Goal: Answer question/provide support: Share knowledge or assist other users

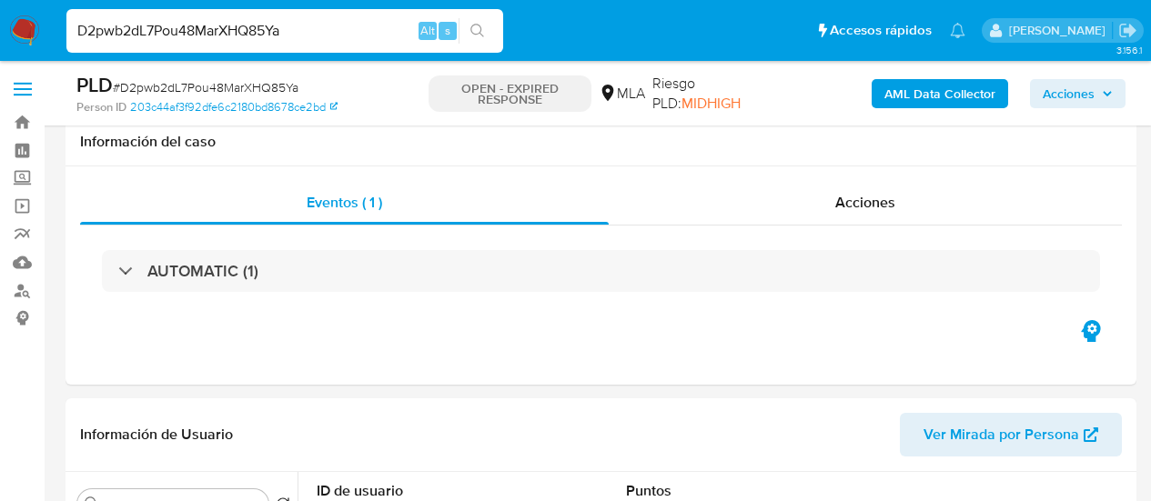
select select "10"
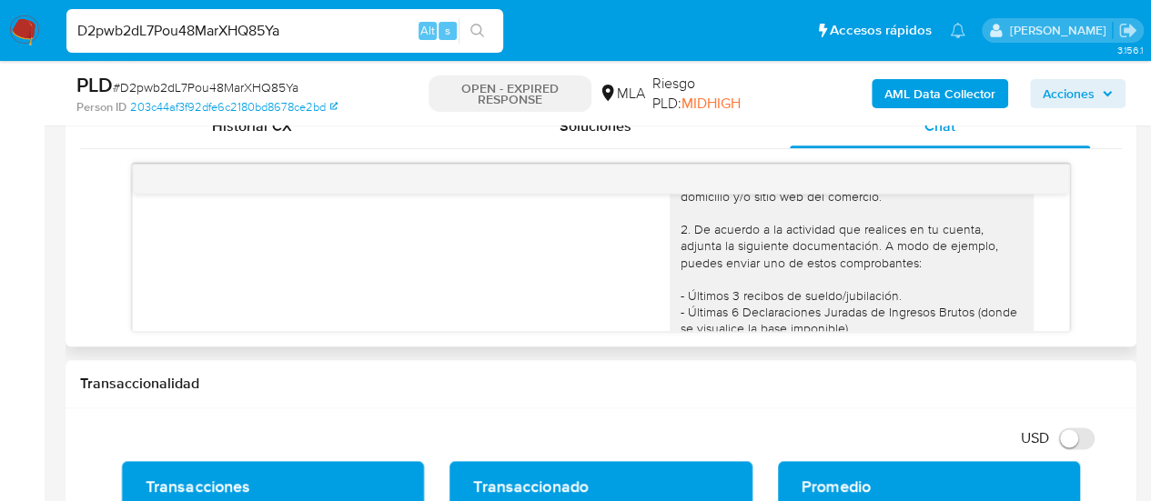
scroll to position [2183, 0]
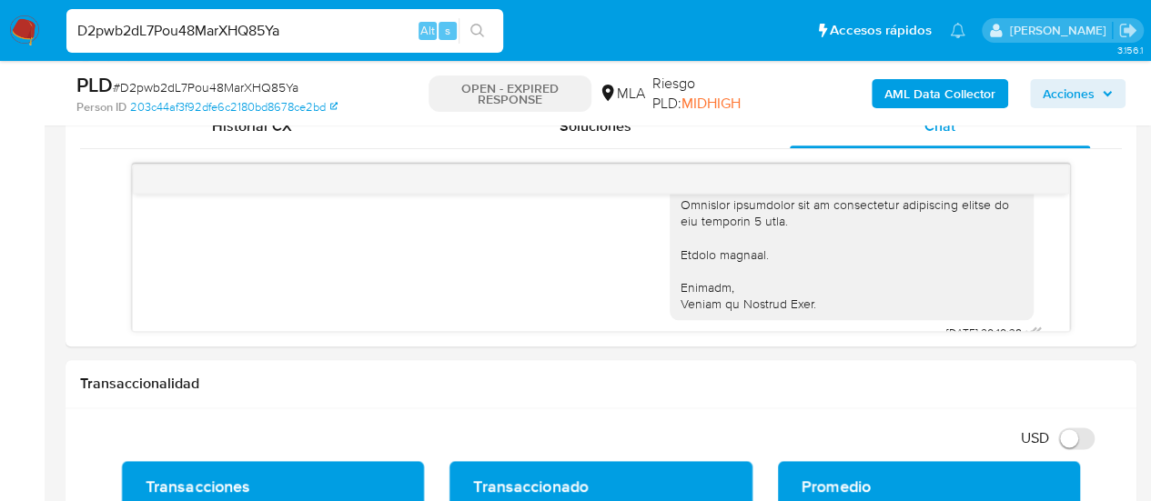
click at [167, 39] on input "D2pwb2dL7Pou48MarXHQ85Ya" at bounding box center [284, 31] width 437 height 24
paste input "VjjWFaMOln9h7ry3s34OVZ70"
type input "VjjWFaMOln9h7ry3s34OVZ70"
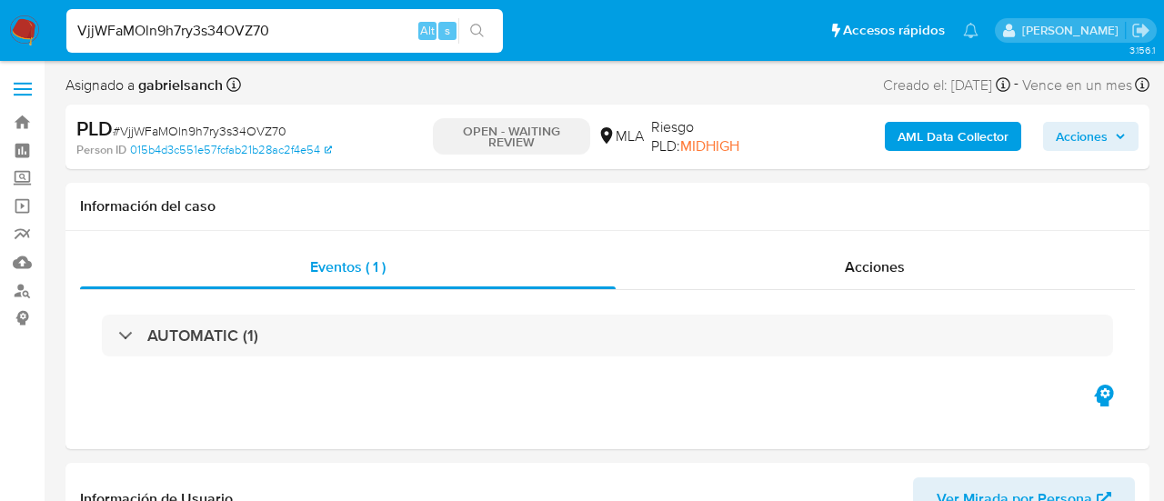
select select "10"
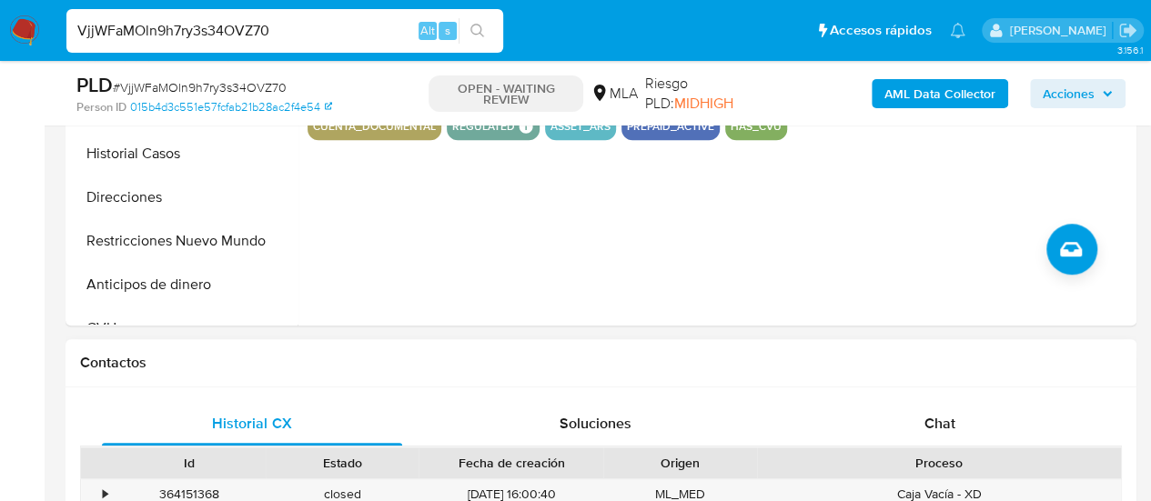
scroll to position [728, 0]
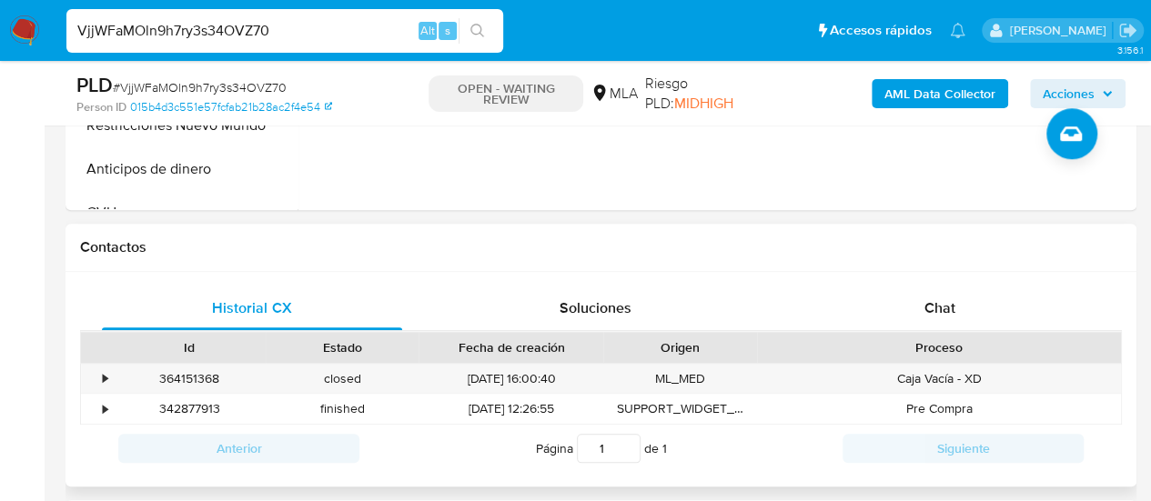
click at [915, 268] on div "Contactos" at bounding box center [601, 248] width 1071 height 48
click at [933, 328] on div "Chat" at bounding box center [940, 309] width 300 height 44
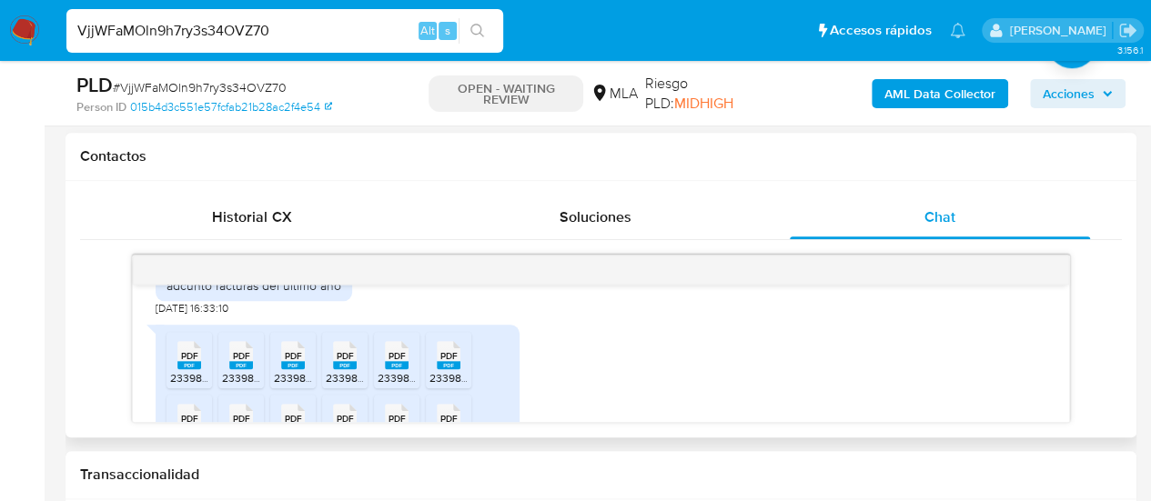
scroll to position [1009, 0]
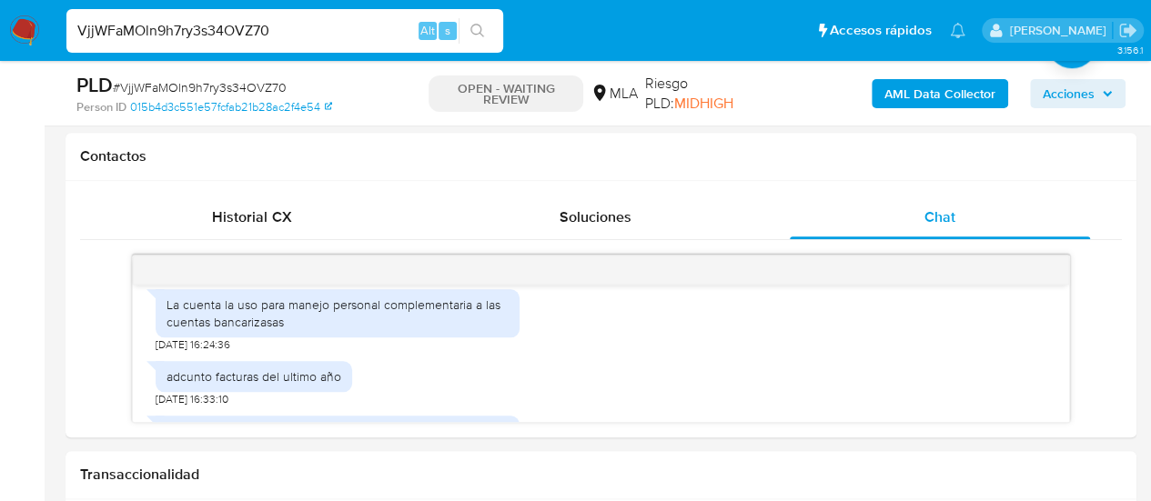
click at [237, 39] on input "VjjWFaMOln9h7ry3s34OVZ70" at bounding box center [284, 31] width 437 height 24
paste input "tSWGAfFiolZSSMAwfI8rykMd"
type input "tSWGAfFiolZSSMAwfI8rykMd"
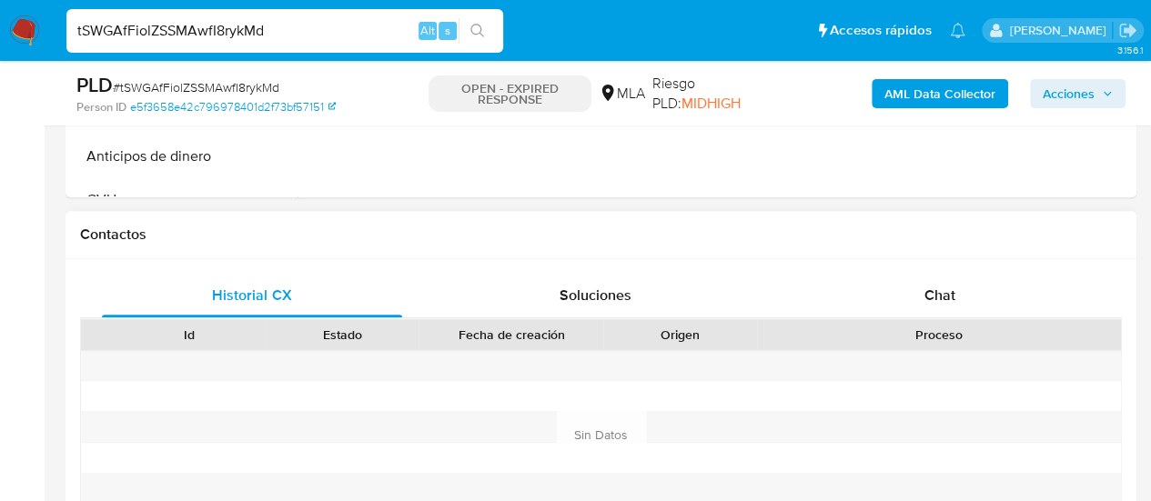
scroll to position [819, 0]
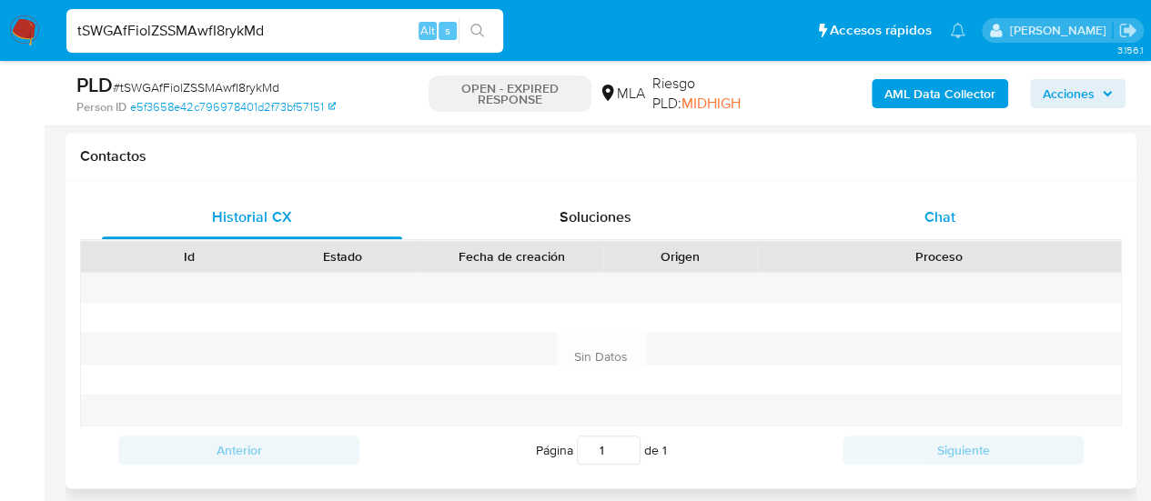
click at [906, 229] on div "Chat" at bounding box center [940, 218] width 300 height 44
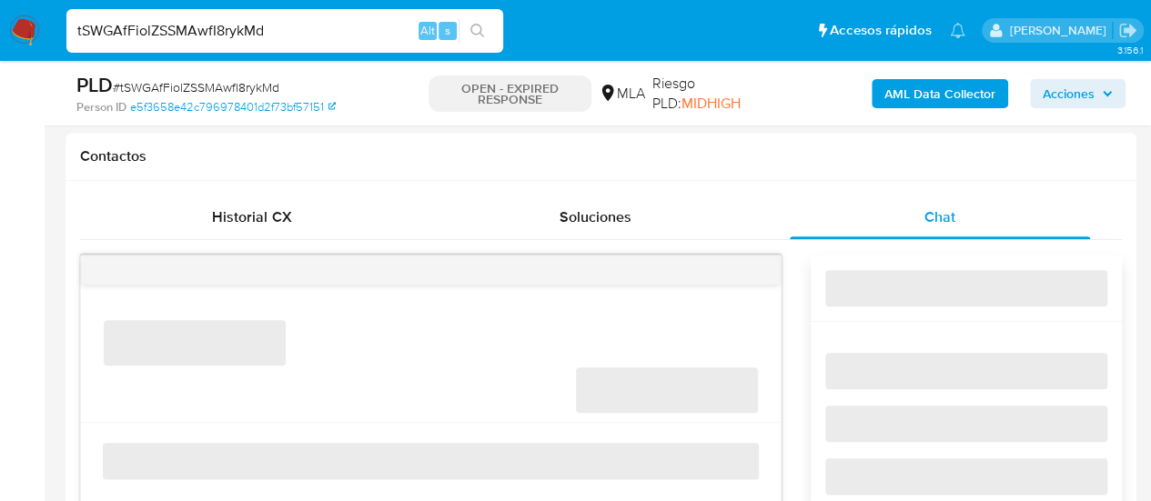
select select "10"
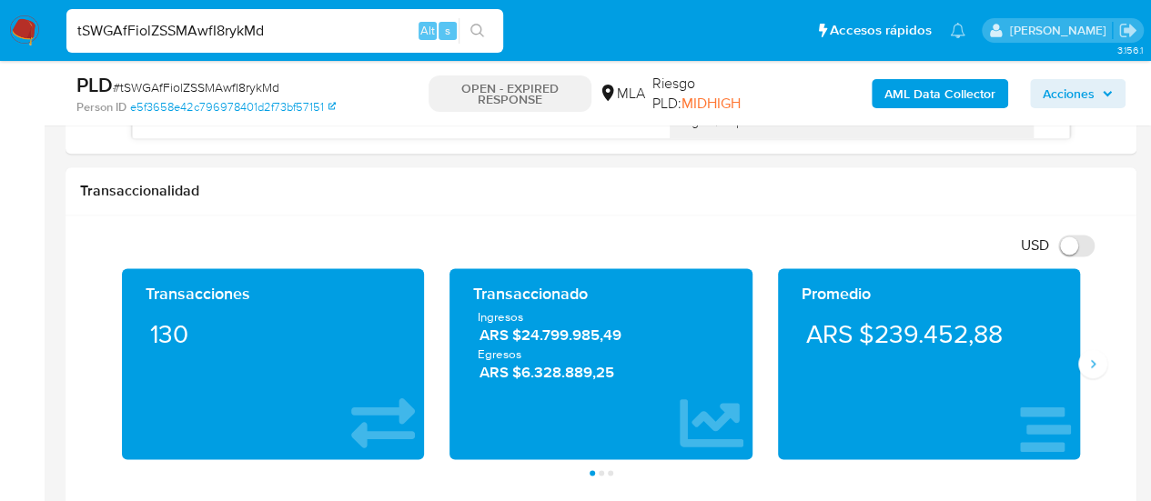
scroll to position [1183, 0]
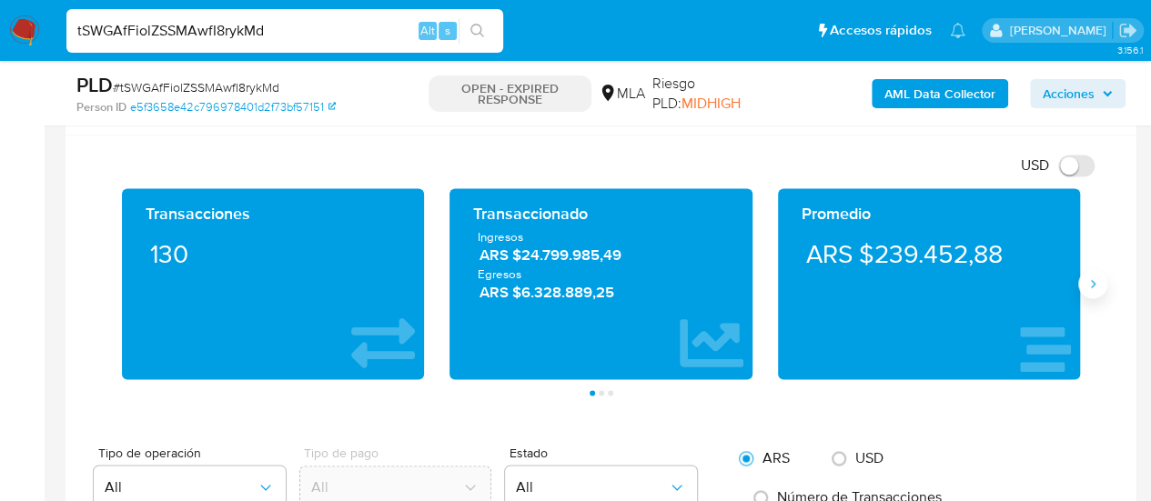
click at [1090, 290] on button "Siguiente" at bounding box center [1092, 283] width 29 height 29
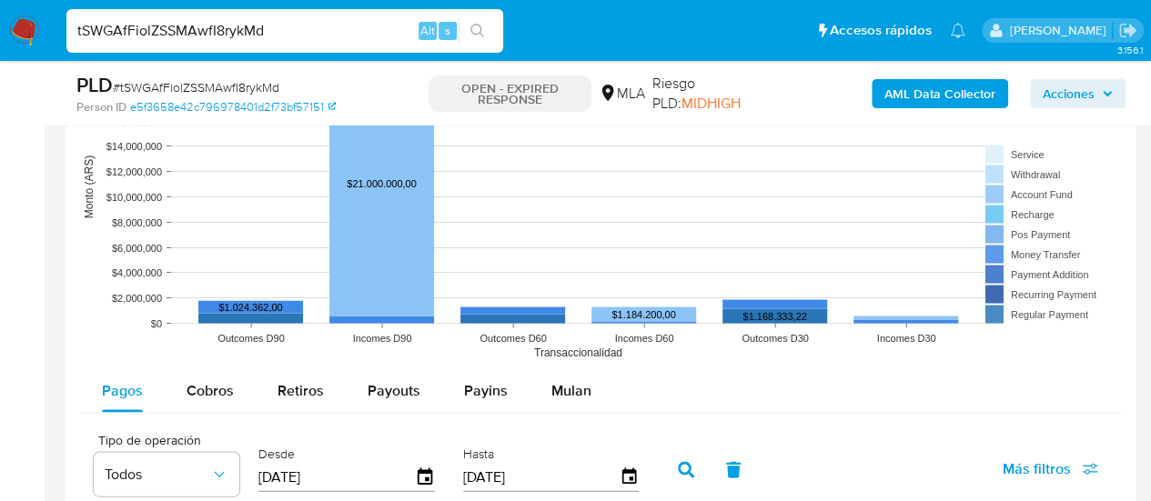
scroll to position [1728, 0]
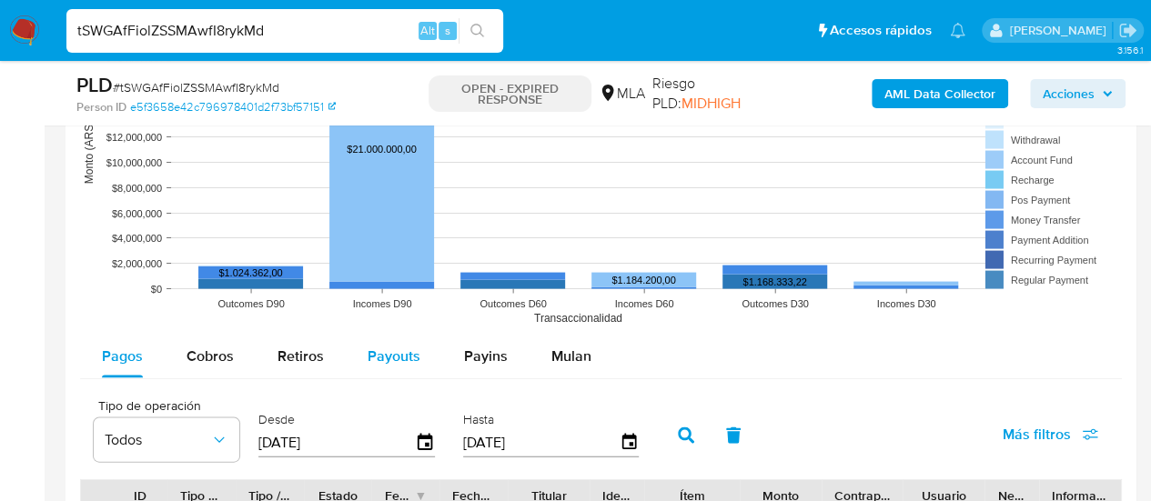
click at [406, 348] on span "Payouts" at bounding box center [394, 356] width 53 height 21
select select "10"
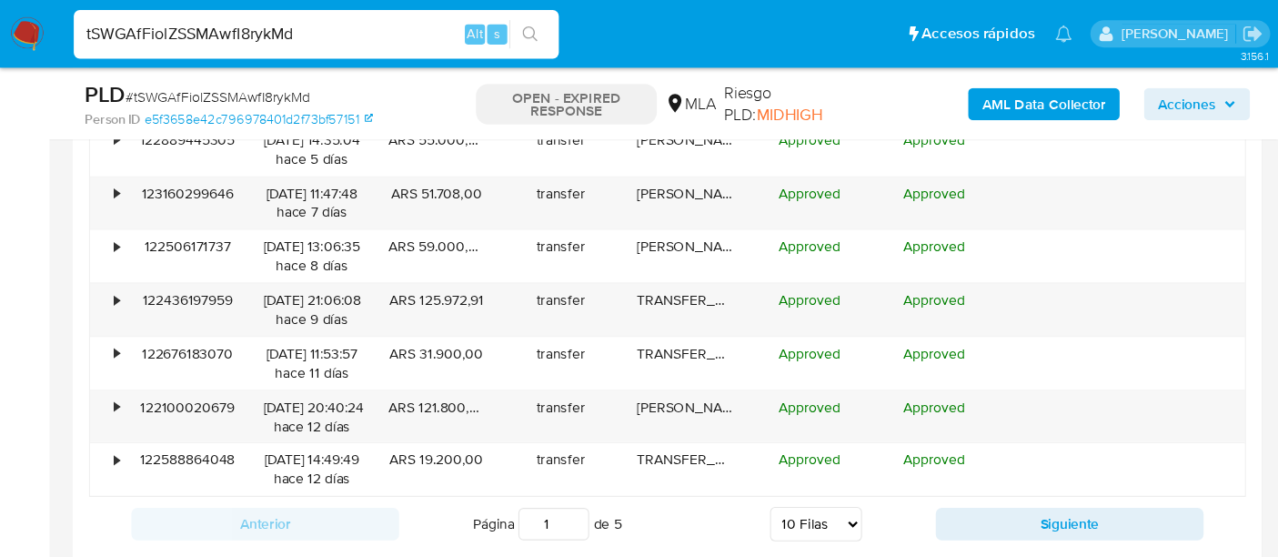
scroll to position [2274, 0]
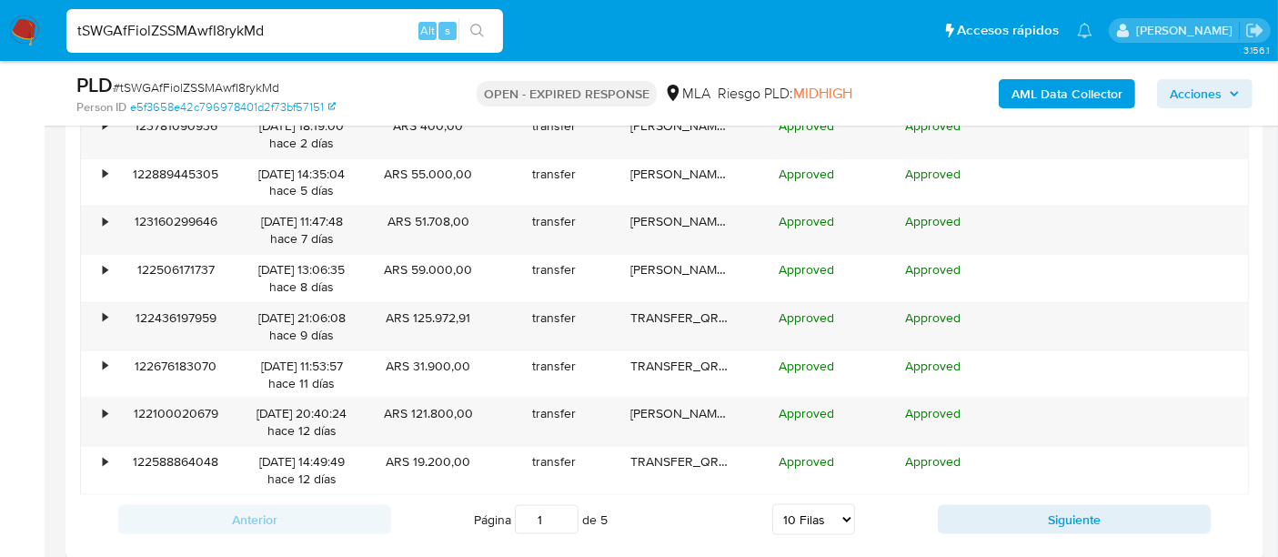
drag, startPoint x: 1089, startPoint y: 0, endPoint x: 23, endPoint y: 452, distance: 1158.1
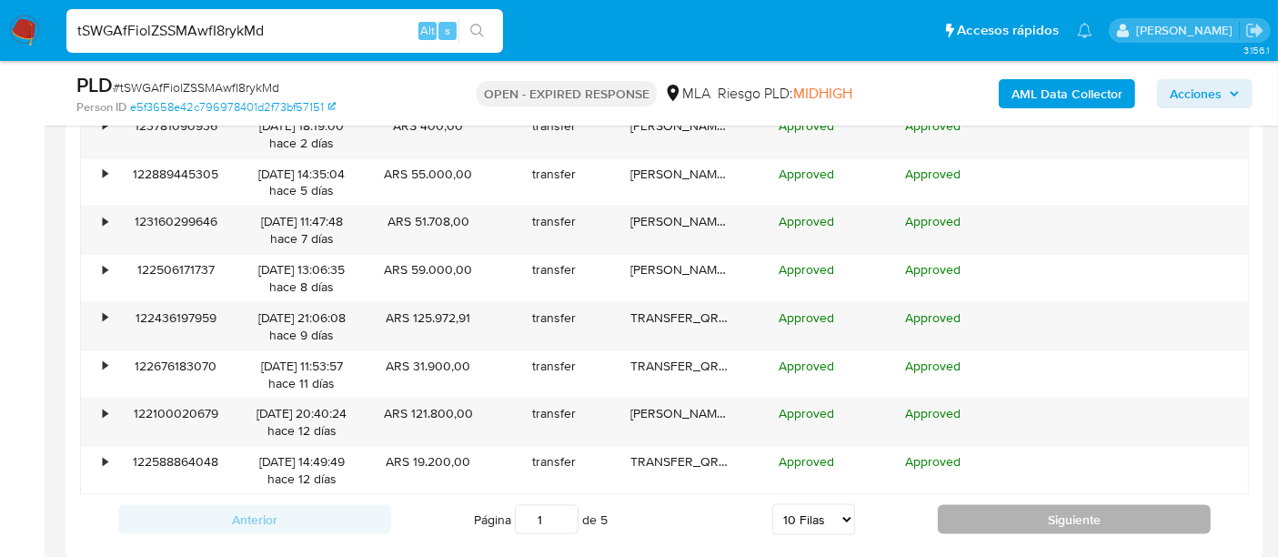
click at [1059, 500] on button "Siguiente" at bounding box center [1074, 519] width 273 height 29
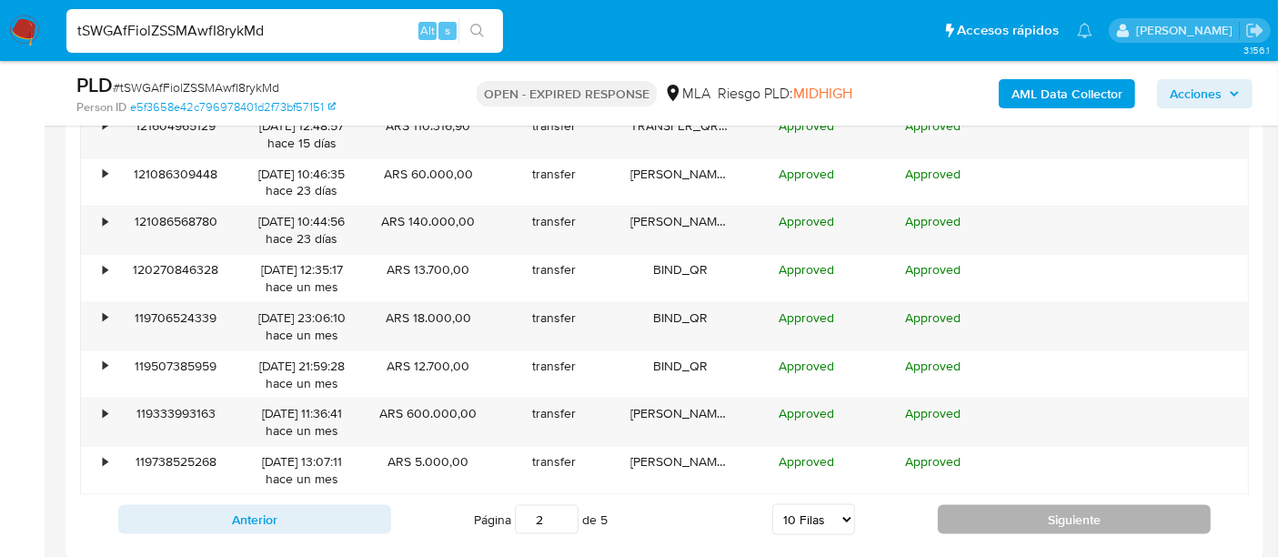
click at [1013, 500] on button "Siguiente" at bounding box center [1074, 519] width 273 height 29
type input "3"
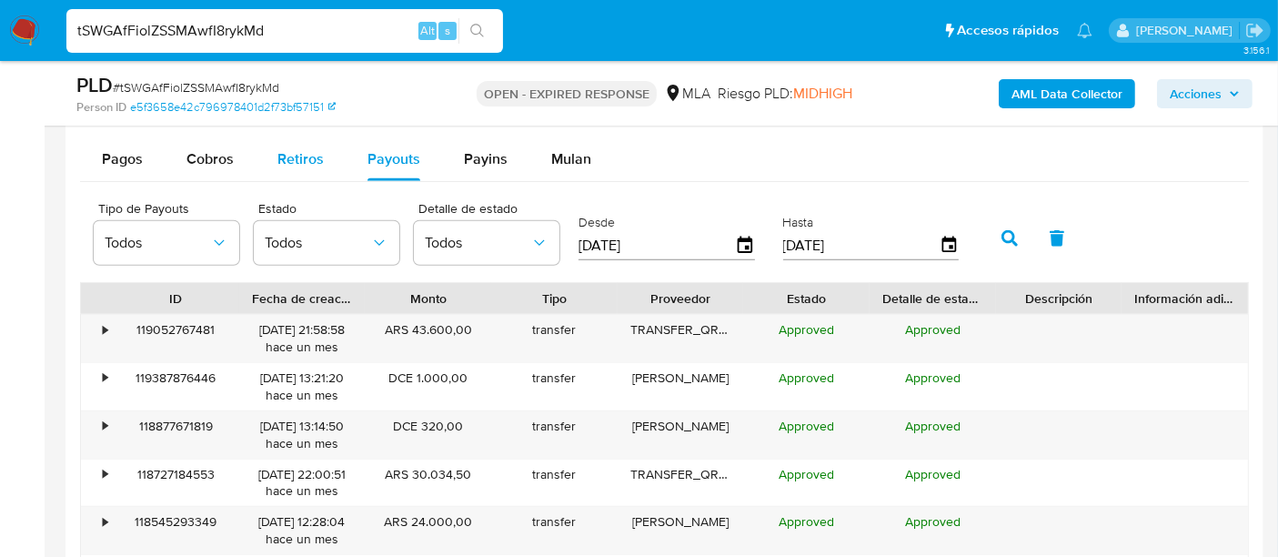
scroll to position [1970, 0]
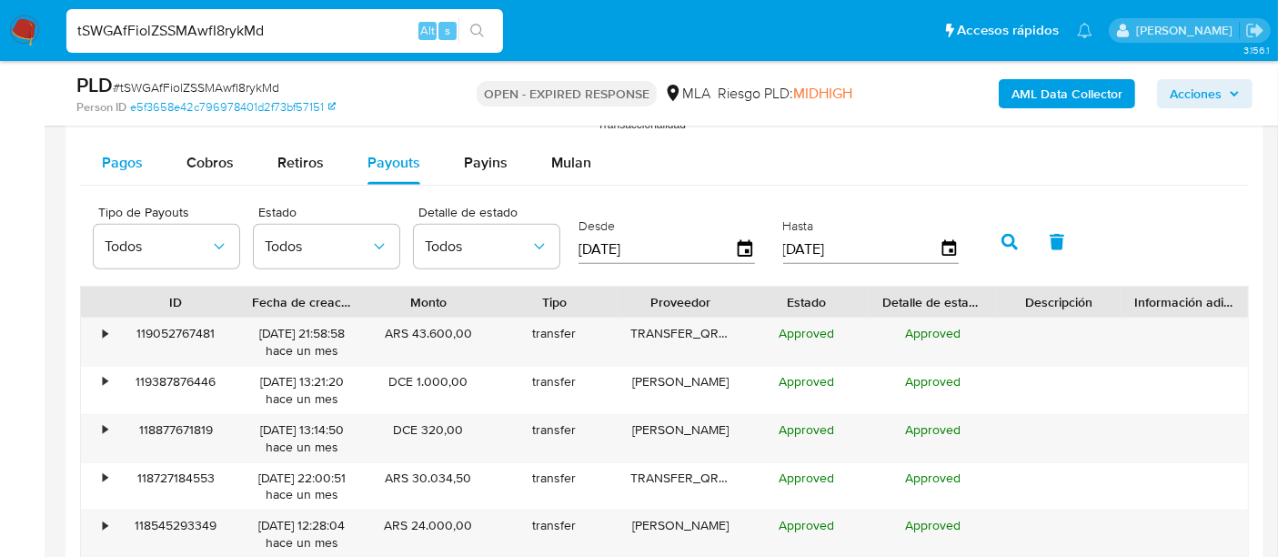
click at [157, 162] on button "Pagos" at bounding box center [122, 163] width 85 height 44
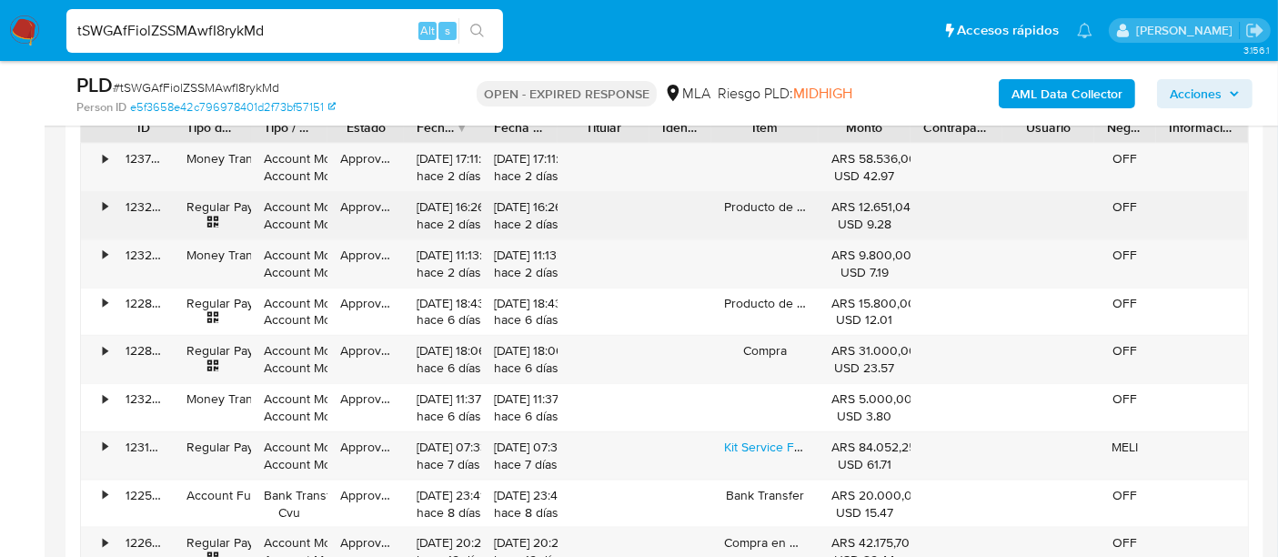
scroll to position [2274, 0]
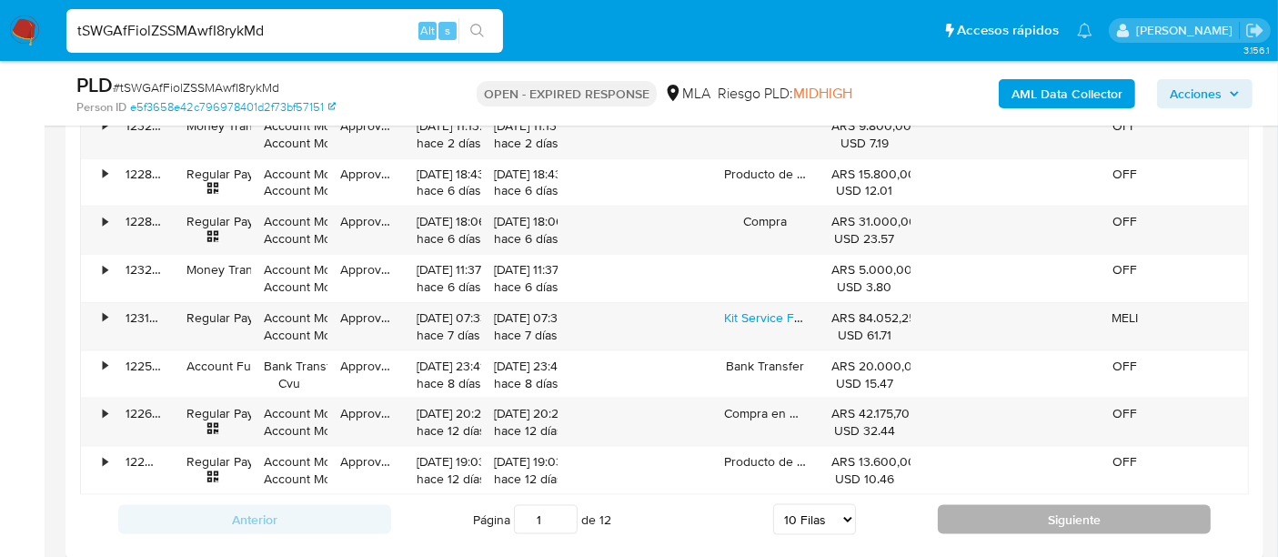
click at [1034, 500] on button "Siguiente" at bounding box center [1074, 519] width 273 height 29
type input "2"
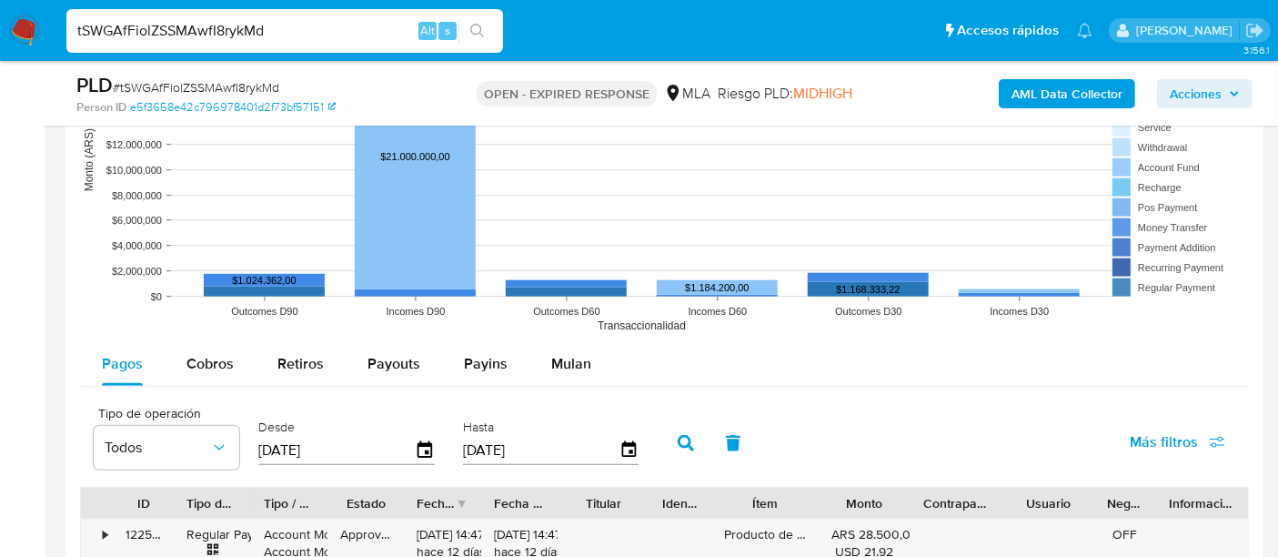
scroll to position [1769, 0]
click at [225, 356] on span "Cobros" at bounding box center [209, 364] width 47 height 21
select select "10"
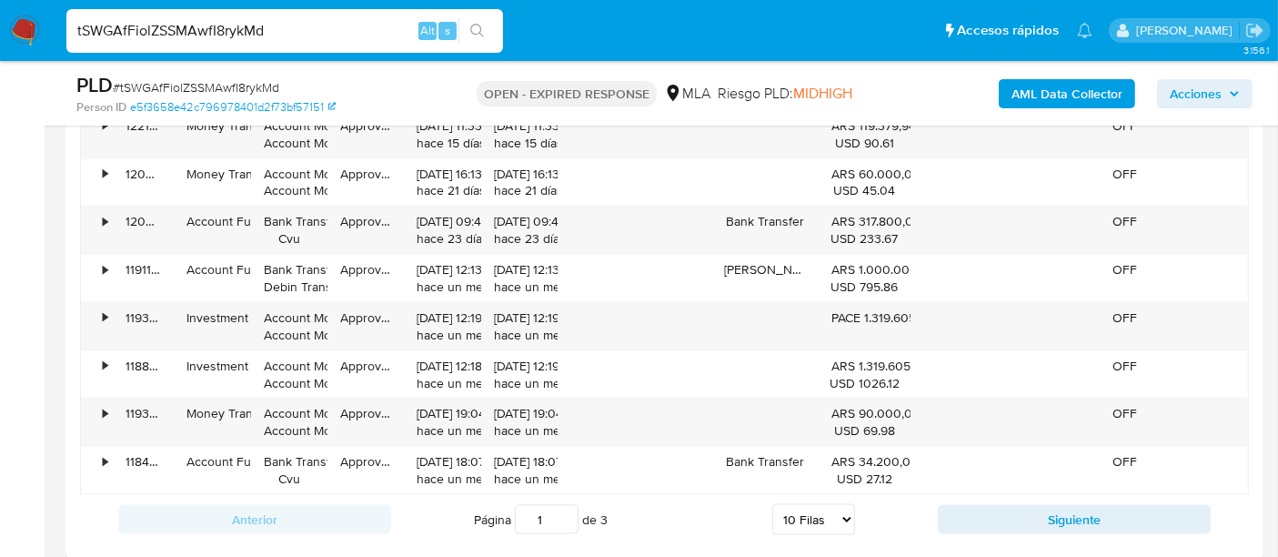
scroll to position [1869, 0]
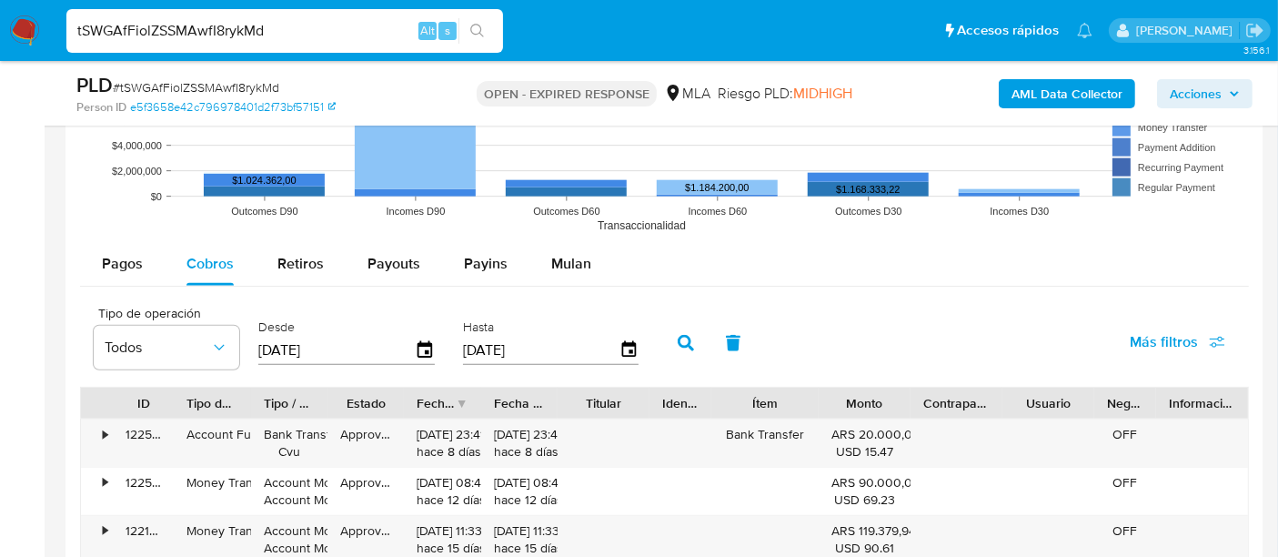
click at [158, 33] on input "tSWGAfFiolZSSMAwfI8rykMd" at bounding box center [284, 31] width 437 height 24
paste input "JtiVGixWgqAOQlt7xUWfe9UM"
type input "JtiVGixWgqAOQlt7xUWfe9UM"
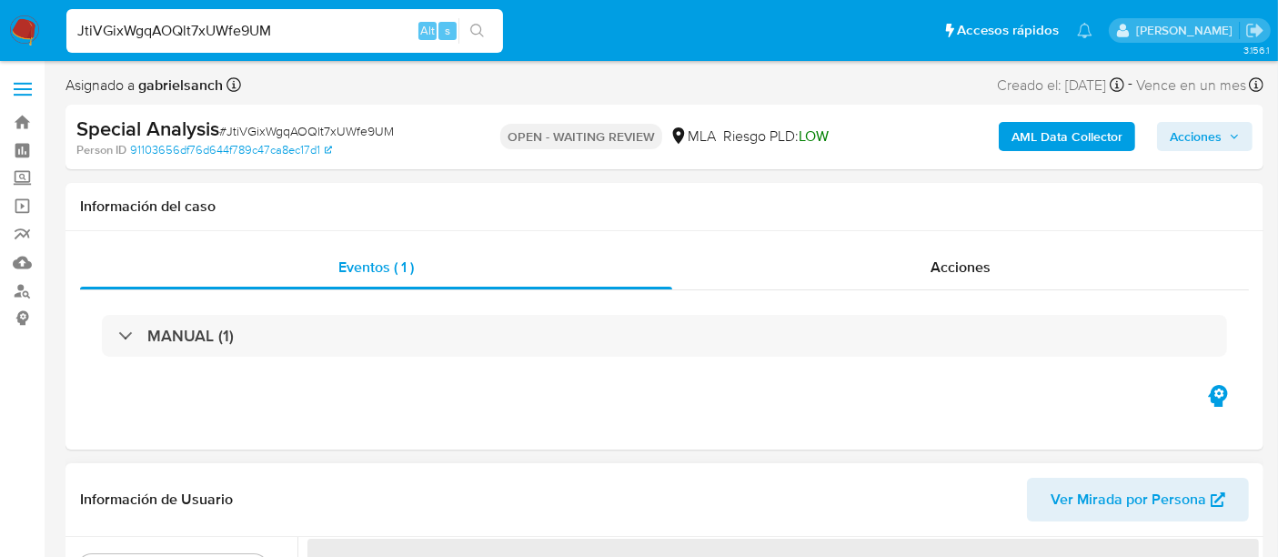
select select "10"
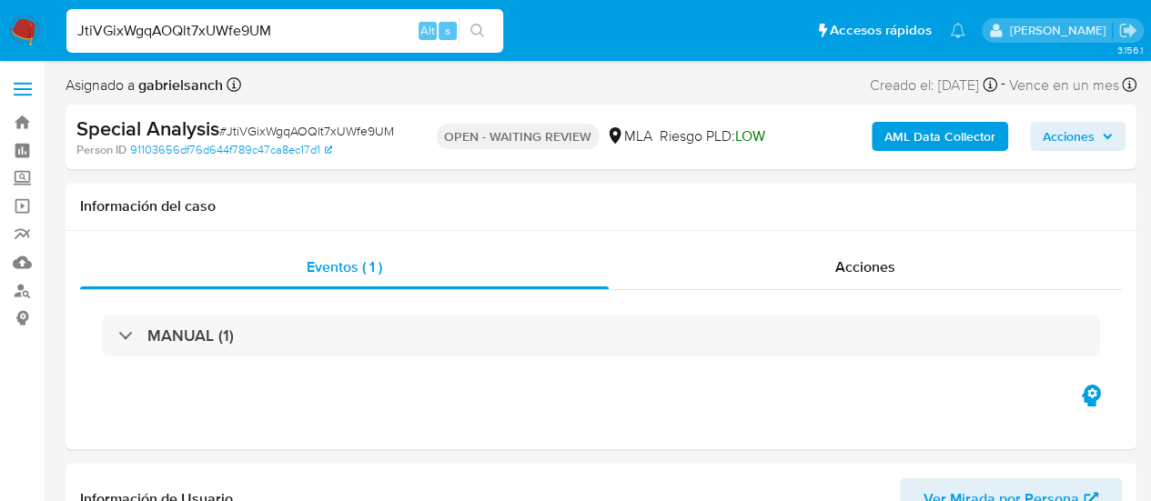
drag, startPoint x: 918, startPoint y: 556, endPoint x: 438, endPoint y: 89, distance: 669.7
click at [438, 89] on div "Asignado a gabrielsanch Asignado el: 15/07/2025 14:30:42 Creado el: 15/07/2025 …" at bounding box center [601, 89] width 1071 height 32
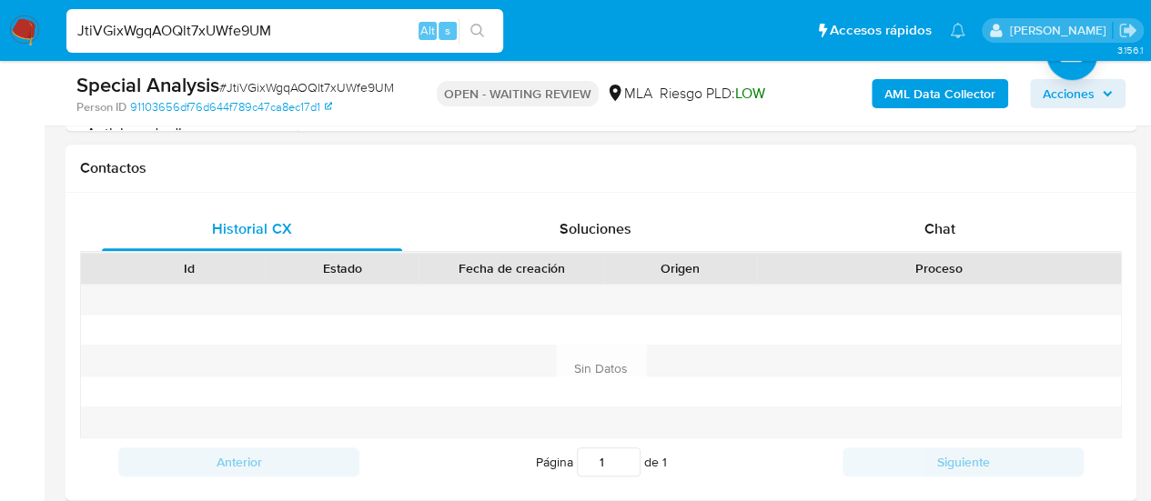
scroll to position [910, 0]
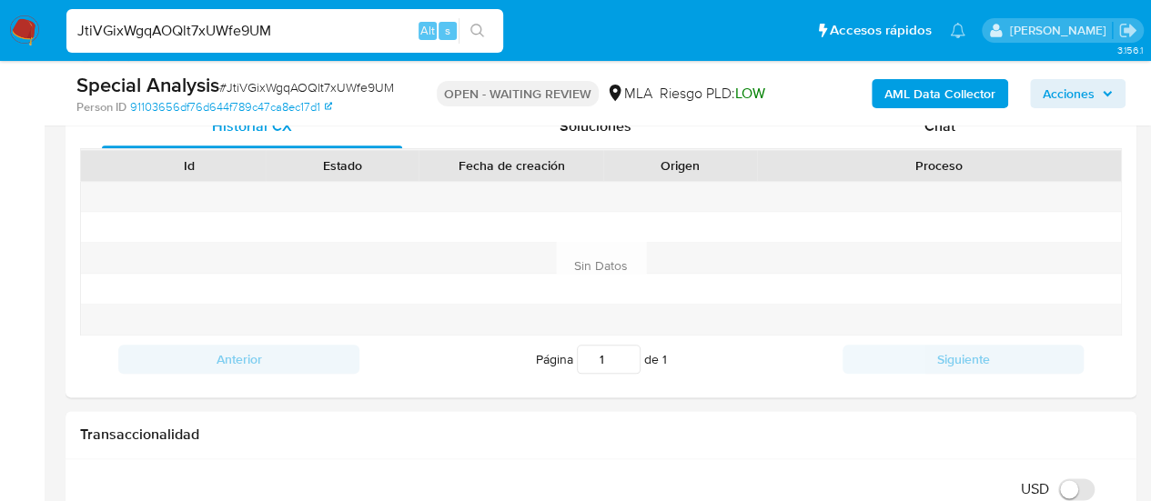
click at [915, 123] on div "Special Analysis # JtiVGixWgqAOQlt7xUWfe9UM Person ID 91103656df76d644f789c47ca…" at bounding box center [601, 93] width 1071 height 65
click at [928, 132] on span "Chat" at bounding box center [939, 126] width 31 height 21
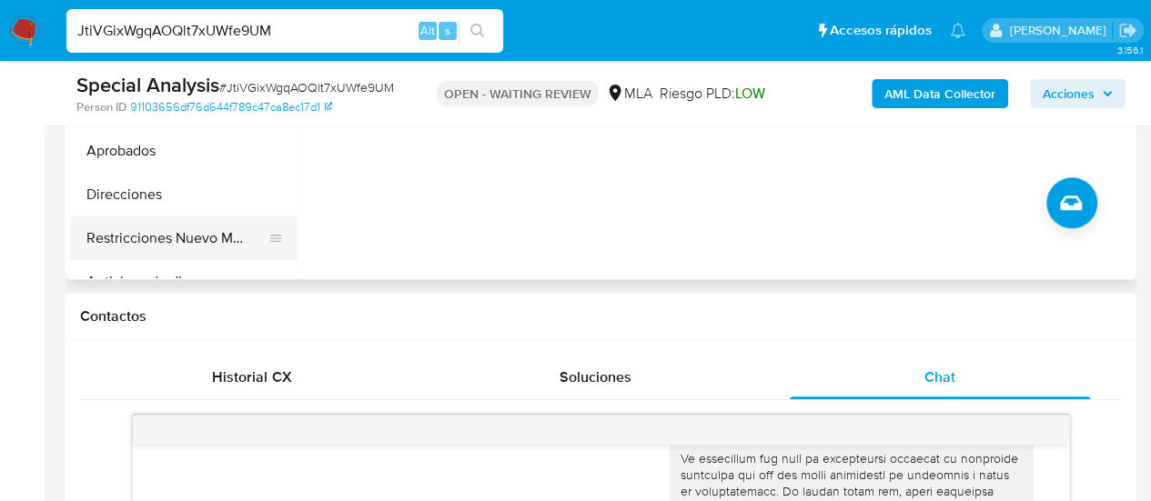
scroll to position [455, 0]
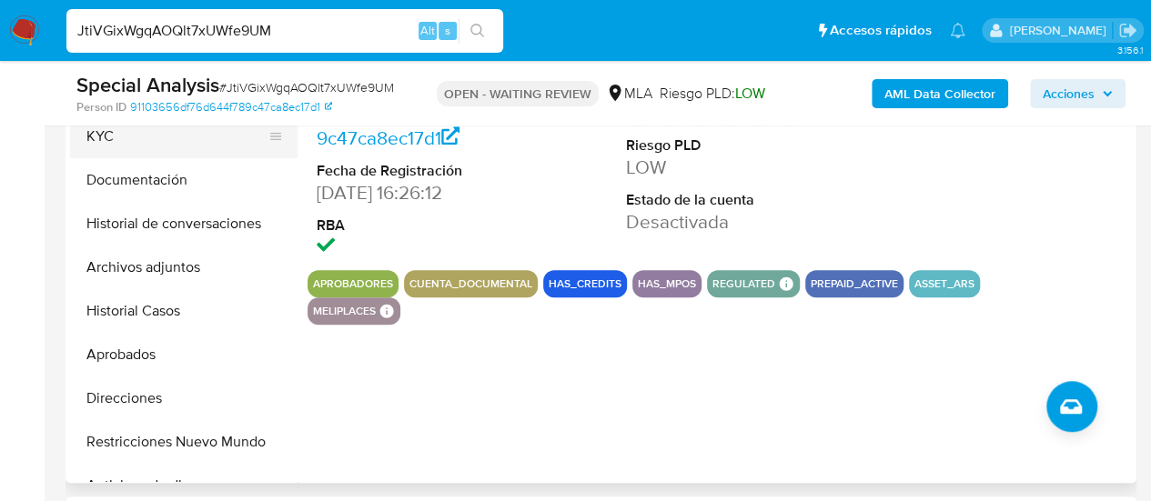
click at [95, 141] on button "KYC" at bounding box center [176, 137] width 213 height 44
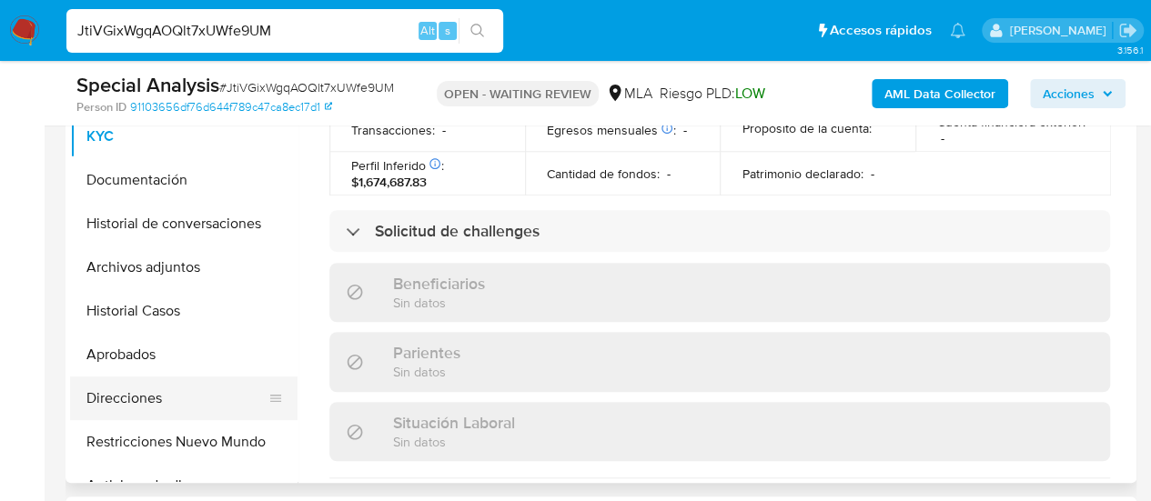
scroll to position [1014, 0]
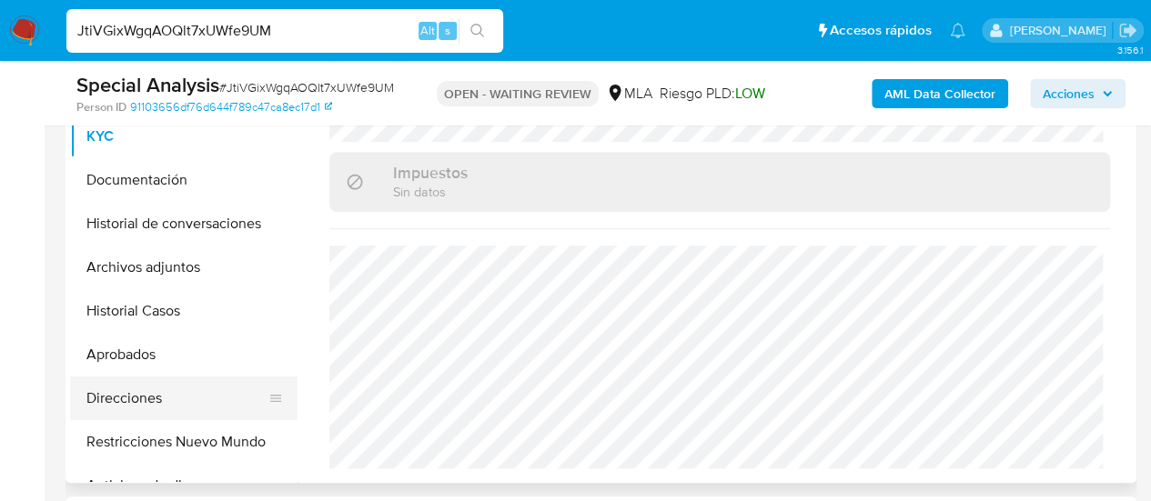
click at [140, 392] on button "Direcciones" at bounding box center [176, 399] width 213 height 44
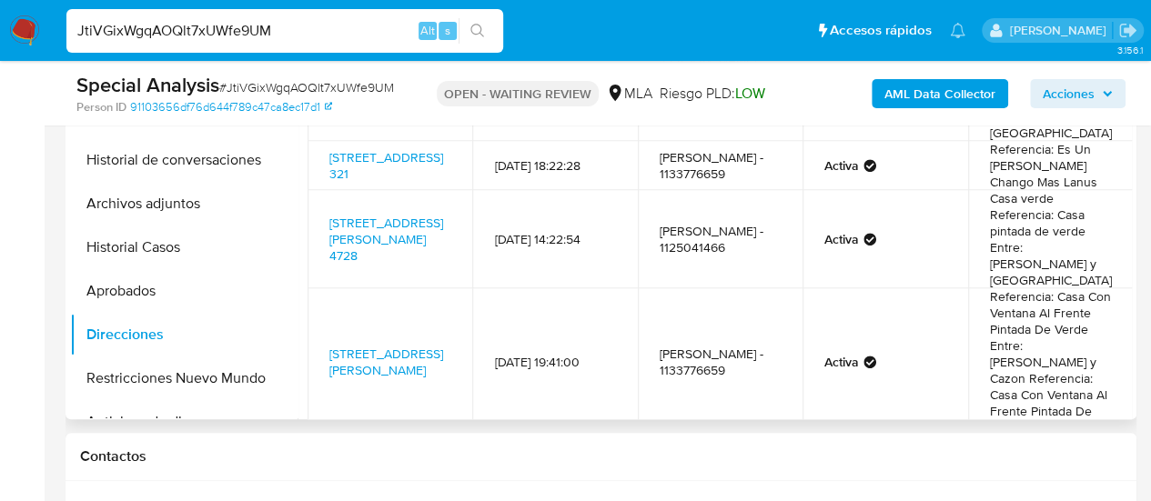
scroll to position [546, 0]
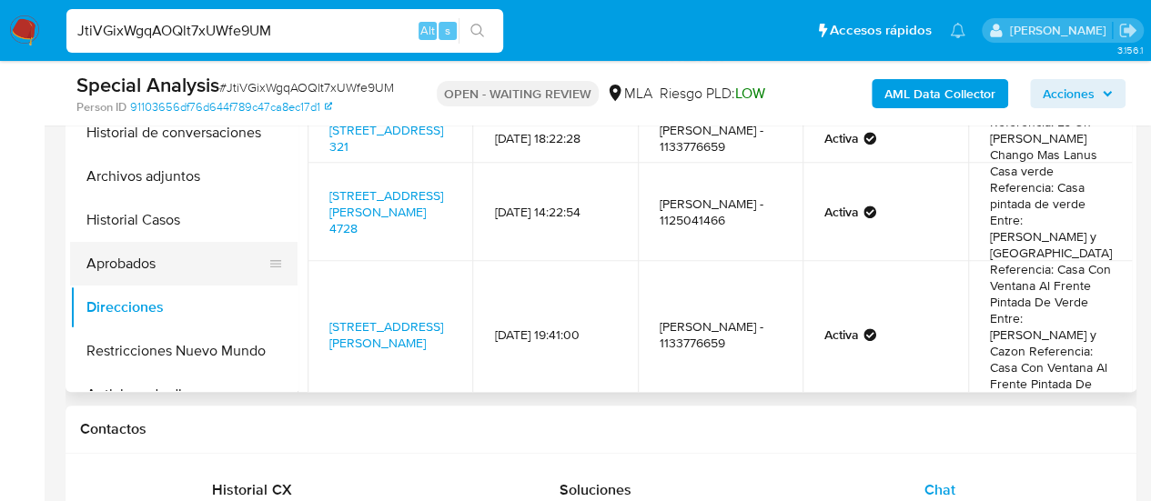
click at [98, 274] on button "Aprobados" at bounding box center [176, 264] width 213 height 44
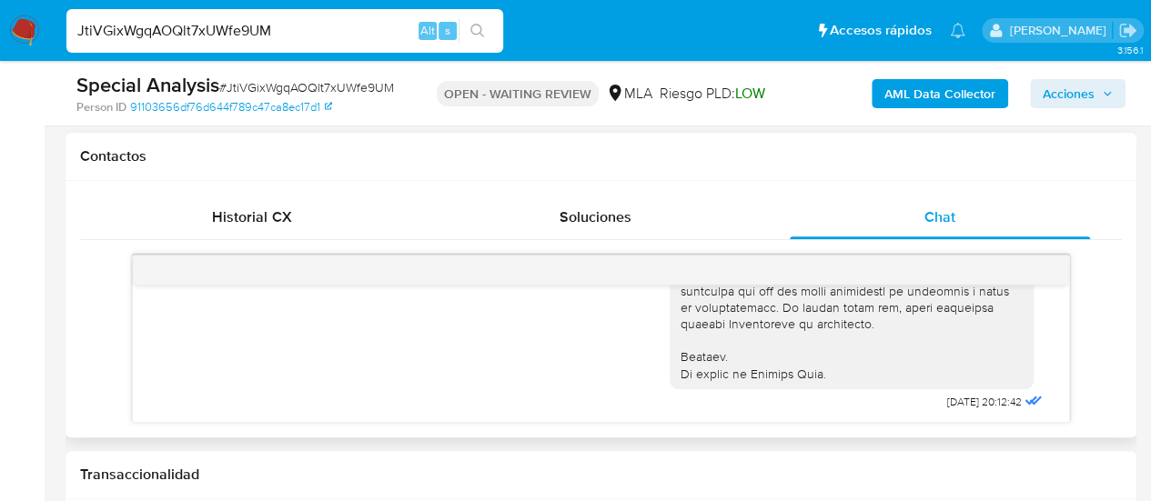
scroll to position [901, 0]
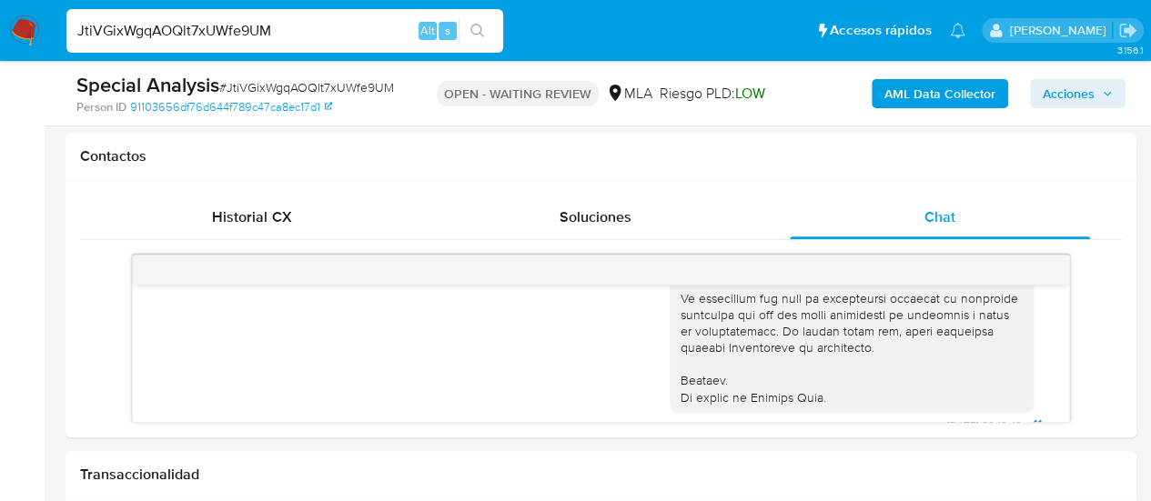
click at [256, 30] on input "JtiVGixWgqAOQlt7xUWfe9UM" at bounding box center [284, 31] width 437 height 24
click at [256, 29] on input "JtiVGixWgqAOQlt7xUWfe9UM" at bounding box center [284, 31] width 437 height 24
paste input "i5LJMfdtT2NeDIFzW5At5qYx"
type input "i5LJMfdtT2NeDIFzW5At5qYx"
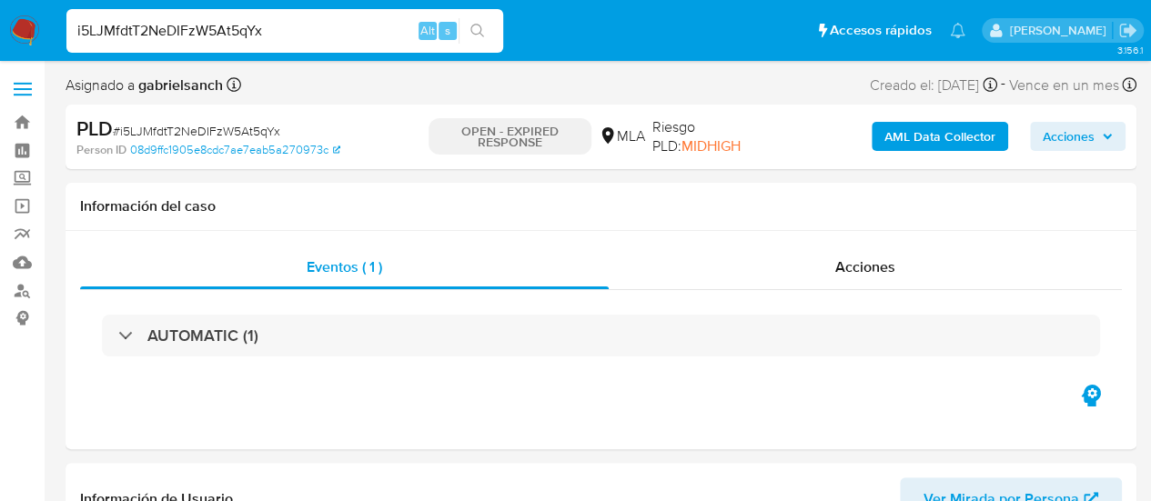
select select "10"
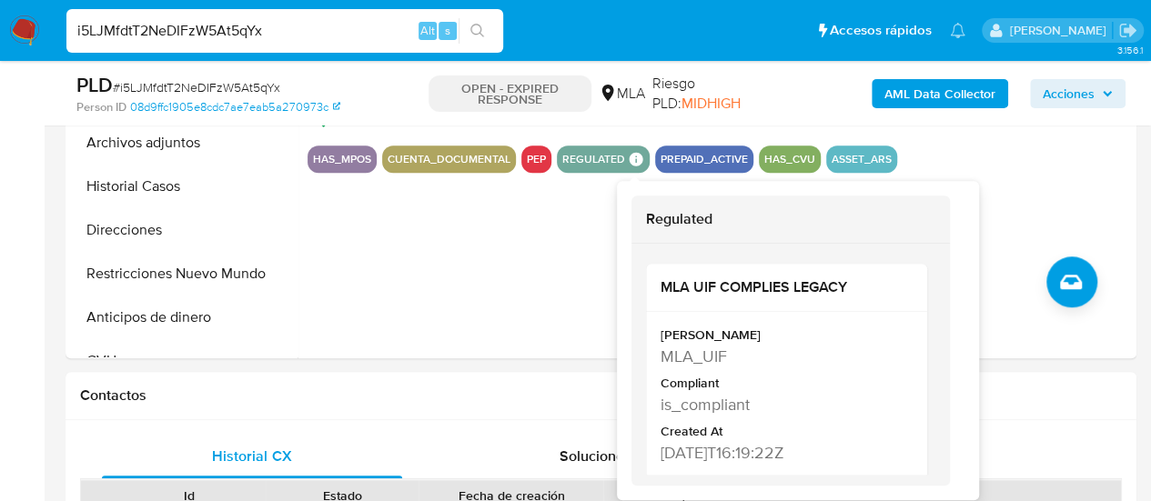
scroll to position [728, 0]
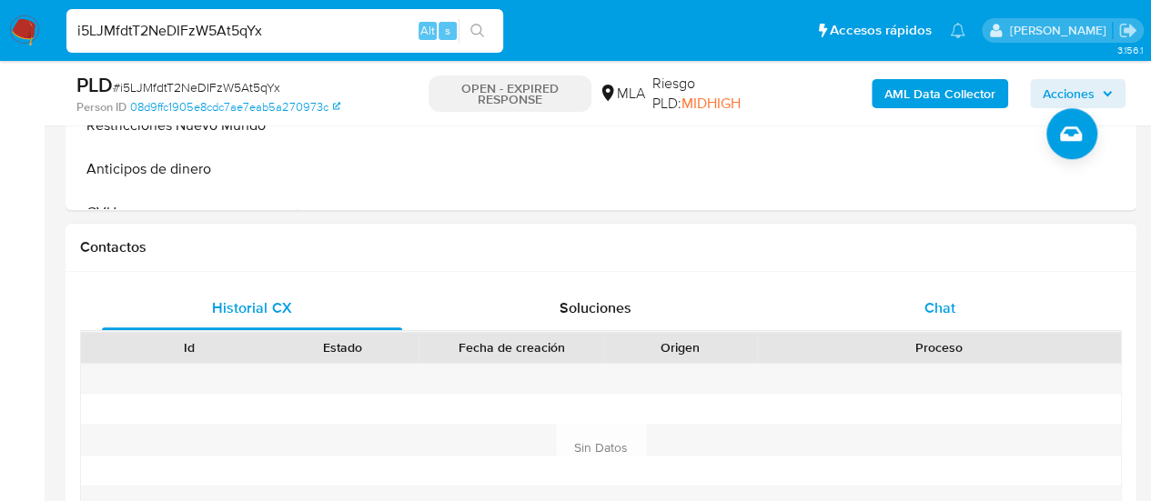
click at [975, 304] on div "Chat" at bounding box center [940, 309] width 300 height 44
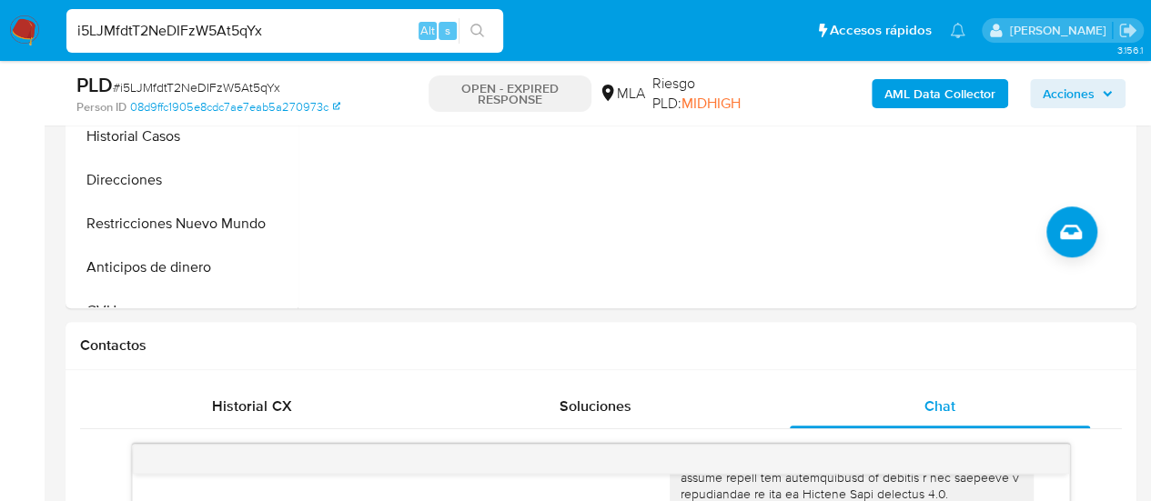
scroll to position [364, 0]
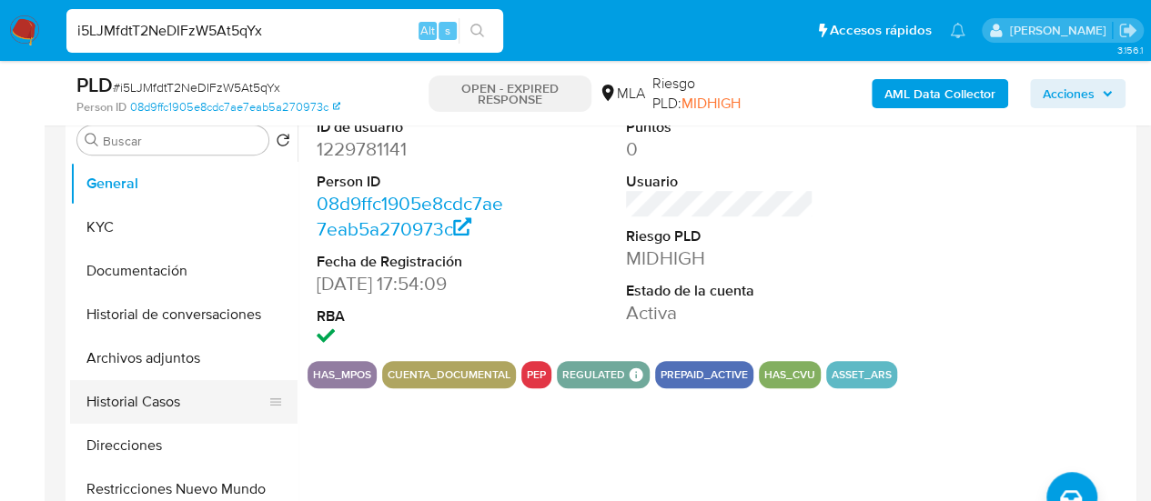
click at [111, 412] on button "Historial Casos" at bounding box center [176, 402] width 213 height 44
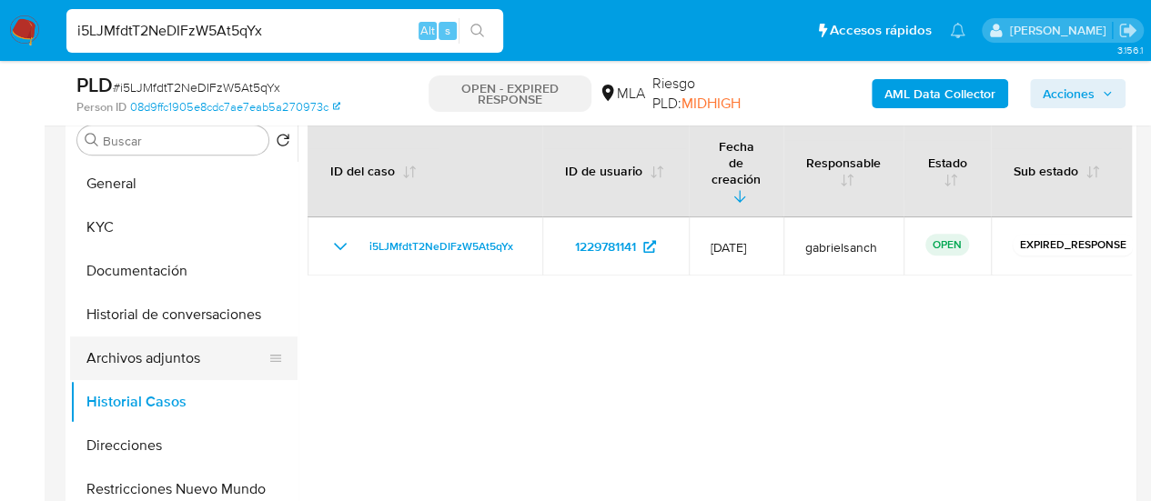
click at [197, 358] on button "Archivos adjuntos" at bounding box center [176, 359] width 213 height 44
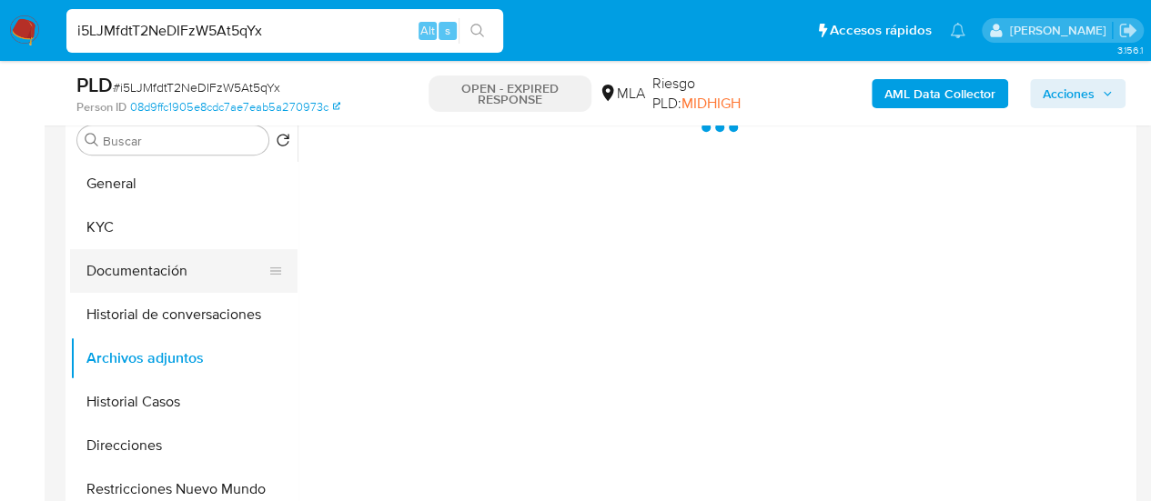
click at [178, 277] on button "Documentación" at bounding box center [176, 271] width 213 height 44
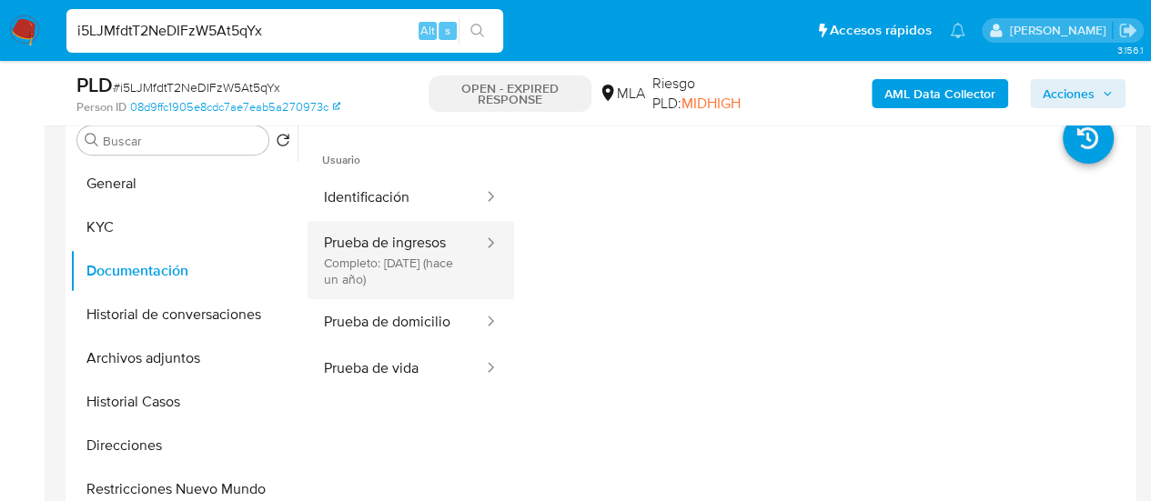
click at [371, 256] on button "Prueba de ingresos Completo: 20/03/2024 (hace un año)" at bounding box center [395, 260] width 177 height 78
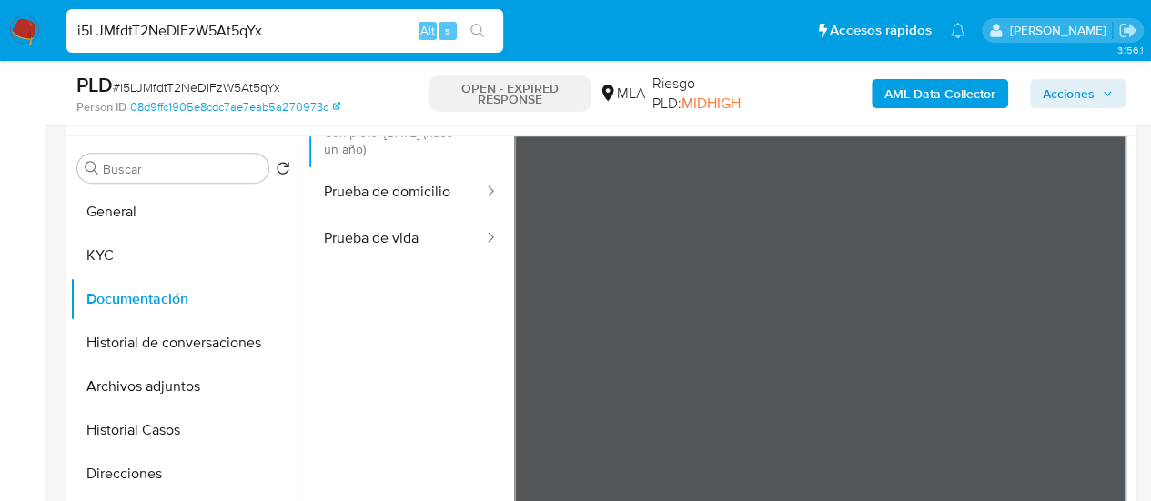
scroll to position [182, 0]
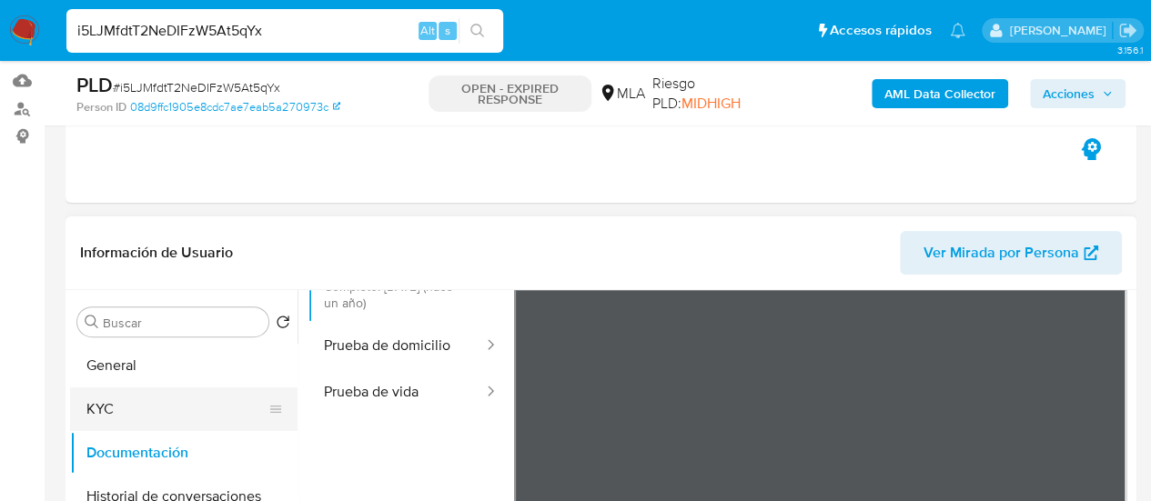
click at [157, 410] on button "KYC" at bounding box center [176, 410] width 213 height 44
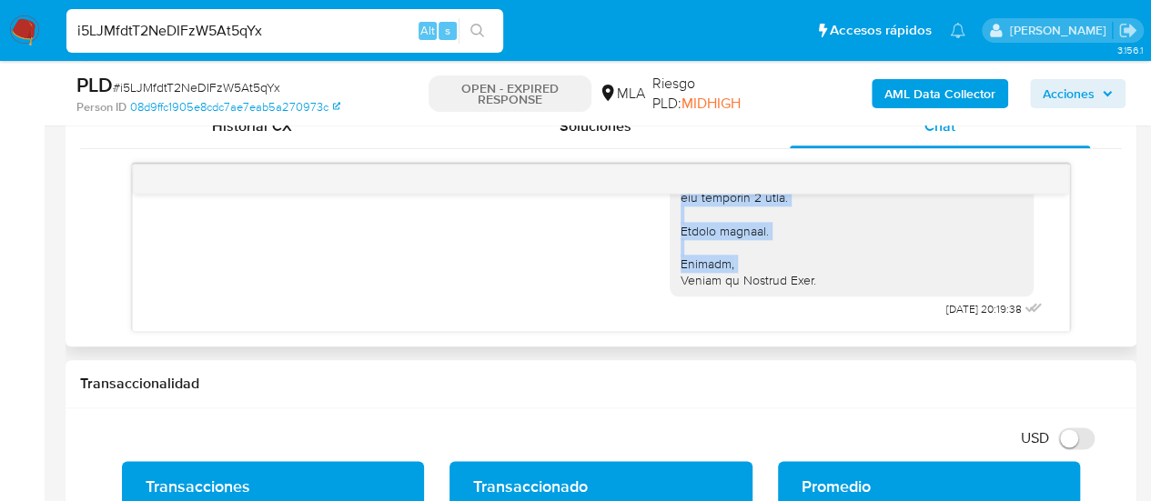
scroll to position [2258, 0]
drag, startPoint x: 666, startPoint y: 296, endPoint x: 816, endPoint y: 277, distance: 151.2
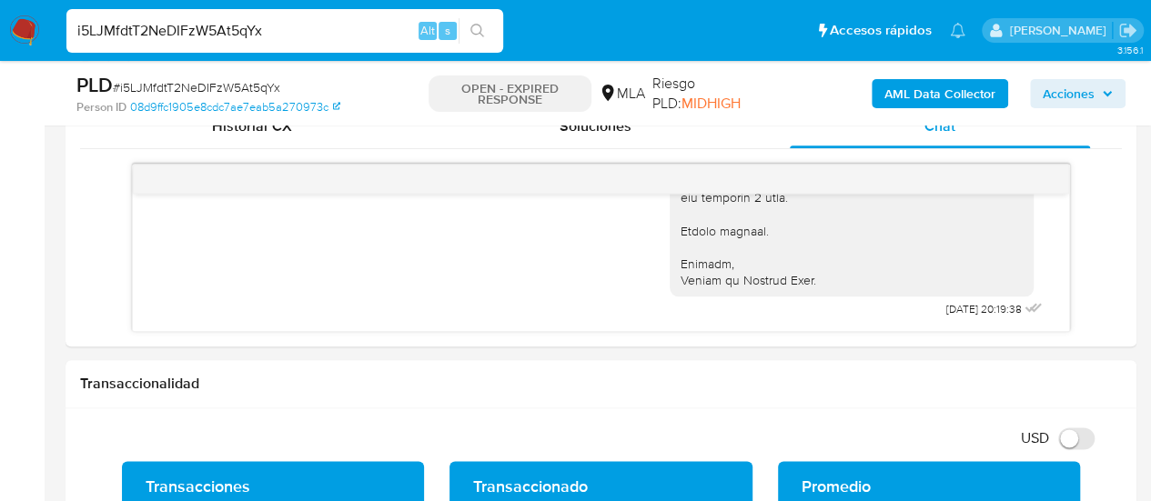
click at [216, 15] on div "i5LJMfdtT2NeDIFzW5At5qYx Alt s" at bounding box center [284, 31] width 437 height 44
click at [226, 35] on input "i5LJMfdtT2NeDIFzW5At5qYx" at bounding box center [284, 31] width 437 height 24
paste input "THudLKylKVdealMAVEsT3xup"
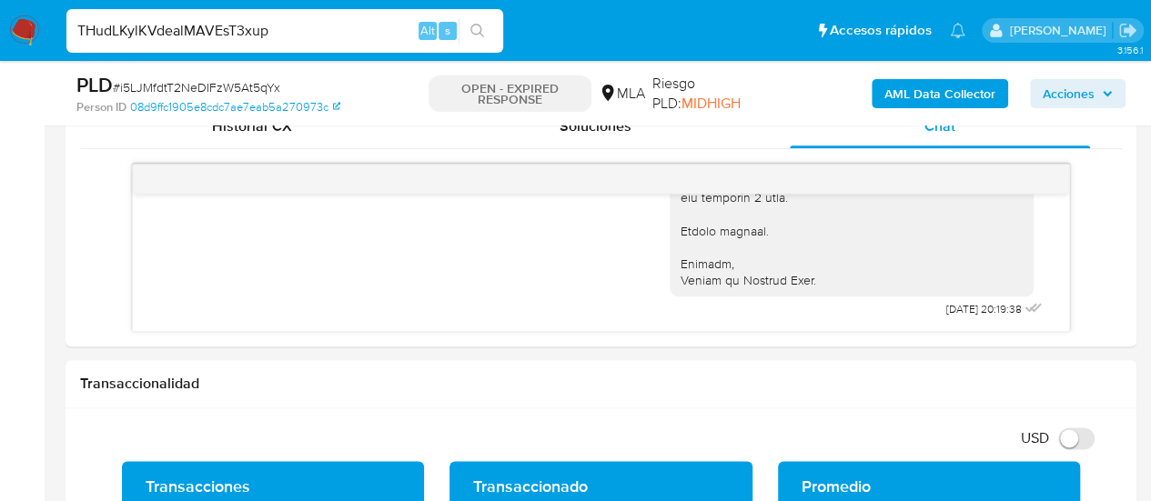
type input "THudLKylKVdealMAVEsT3xup"
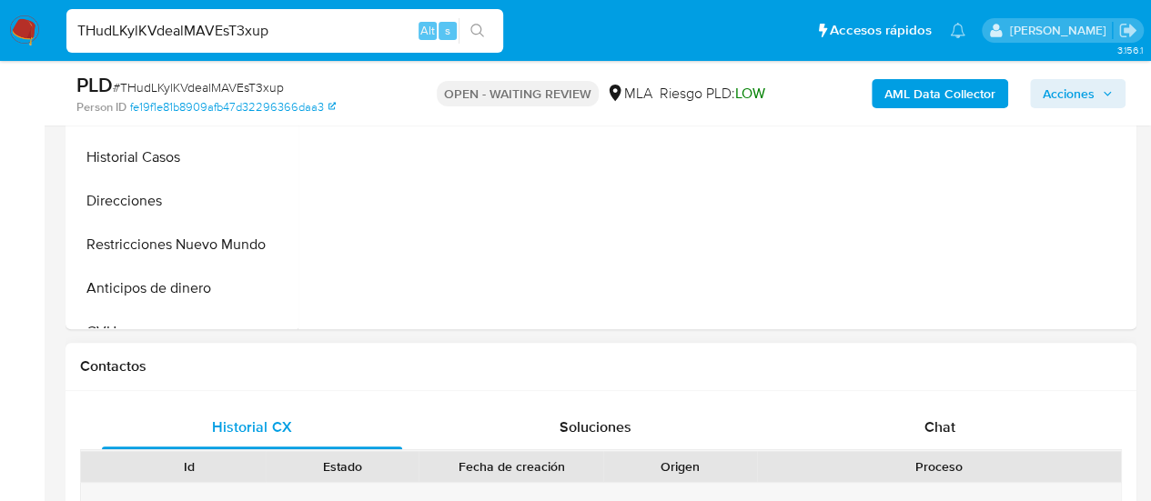
scroll to position [637, 0]
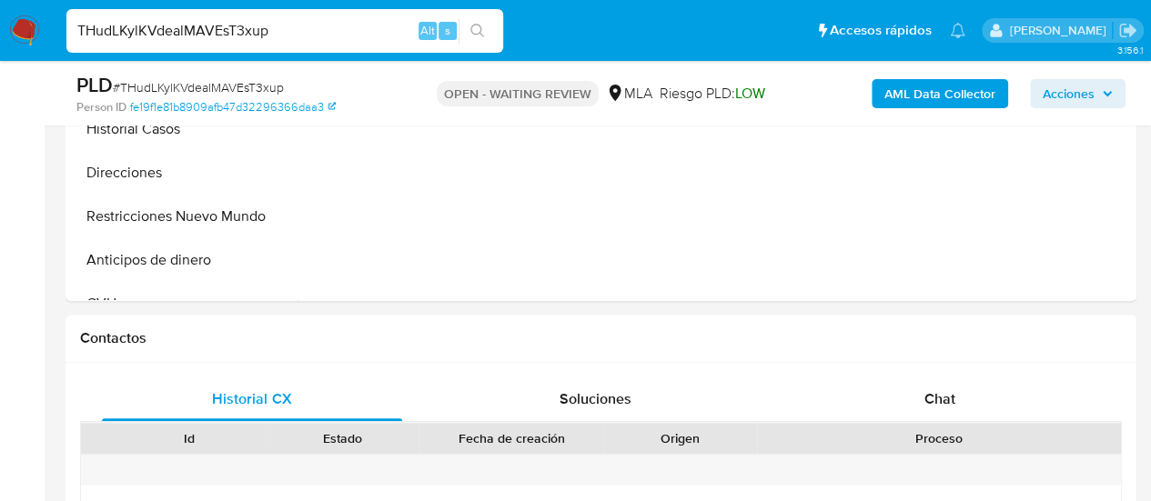
drag, startPoint x: 932, startPoint y: 389, endPoint x: 453, endPoint y: 6, distance: 613.6
click at [932, 390] on span "Chat" at bounding box center [939, 398] width 31 height 21
select select "10"
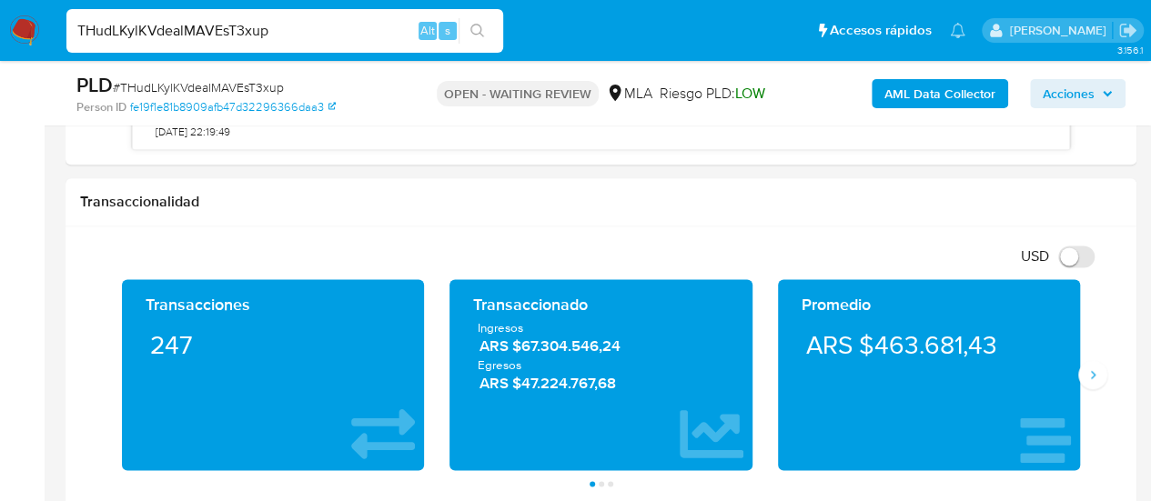
scroll to position [910, 0]
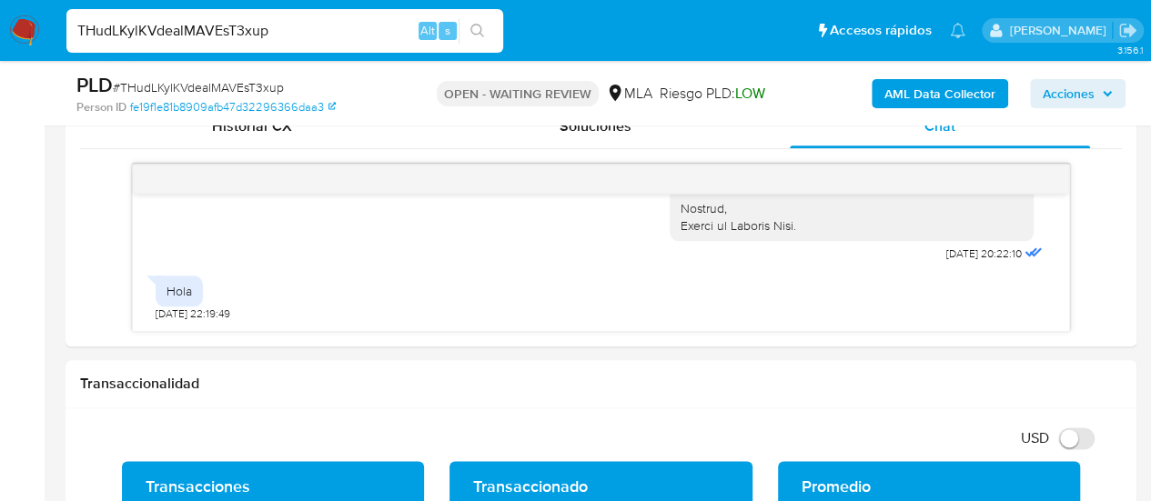
click at [161, 16] on div "THudLKylKVdealMAVEsT3xup Alt s" at bounding box center [284, 31] width 437 height 44
click at [162, 24] on input "THudLKylKVdealMAVEsT3xup" at bounding box center [284, 31] width 437 height 24
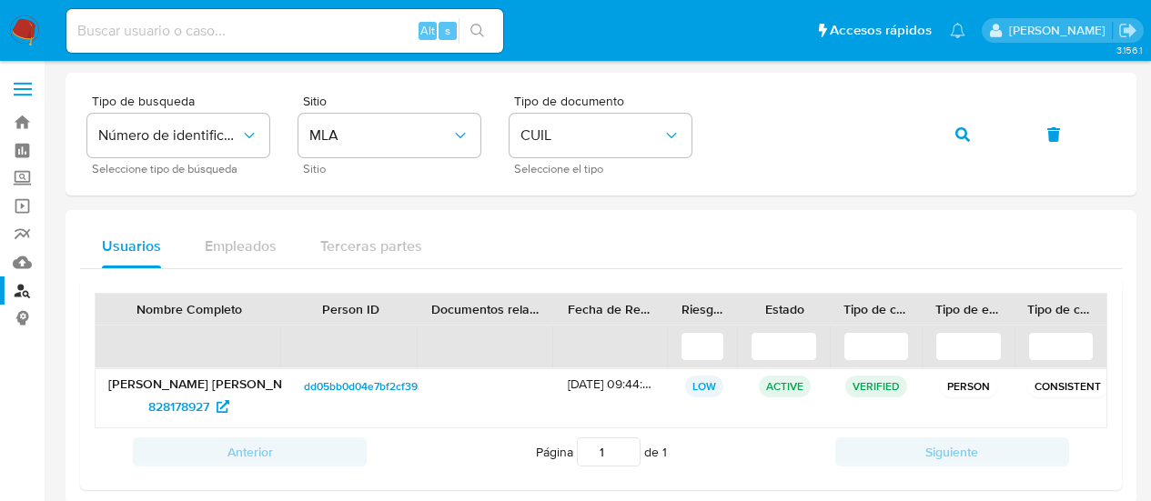
scroll to position [26, 0]
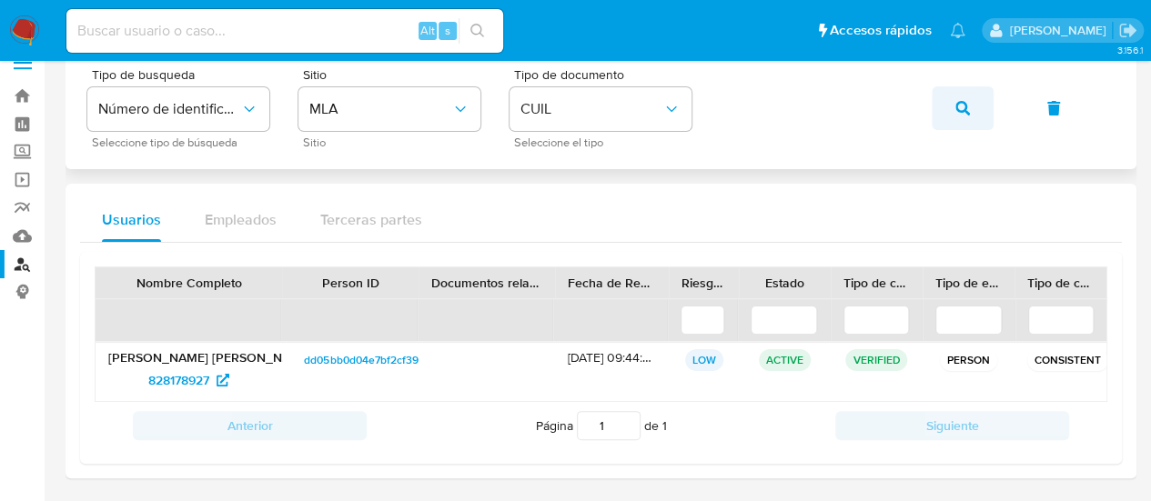
click at [950, 99] on button "button" at bounding box center [963, 108] width 62 height 44
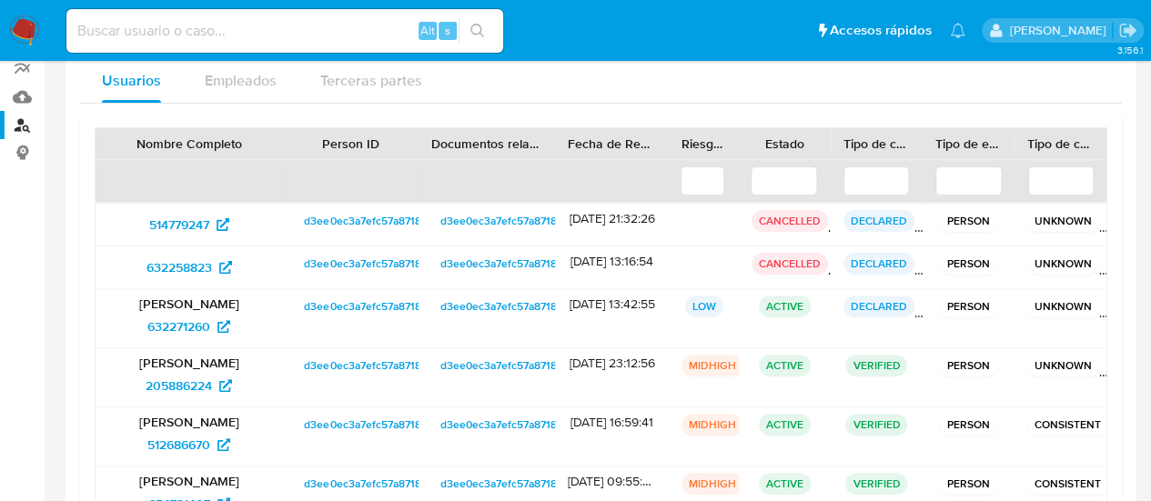
scroll to position [208, 0]
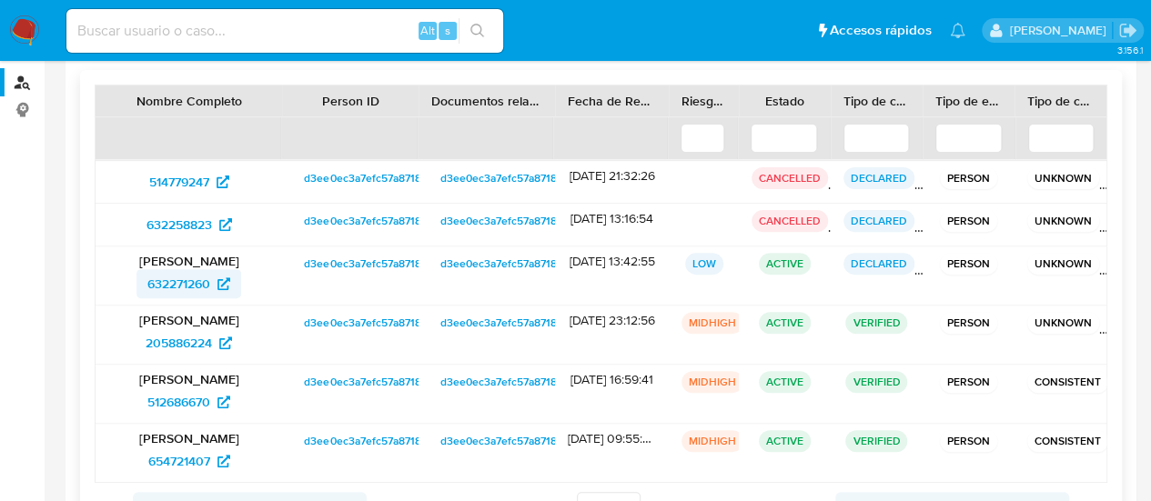
click at [193, 277] on span "632271260" at bounding box center [178, 283] width 63 height 29
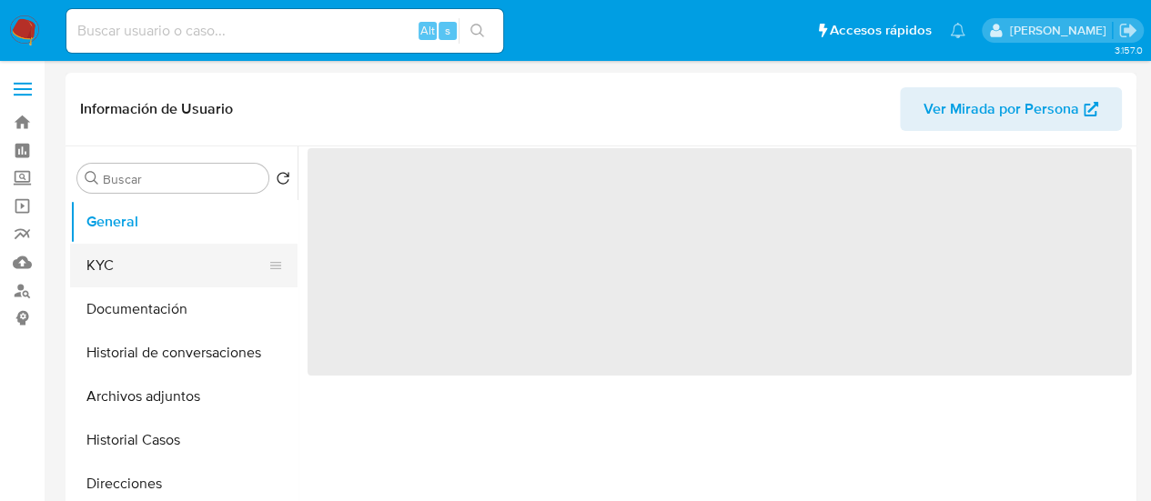
click at [177, 260] on button "KYC" at bounding box center [176, 266] width 213 height 44
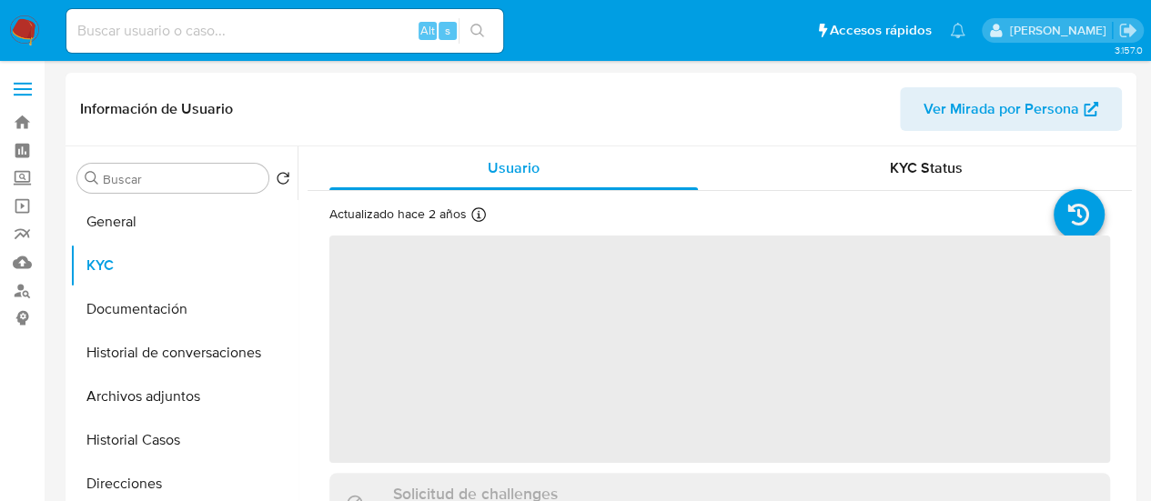
select select "10"
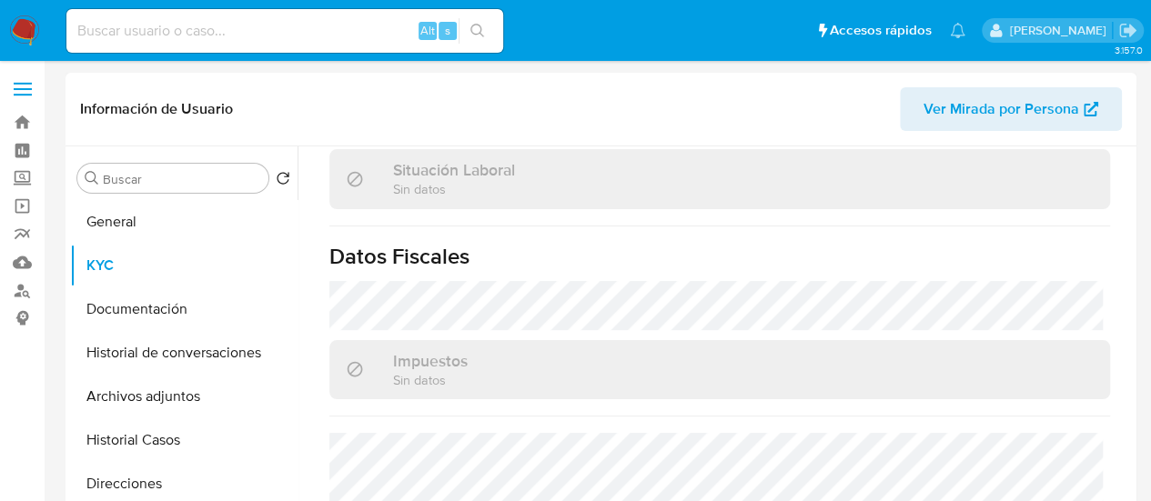
scroll to position [1014, 0]
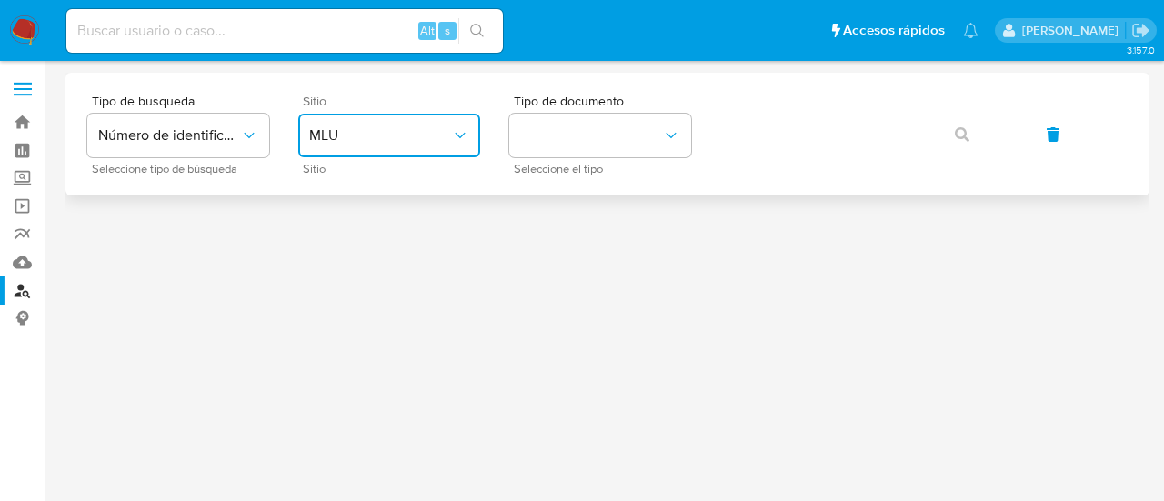
click at [411, 144] on span "MLU" at bounding box center [380, 135] width 142 height 18
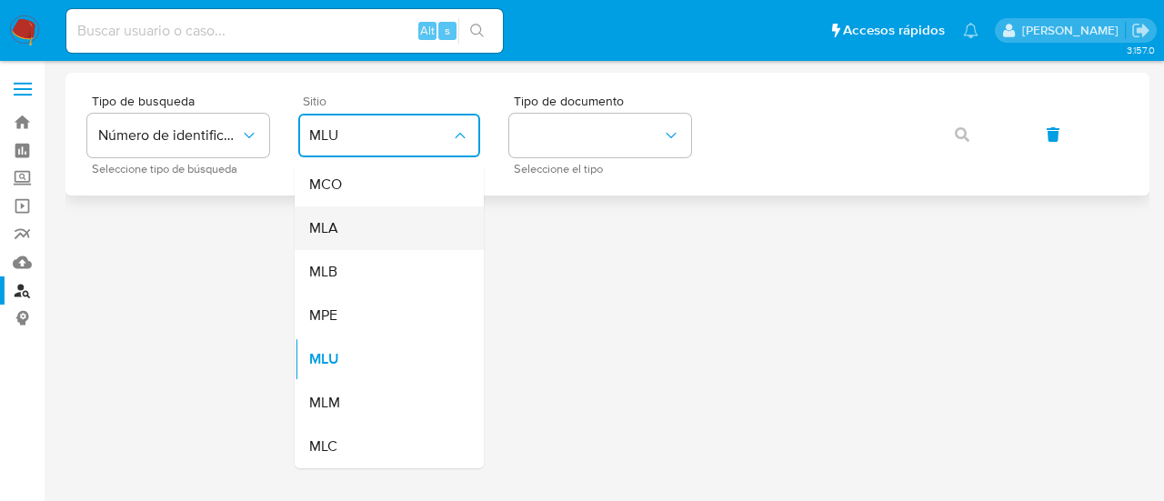
click at [404, 224] on div "MLA" at bounding box center [383, 229] width 149 height 44
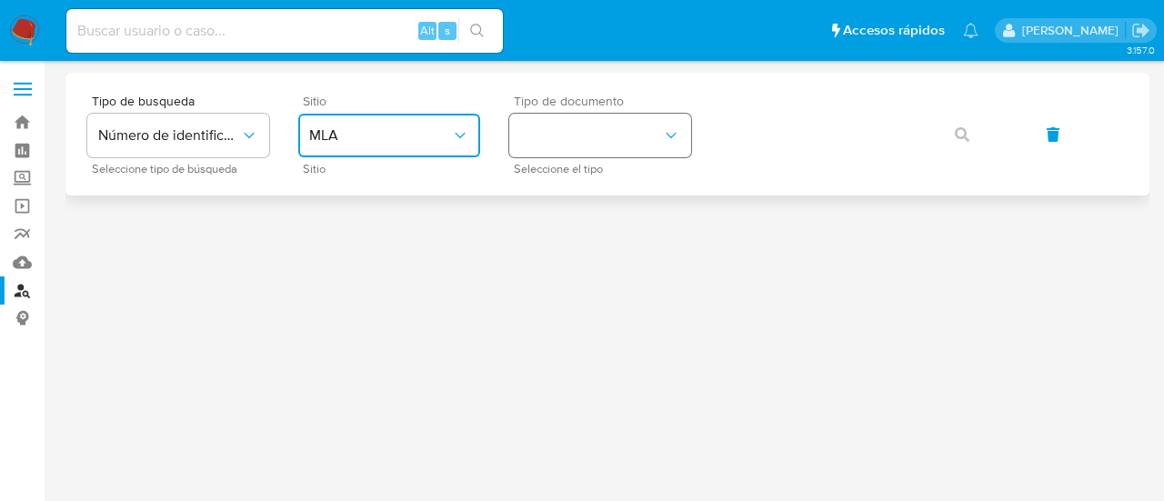
click at [559, 123] on button "identificationType" at bounding box center [600, 136] width 182 height 44
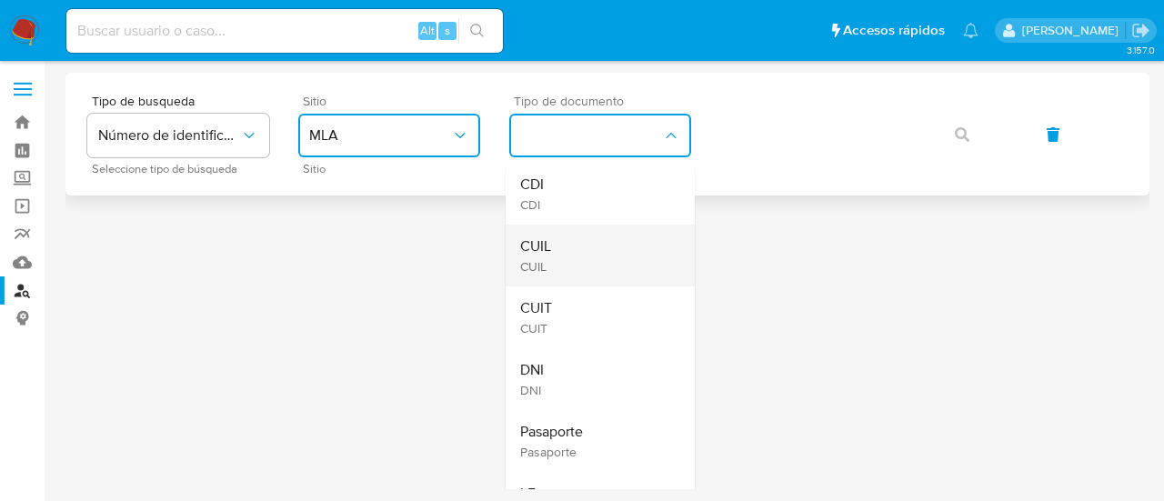
click at [599, 271] on div "CUIL CUIL" at bounding box center [594, 256] width 149 height 62
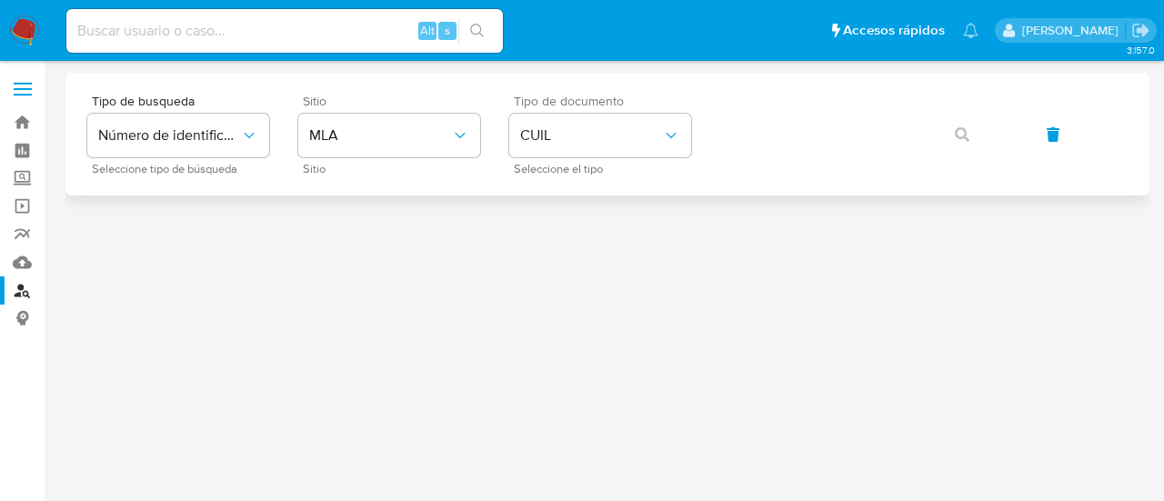
click at [790, 102] on div "Tipo de busqueda Número de identificación Seleccione tipo de búsqueda Sitio MLA…" at bounding box center [607, 134] width 1041 height 79
click at [962, 141] on icon "button" at bounding box center [962, 134] width 15 height 15
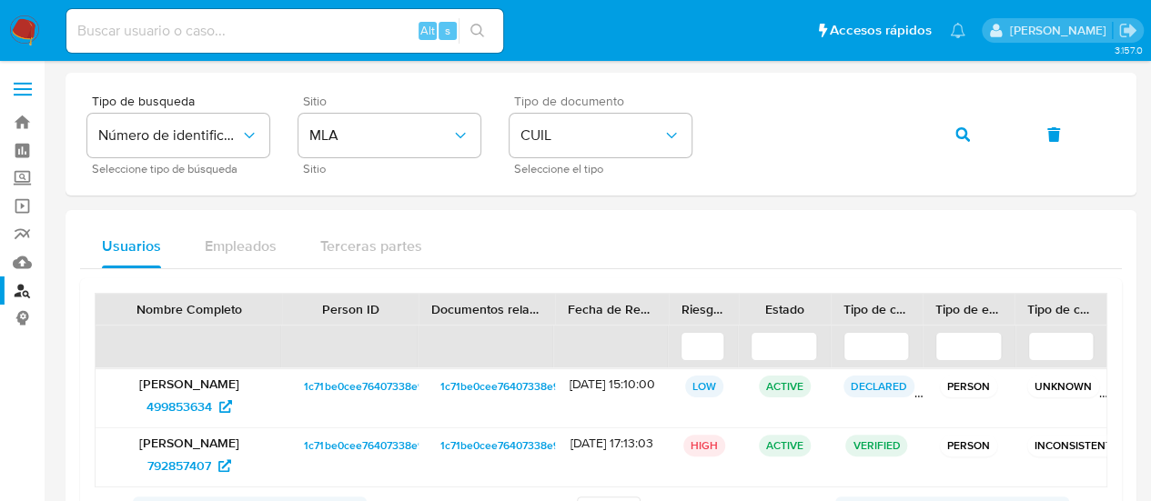
scroll to position [86, 0]
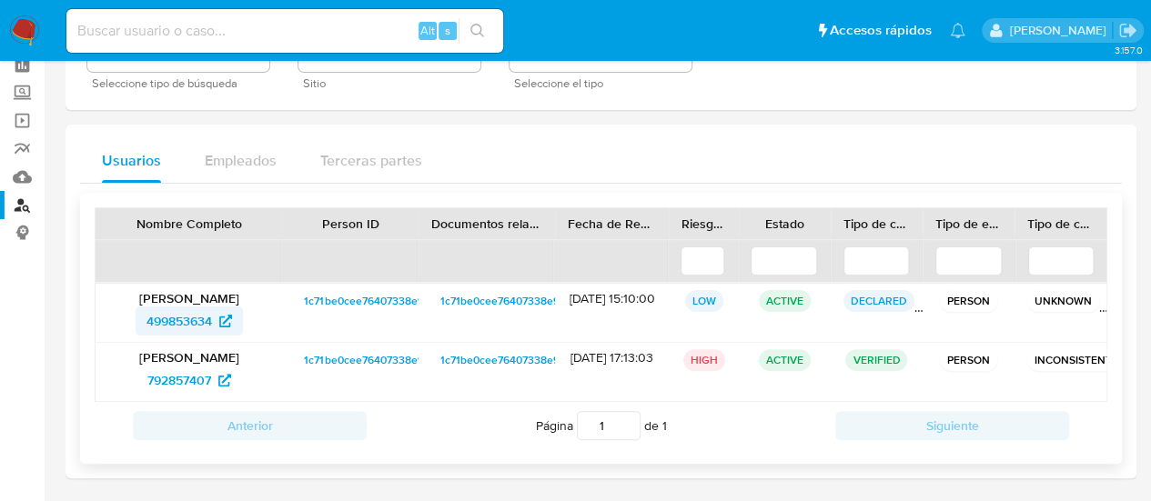
click at [205, 321] on span "499853634" at bounding box center [179, 321] width 66 height 29
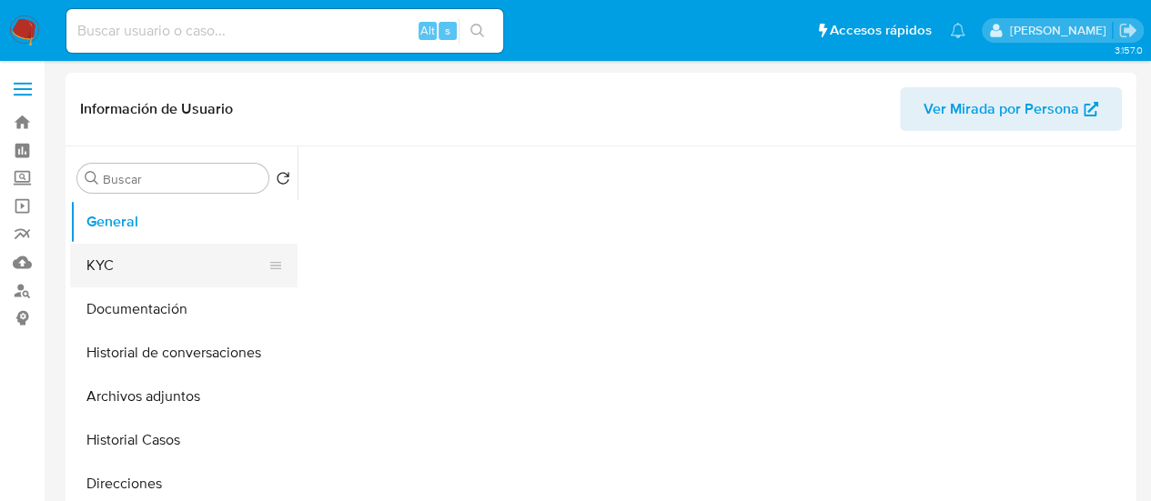
click at [167, 270] on button "KYC" at bounding box center [176, 266] width 213 height 44
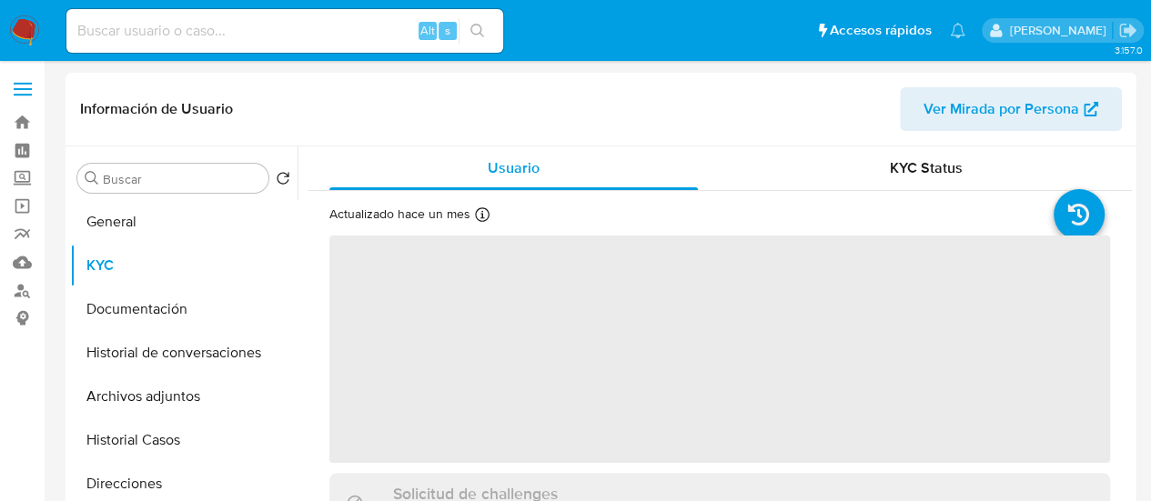
select select "10"
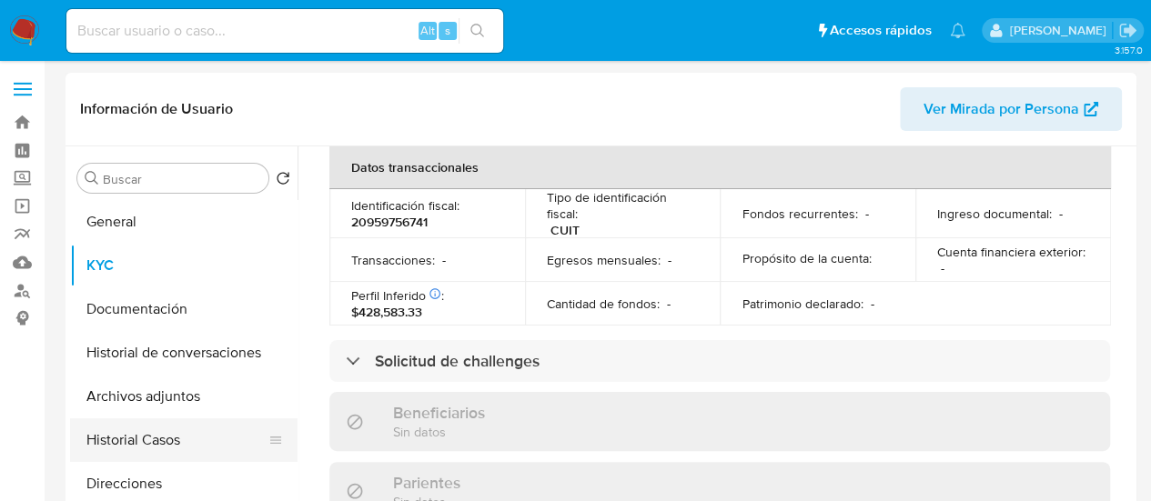
scroll to position [1014, 0]
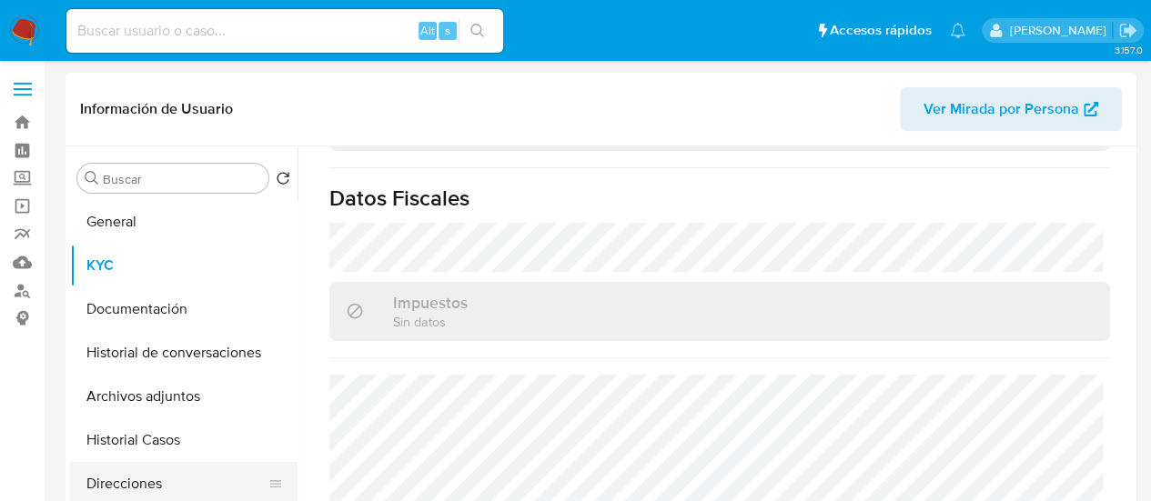
click at [145, 487] on button "Direcciones" at bounding box center [176, 484] width 213 height 44
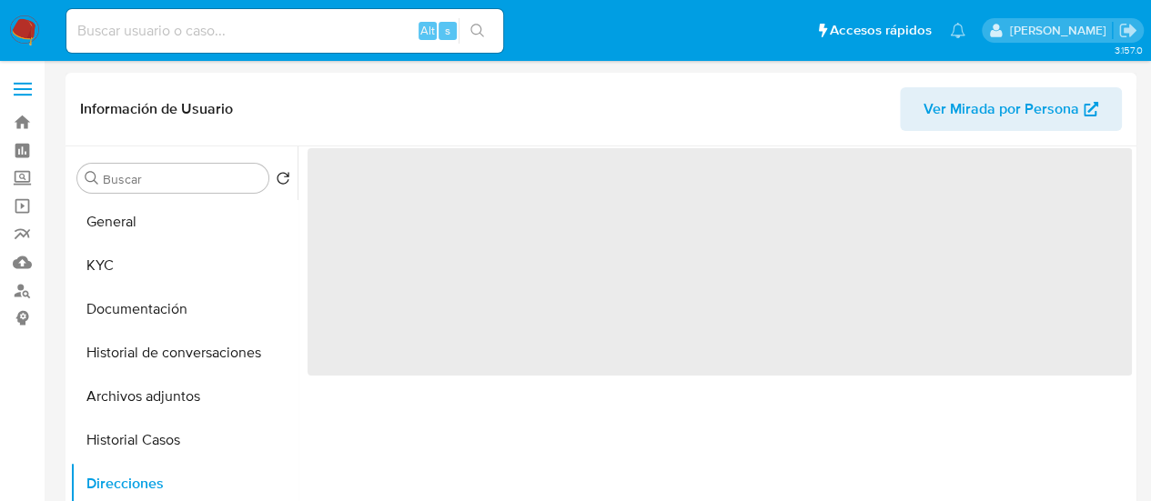
scroll to position [0, 0]
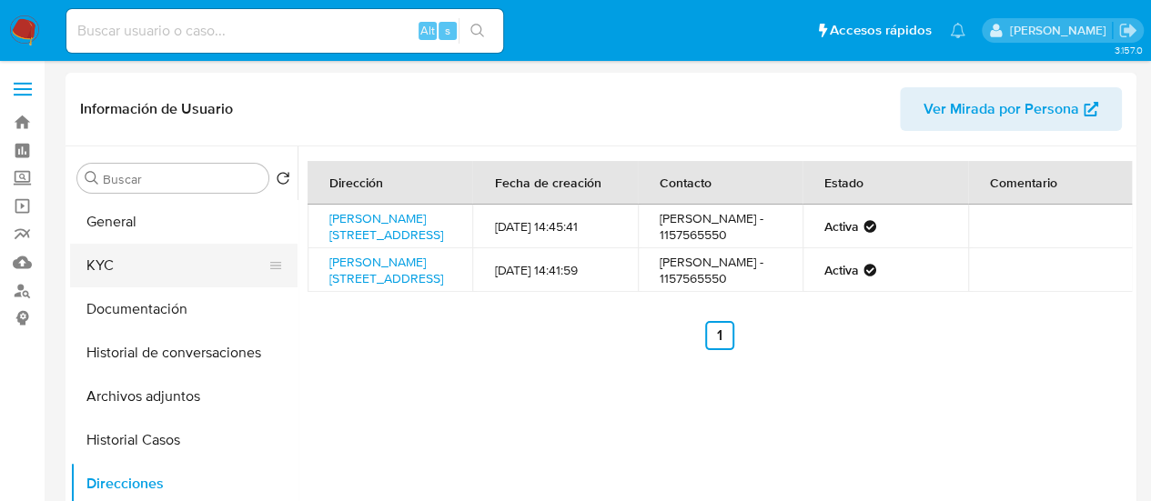
click at [141, 257] on button "KYC" at bounding box center [176, 266] width 213 height 44
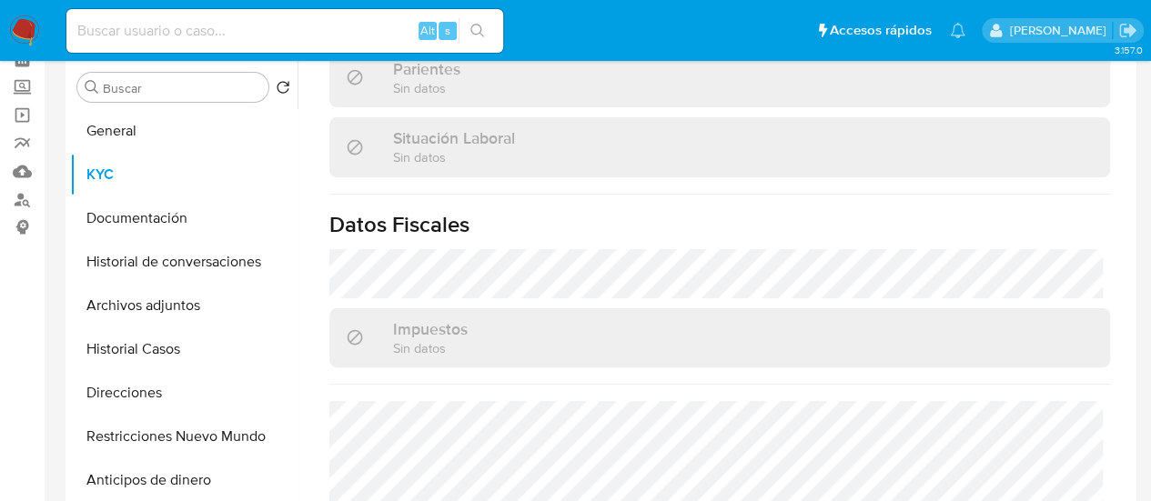
scroll to position [910, 0]
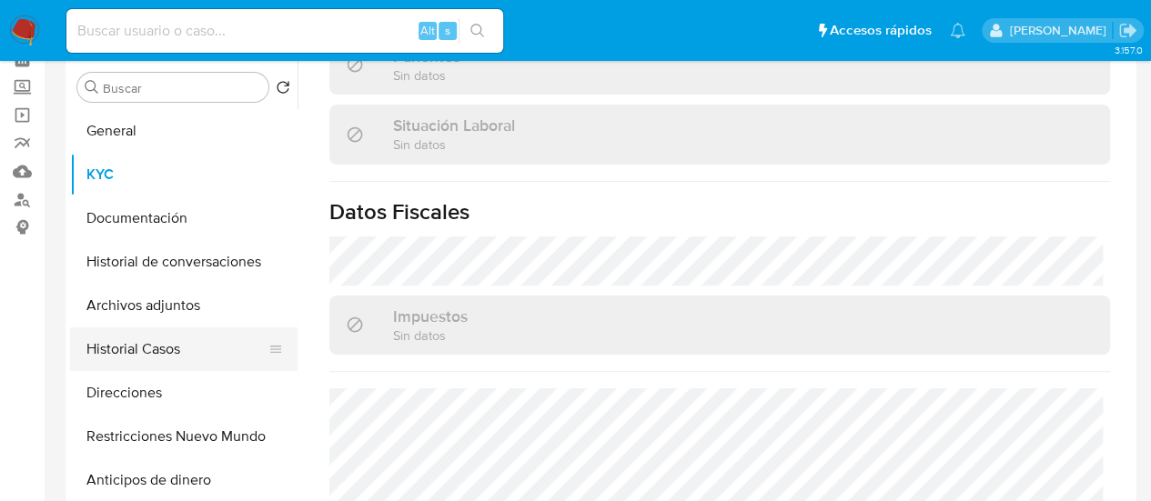
click at [169, 347] on button "Historial Casos" at bounding box center [176, 350] width 213 height 44
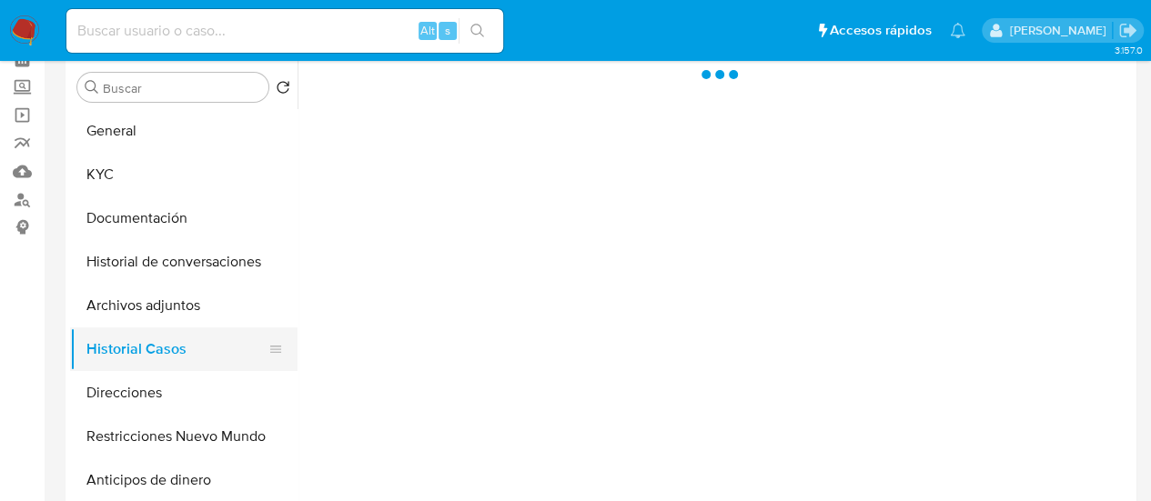
scroll to position [0, 0]
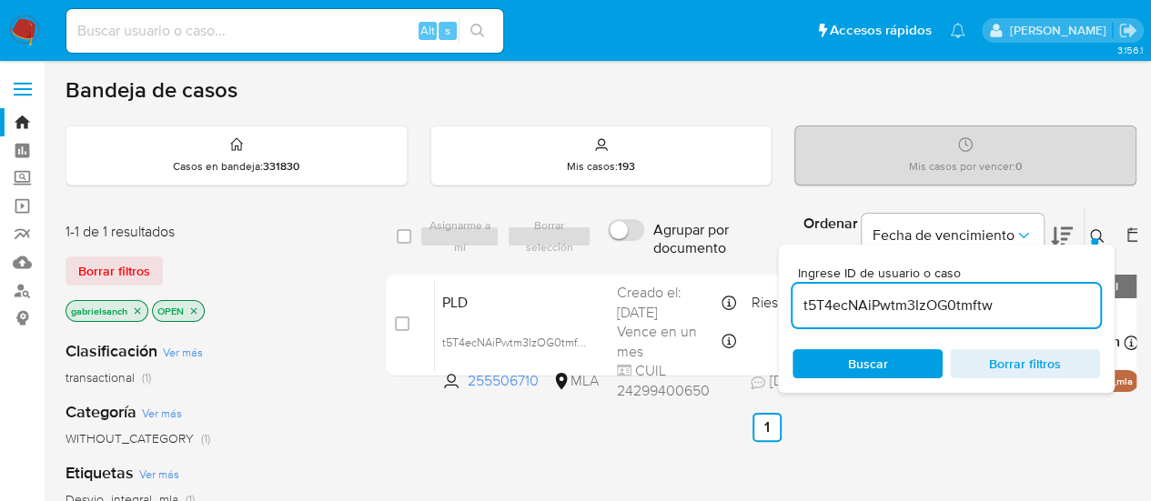
click at [955, 297] on input "t5T4ecNAiPwtm3IzOG0tmftw" at bounding box center [945, 306] width 307 height 24
paste input "THudLKylKVdealMAVEsT3xup"
type input "THudLKylKVdealMAVEsT3xup"
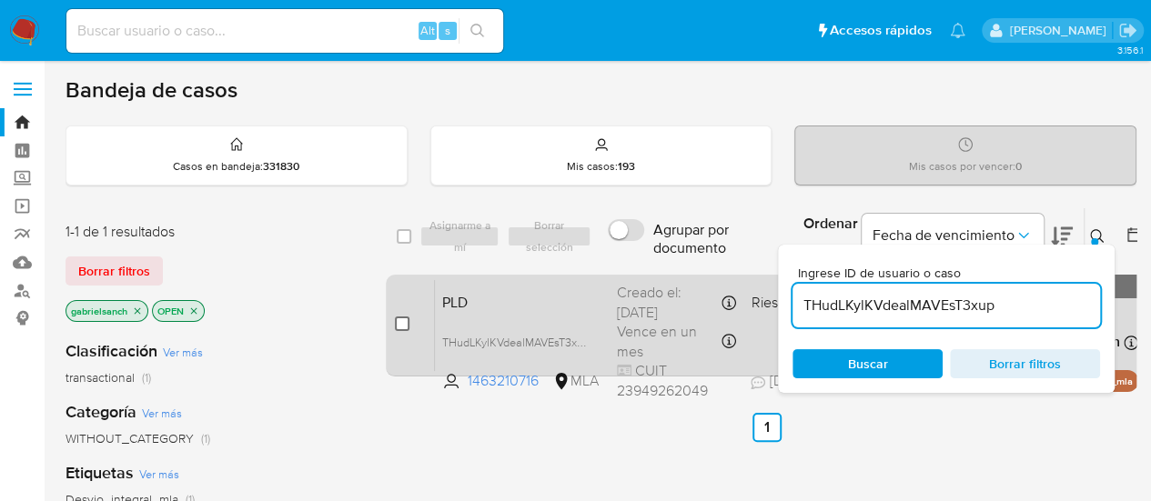
click at [402, 325] on input "checkbox" at bounding box center [402, 324] width 15 height 15
checkbox input "true"
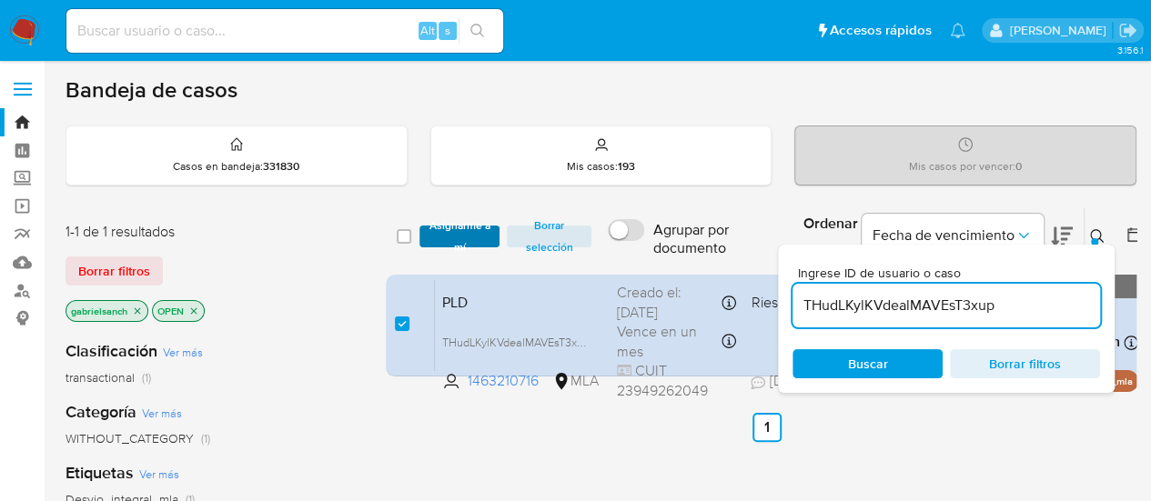
click at [440, 230] on span "Asignarme a mí" at bounding box center [459, 236] width 63 height 18
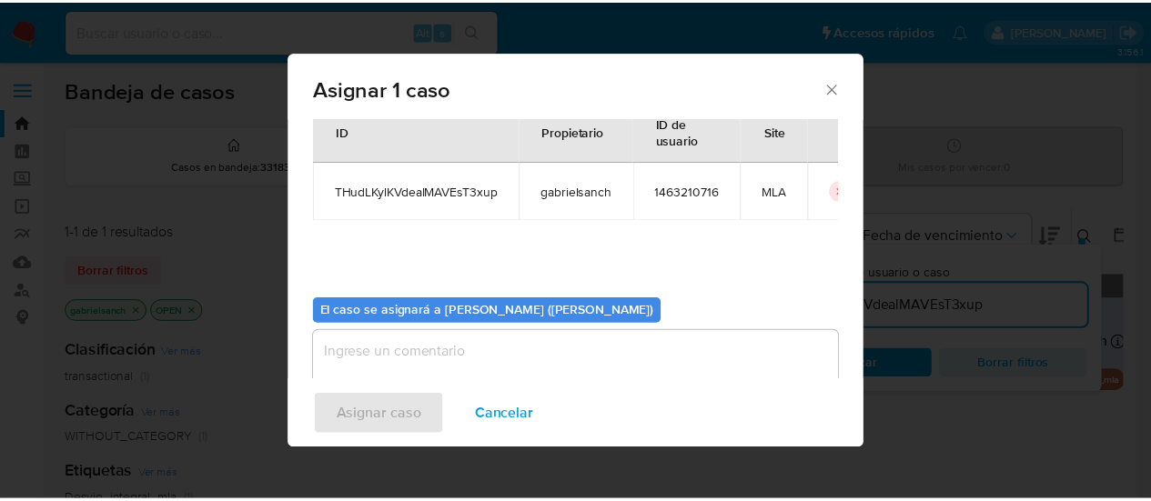
scroll to position [93, 0]
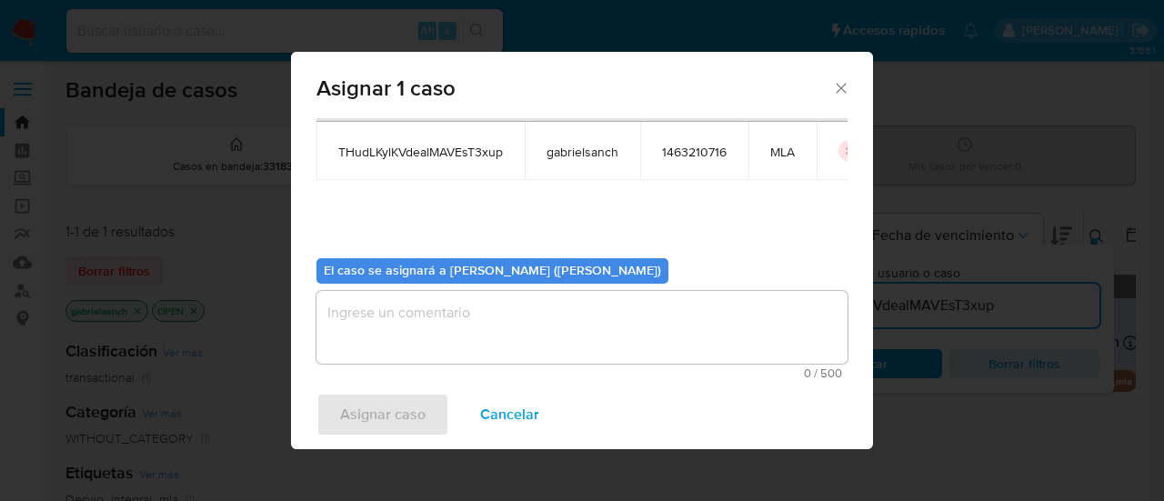
click at [418, 348] on textarea "assign-modal" at bounding box center [582, 327] width 531 height 73
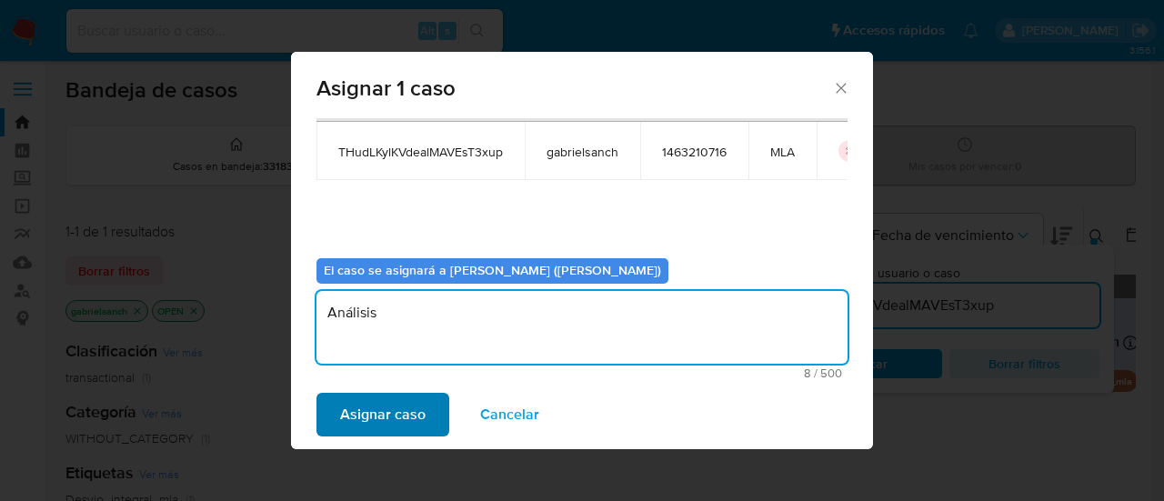
type textarea "Análisis"
click at [362, 419] on span "Asignar caso" at bounding box center [383, 415] width 86 height 40
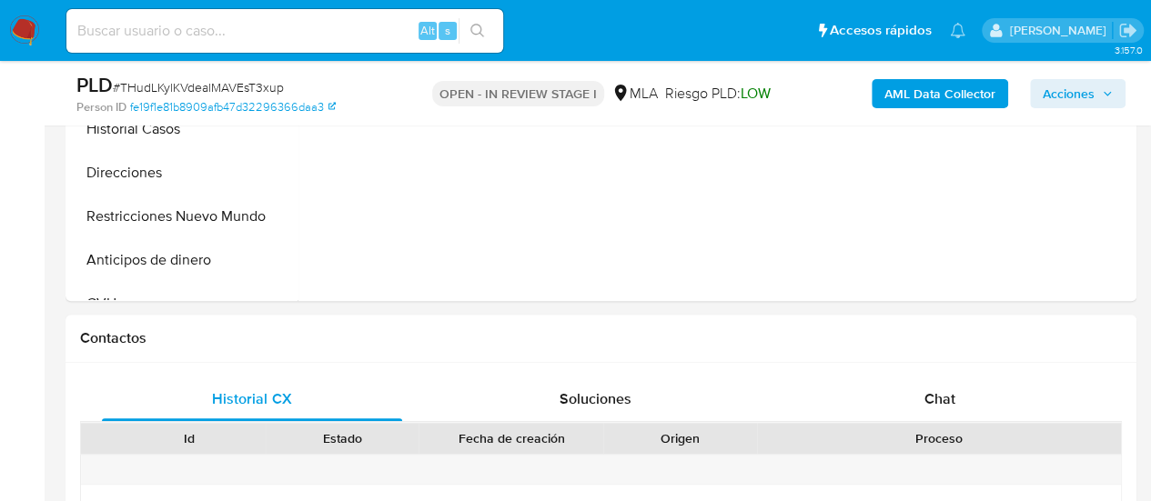
scroll to position [910, 0]
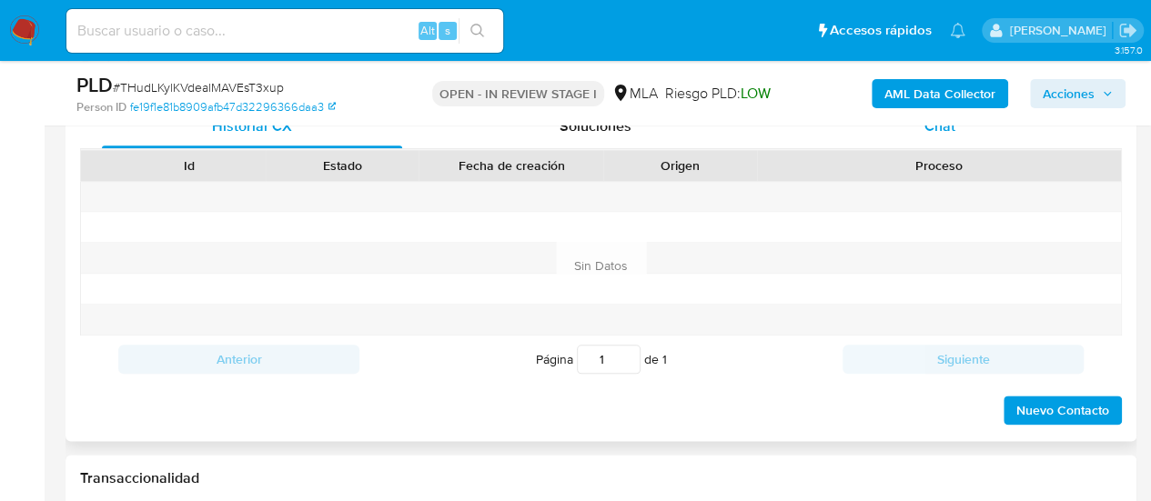
click at [922, 145] on div "Chat" at bounding box center [940, 127] width 300 height 44
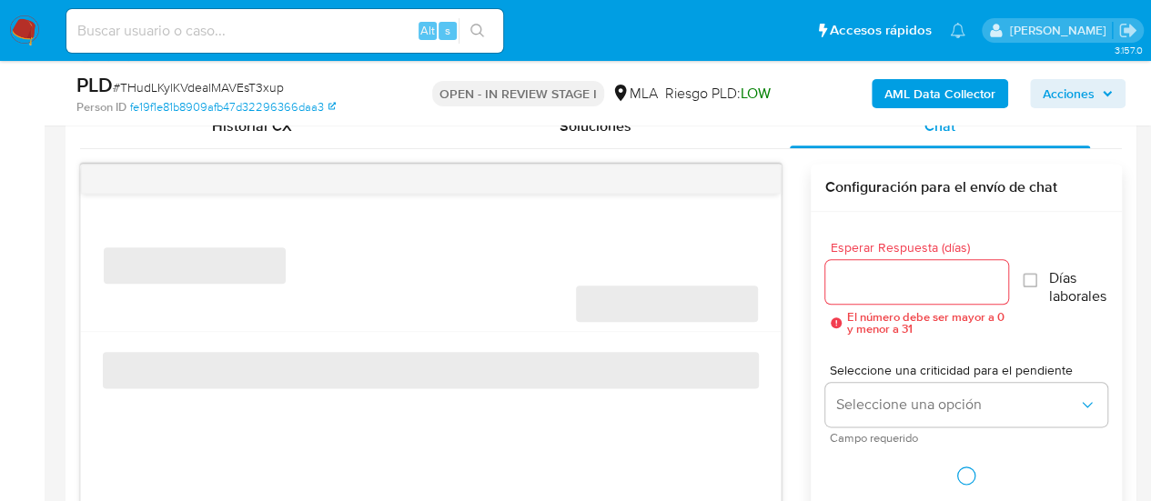
select select "10"
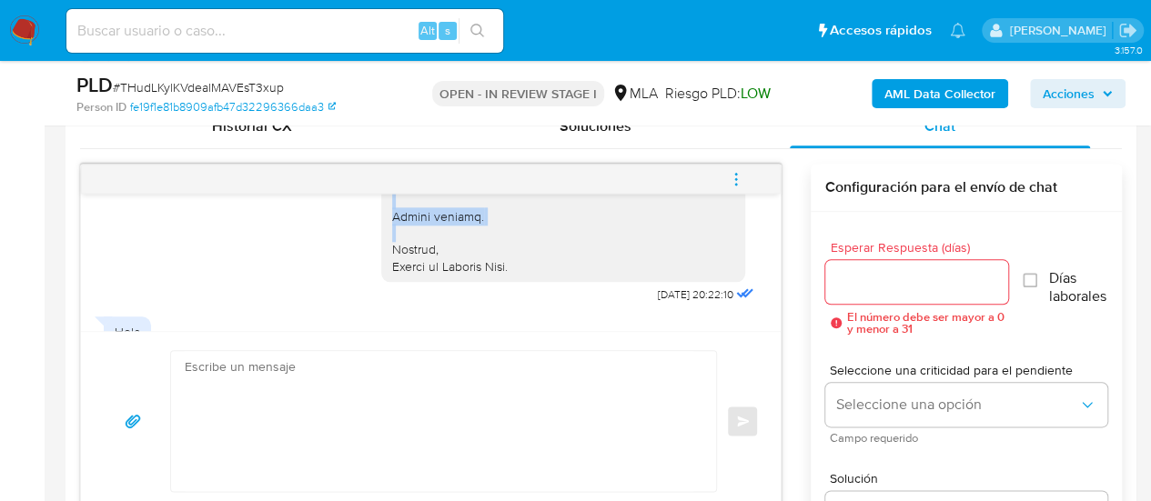
scroll to position [2329, 0]
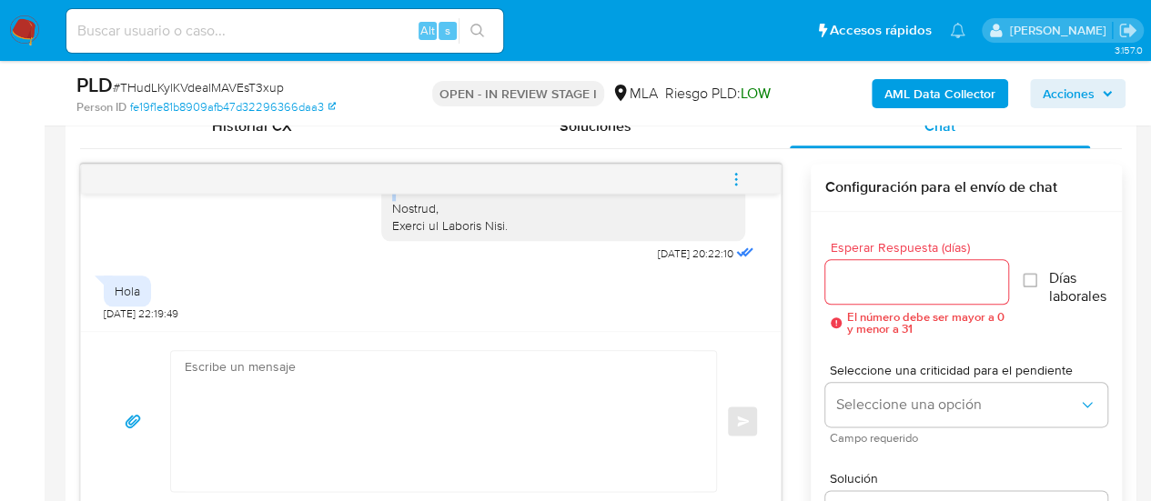
drag, startPoint x: 377, startPoint y: 217, endPoint x: 524, endPoint y: 237, distance: 148.7
copy div "Hola, En función de las operaciones registradas en tu cuenta de Mercado Pago, n…"
click at [406, 399] on textarea at bounding box center [439, 421] width 509 height 140
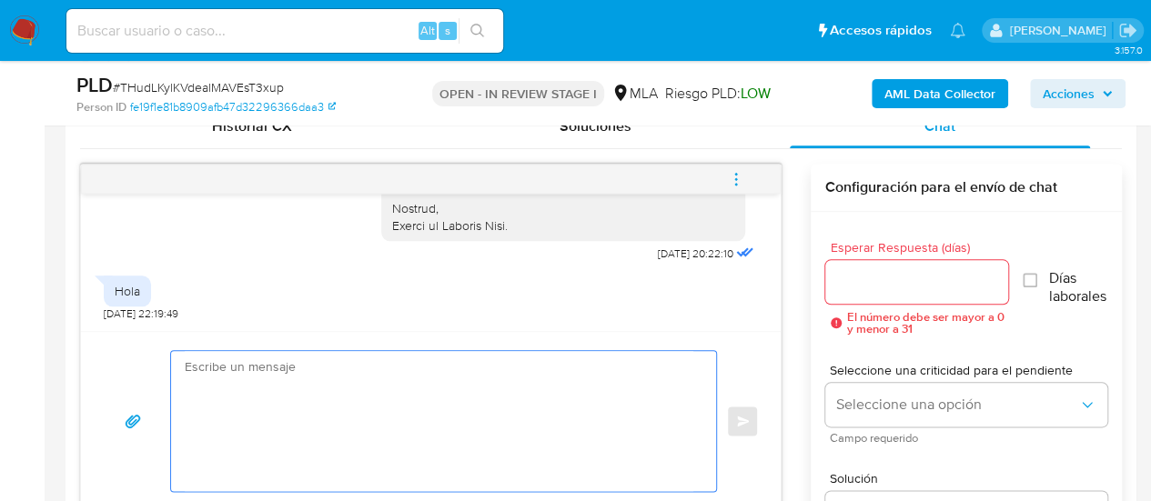
paste textarea "Hola, En función de las operaciones registradas en tu cuenta de Mercado Pago, n…"
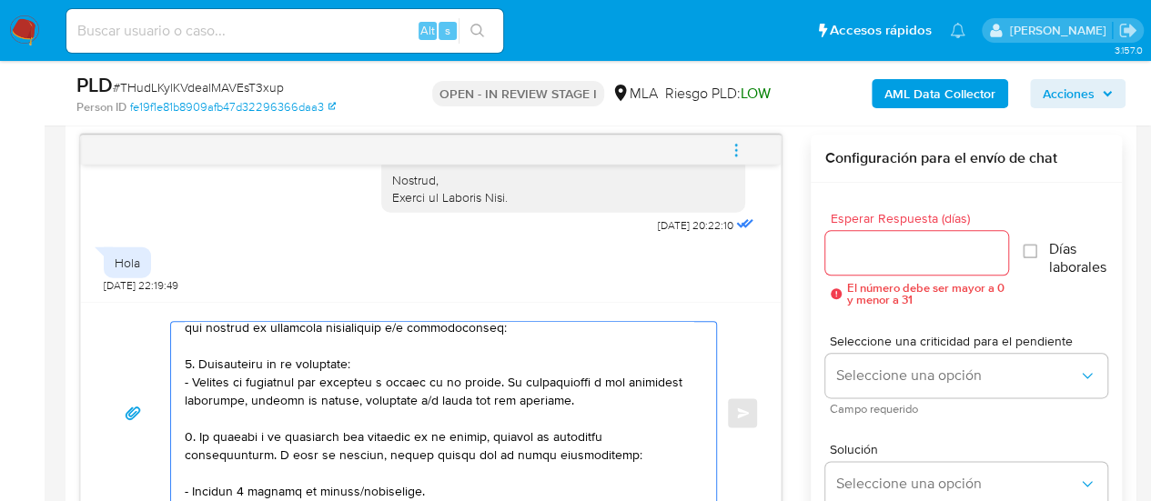
scroll to position [0, 0]
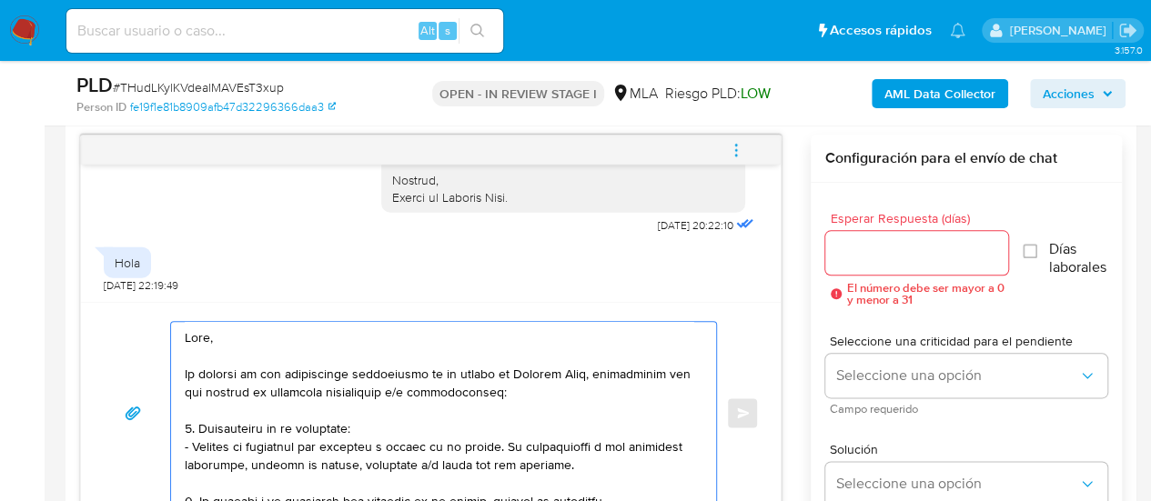
type textarea "Hola, En función de las operaciones registradas en tu cuenta de Mercado Pago, n…"
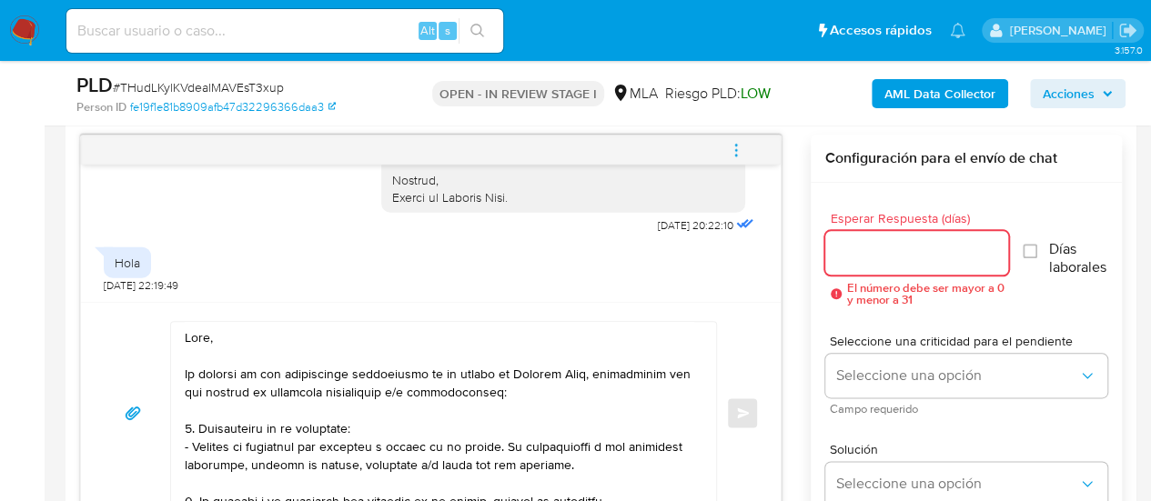
click at [849, 241] on input "Esperar Respuesta (días)" at bounding box center [917, 253] width 184 height 24
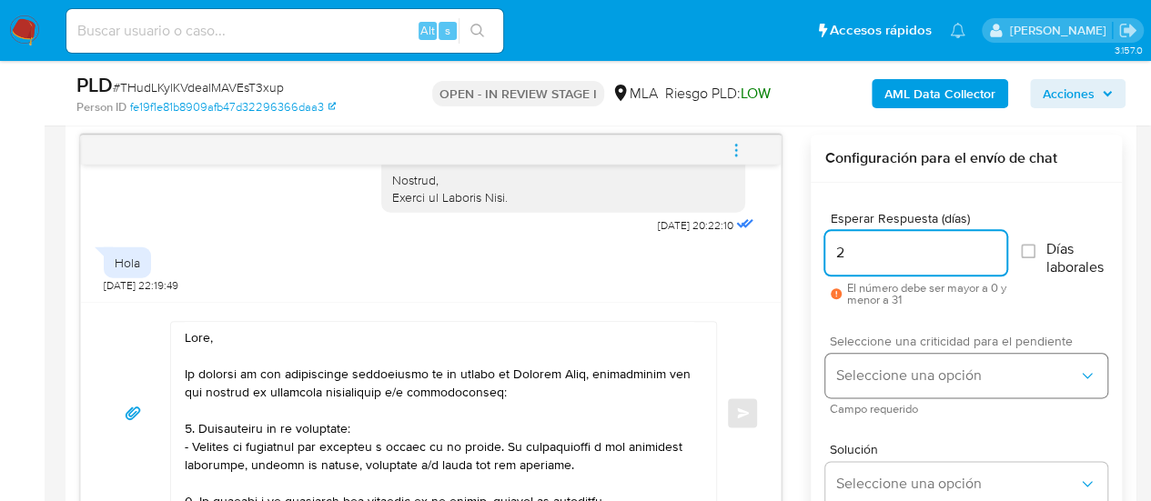
type input "2"
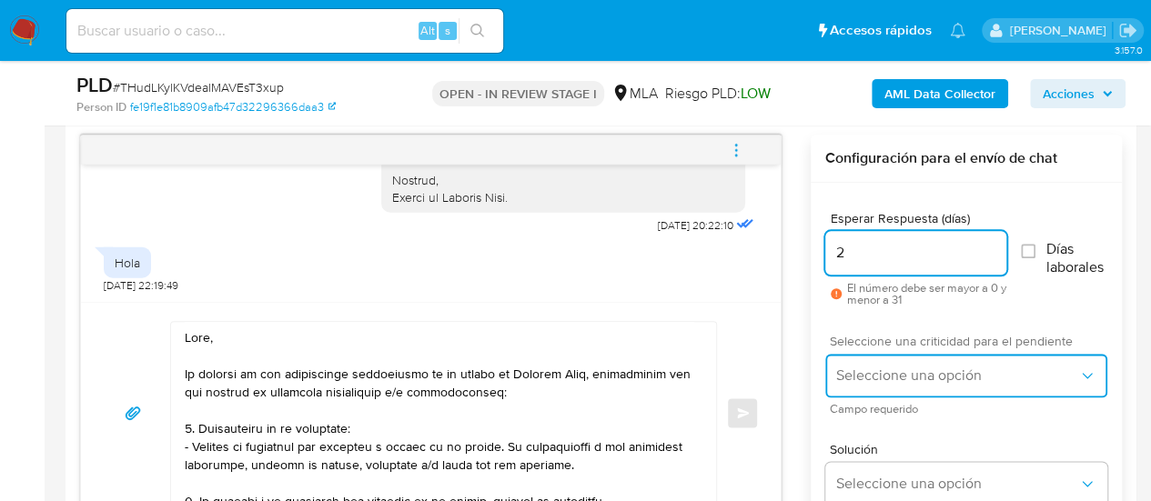
click at [862, 362] on button "Seleccione una opción" at bounding box center [966, 376] width 282 height 44
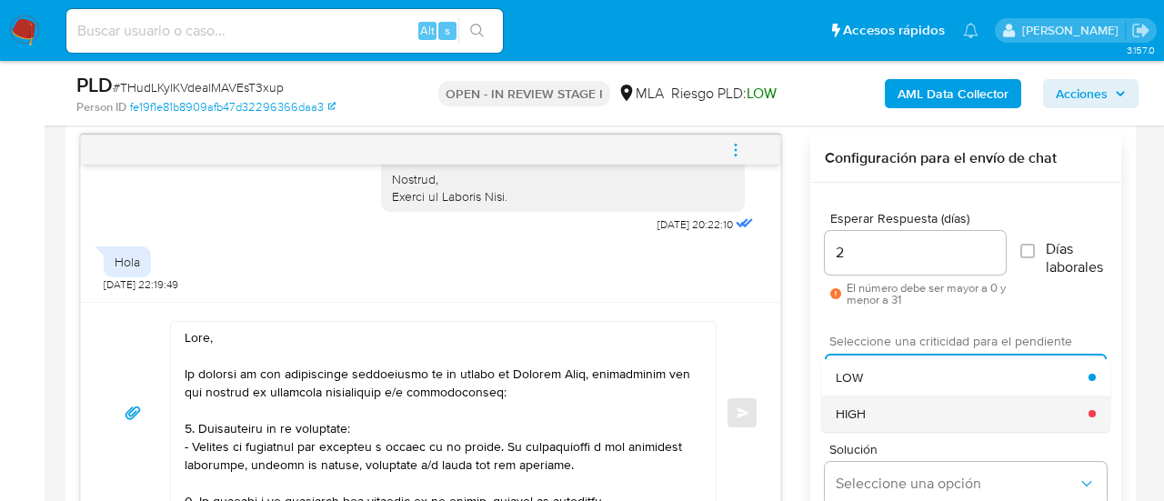
drag, startPoint x: 862, startPoint y: 362, endPoint x: 886, endPoint y: 412, distance: 55.7
click at [886, 412] on ul "LOW HIGH" at bounding box center [965, 395] width 289 height 73
click at [886, 412] on div "HIGH" at bounding box center [962, 414] width 253 height 36
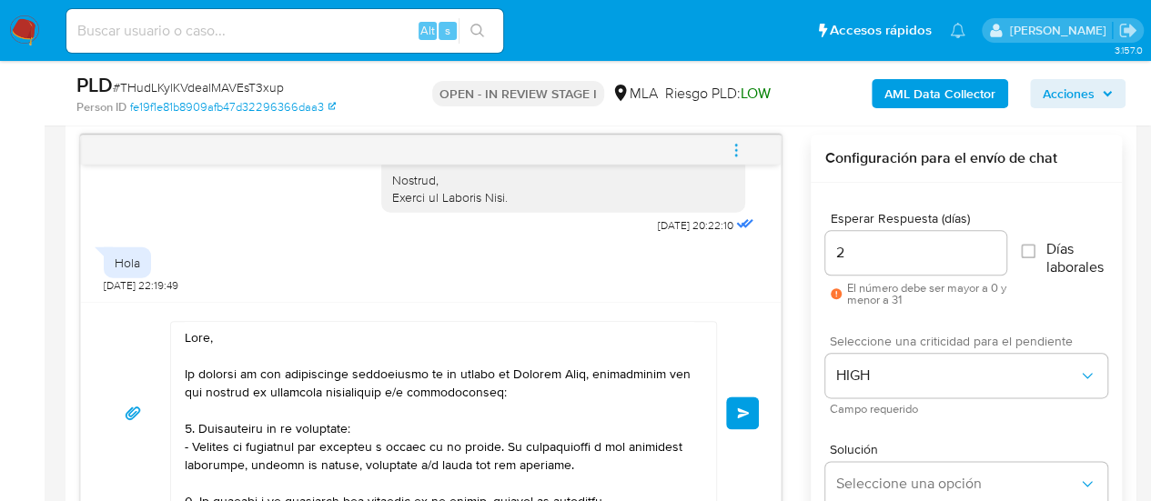
click at [750, 407] on button "Enviar" at bounding box center [742, 413] width 33 height 33
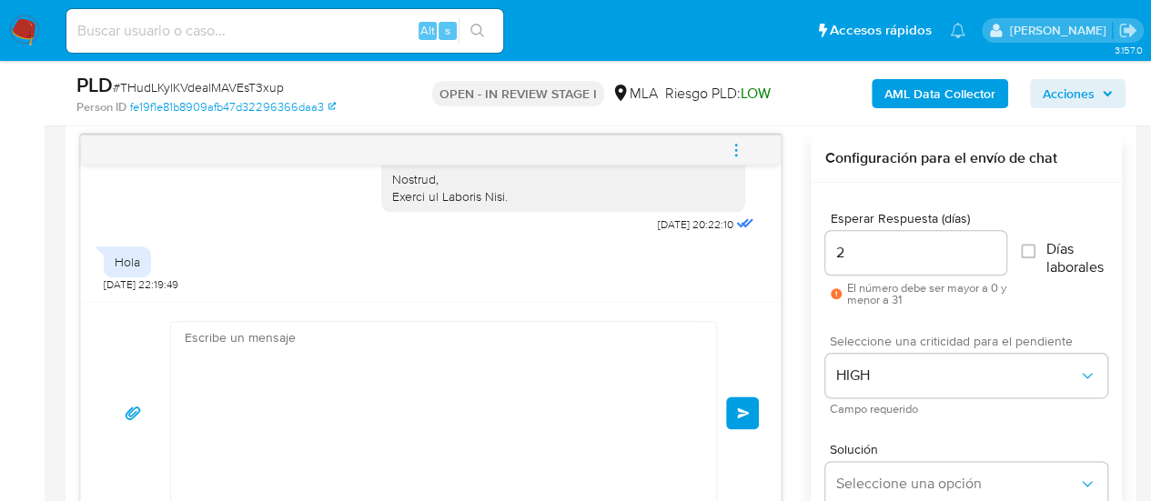
scroll to position [3309, 0]
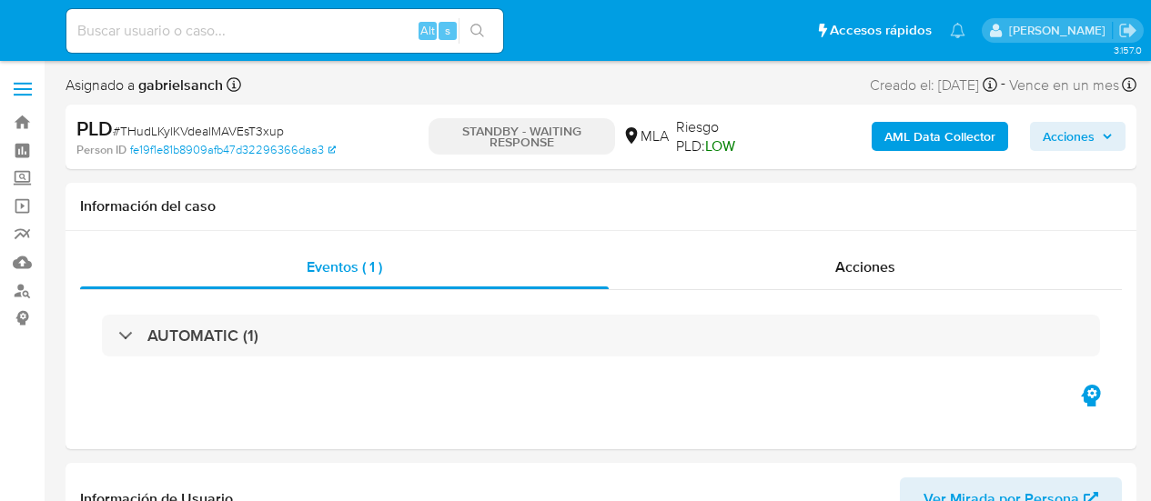
select select "10"
click at [180, 31] on input at bounding box center [284, 31] width 437 height 24
paste input "RbbPPR8vlINblbYKRtPJCrSq"
type input "RbbPPR8vlINblbYKRtPJCrSq"
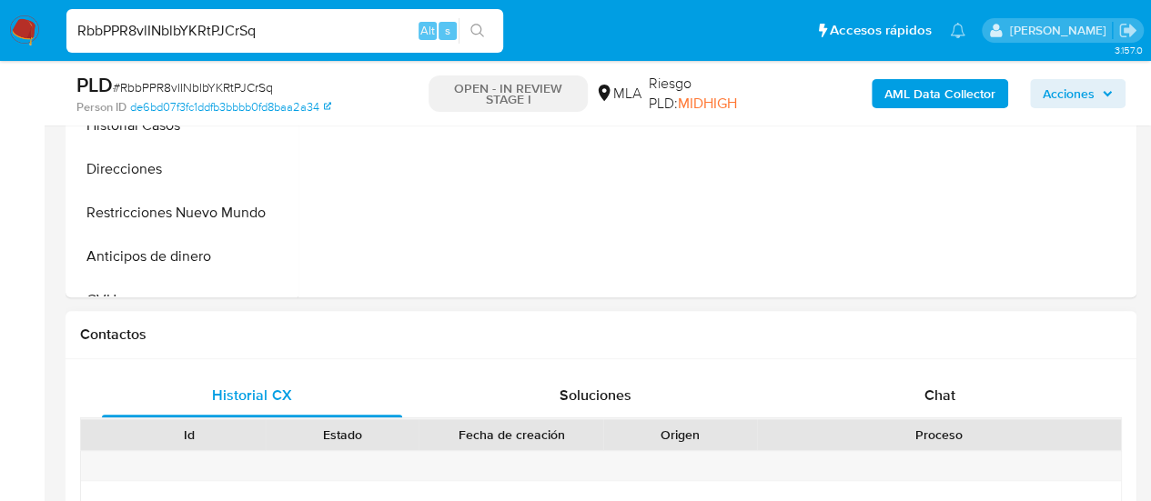
scroll to position [819, 0]
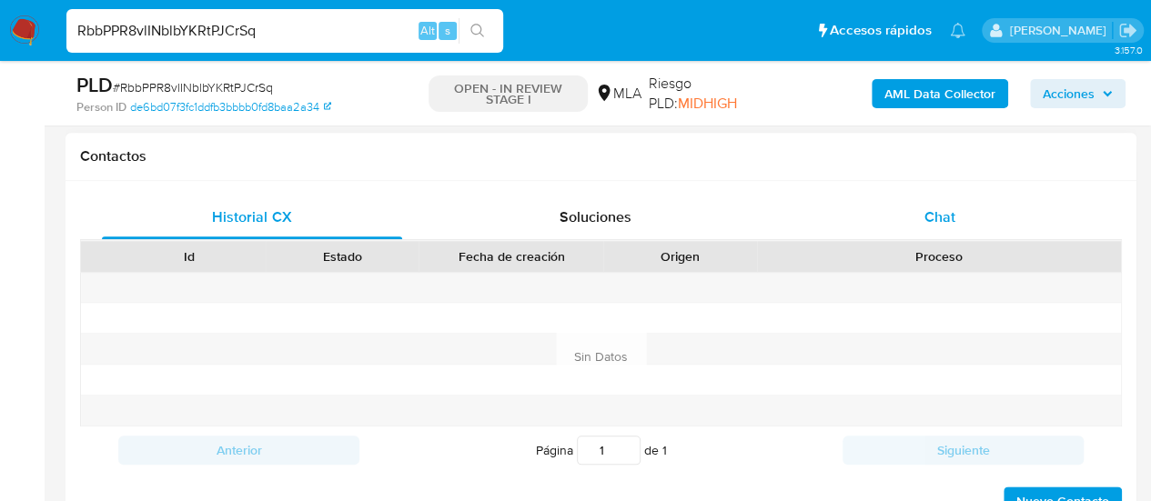
click at [927, 223] on span "Chat" at bounding box center [939, 217] width 31 height 21
select select "10"
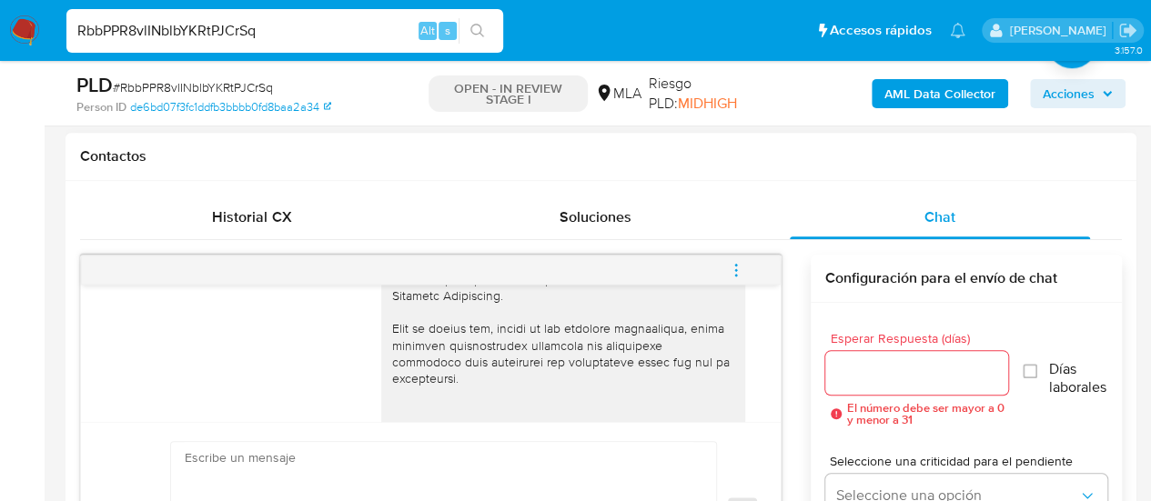
scroll to position [1001, 0]
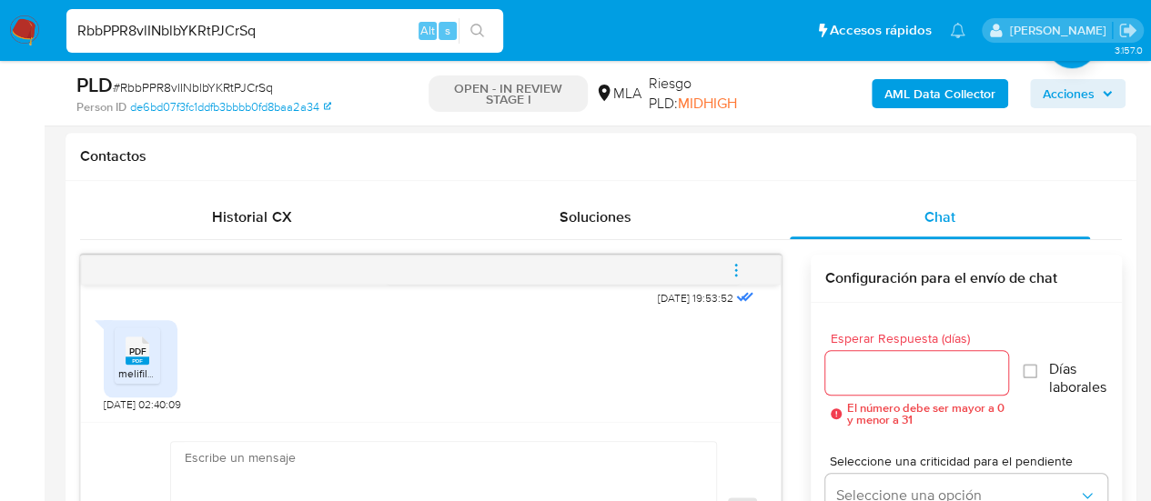
click at [200, 36] on input "RbbPPR8vlINblbYKRtPJCrSq" at bounding box center [284, 31] width 437 height 24
paste input "TBs5MDBFAOScKFHMNU7Gab67"
type input "TBs5MDBFAOScKFHMNU7Gab67"
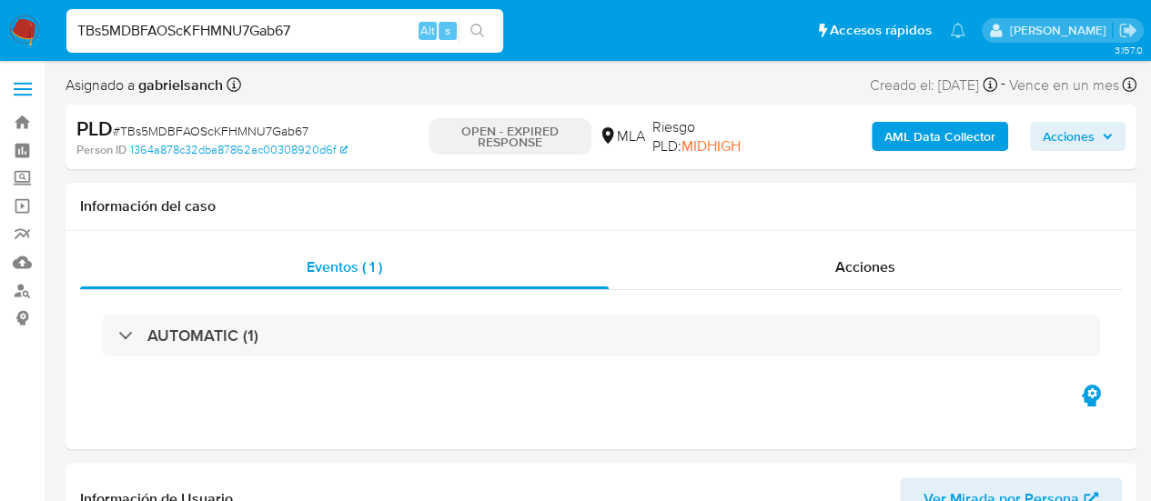
select select "10"
click at [197, 32] on input "TBs5MDBFAOScKFHMNU7Gab67" at bounding box center [284, 31] width 437 height 24
paste input "8j5Jl4yU2kUtvVYIo5DX5mqG"
type input "8j5Jl4yU2kUtvVYIo5DX5mqG"
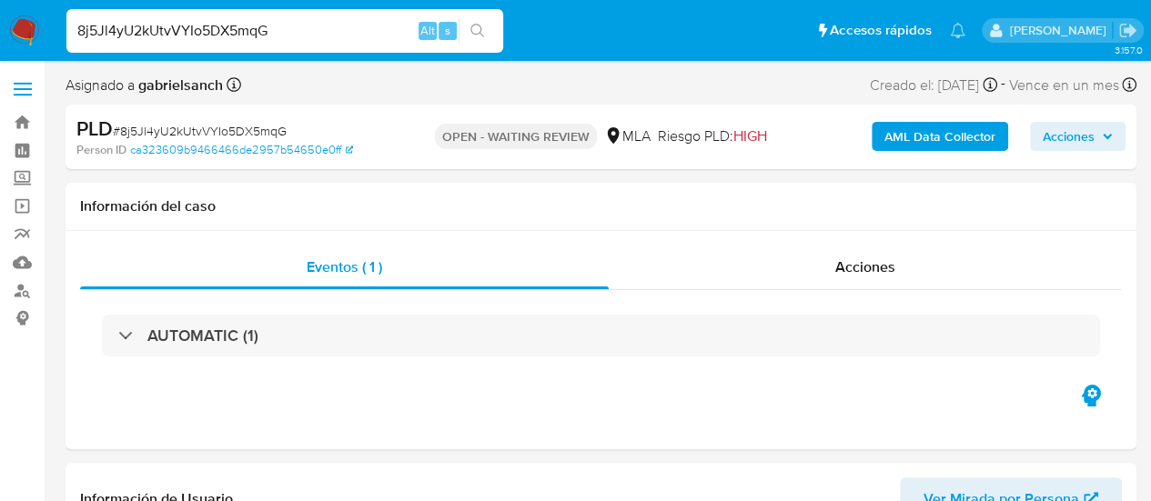
select select "10"
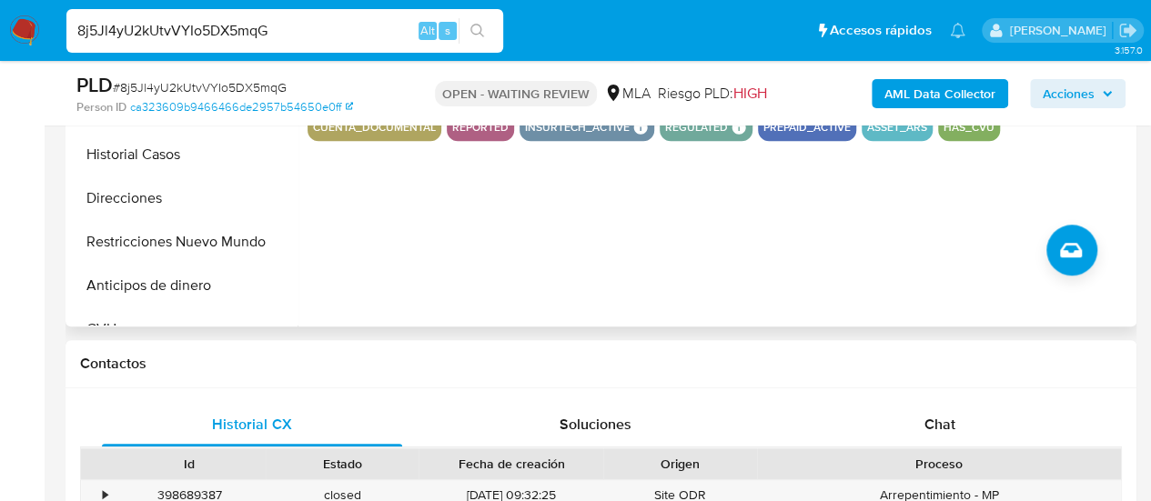
scroll to position [637, 0]
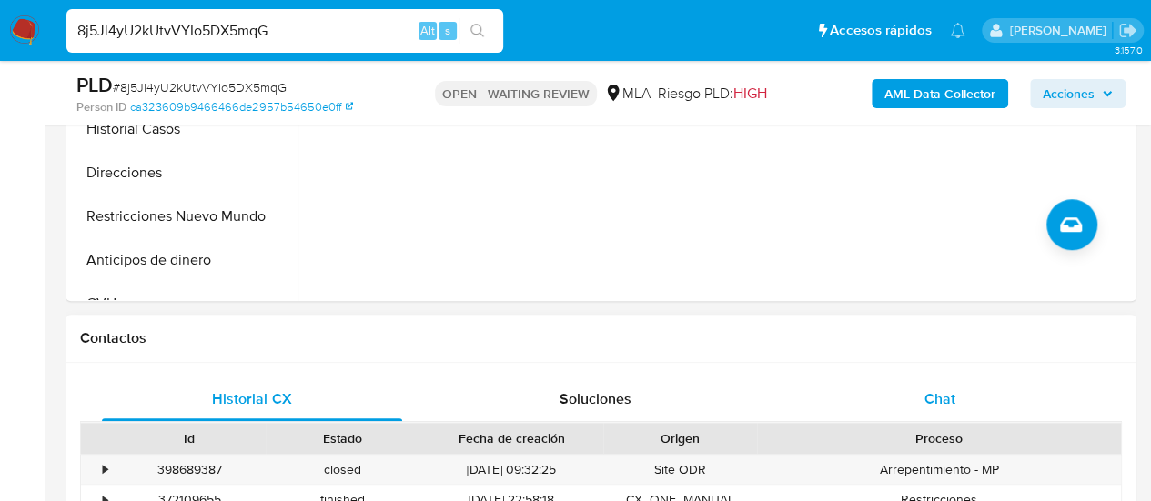
click at [932, 394] on span "Chat" at bounding box center [939, 398] width 31 height 21
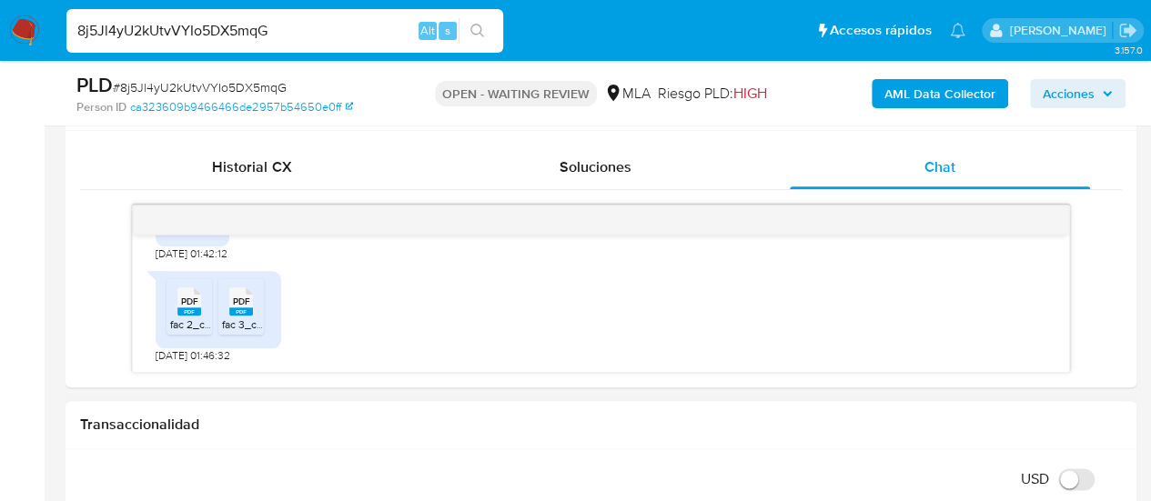
scroll to position [1092, 0]
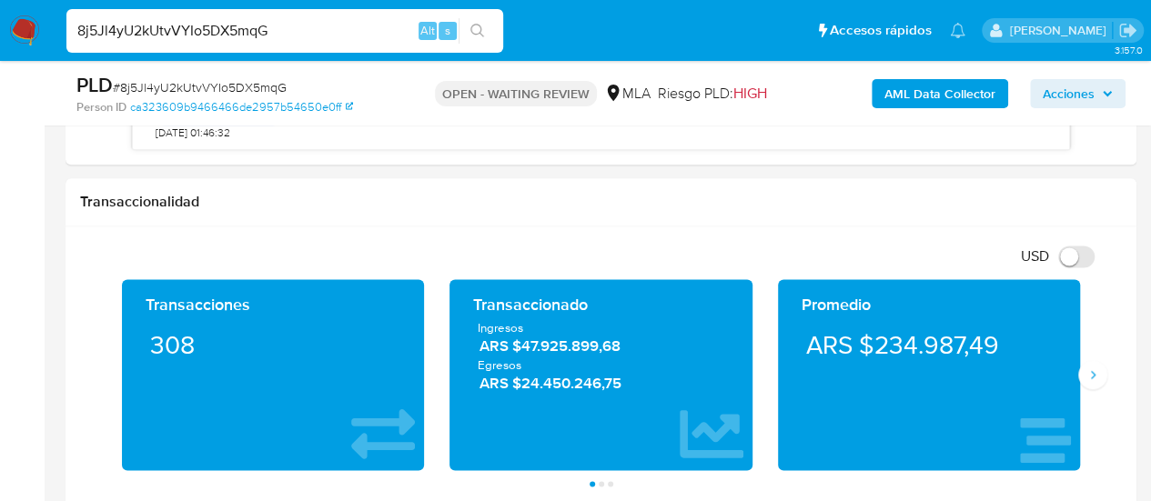
drag, startPoint x: 1150, startPoint y: 140, endPoint x: 1157, endPoint y: 108, distance: 32.7
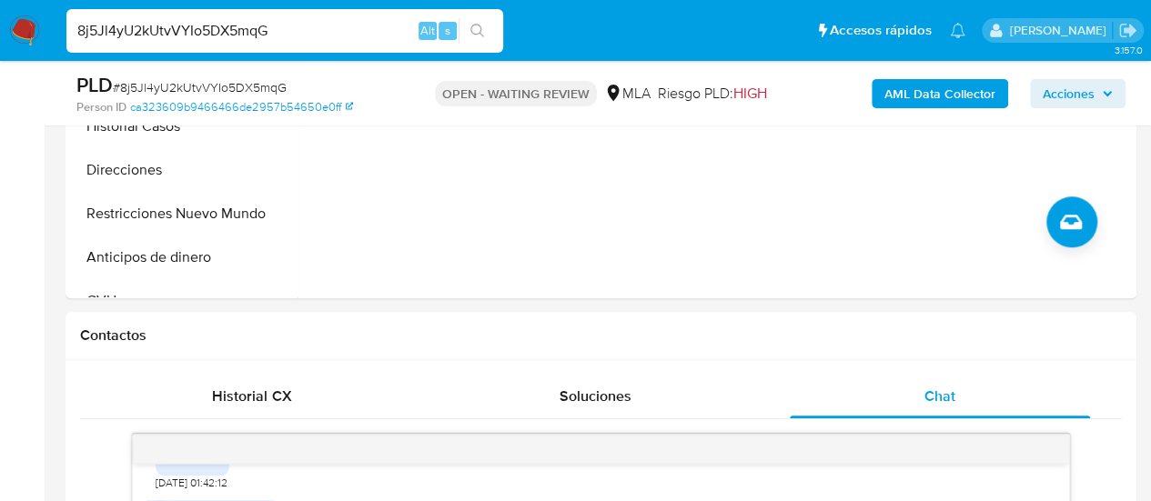
scroll to position [273, 0]
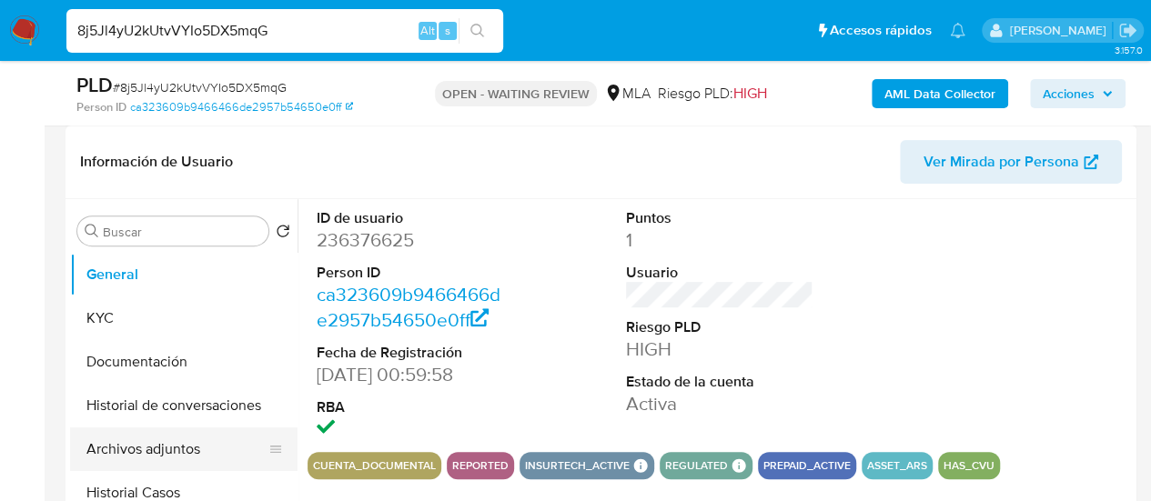
click at [116, 434] on button "Archivos adjuntos" at bounding box center [176, 450] width 213 height 44
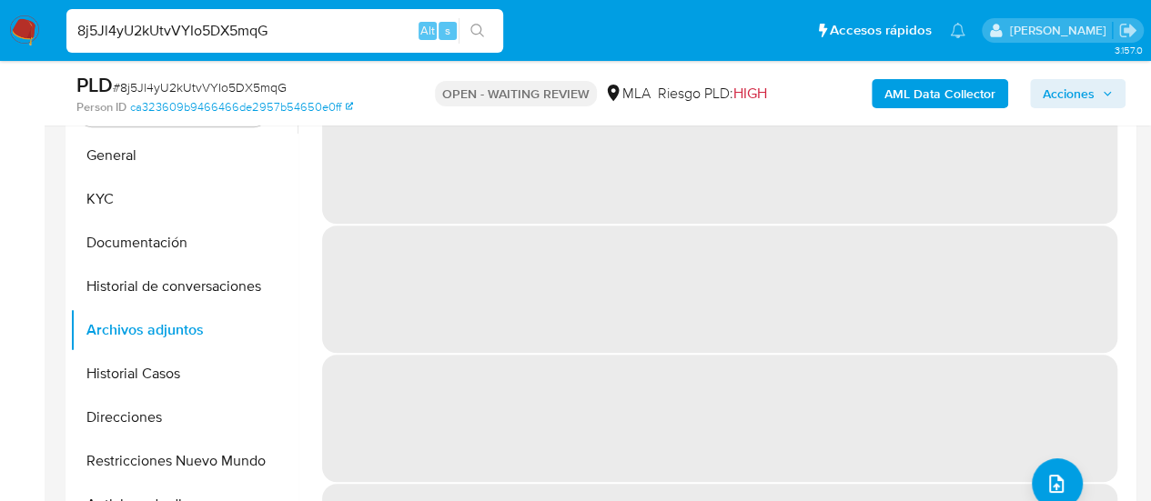
scroll to position [364, 0]
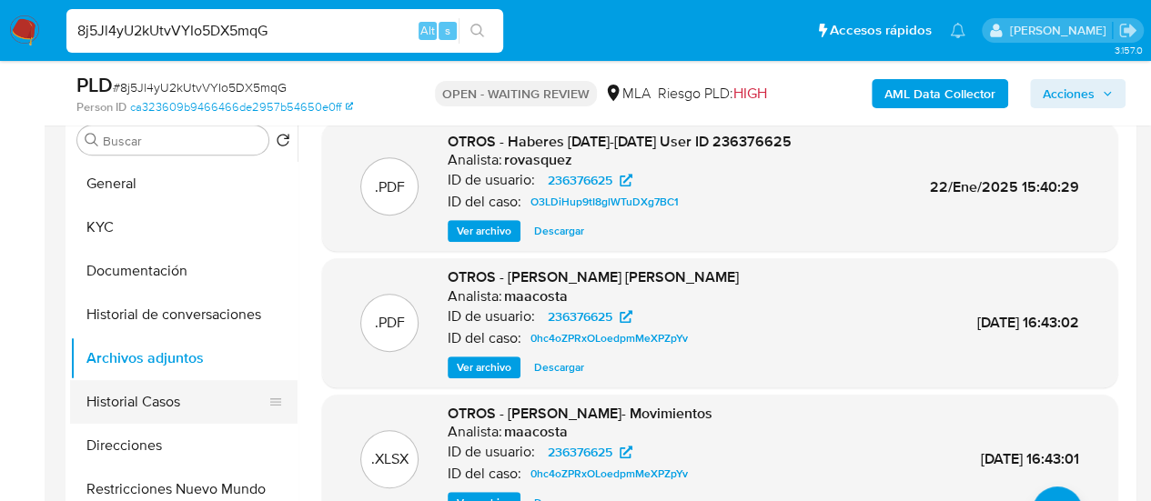
click at [142, 393] on button "Historial Casos" at bounding box center [176, 402] width 213 height 44
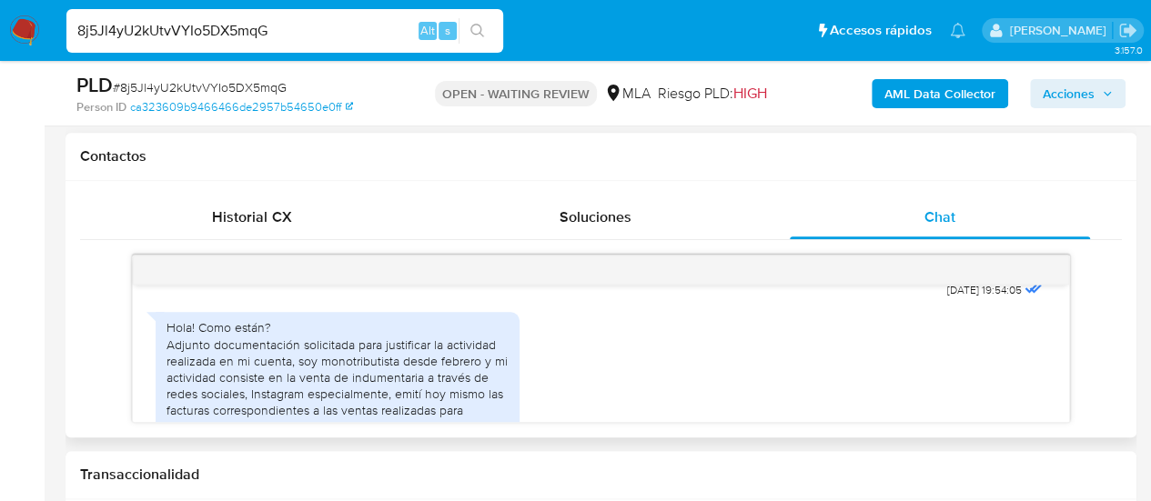
scroll to position [1023, 0]
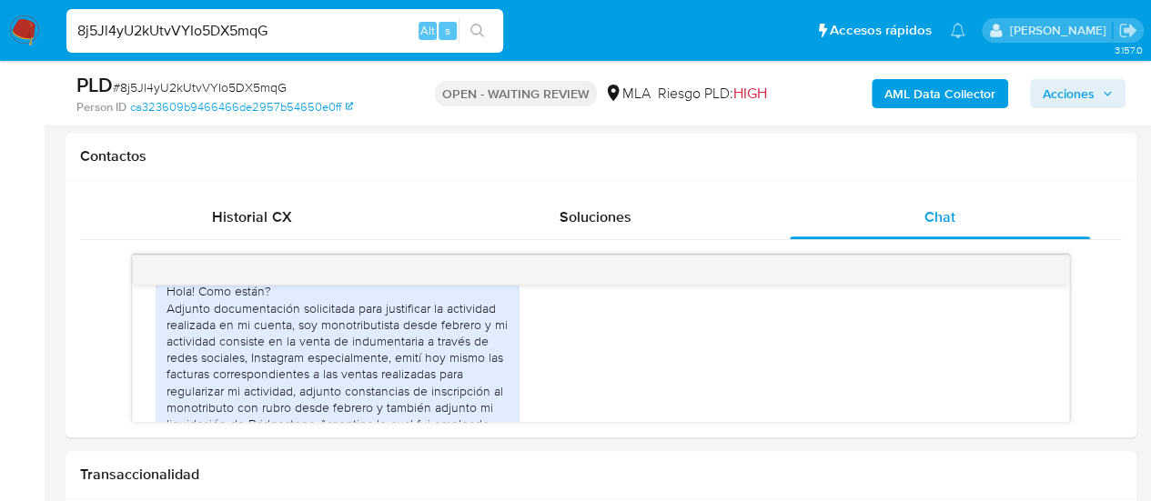
click at [251, 28] on input "8j5Jl4yU2kUtvVYIo5DX5mqG" at bounding box center [284, 31] width 437 height 24
paste input "VHcdOcB4pEt14gMzB0ohfWpB"
type input "VHcdOcB4pEt14gMzB0ohfWpB"
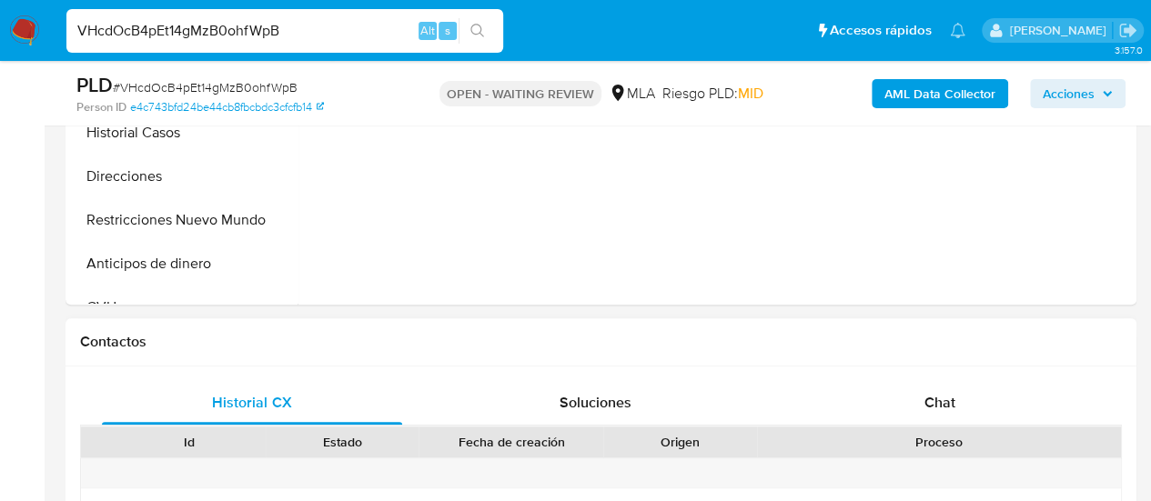
scroll to position [637, 0]
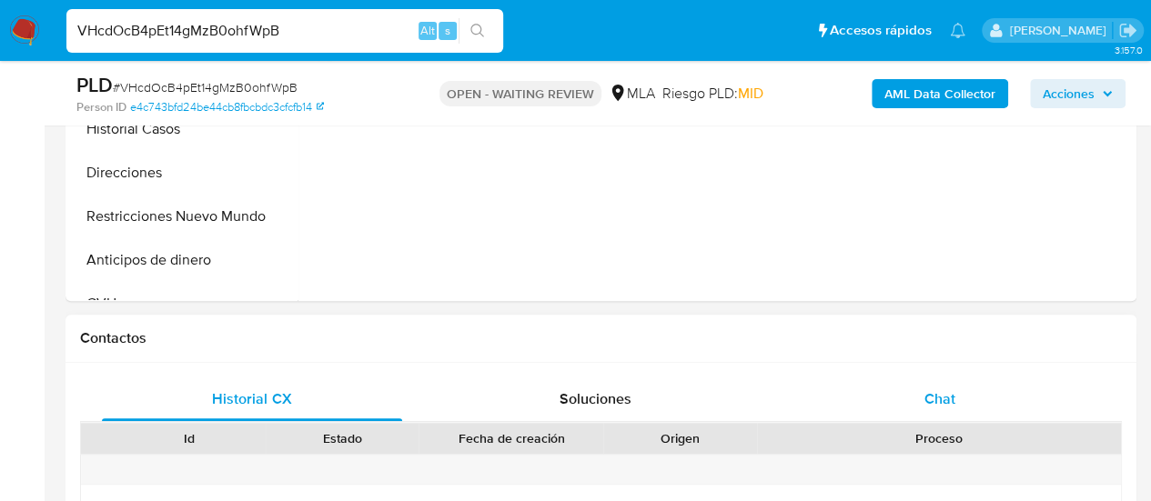
click at [930, 388] on span "Chat" at bounding box center [939, 398] width 31 height 21
select select "10"
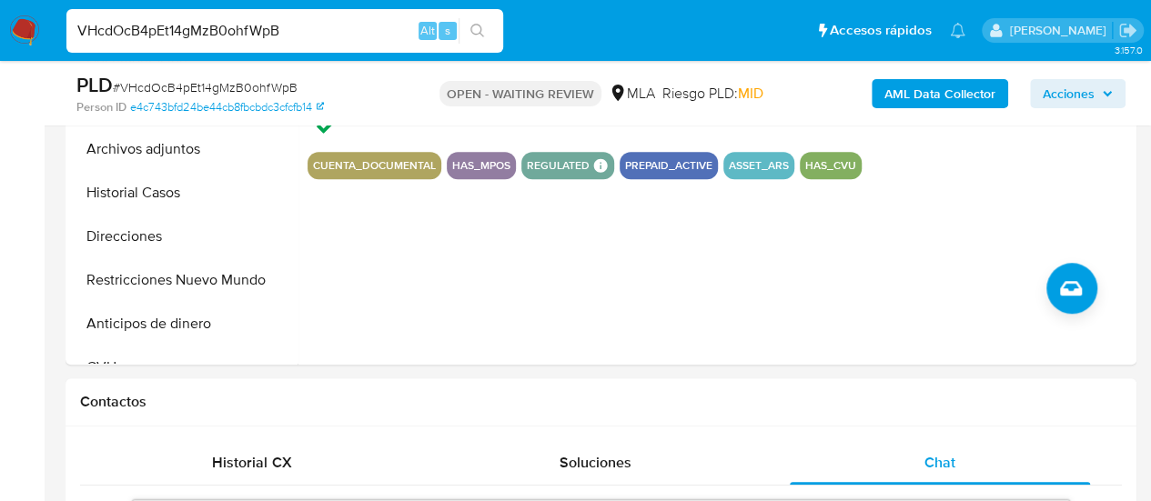
scroll to position [455, 0]
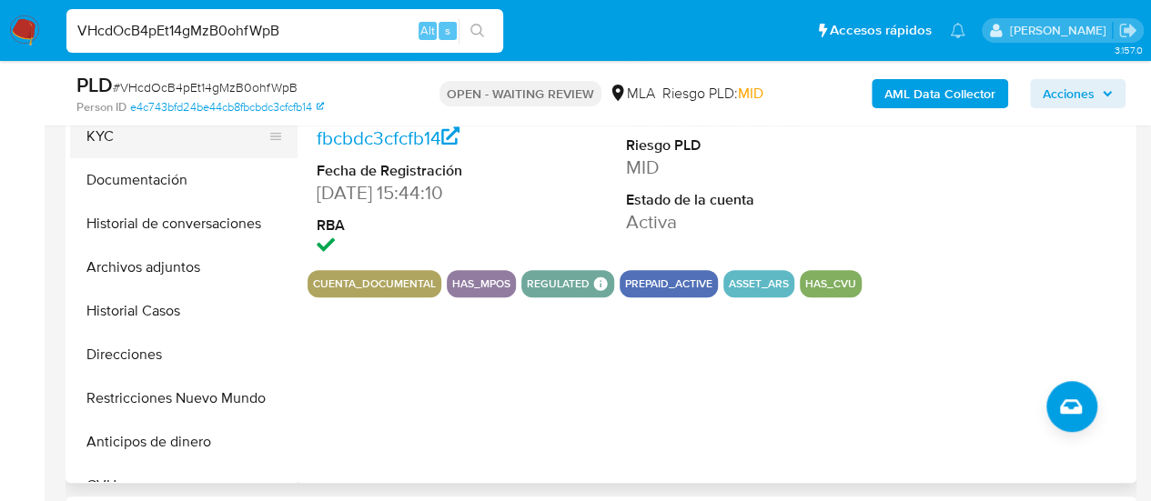
click at [111, 148] on button "KYC" at bounding box center [176, 137] width 213 height 44
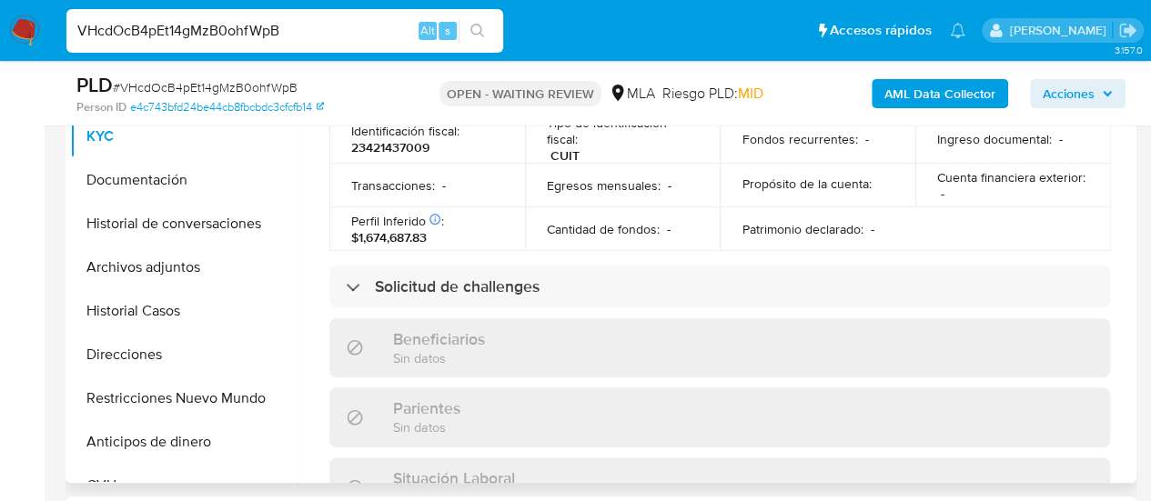
scroll to position [986, 0]
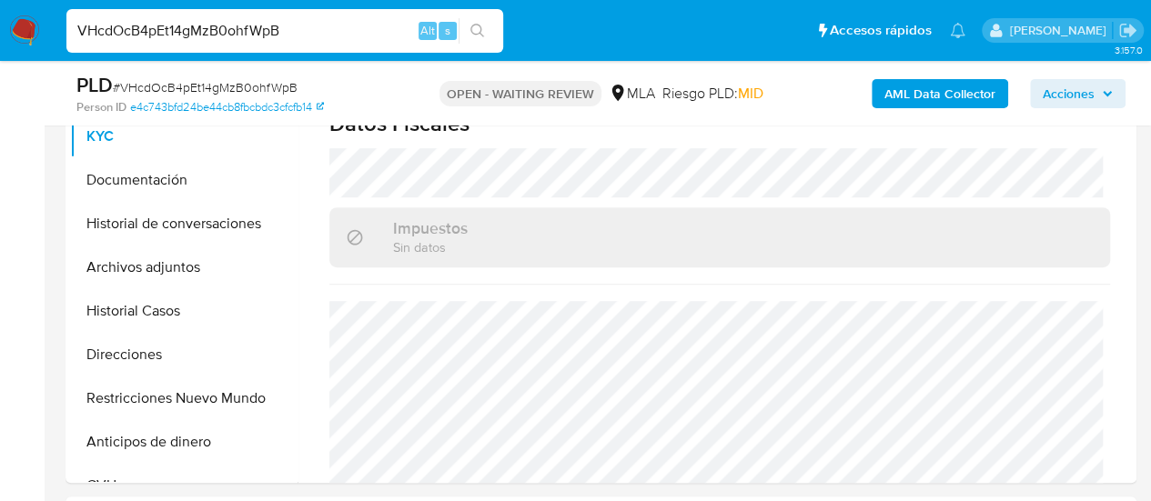
drag, startPoint x: 142, startPoint y: 347, endPoint x: 0, endPoint y: 414, distance: 157.1
click at [143, 347] on button "Direcciones" at bounding box center [183, 355] width 227 height 44
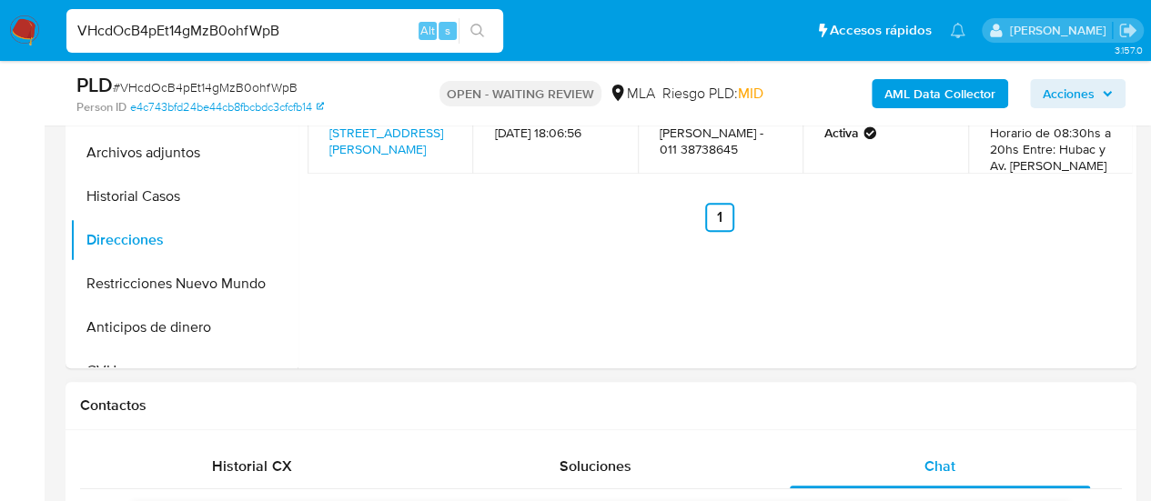
scroll to position [819, 0]
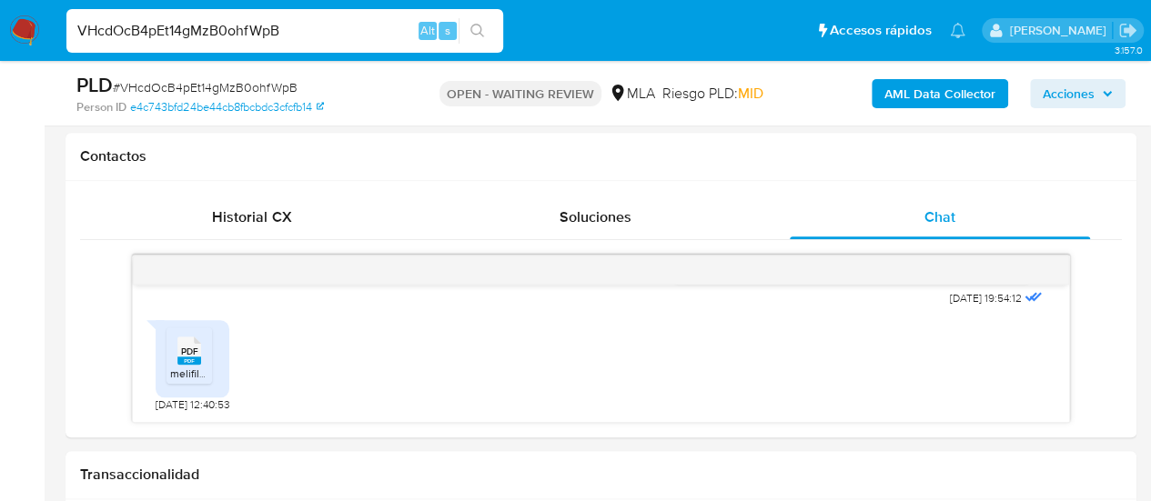
click at [187, 40] on input "VHcdOcB4pEt14gMzB0ohfWpB" at bounding box center [284, 31] width 437 height 24
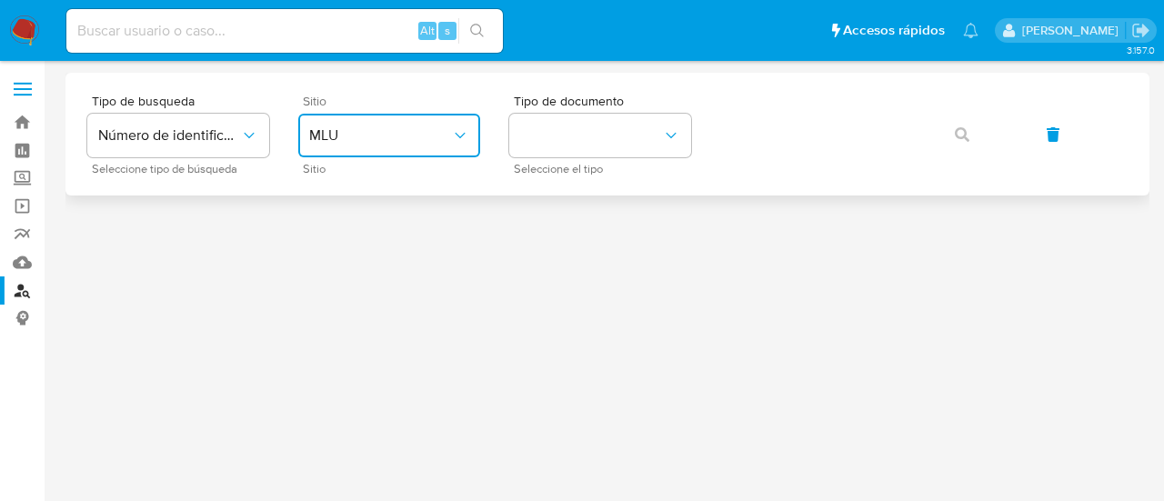
click at [449, 135] on span "MLU" at bounding box center [380, 135] width 142 height 18
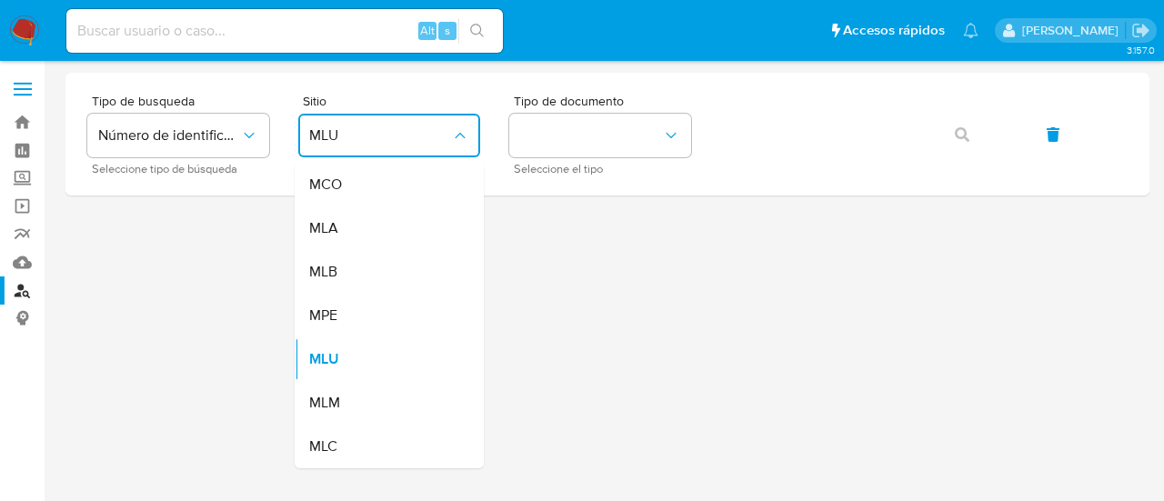
click at [388, 247] on div "MLA" at bounding box center [383, 229] width 149 height 44
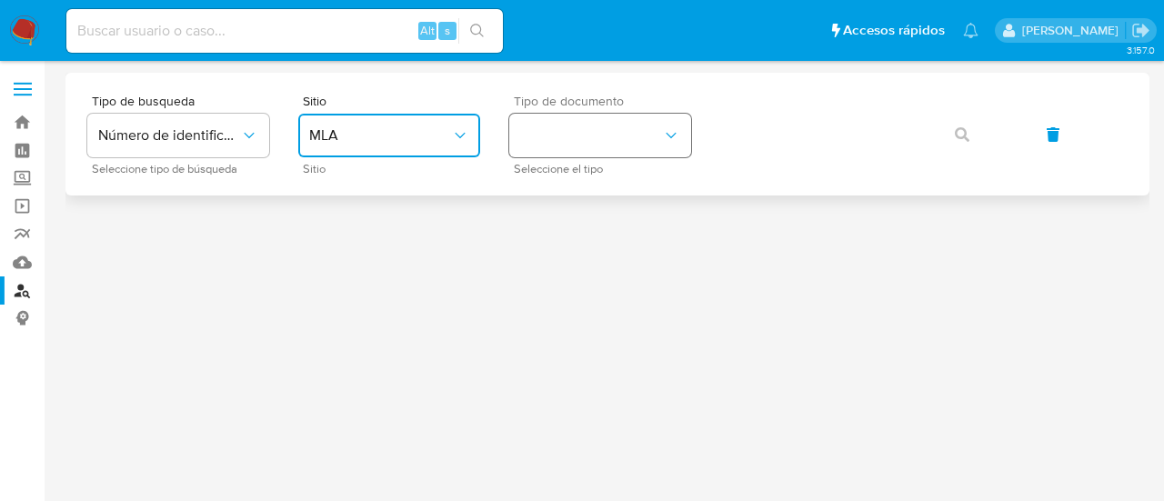
click at [576, 145] on button "identificationType" at bounding box center [600, 136] width 182 height 44
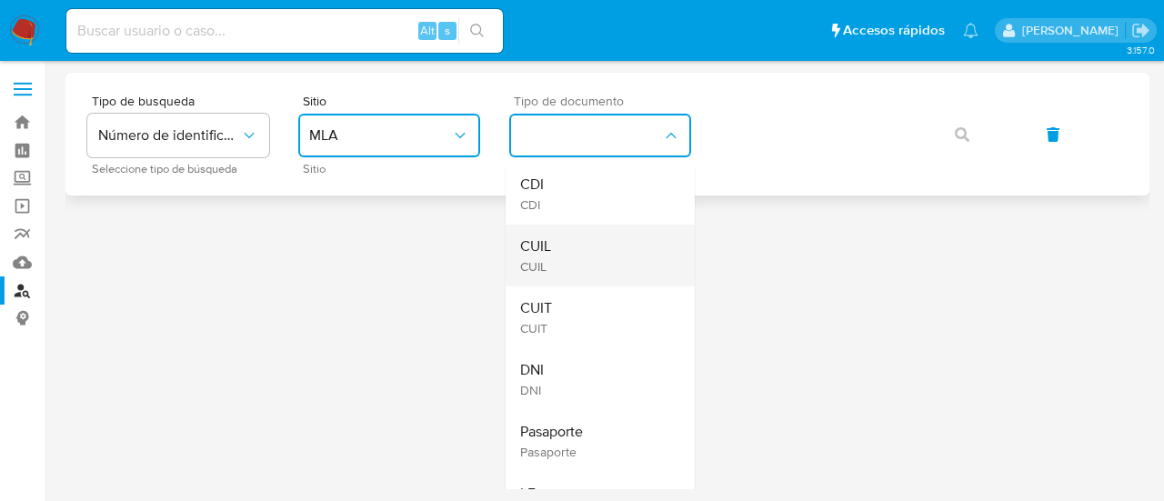
click at [579, 236] on div "CUIL CUIL" at bounding box center [594, 256] width 149 height 62
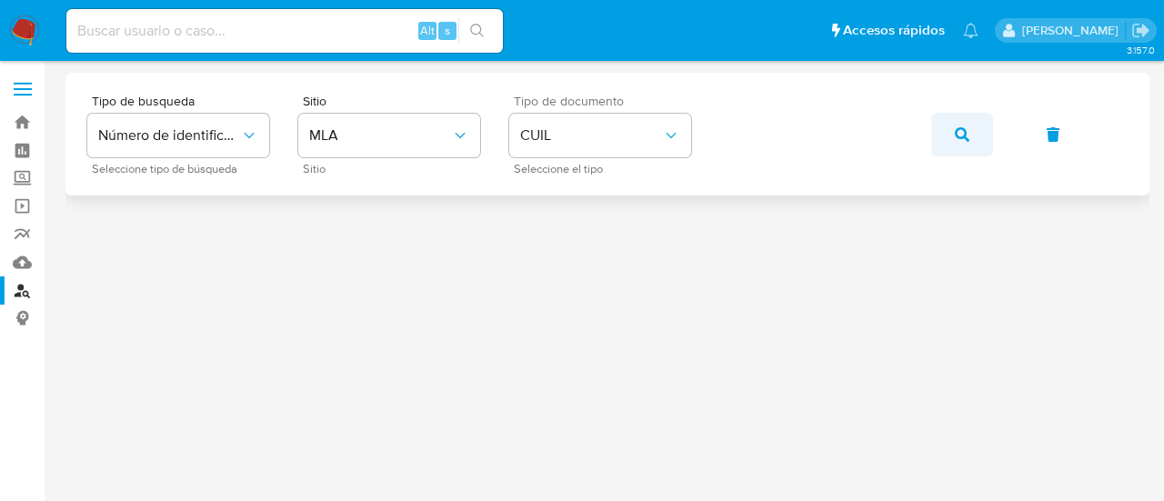
click at [961, 133] on icon "button" at bounding box center [962, 134] width 15 height 15
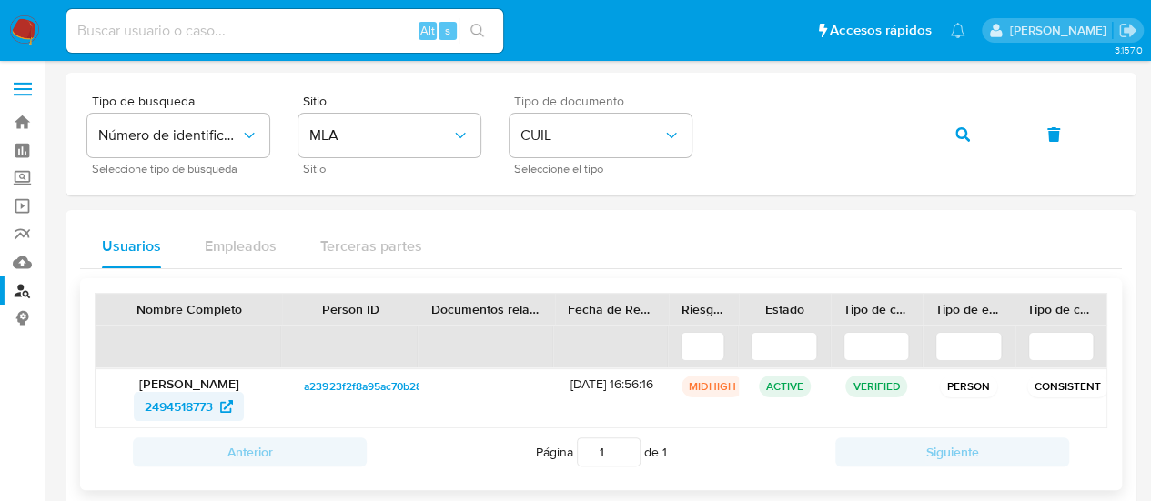
click at [206, 404] on span "2494518773" at bounding box center [179, 406] width 68 height 29
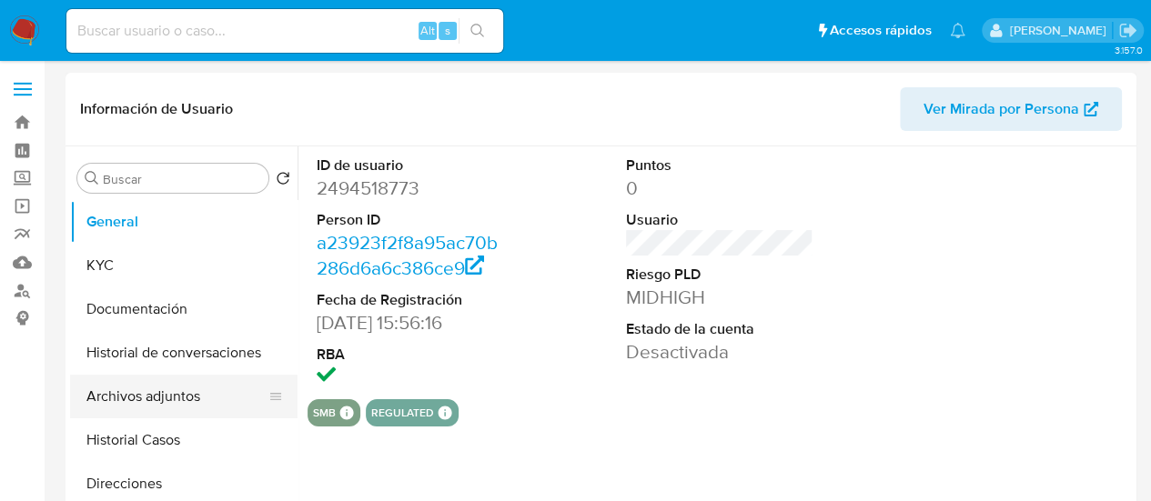
select select "10"
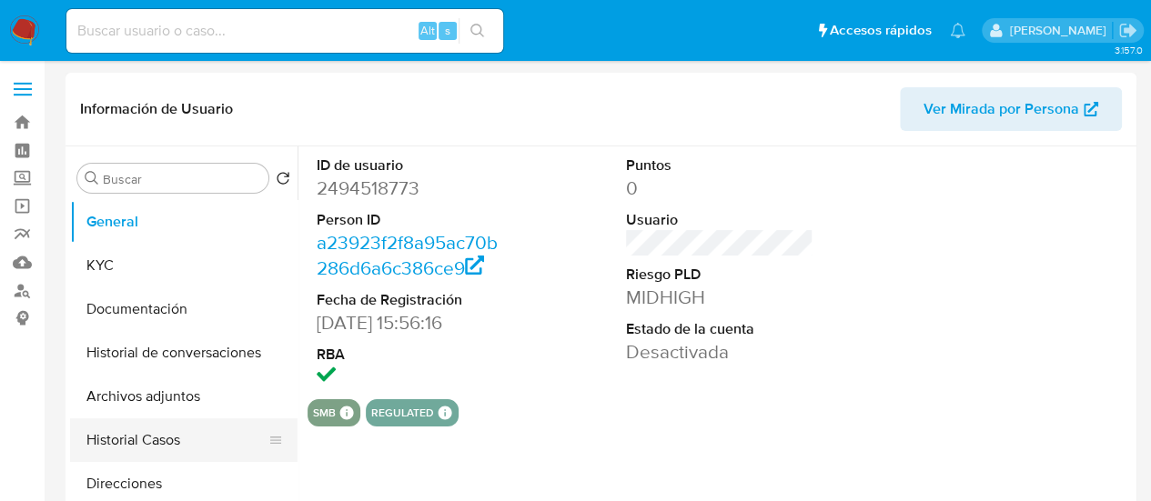
click at [149, 432] on button "Historial Casos" at bounding box center [176, 440] width 213 height 44
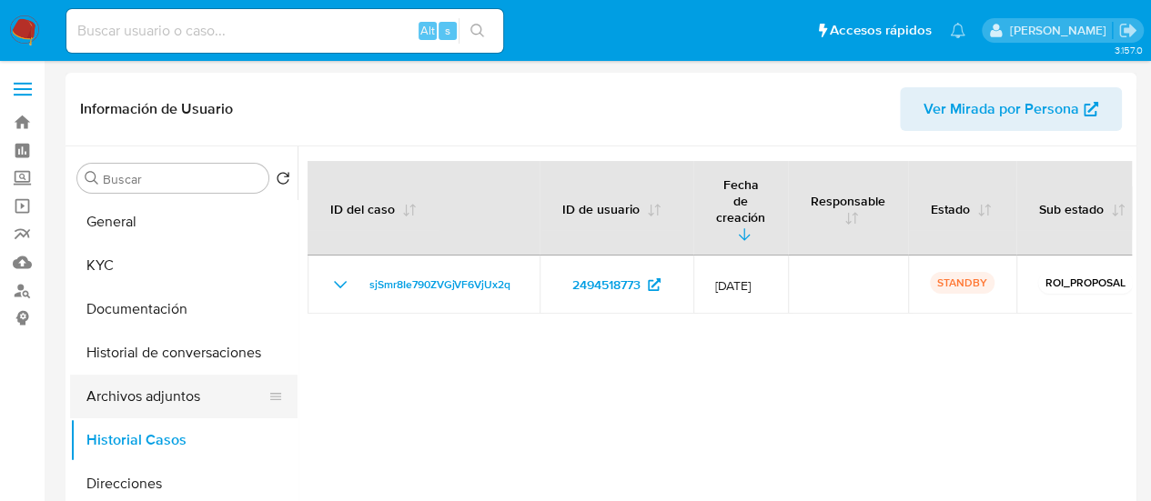
click at [171, 404] on button "Archivos adjuntos" at bounding box center [176, 397] width 213 height 44
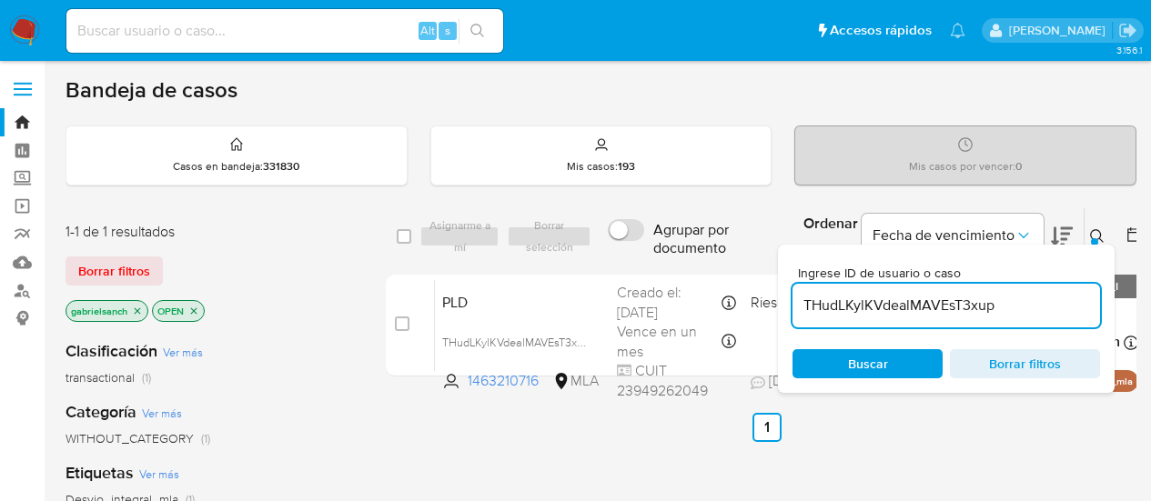
click at [948, 302] on input "THudLKylKVdealMAVEsT3xup" at bounding box center [945, 306] width 307 height 24
paste input "VHcdOcB4pEt14gMzB0ohfWpB"
type input "VHcdOcB4pEt14gMzB0ohfWpB"
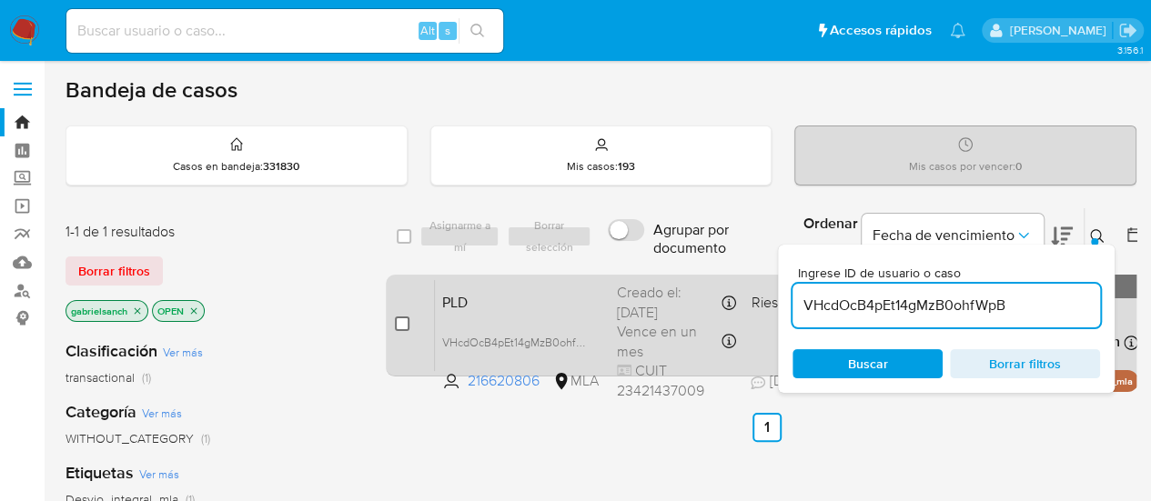
click at [407, 319] on input "checkbox" at bounding box center [402, 324] width 15 height 15
checkbox input "true"
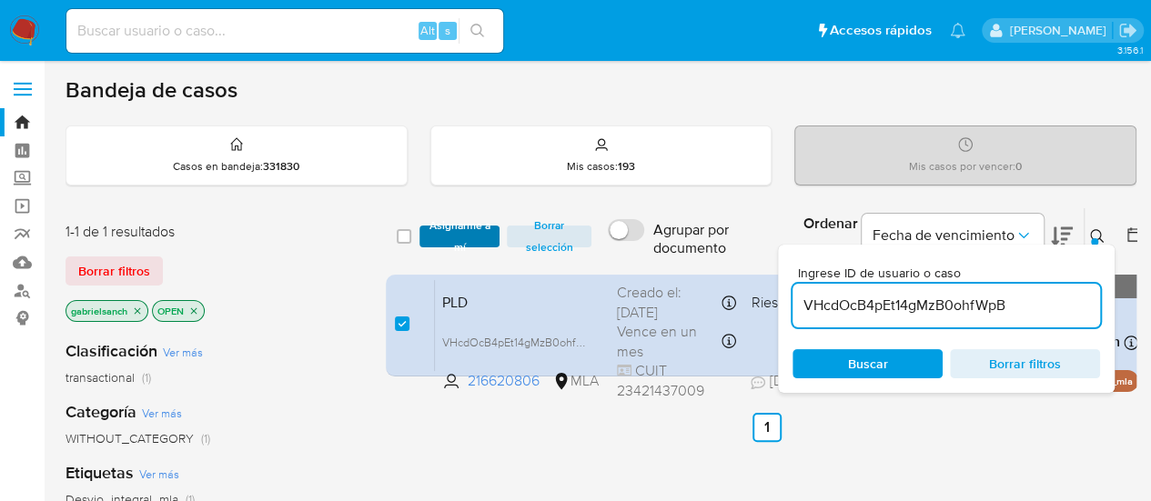
click at [476, 239] on span "Asignarme a mí" at bounding box center [459, 236] width 63 height 18
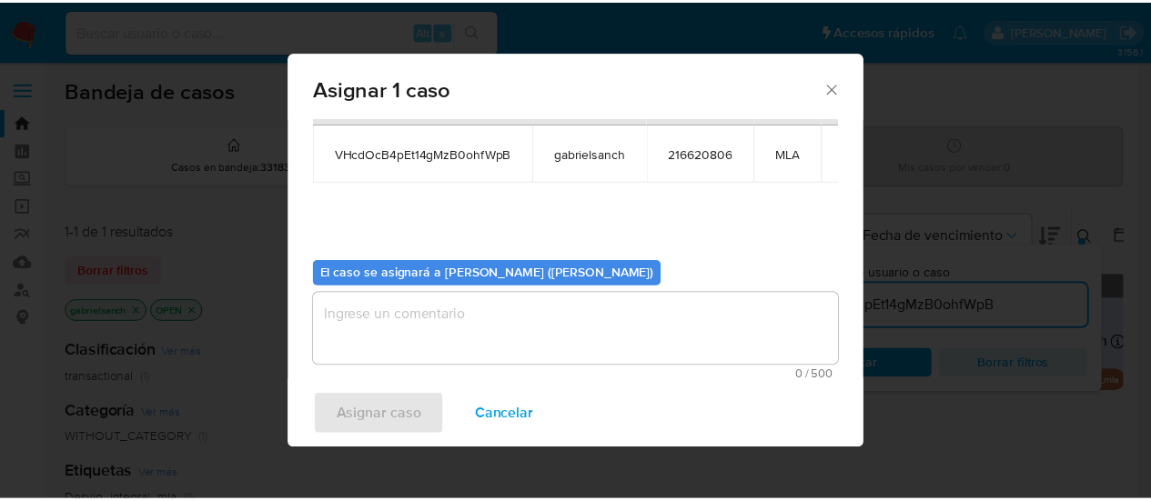
scroll to position [93, 0]
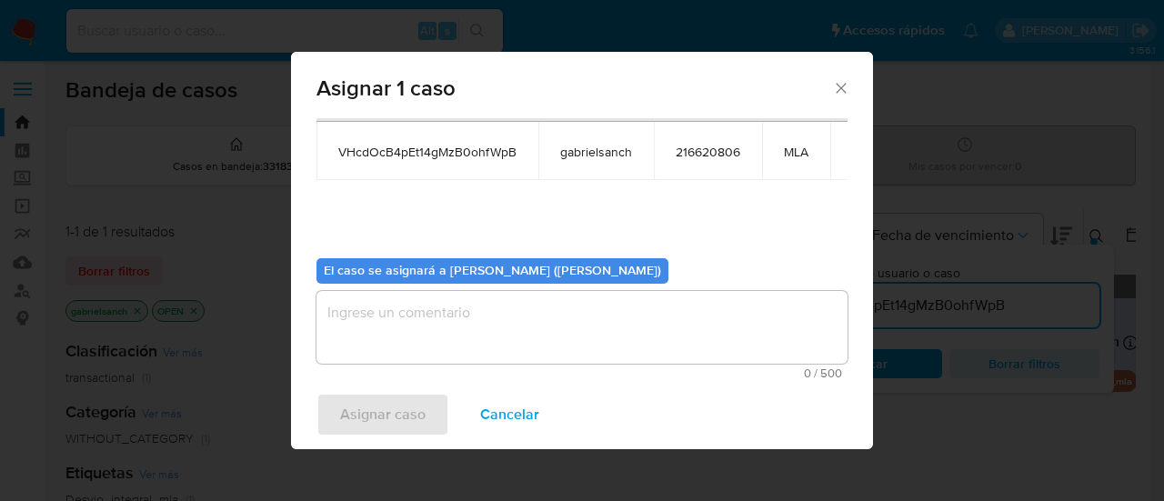
click at [464, 321] on textarea "assign-modal" at bounding box center [582, 327] width 531 height 73
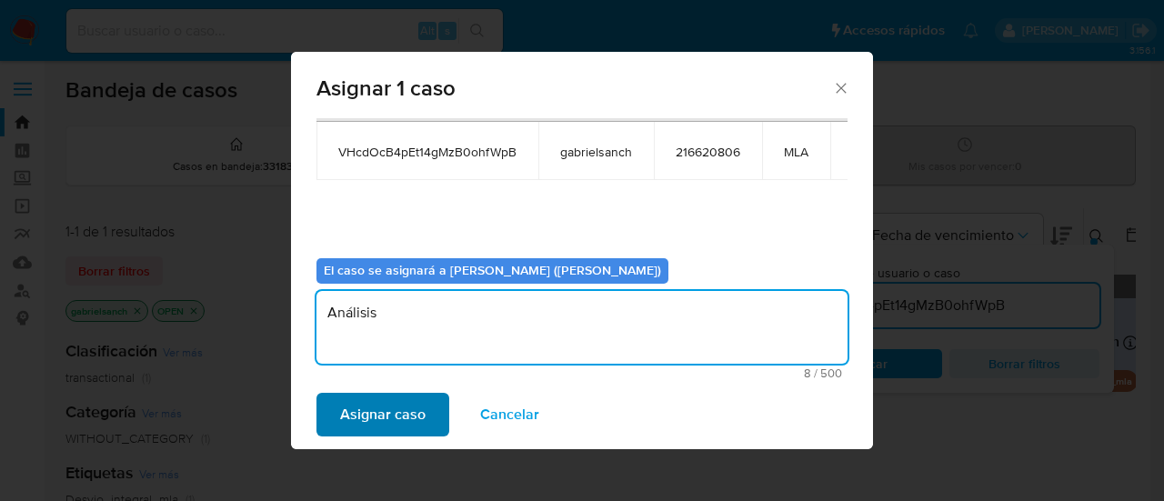
type textarea "Análisis"
click at [416, 402] on span "Asignar caso" at bounding box center [383, 415] width 86 height 40
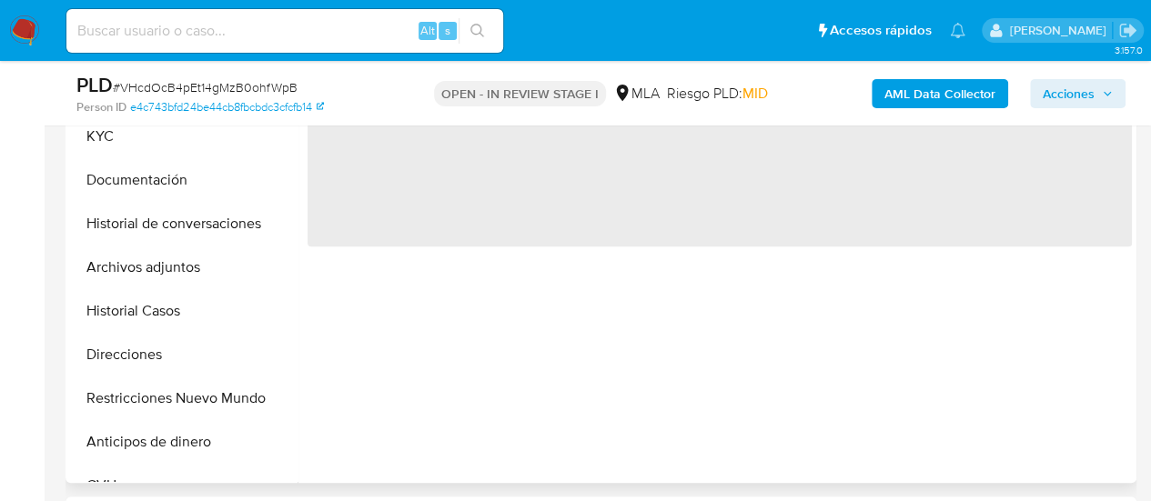
scroll to position [728, 0]
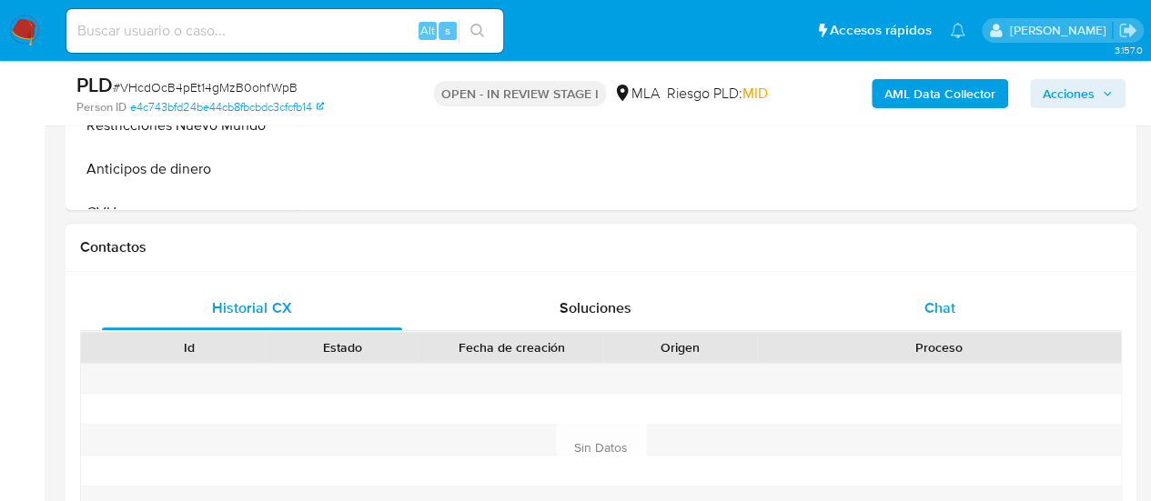
click at [926, 291] on div "Chat" at bounding box center [940, 309] width 300 height 44
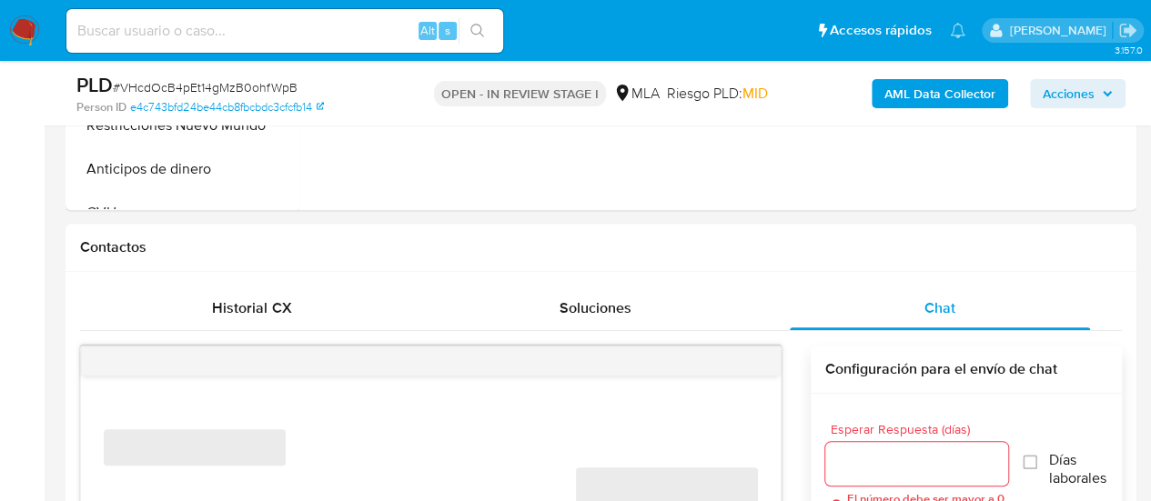
select select "10"
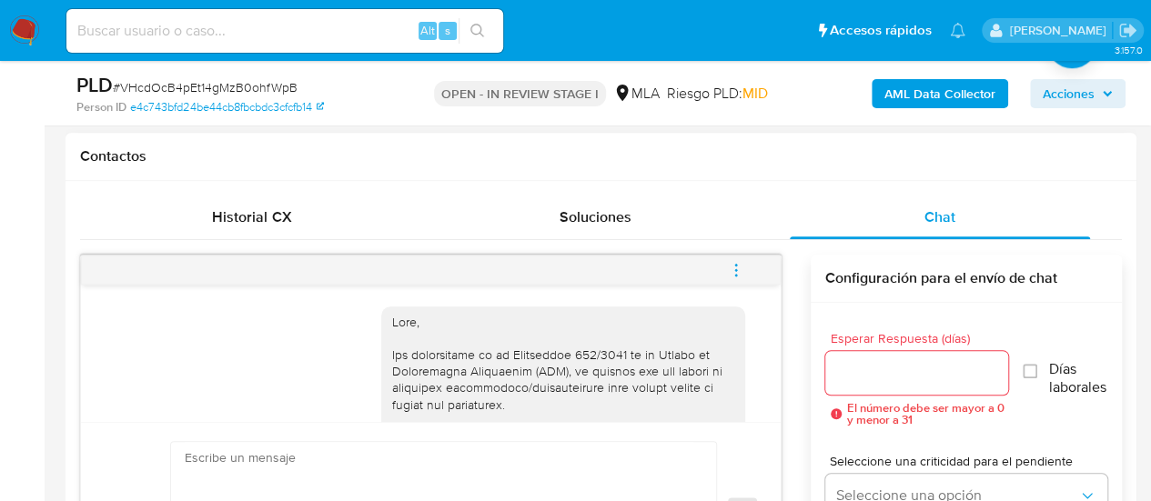
scroll to position [1012, 0]
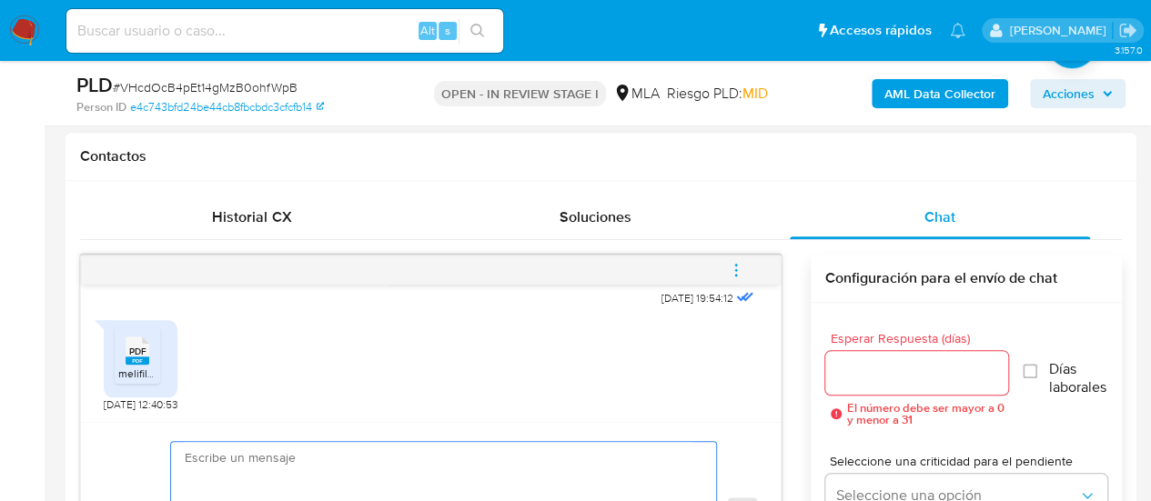
paste textarea "Hola, muchas gracias por tu respuesta. En este caso, necesitamos que nos brinde…"
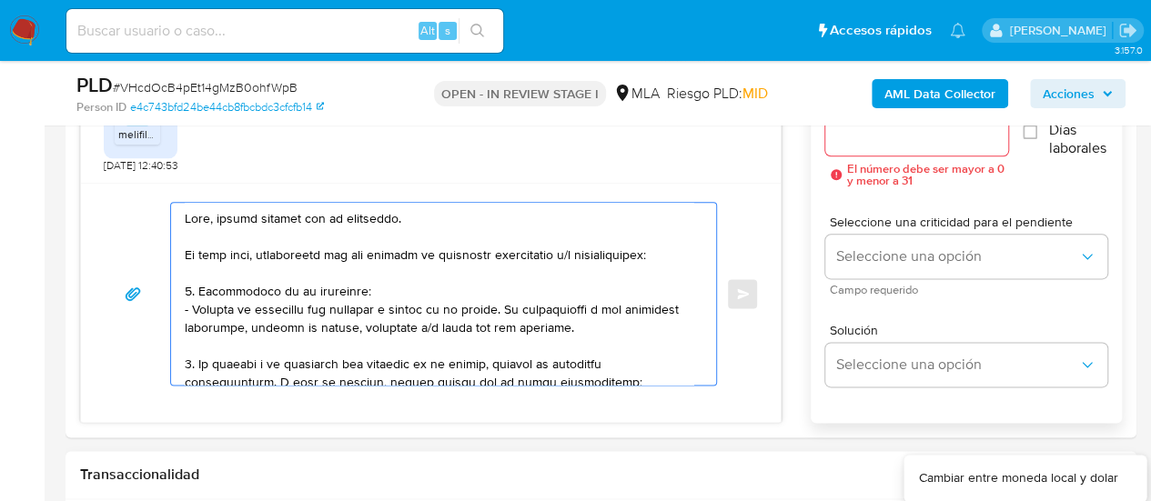
scroll to position [1030, 0]
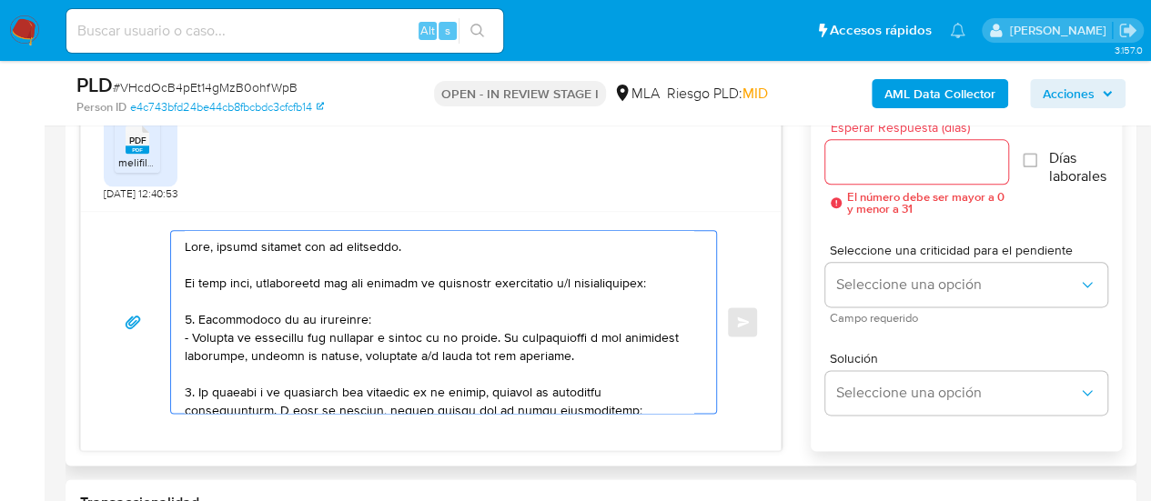
type textarea "Hola, muchas gracias por tu respuesta. En este caso, necesitamos que nos brinde…"
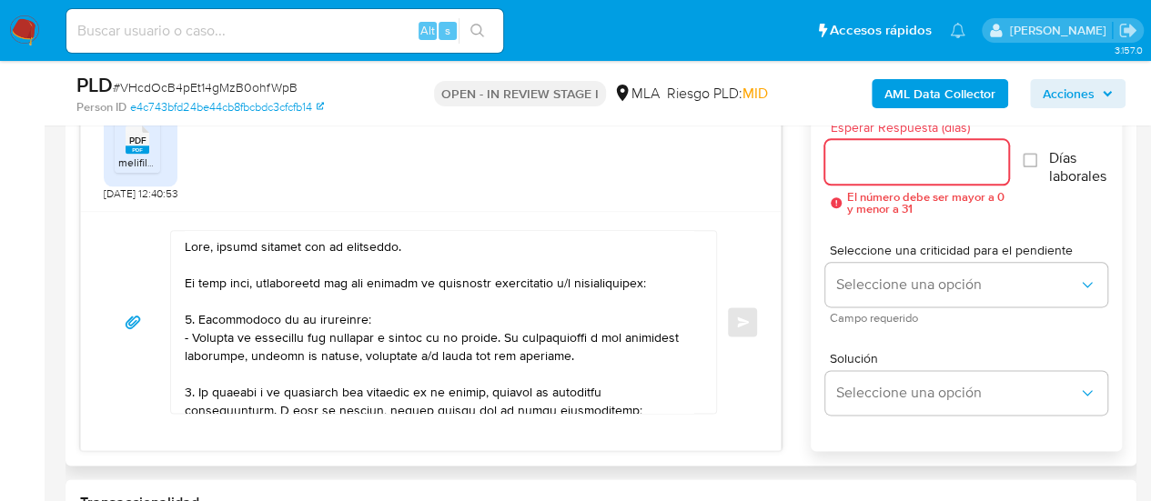
click at [882, 172] on input "Esperar Respuesta (días)" at bounding box center [917, 162] width 184 height 24
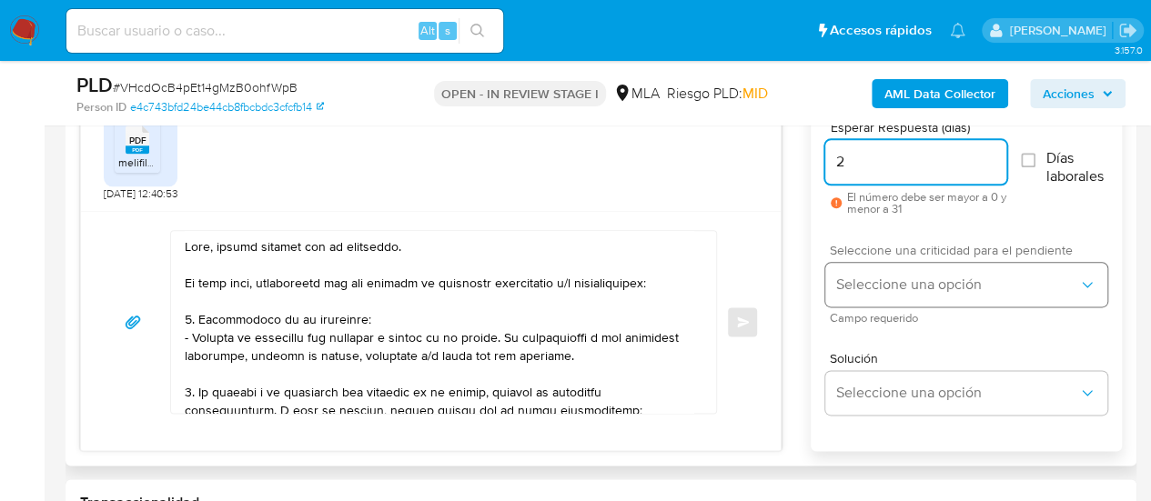
type input "2"
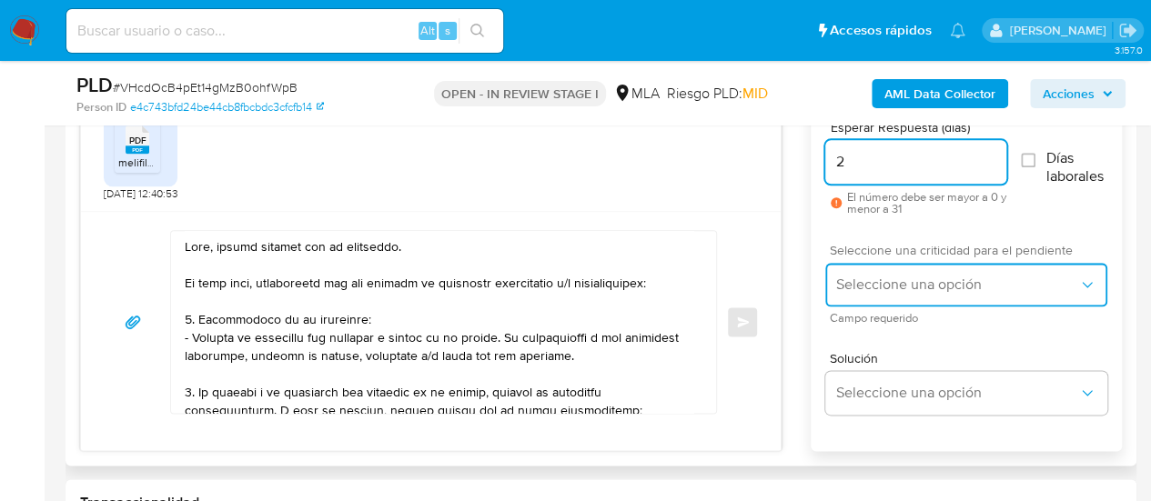
click at [872, 279] on span "Seleccione una opción" at bounding box center [957, 285] width 242 height 18
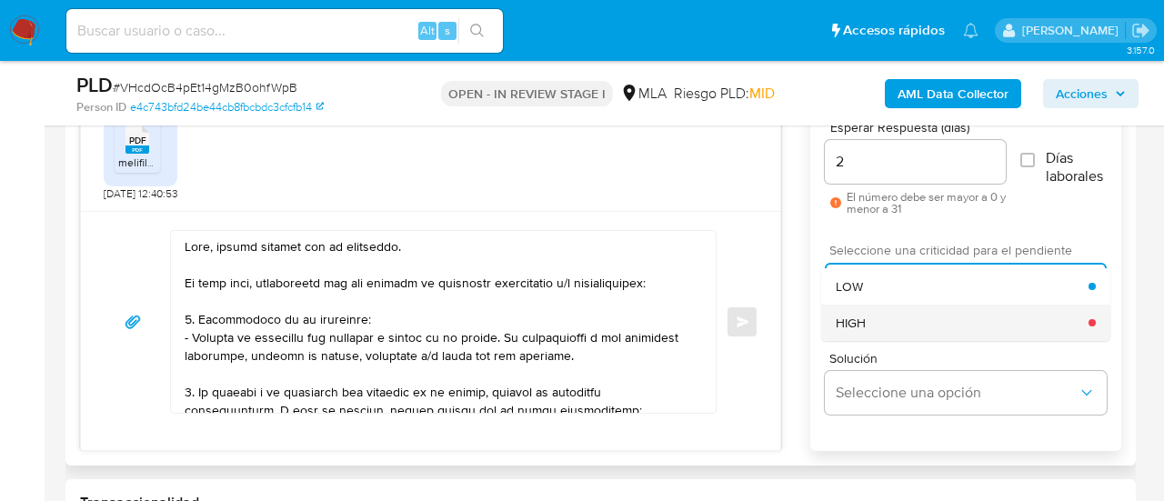
click at [878, 323] on div "HIGH" at bounding box center [962, 323] width 253 height 36
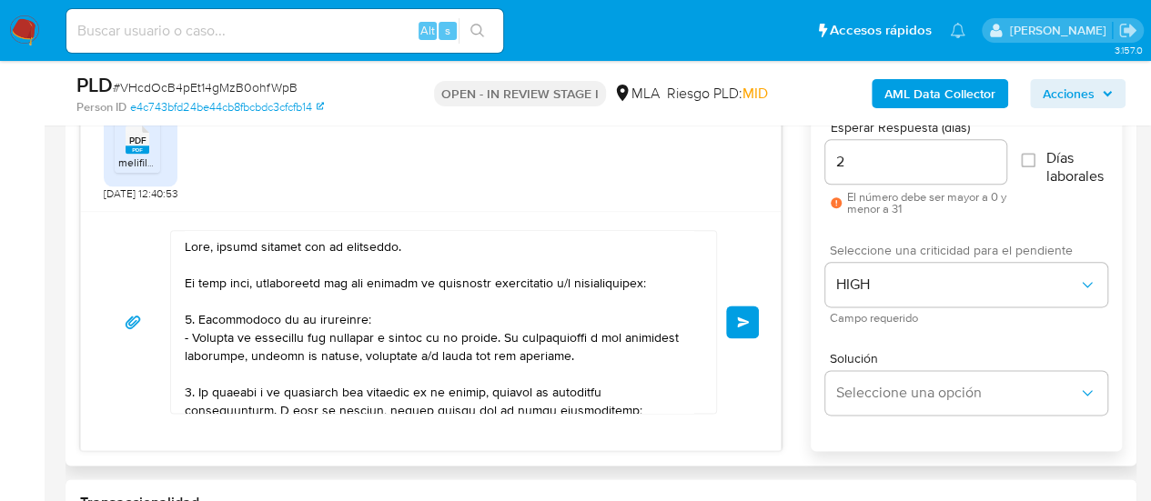
click at [751, 316] on button "Enviar" at bounding box center [742, 322] width 33 height 33
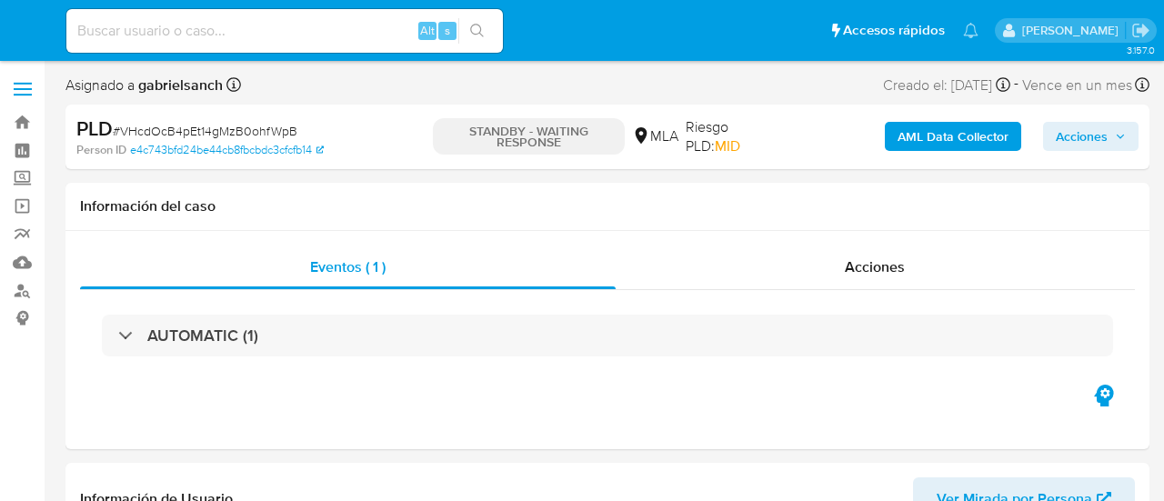
select select "10"
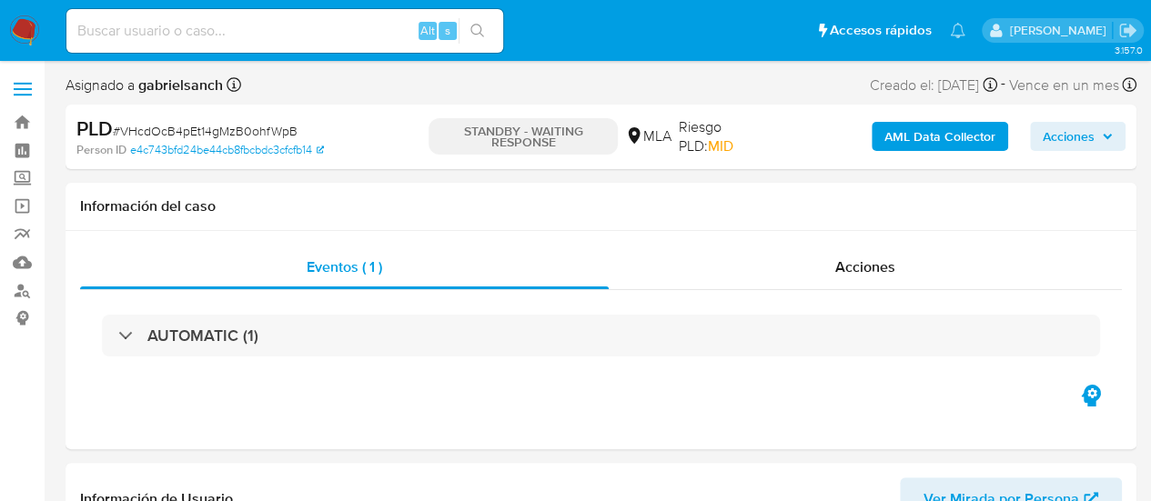
click at [160, 26] on input at bounding box center [284, 31] width 437 height 24
paste input "tgKlmoseLMiwXA4BNtMcy8y7"
type input "tgKlmoseLMiwXA4BNtMcy8y7"
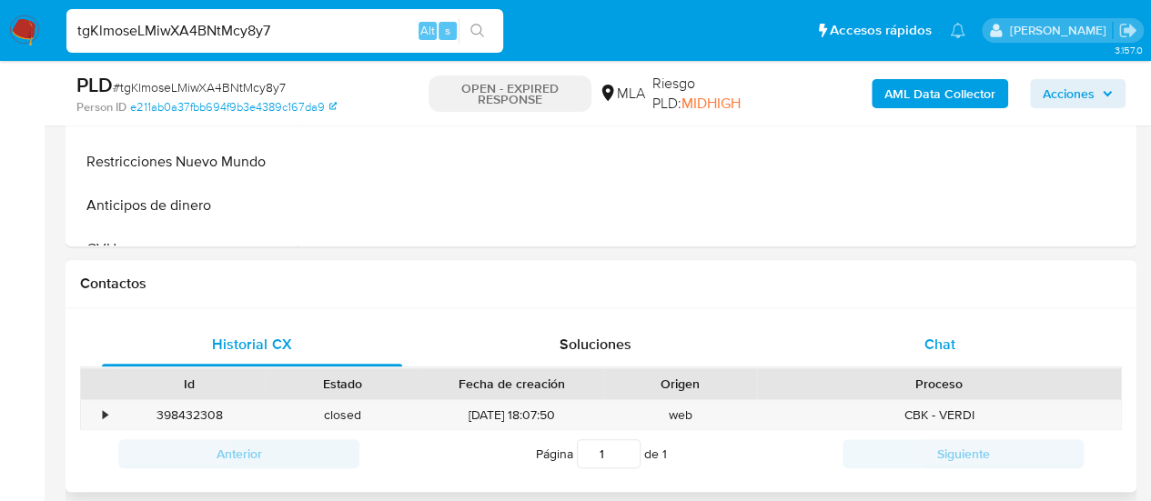
scroll to position [728, 0]
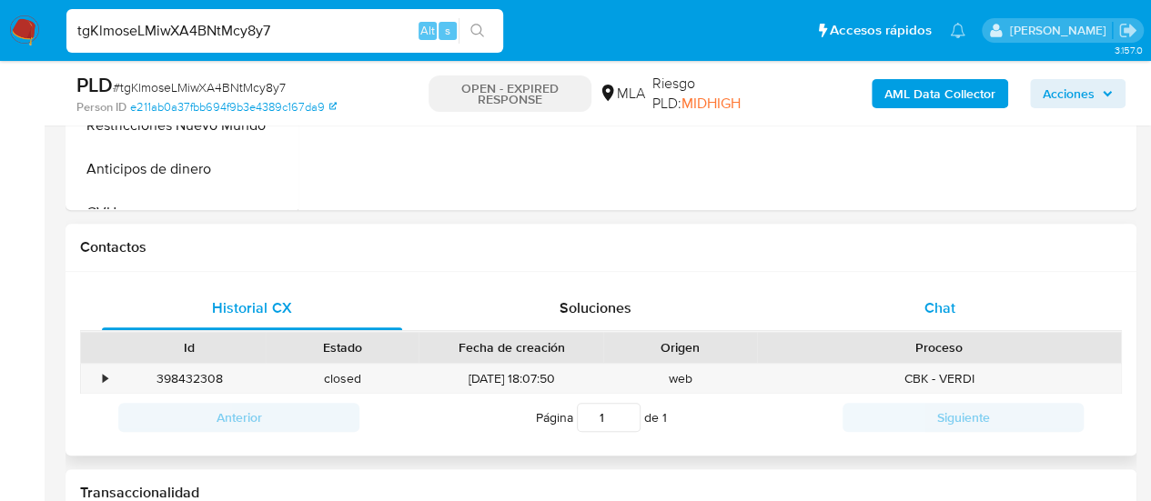
click at [962, 314] on div "Chat" at bounding box center [940, 309] width 300 height 44
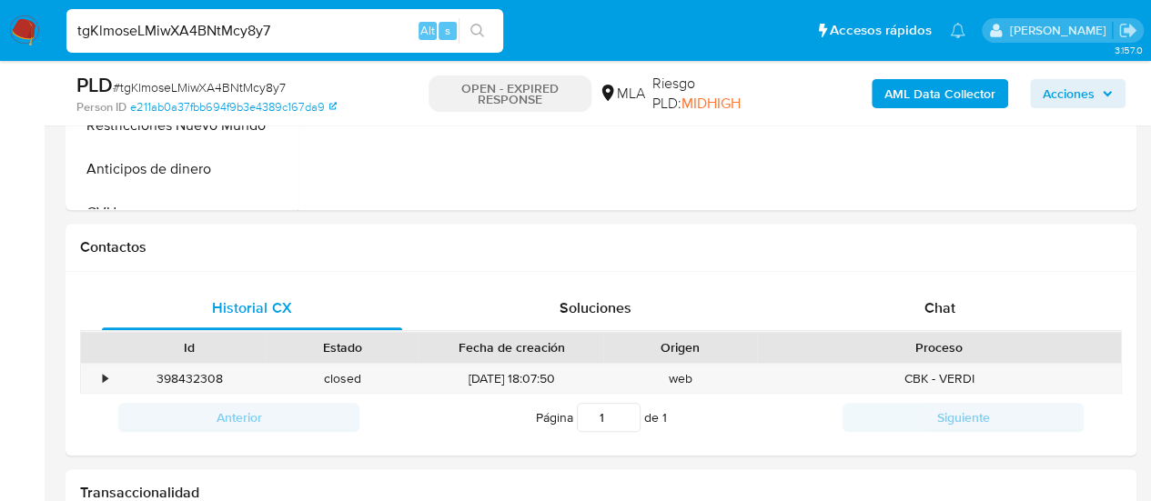
select select "10"
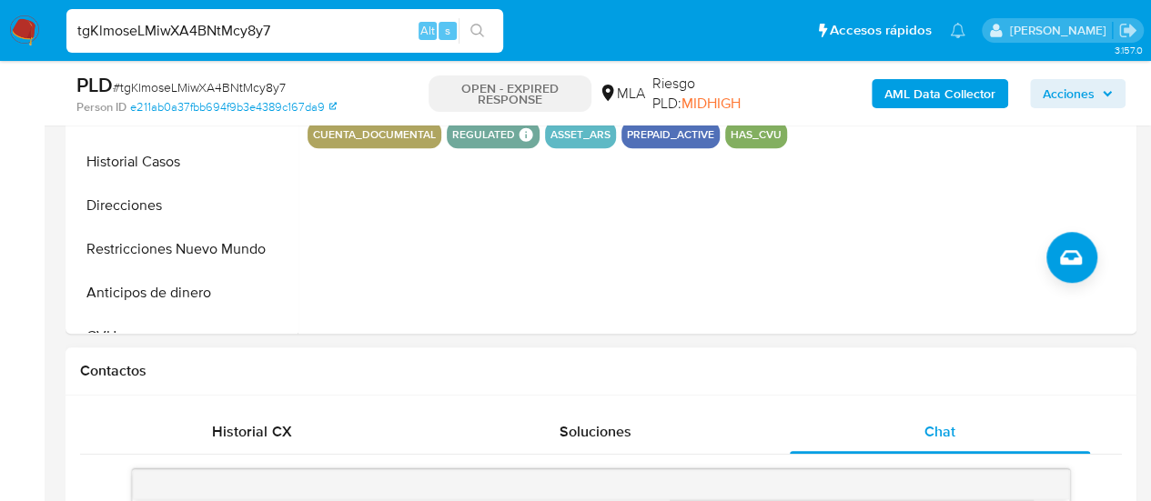
scroll to position [455, 0]
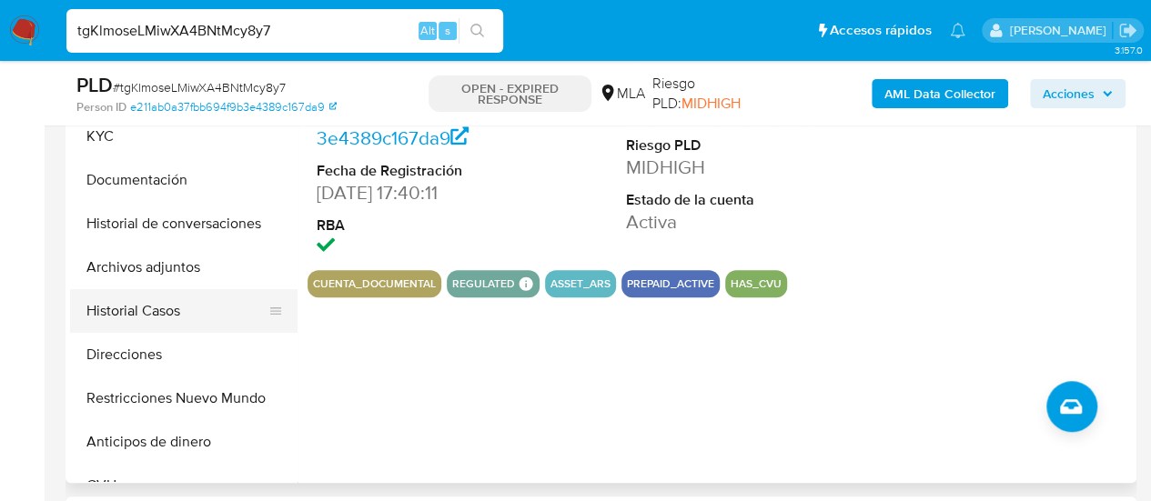
click at [118, 308] on button "Historial Casos" at bounding box center [176, 311] width 213 height 44
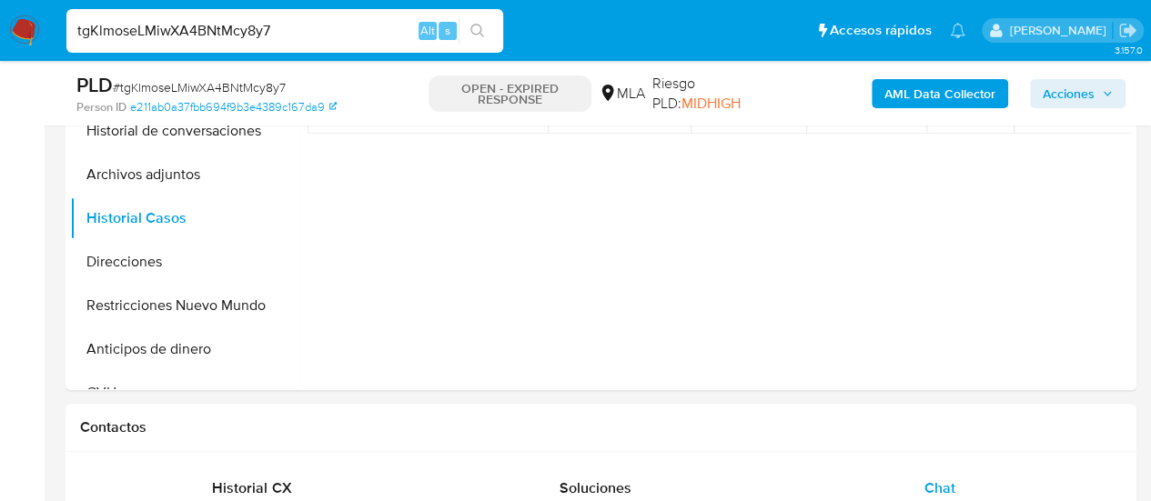
scroll to position [364, 0]
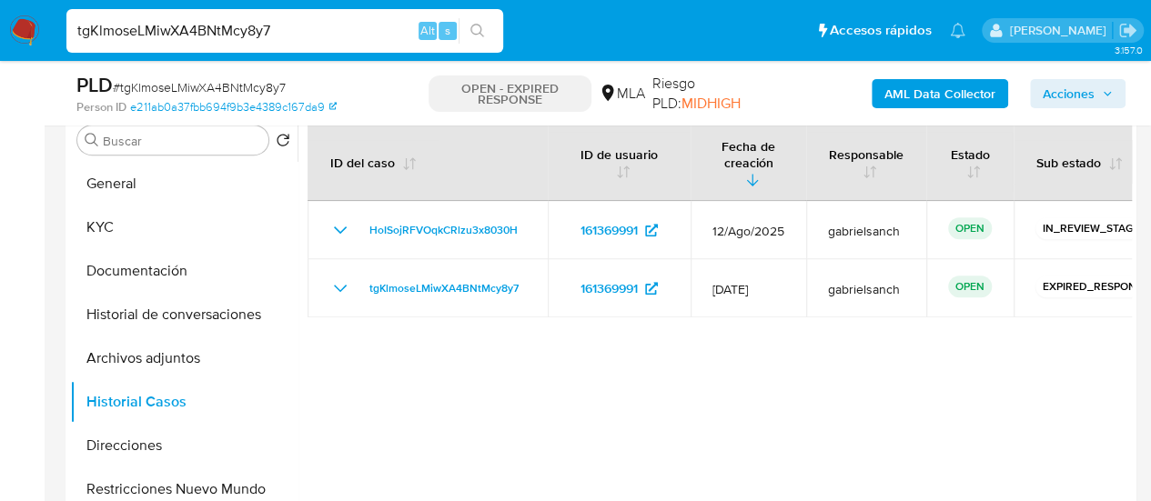
drag, startPoint x: 99, startPoint y: 227, endPoint x: 319, endPoint y: 0, distance: 315.9
click at [100, 227] on button "KYC" at bounding box center [183, 228] width 227 height 44
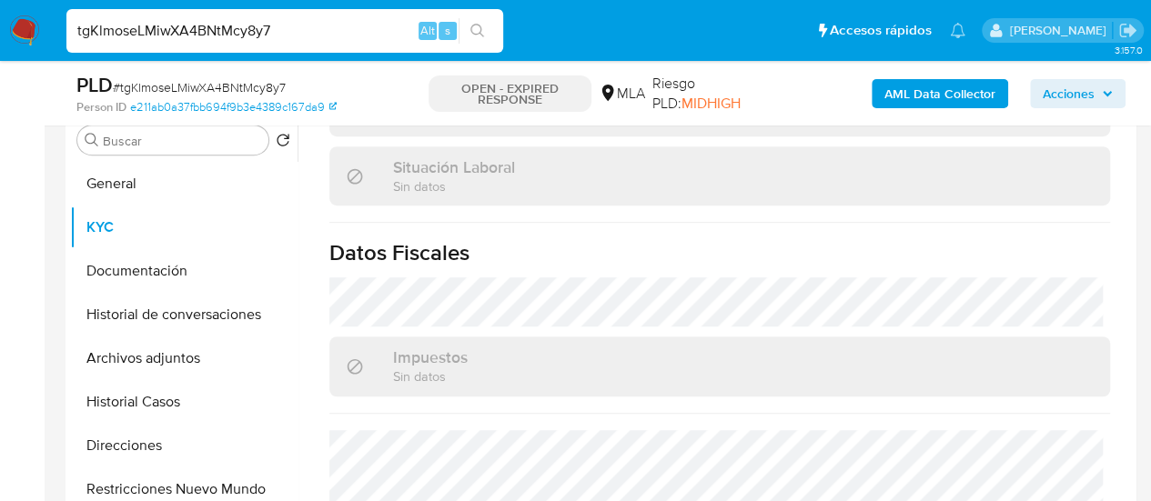
scroll to position [1001, 0]
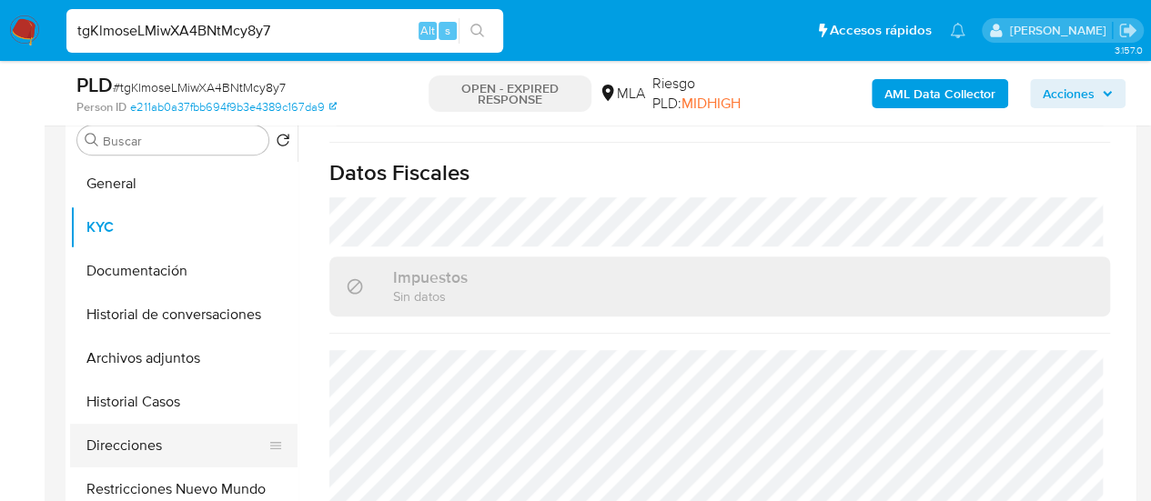
click at [154, 435] on button "Direcciones" at bounding box center [176, 446] width 213 height 44
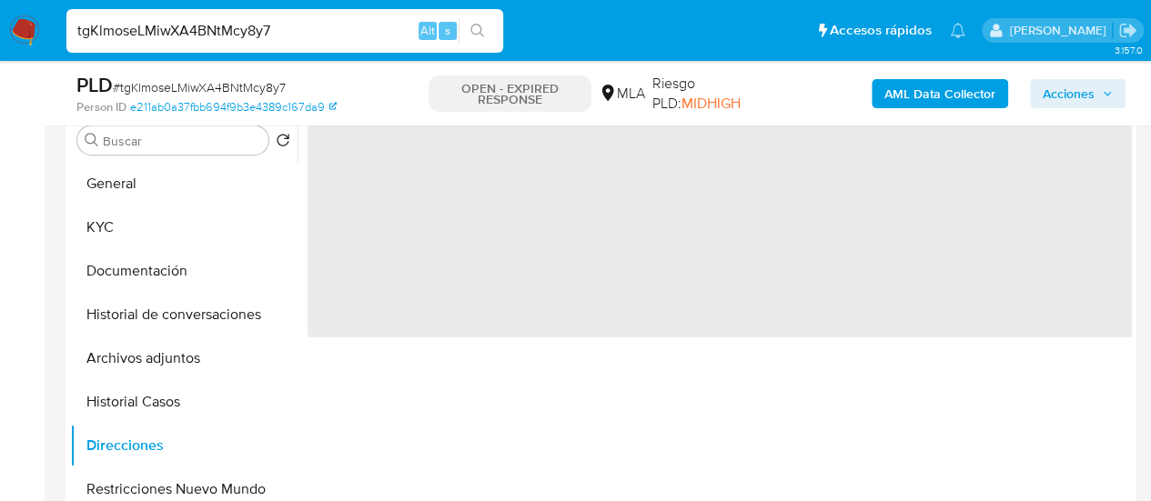
scroll to position [0, 0]
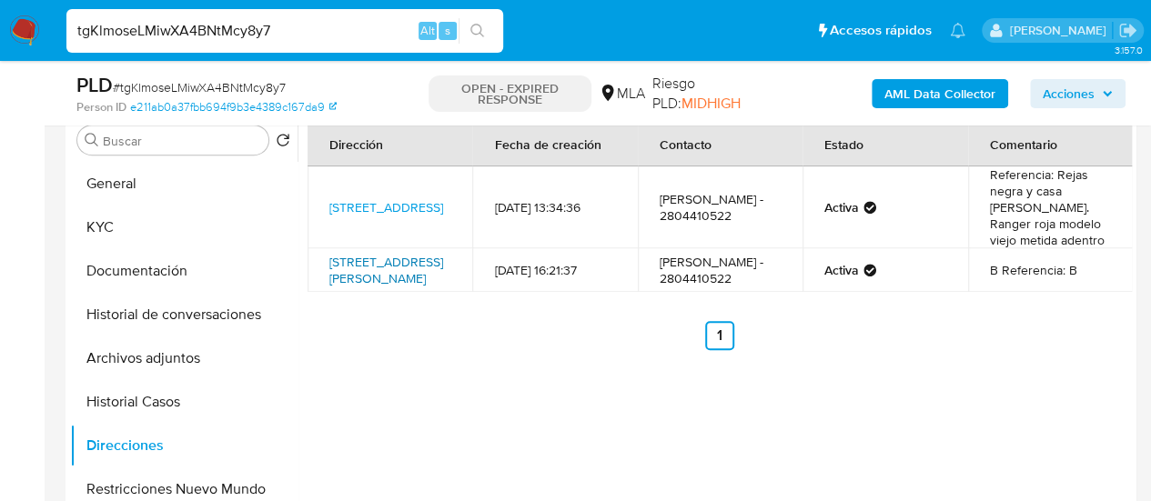
click at [426, 256] on link "[STREET_ADDRESS][PERSON_NAME]" at bounding box center [386, 270] width 114 height 35
click at [115, 221] on button "KYC" at bounding box center [176, 228] width 213 height 44
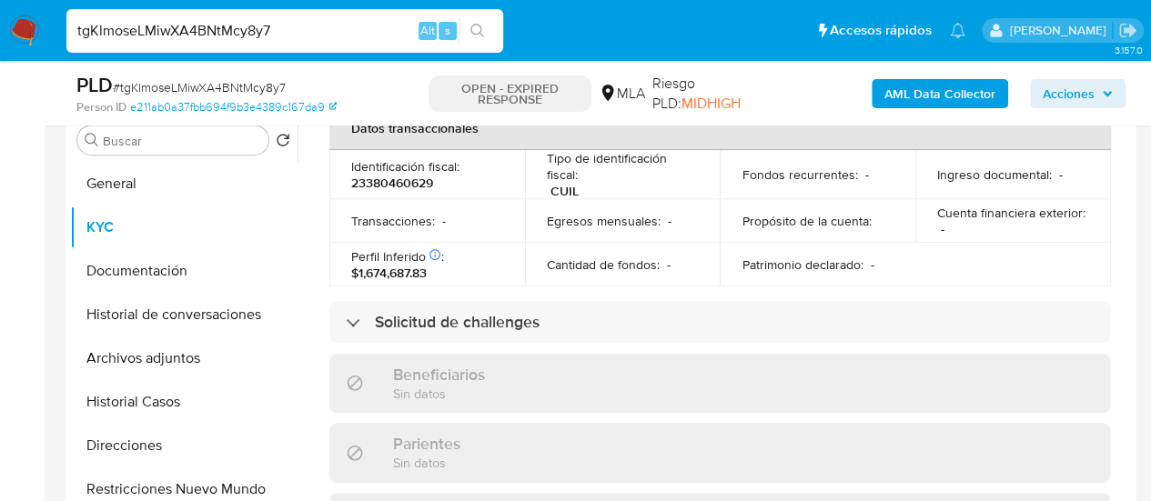
scroll to position [1009, 0]
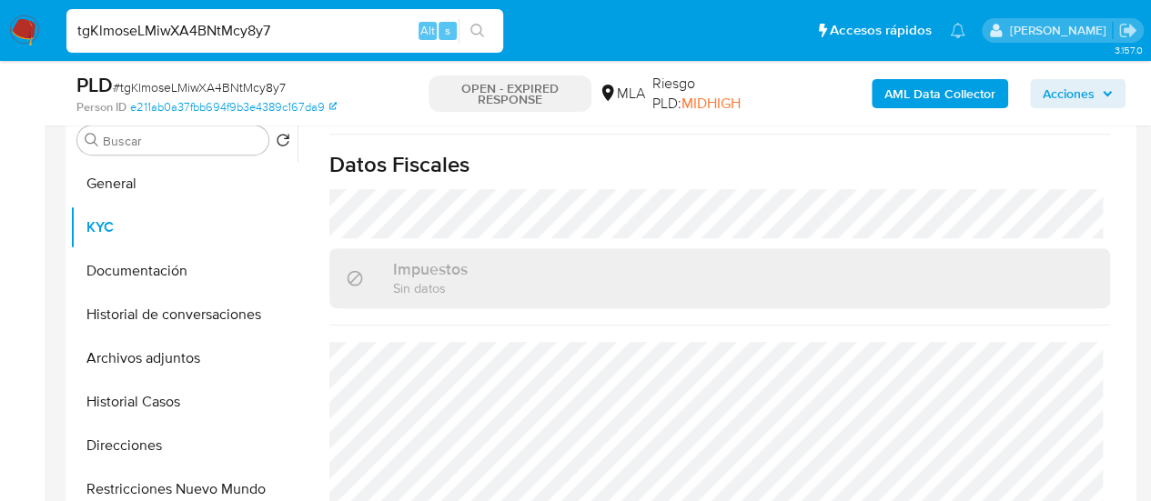
click at [217, 38] on input "tgKlmoseLMiwXA4BNtMcy8y7" at bounding box center [284, 31] width 437 height 24
paste input "aknaa6hjAxsy95OIAt00ElzL"
type input "aknaa6hjAxsy95OIAt00ElzL"
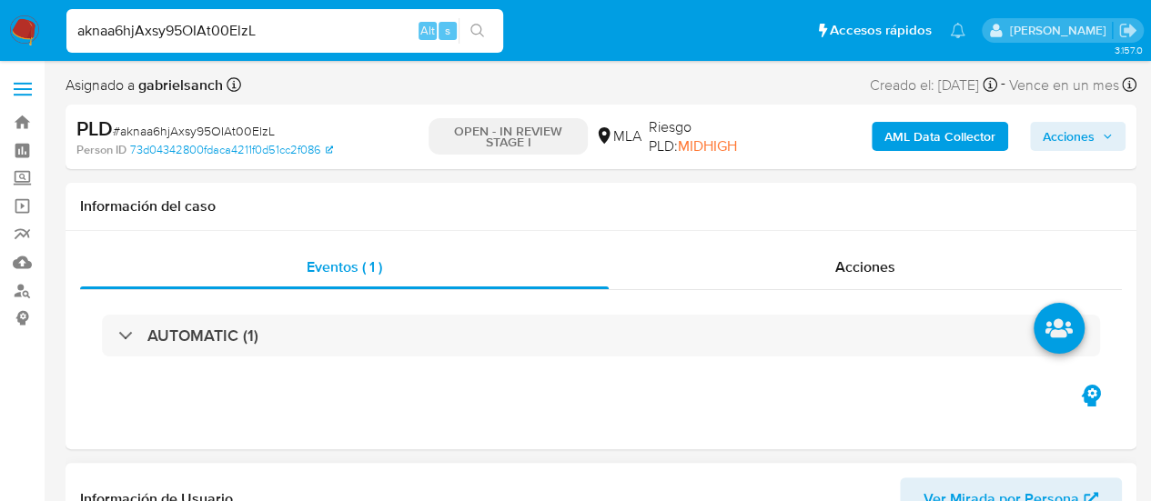
scroll to position [455, 0]
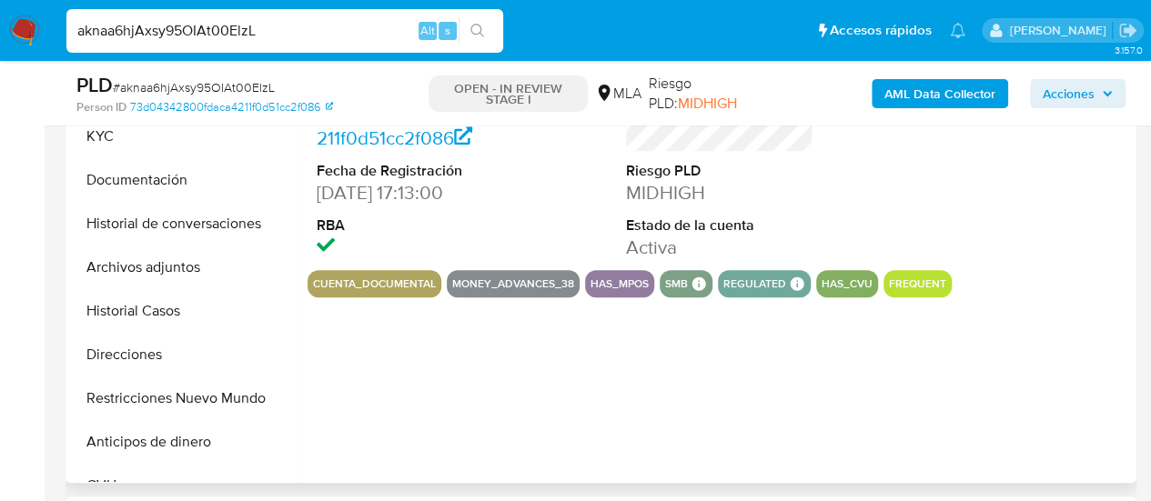
drag, startPoint x: 151, startPoint y: 319, endPoint x: 1011, endPoint y: 247, distance: 862.8
click at [151, 319] on button "Historial Casos" at bounding box center [183, 311] width 227 height 44
select select "10"
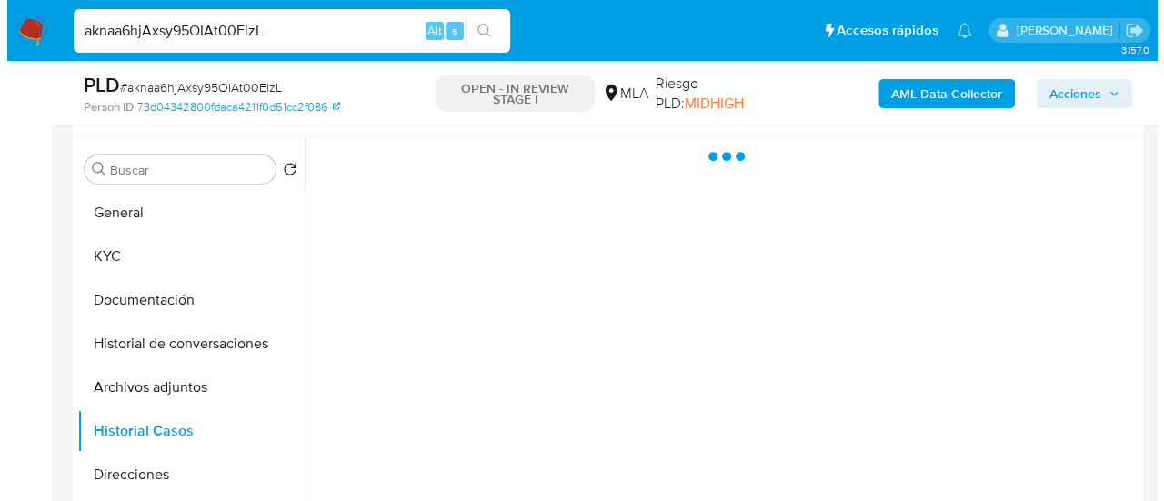
scroll to position [364, 0]
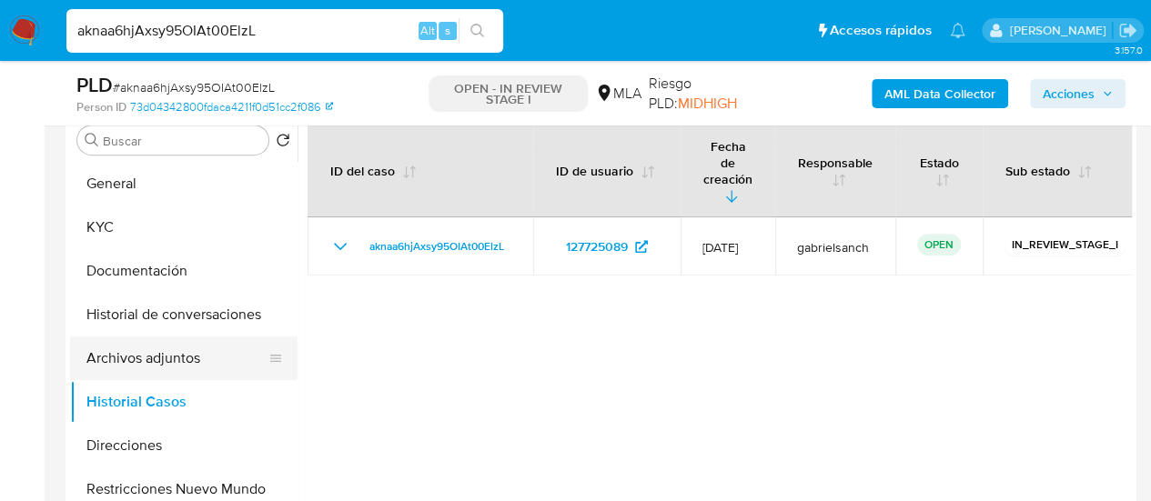
click at [198, 368] on button "Archivos adjuntos" at bounding box center [176, 359] width 213 height 44
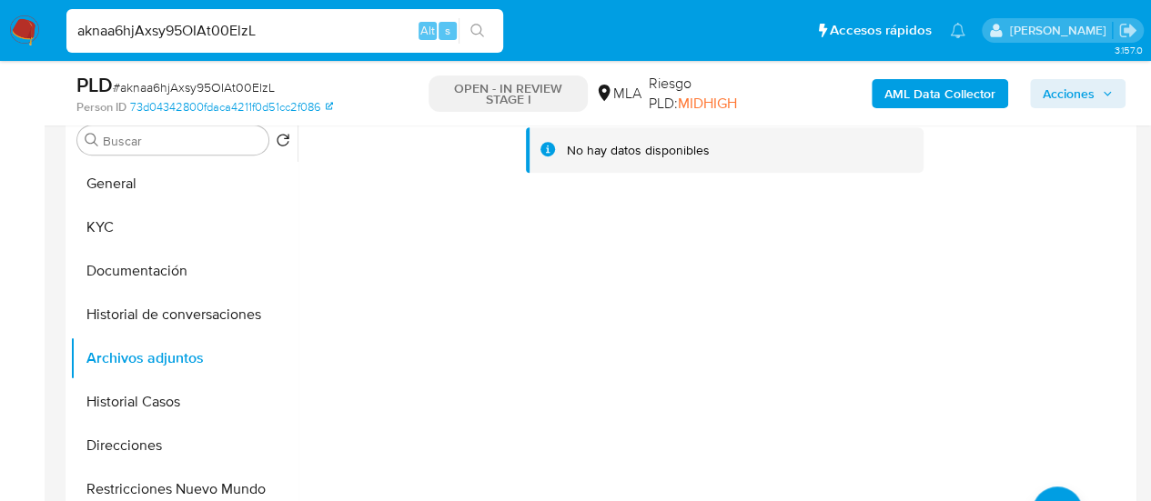
click at [917, 99] on b "AML Data Collector" at bounding box center [939, 93] width 111 height 29
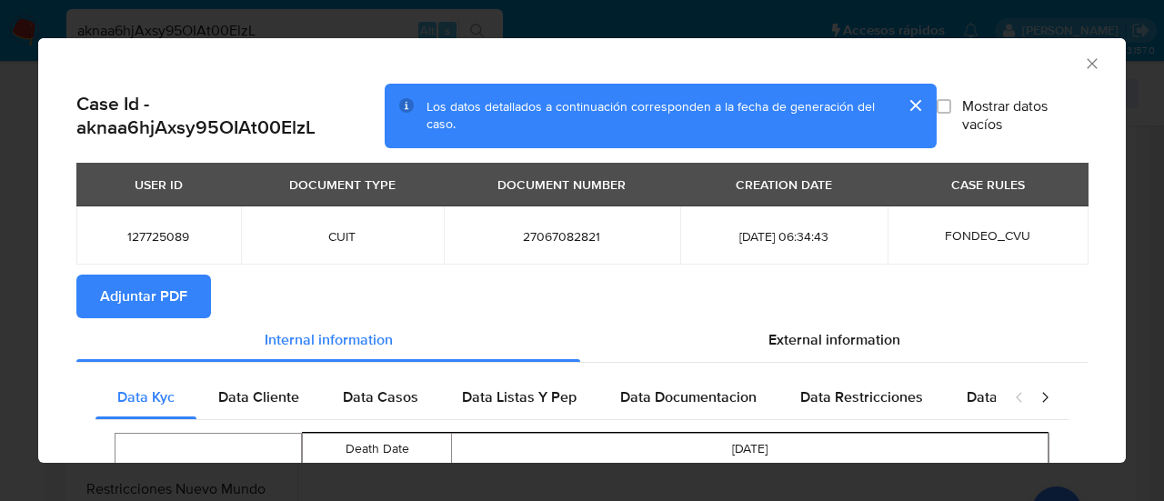
click at [153, 307] on span "Adjuntar PDF" at bounding box center [143, 297] width 87 height 40
click at [1087, 62] on icon "Cerrar ventana" at bounding box center [1092, 63] width 10 height 10
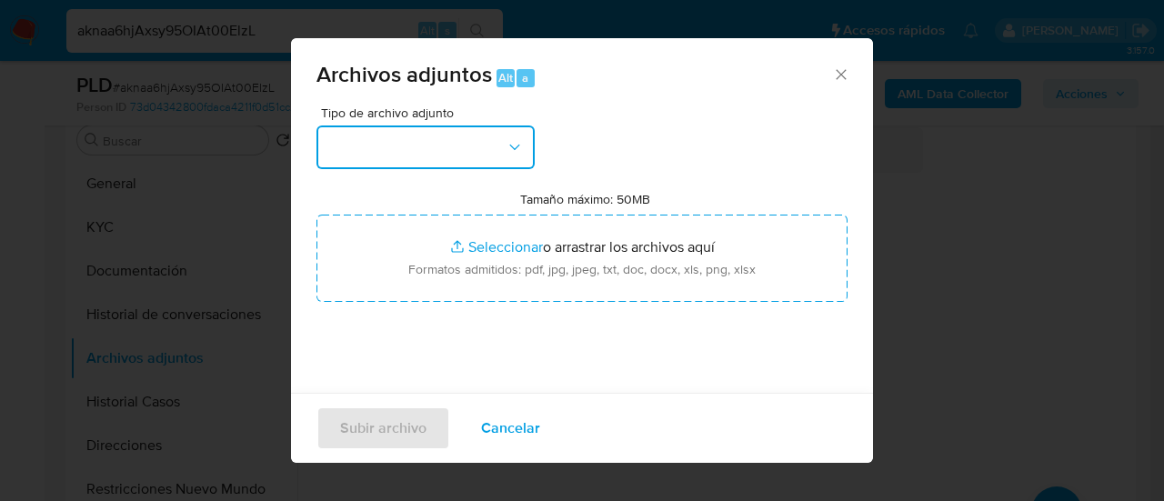
click at [388, 139] on button "button" at bounding box center [426, 148] width 218 height 44
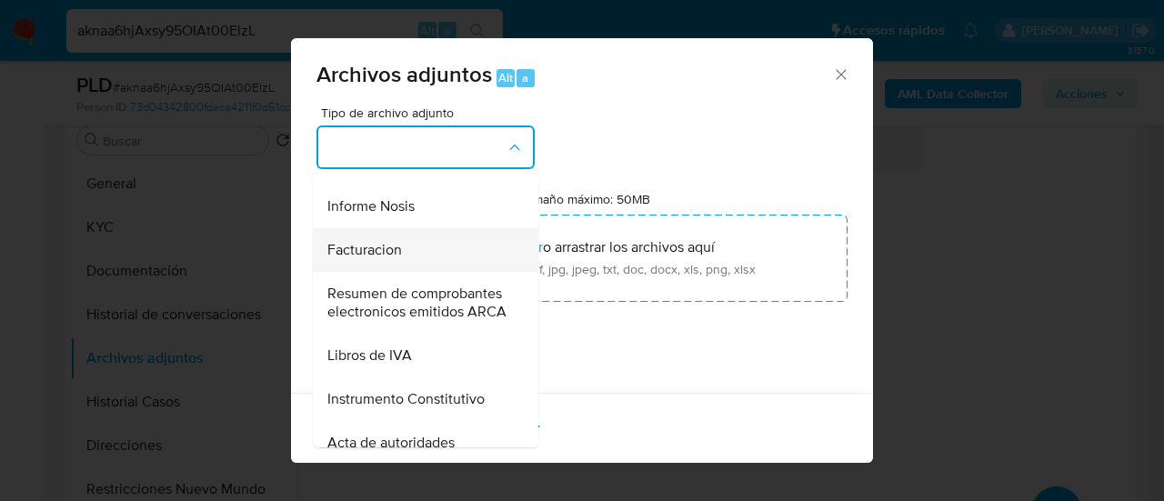
scroll to position [728, 0]
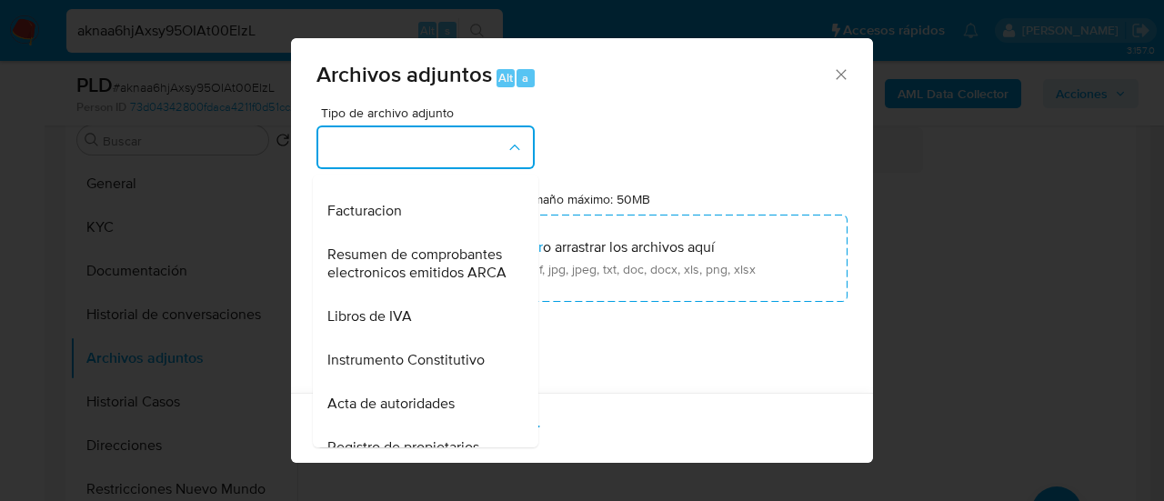
click at [369, 176] on span "Informe Nosis" at bounding box center [371, 167] width 87 height 18
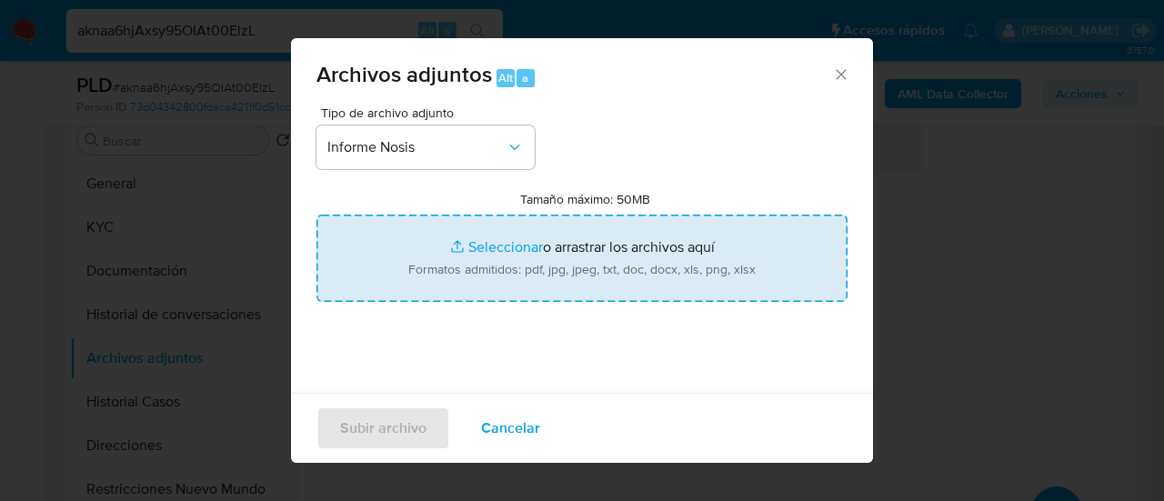
click at [579, 250] on input "Tamaño máximo: 50MB Seleccionar archivos" at bounding box center [582, 258] width 531 height 87
type input "C:\fakepath\NOSIS_aknaa6hjAxsy95OIAt00ElzL.pdf"
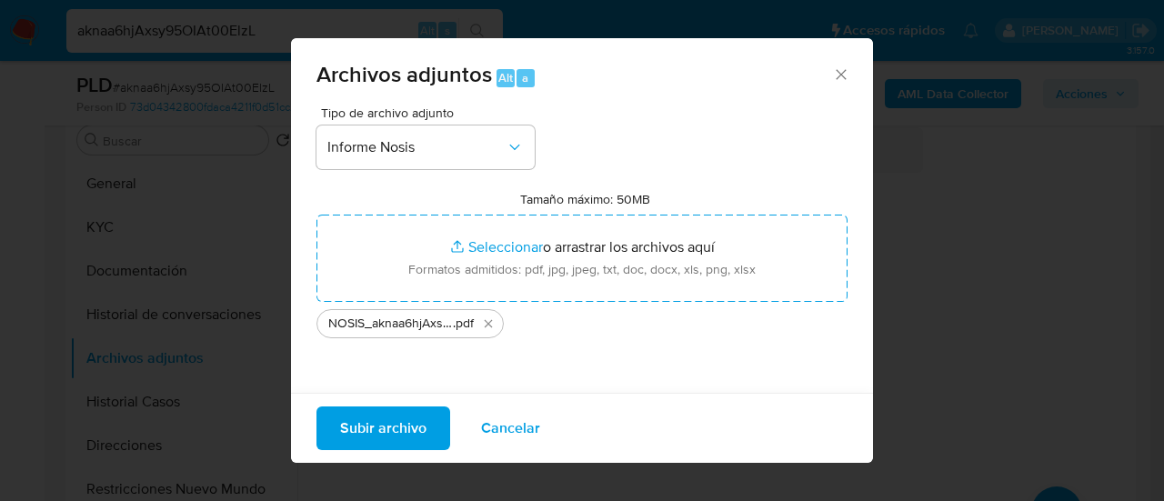
click at [370, 428] on span "Subir archivo" at bounding box center [383, 428] width 86 height 40
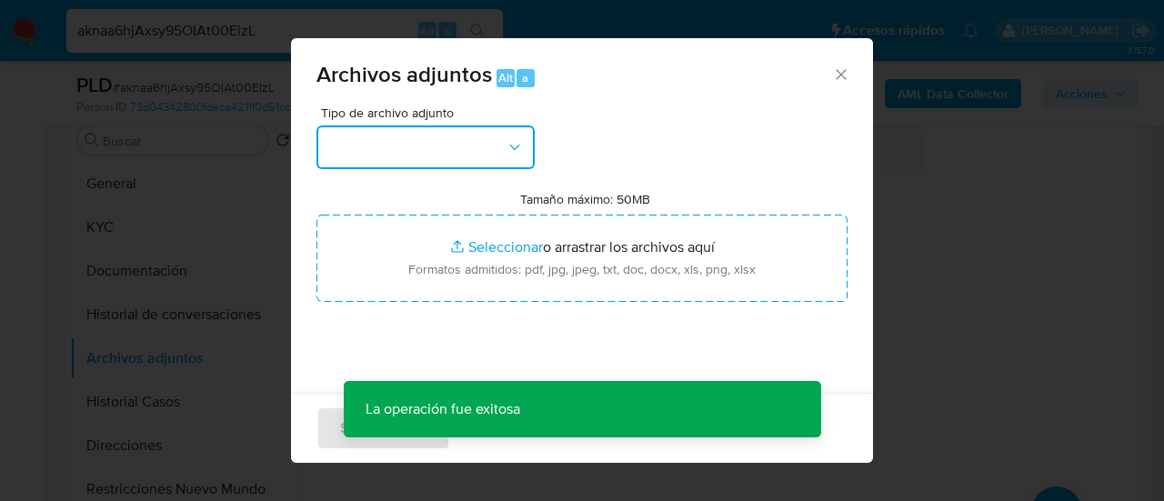
click at [428, 166] on button "button" at bounding box center [426, 148] width 218 height 44
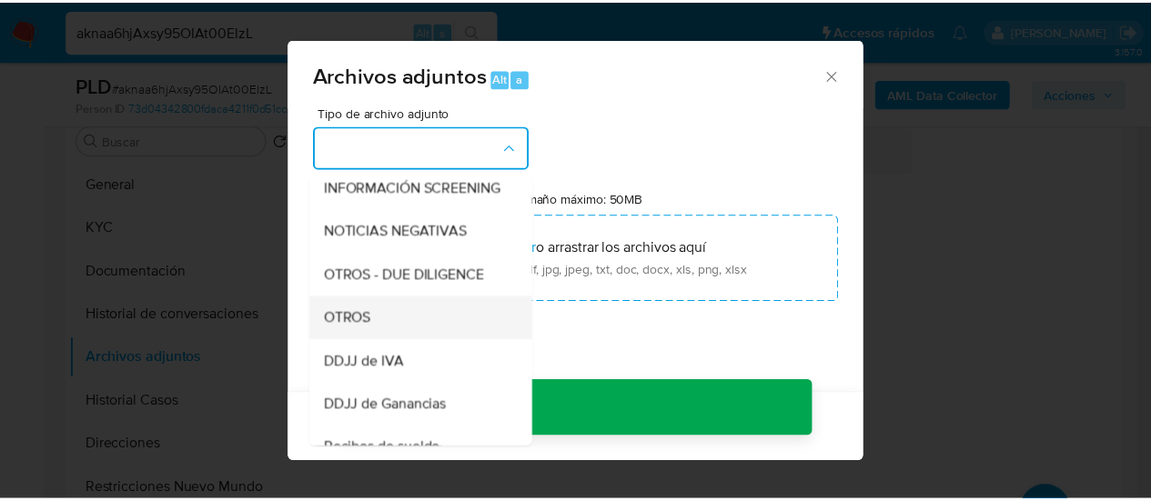
scroll to position [273, 0]
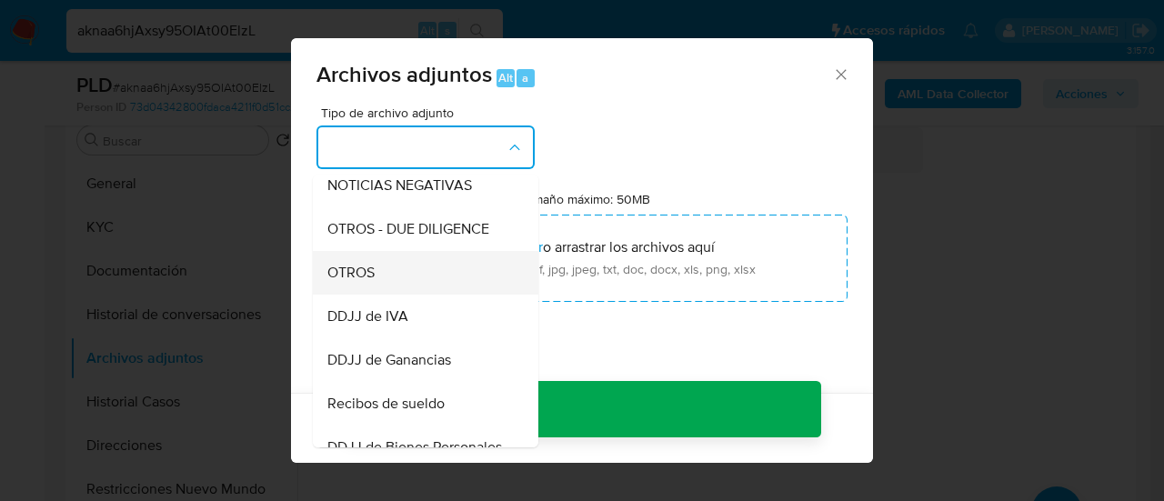
click at [371, 282] on span "OTROS" at bounding box center [351, 273] width 47 height 18
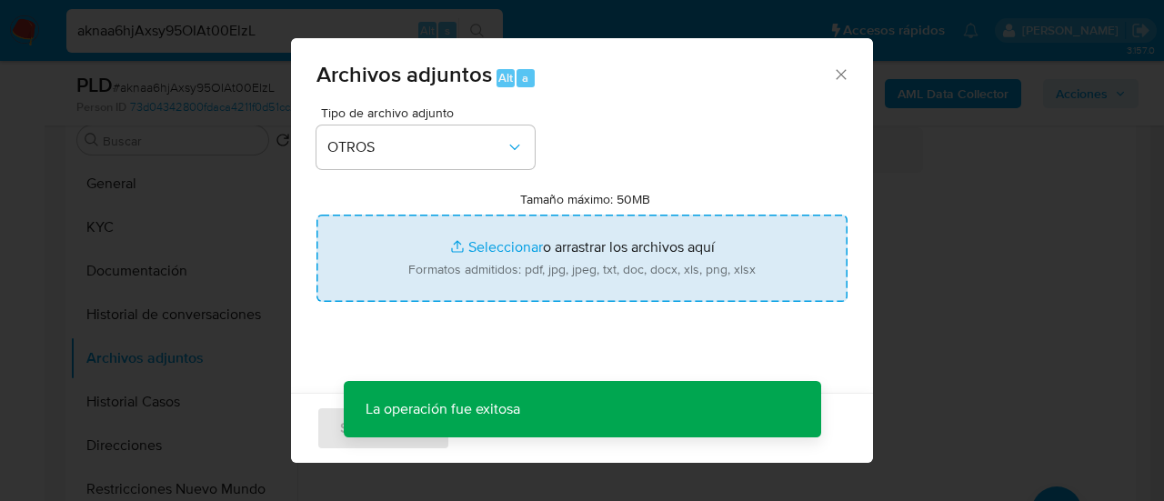
click at [479, 264] on input "Tamaño máximo: 50MB Seleccionar archivos" at bounding box center [582, 258] width 531 height 87
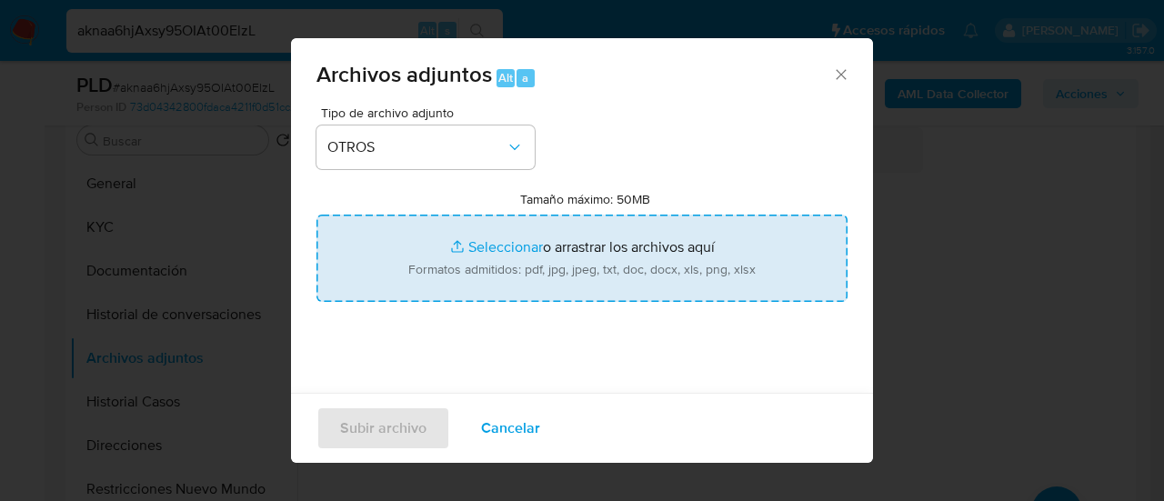
type input "C:\fakepath\Caselog aknaa6hjAxsy95OIAt00ElzL_2025_07_17_22_48_00.docx"
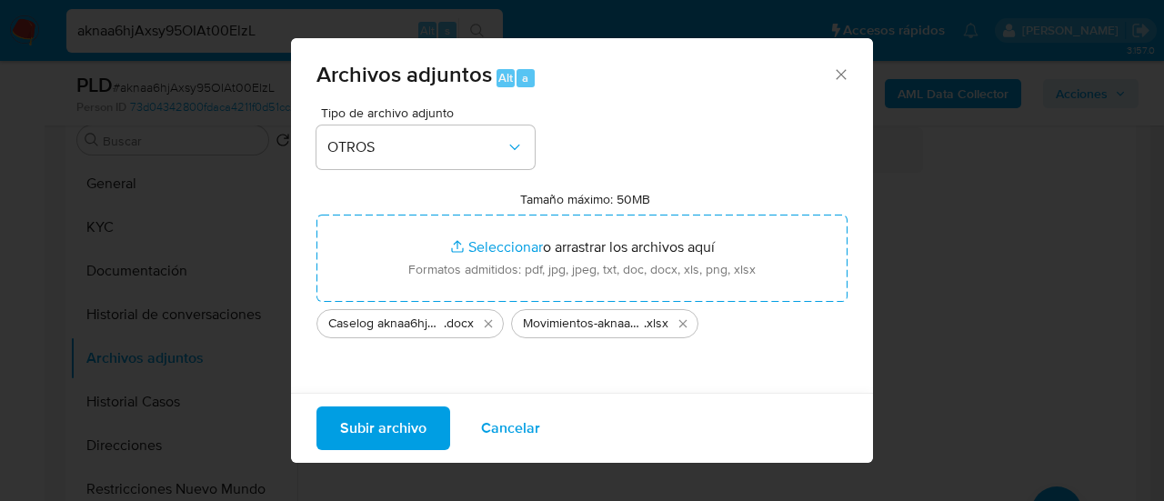
click at [417, 421] on span "Subir archivo" at bounding box center [383, 428] width 86 height 40
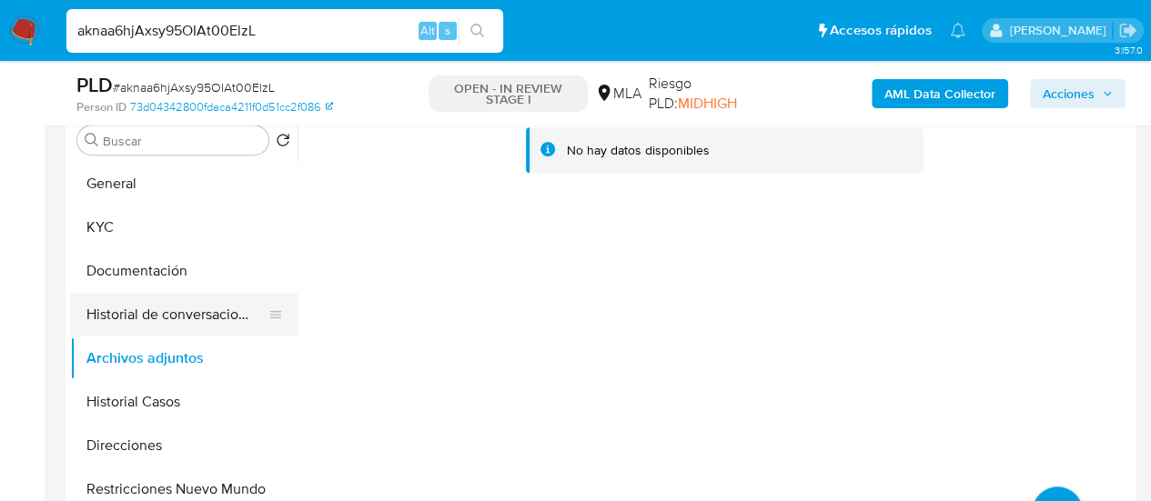
click at [144, 314] on button "Historial de conversaciones" at bounding box center [176, 315] width 213 height 44
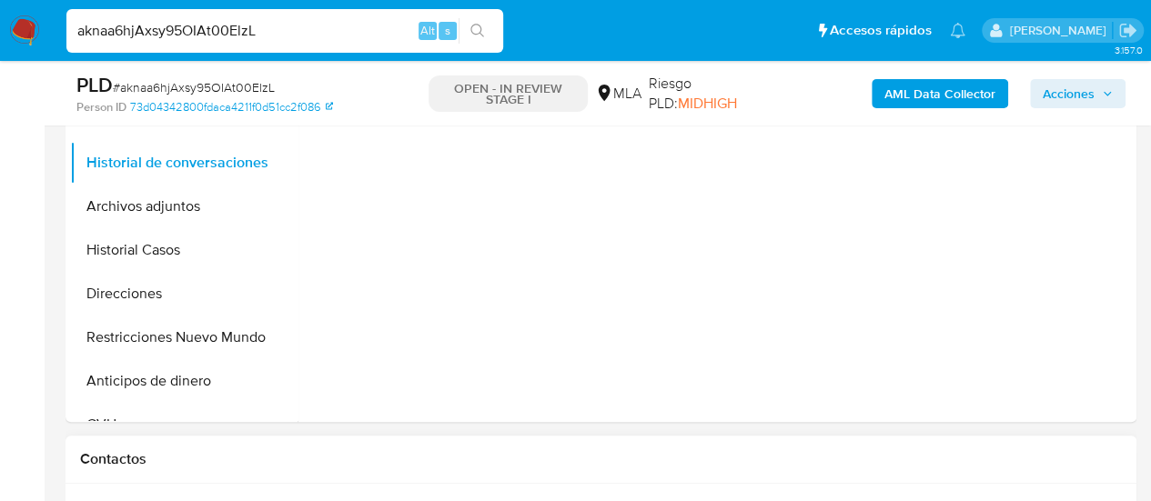
scroll to position [728, 0]
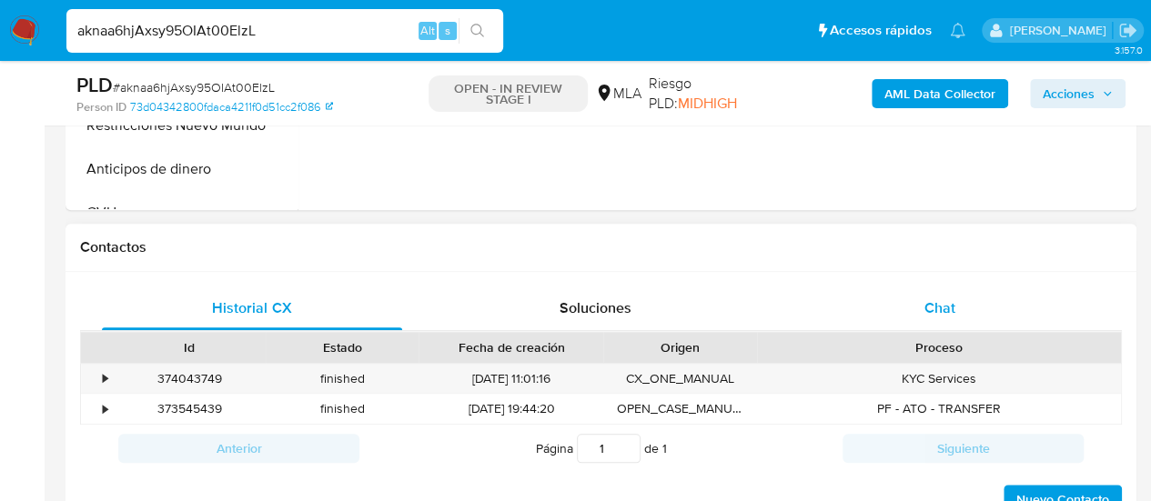
click at [992, 305] on div "Chat" at bounding box center [940, 309] width 300 height 44
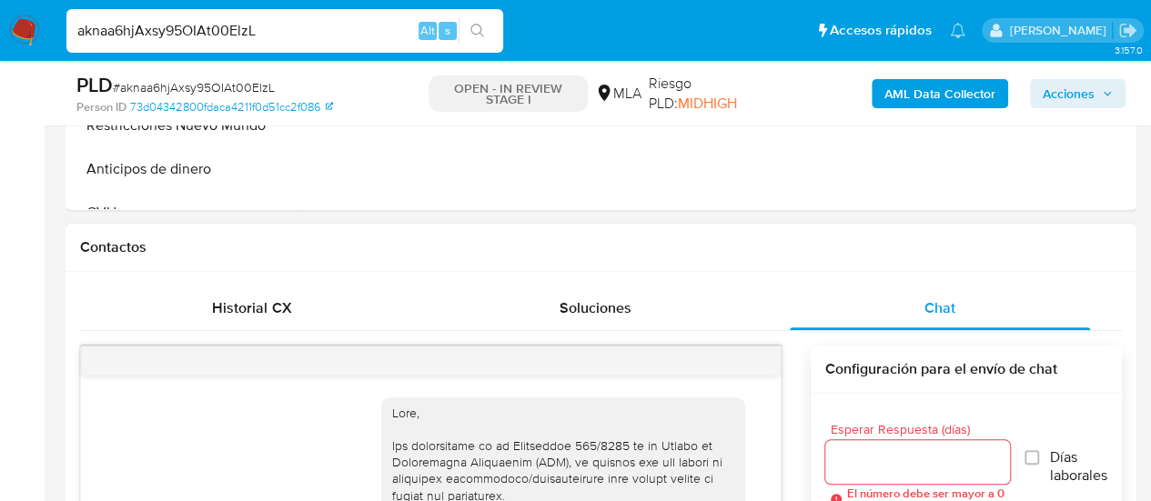
scroll to position [1294, 0]
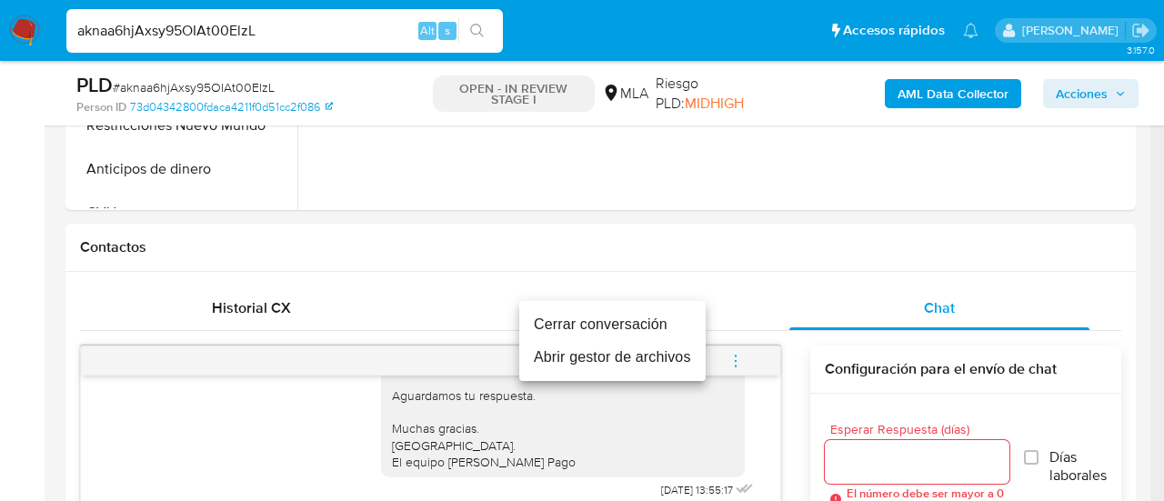
click at [657, 327] on li "Cerrar conversación" at bounding box center [612, 324] width 186 height 33
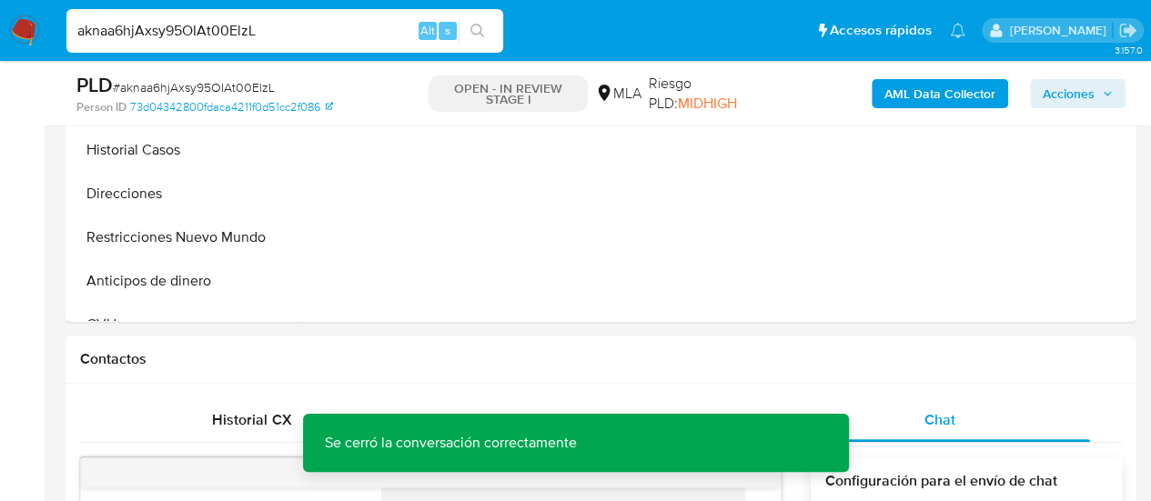
scroll to position [455, 0]
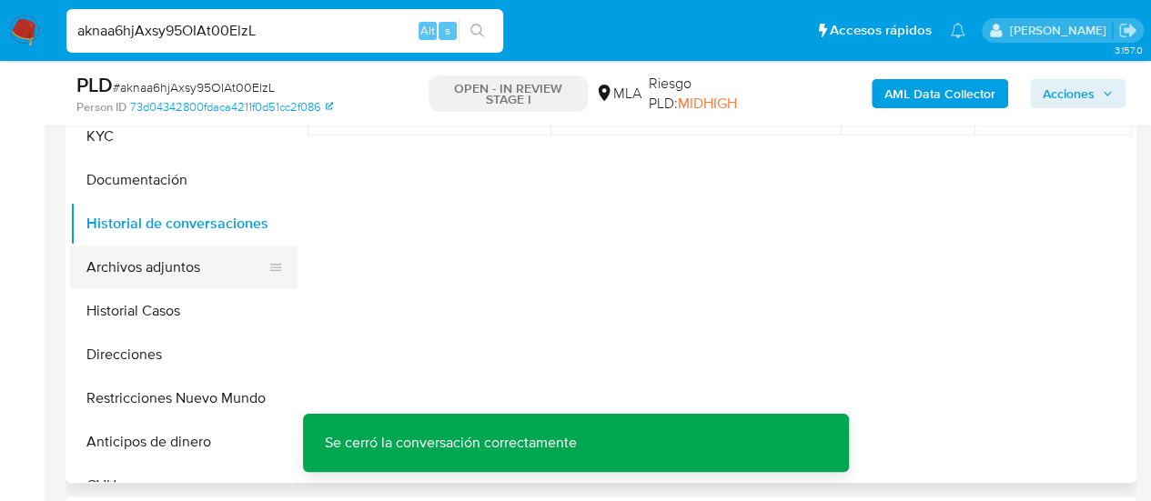
click at [105, 262] on button "Archivos adjuntos" at bounding box center [176, 268] width 213 height 44
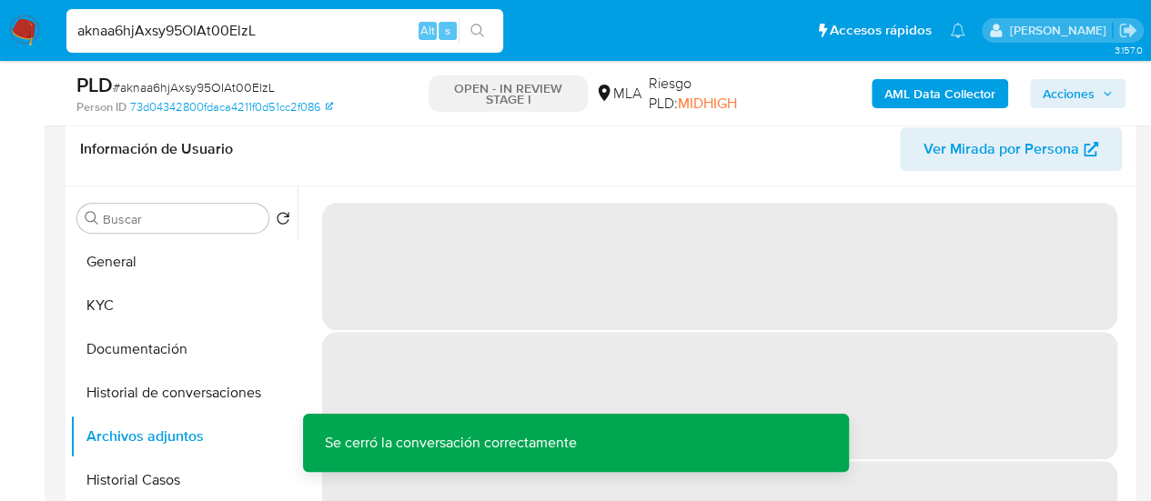
scroll to position [364, 0]
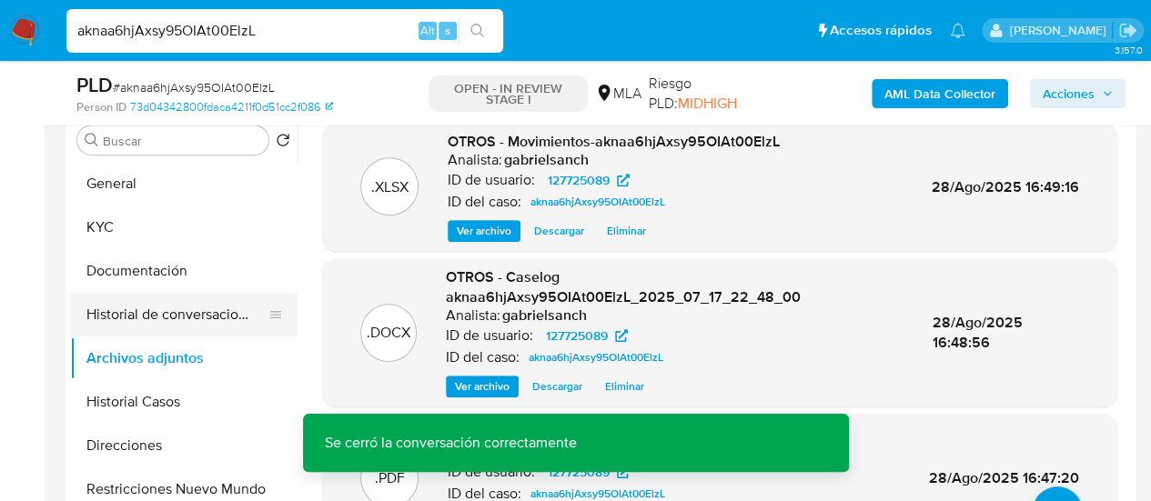
click at [174, 307] on button "Historial de conversaciones" at bounding box center [176, 315] width 213 height 44
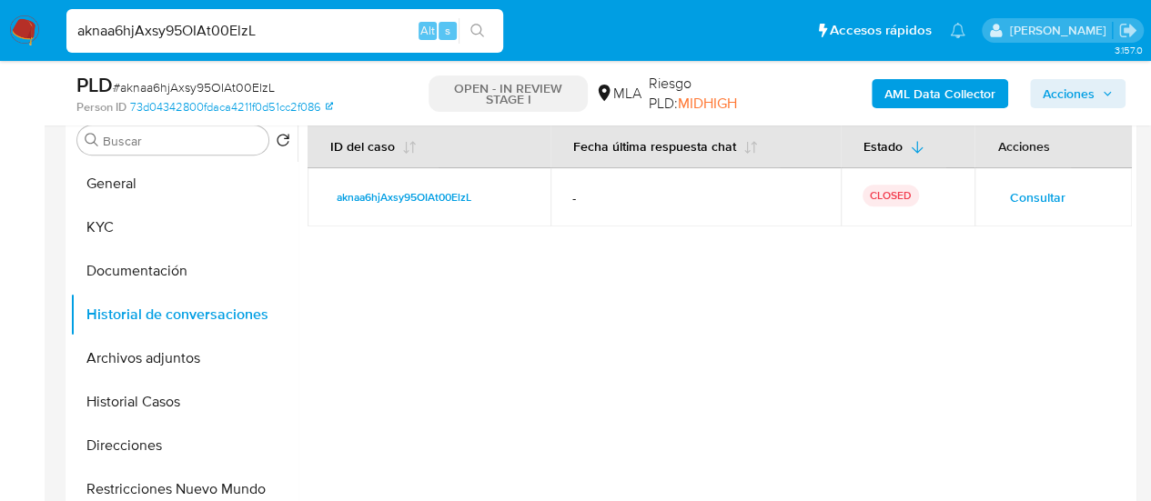
click at [1105, 89] on icon "button" at bounding box center [1107, 93] width 11 height 11
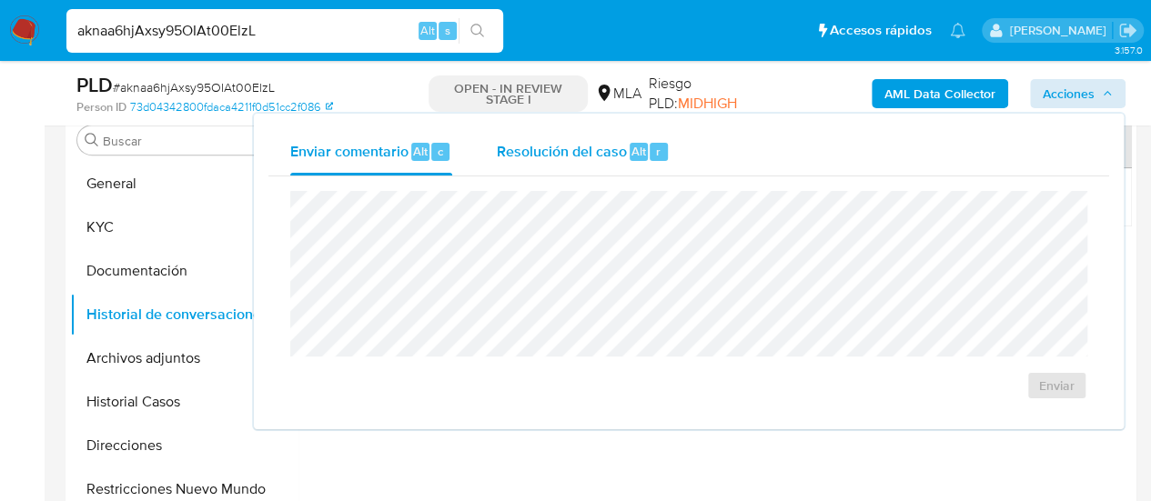
click at [640, 150] on span "Alt" at bounding box center [638, 151] width 15 height 17
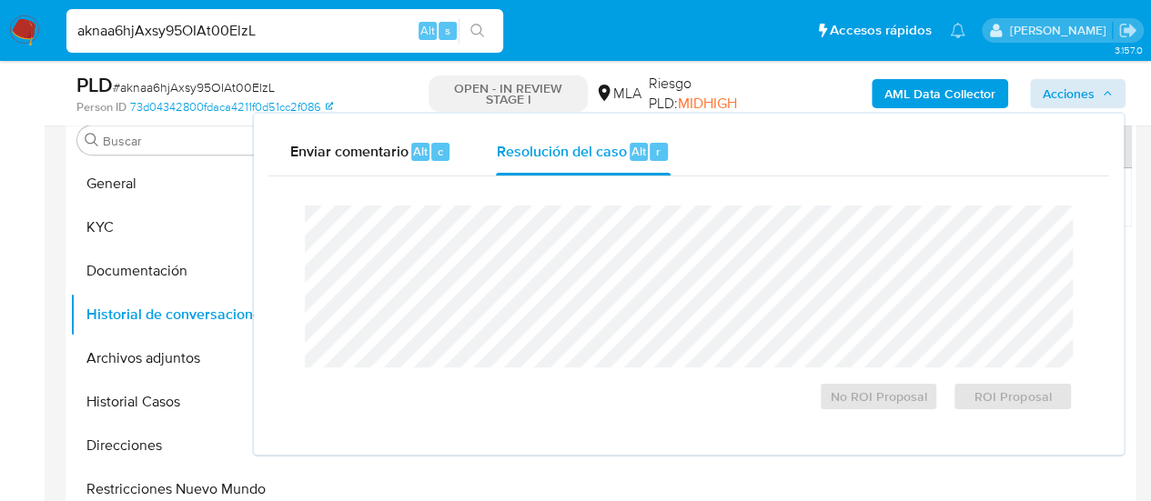
click at [640, 199] on div "No ROI Proposal ROI Proposal" at bounding box center [688, 308] width 797 height 235
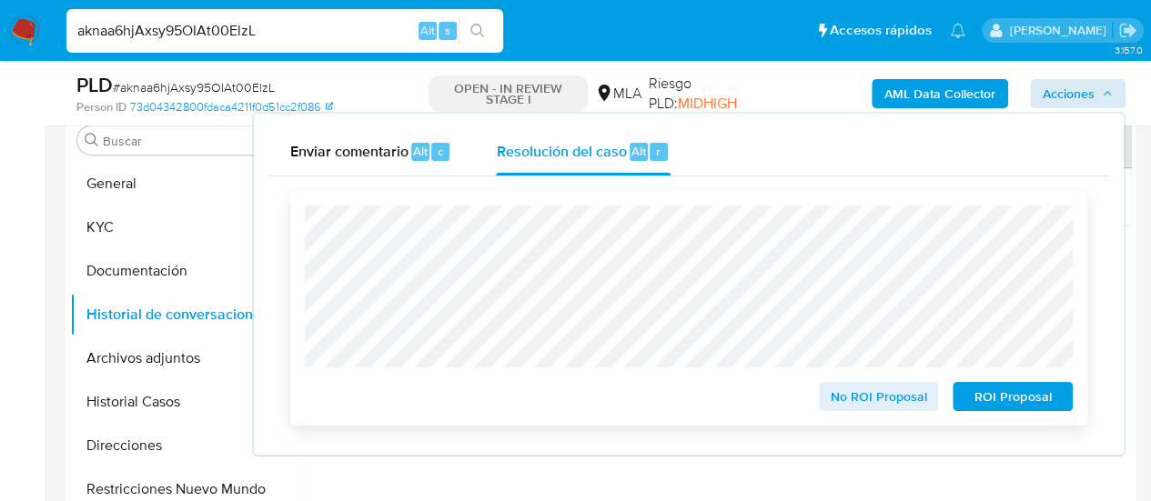
click at [902, 392] on span "No ROI Proposal" at bounding box center [878, 396] width 95 height 25
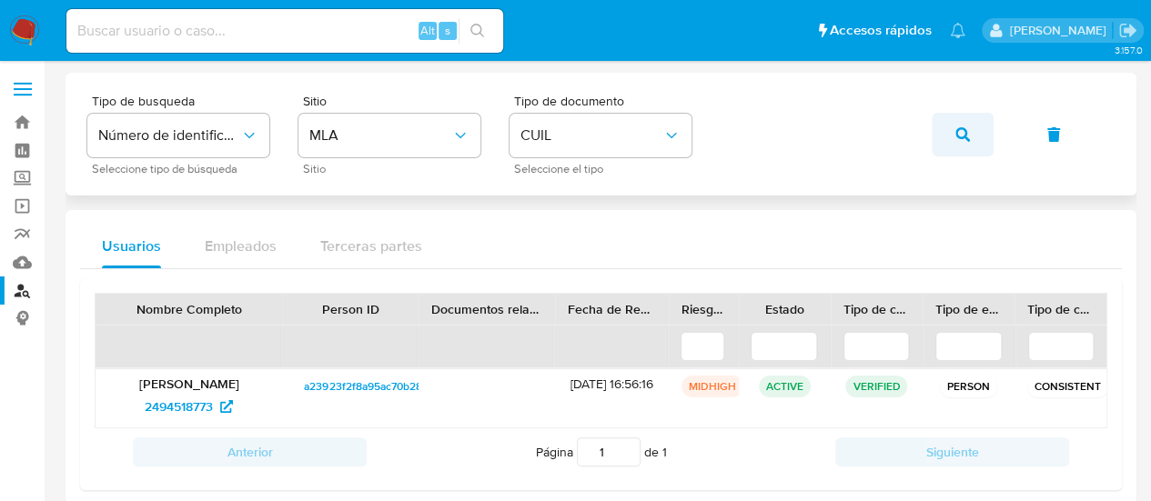
click at [953, 128] on button "button" at bounding box center [963, 135] width 62 height 44
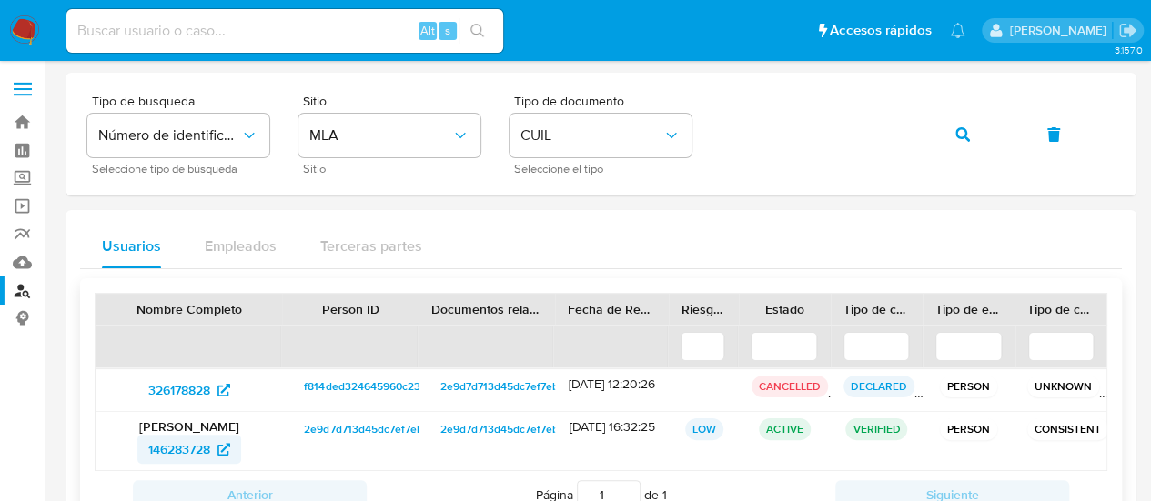
click at [188, 456] on span "146283728" at bounding box center [179, 449] width 62 height 29
click at [952, 141] on button "button" at bounding box center [963, 135] width 62 height 44
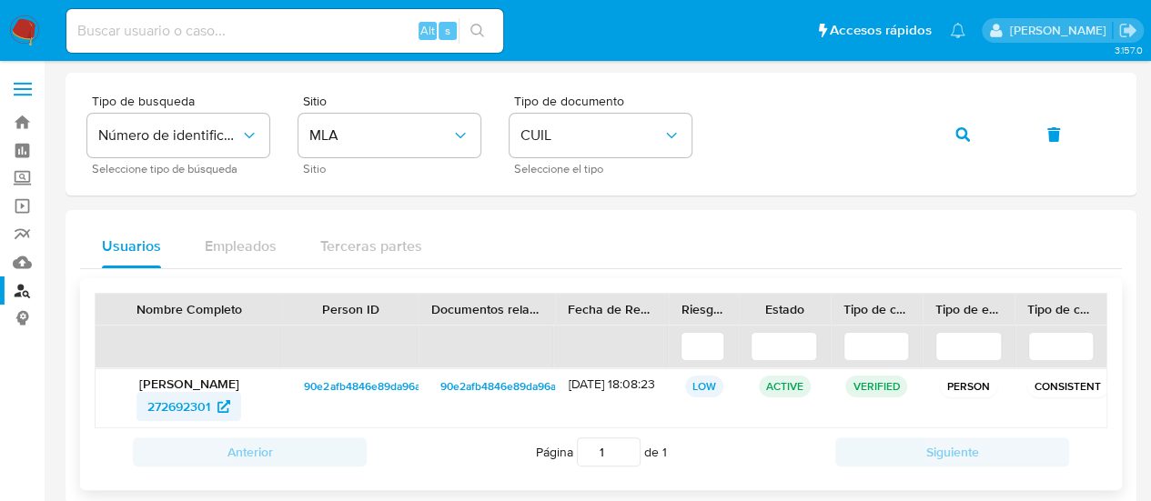
click at [151, 412] on span "272692301" at bounding box center [178, 406] width 63 height 29
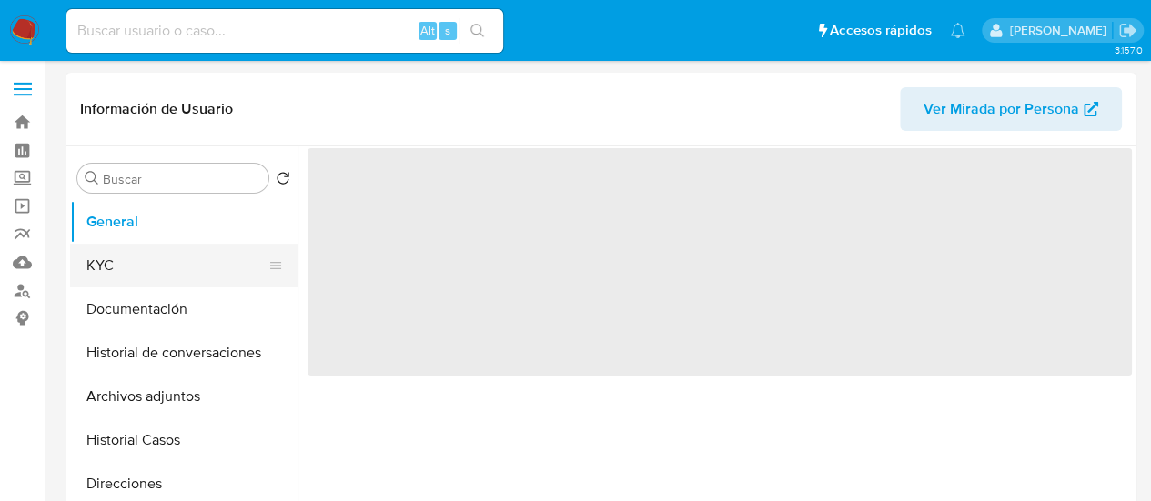
click at [140, 272] on button "KYC" at bounding box center [176, 266] width 213 height 44
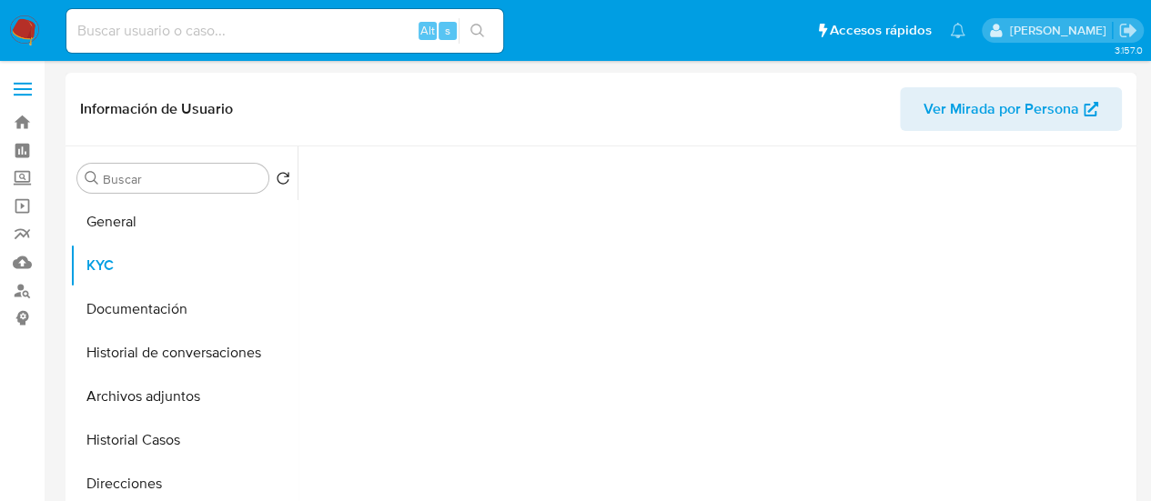
select select "10"
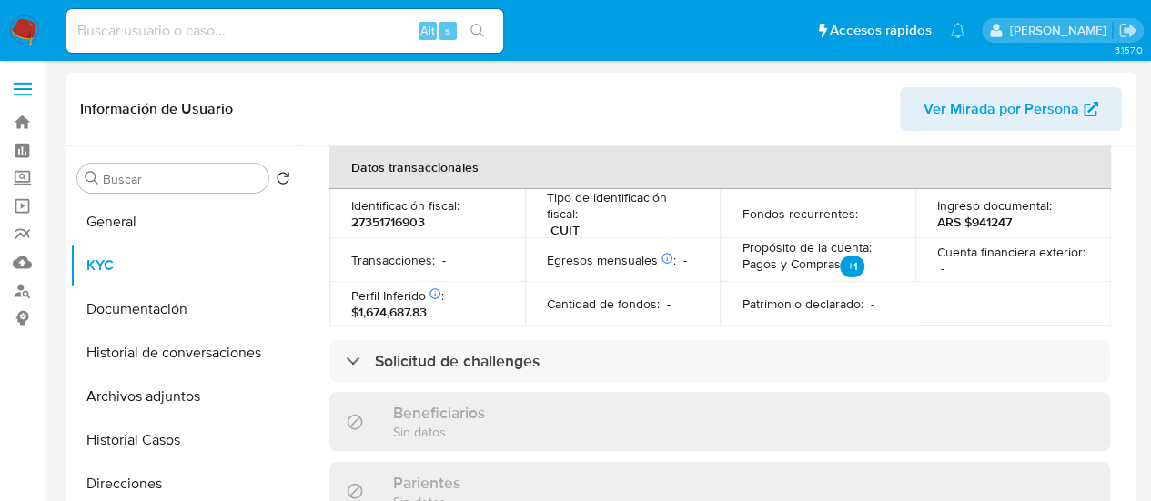
scroll to position [1009, 0]
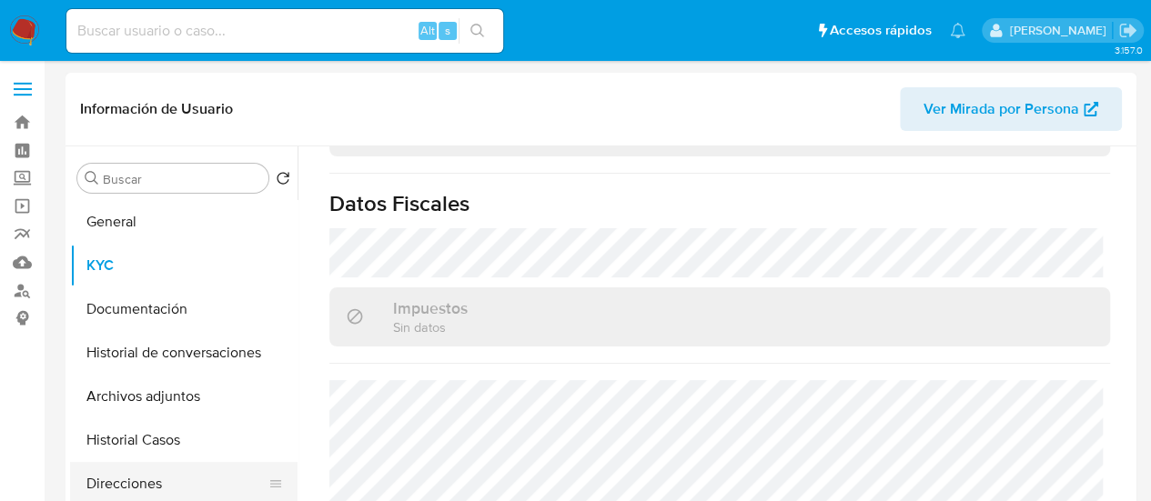
click at [156, 478] on button "Direcciones" at bounding box center [176, 484] width 213 height 44
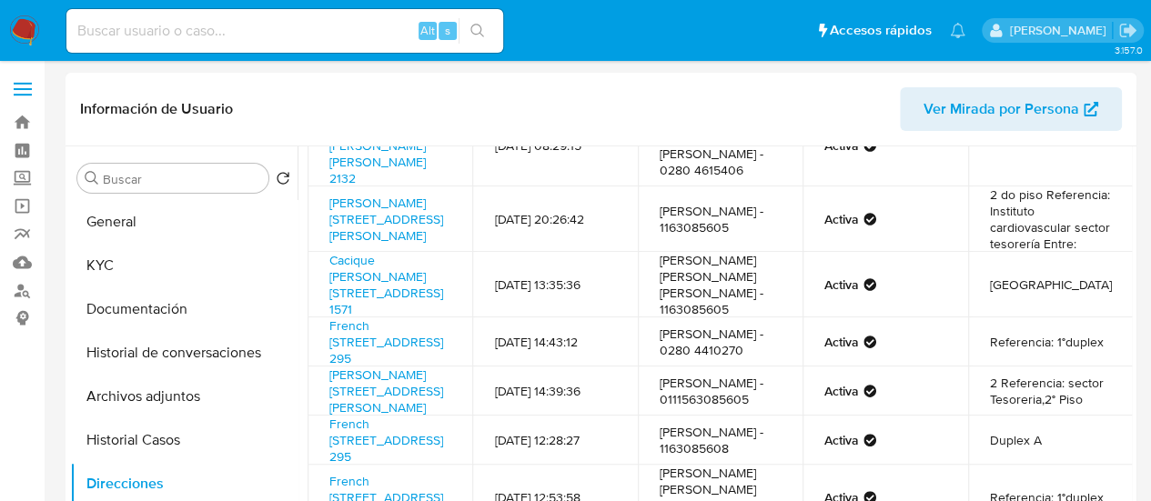
scroll to position [91, 0]
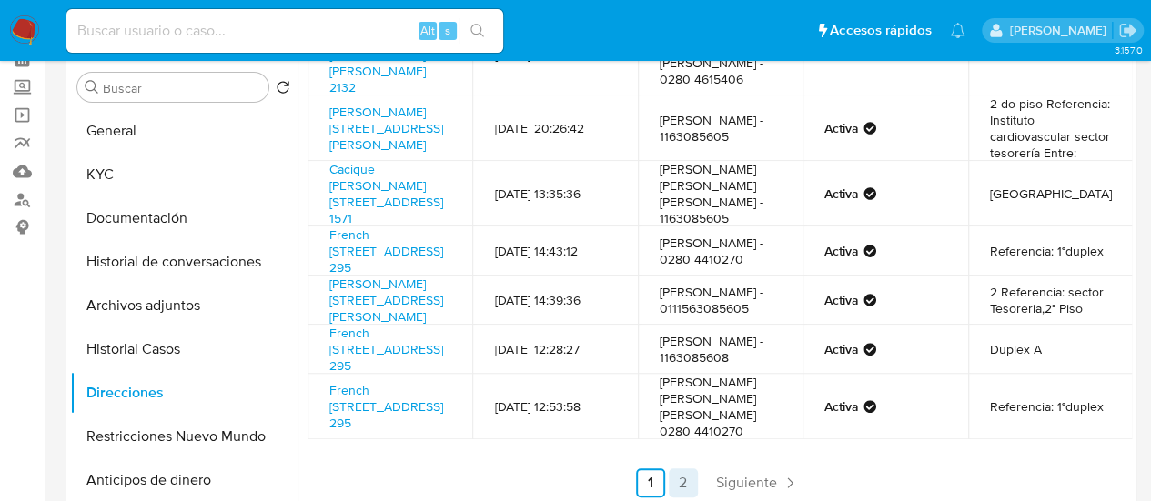
click at [670, 487] on link "2" at bounding box center [683, 483] width 29 height 29
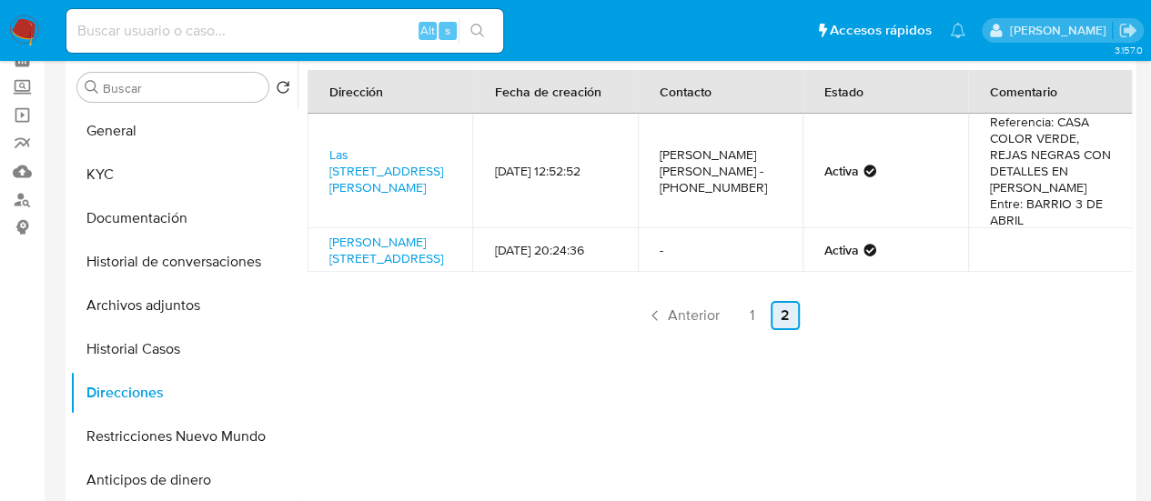
scroll to position [0, 0]
click at [739, 330] on link "1" at bounding box center [752, 315] width 29 height 29
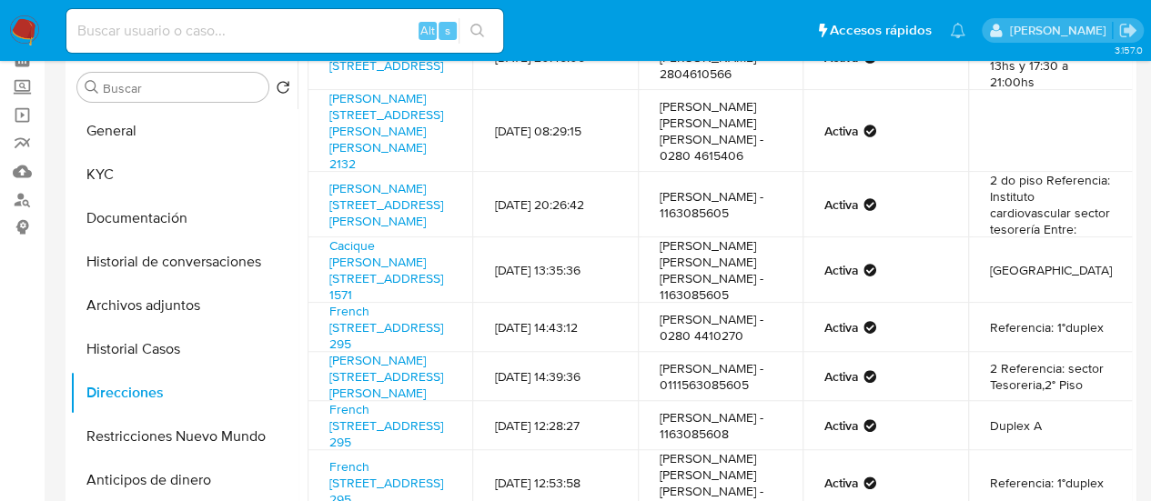
scroll to position [264, 0]
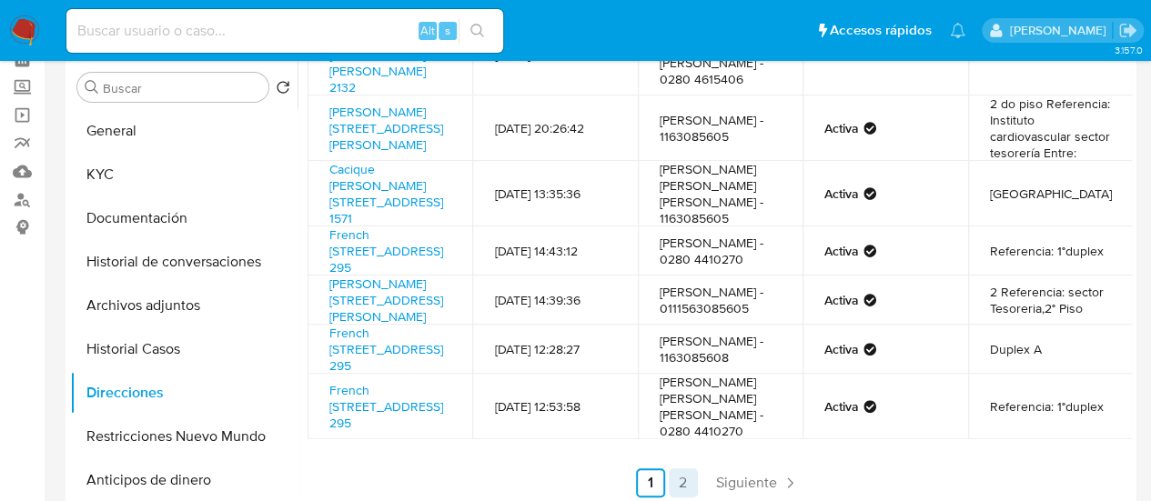
click at [672, 495] on link "2" at bounding box center [683, 483] width 29 height 29
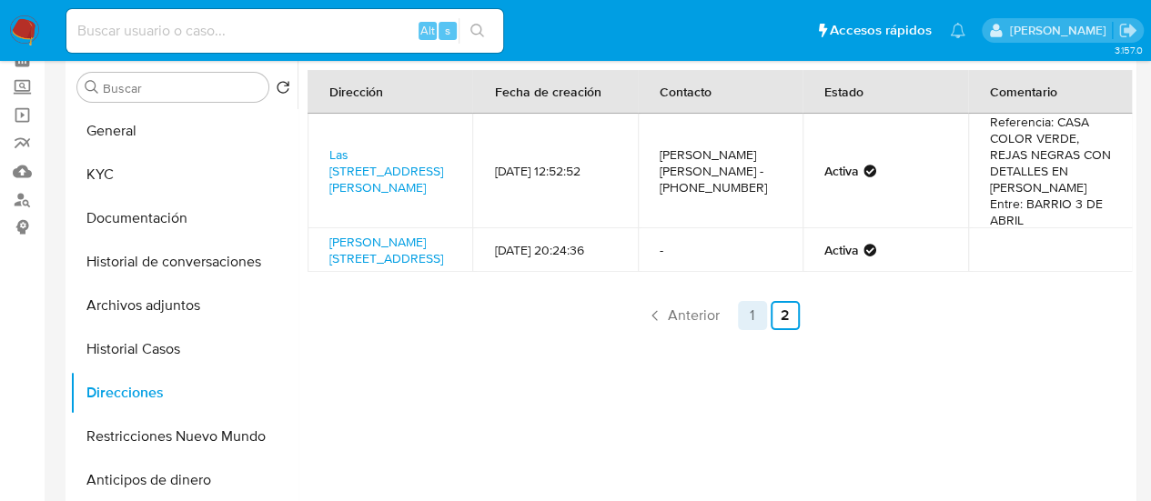
click at [751, 328] on link "1" at bounding box center [752, 315] width 29 height 29
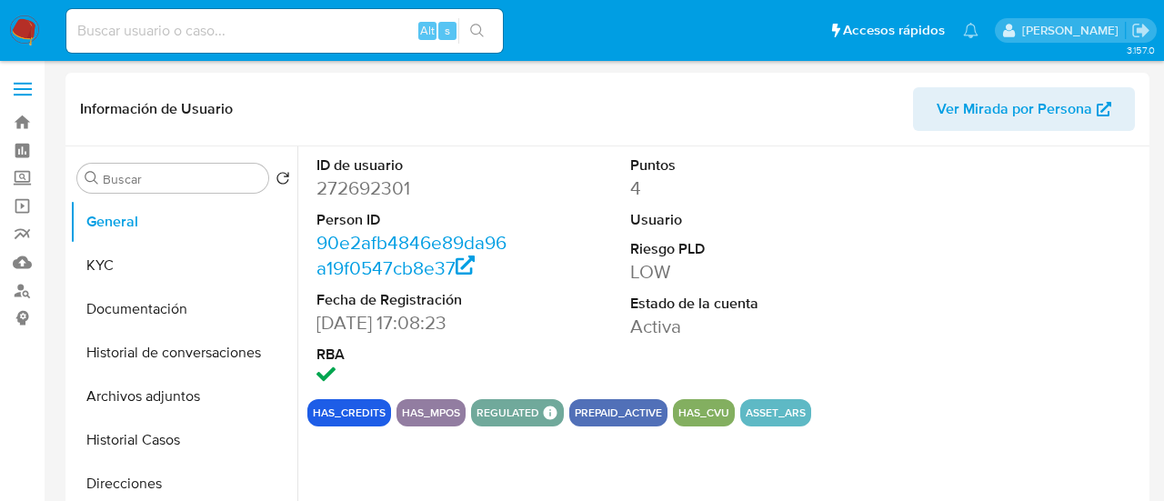
select select "10"
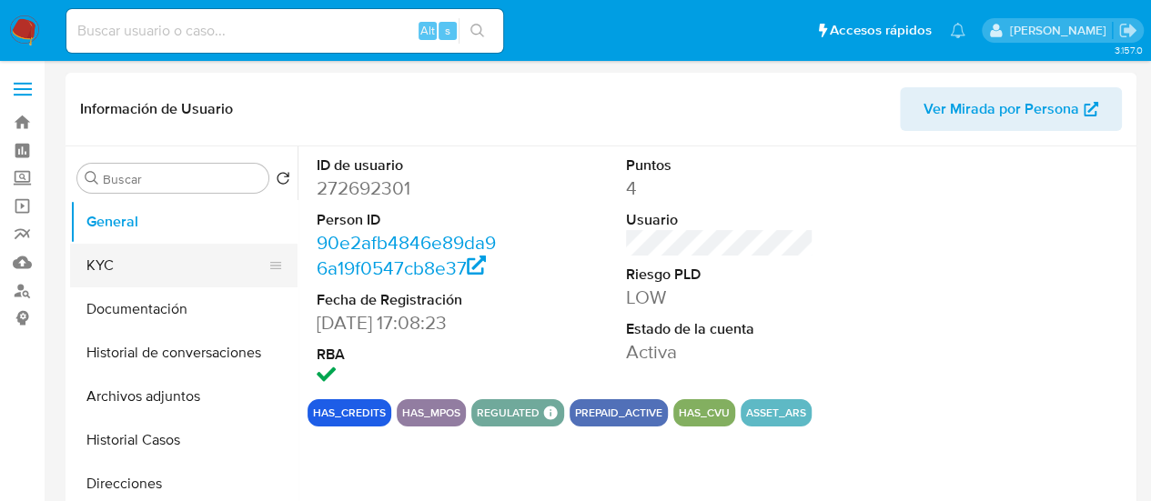
click at [126, 259] on button "KYC" at bounding box center [176, 266] width 213 height 44
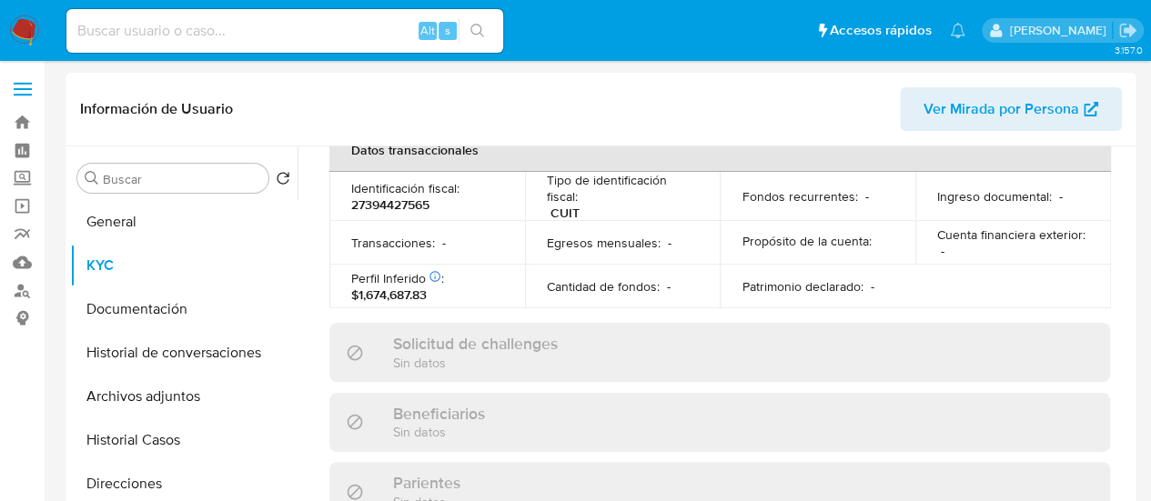
scroll to position [1026, 0]
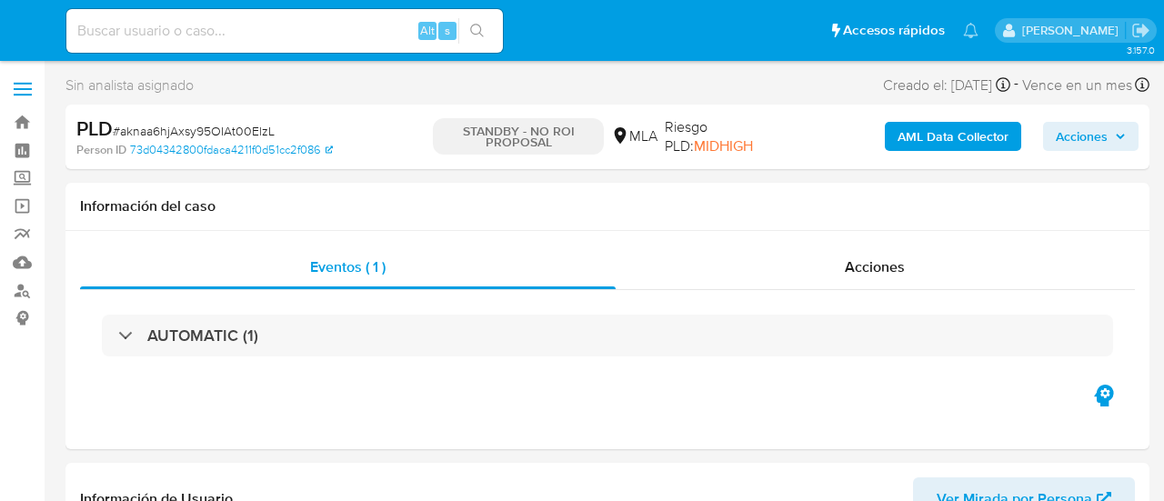
select select "10"
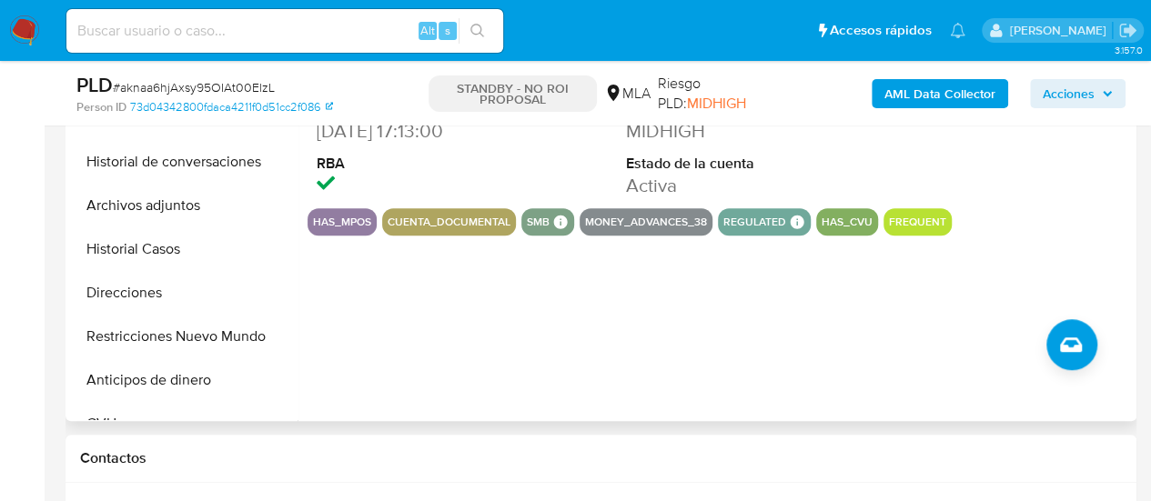
scroll to position [637, 0]
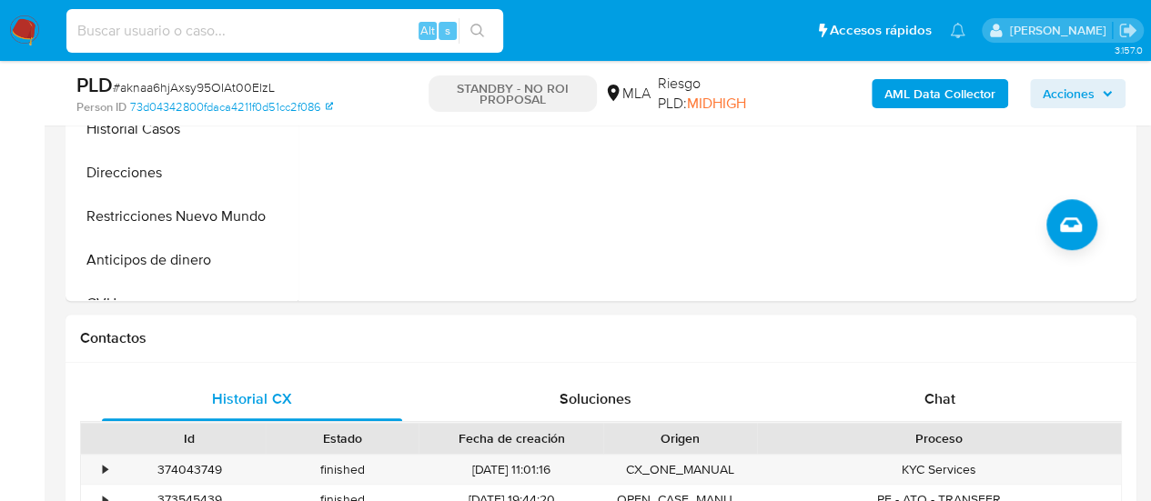
click at [290, 37] on input at bounding box center [284, 31] width 437 height 24
paste input "sLwXUqO2FaJAXJNNp0mSSLU2"
type input "sLwXUqO2FaJAXJNNp0mSSLU2"
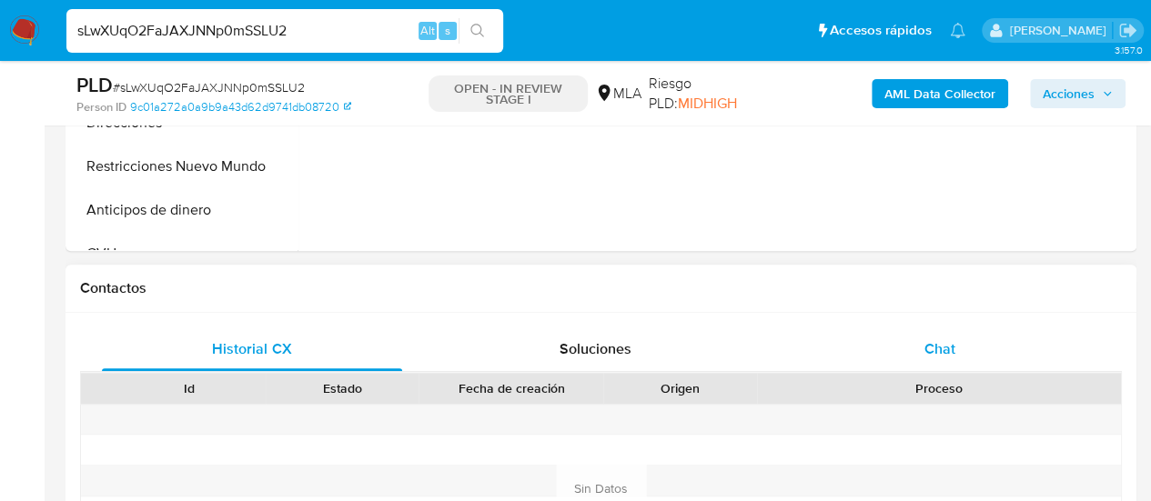
scroll to position [728, 0]
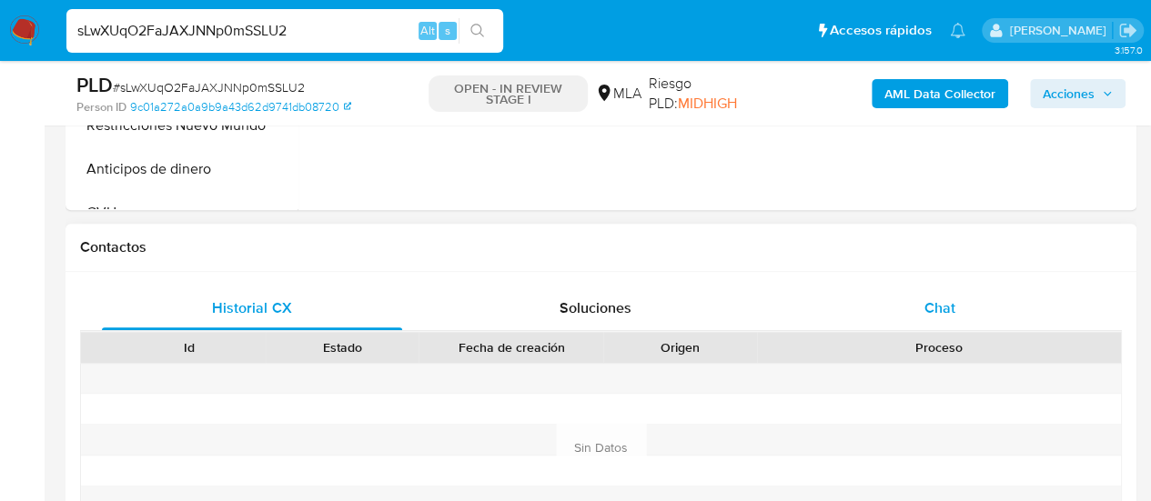
click at [946, 301] on span "Chat" at bounding box center [939, 307] width 31 height 21
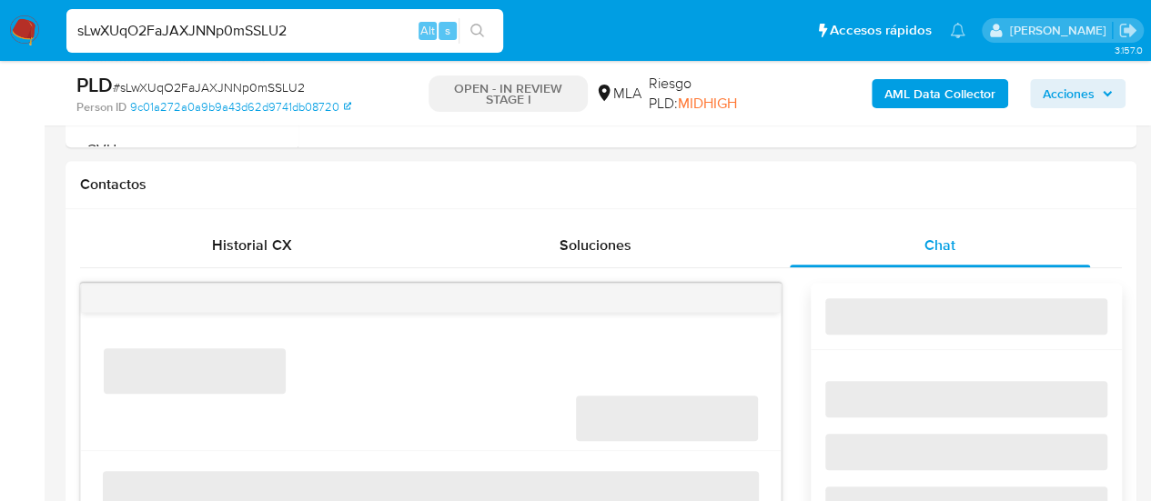
select select "10"
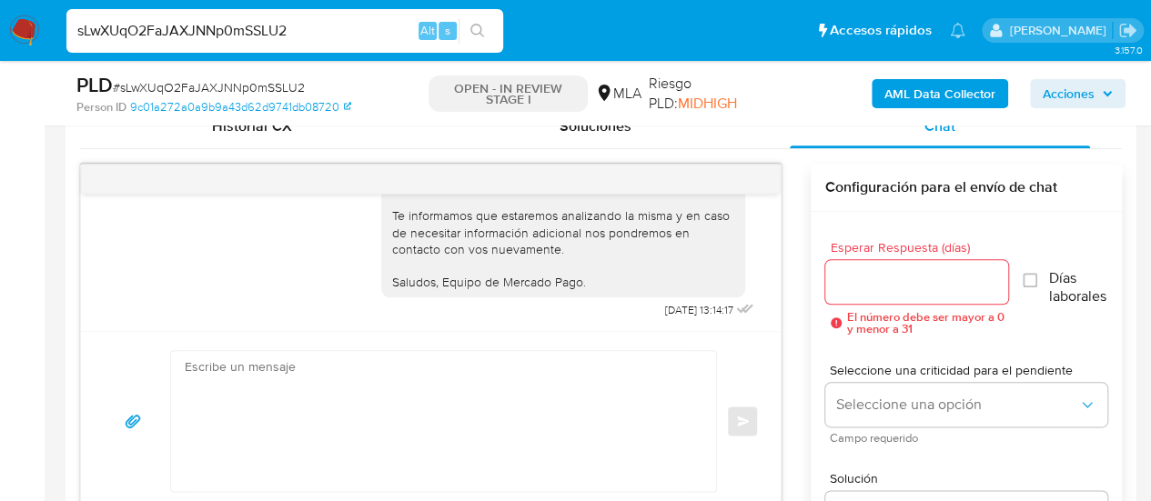
scroll to position [4602, 0]
click at [173, 36] on input "sLwXUqO2FaJAXJNNp0mSSLU2" at bounding box center [284, 31] width 437 height 24
paste input "RbbPPR8vlINblbYKRtPJCrSq"
type input "RbbPPR8vlINblbYKRtPJCrSq"
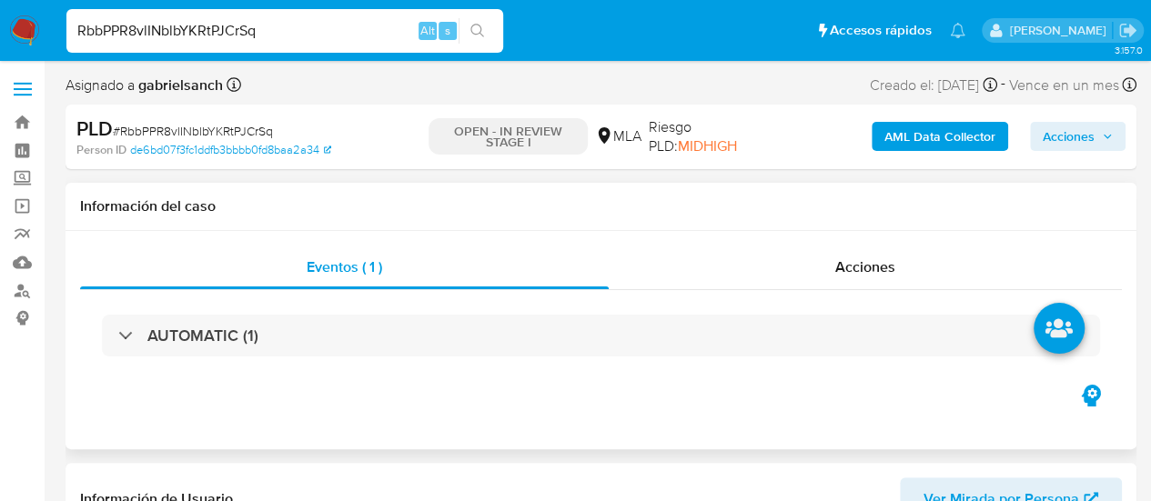
scroll to position [455, 0]
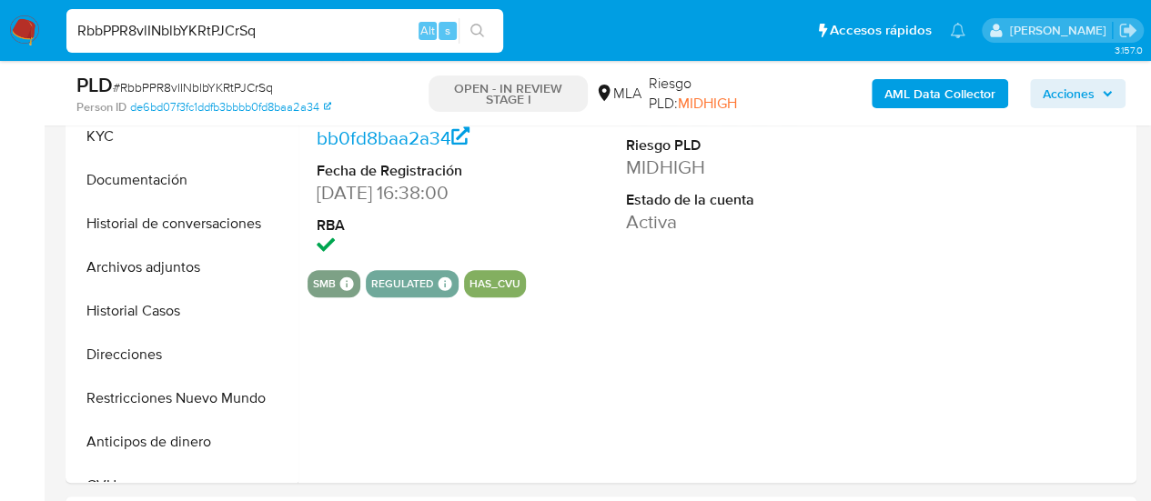
select select "10"
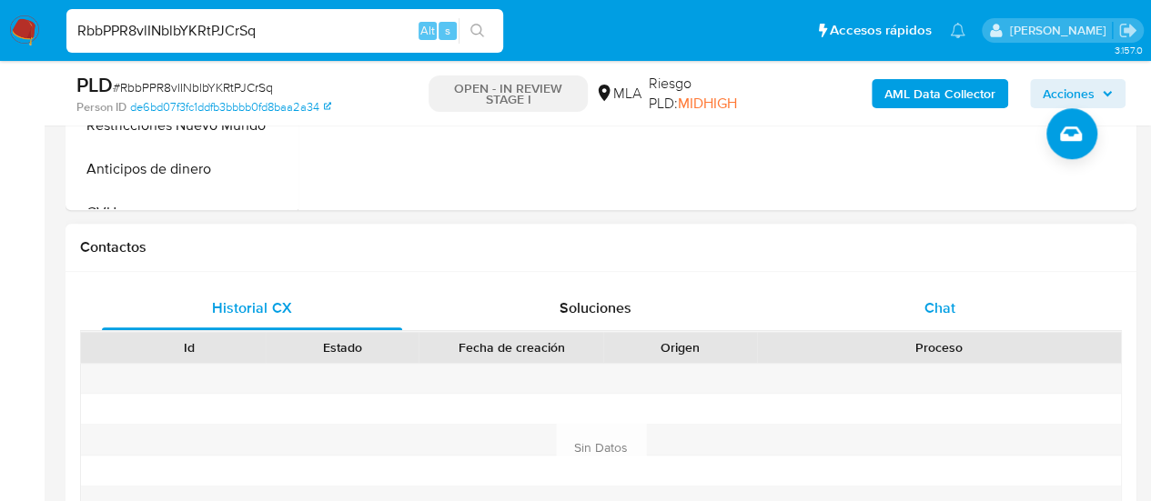
click at [982, 305] on div "Chat" at bounding box center [940, 309] width 300 height 44
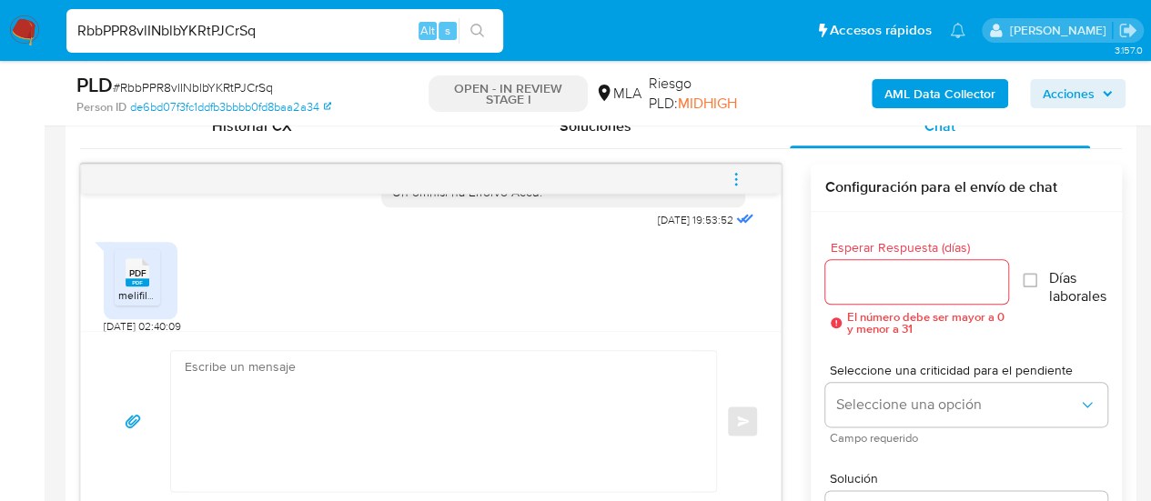
scroll to position [1012, 0]
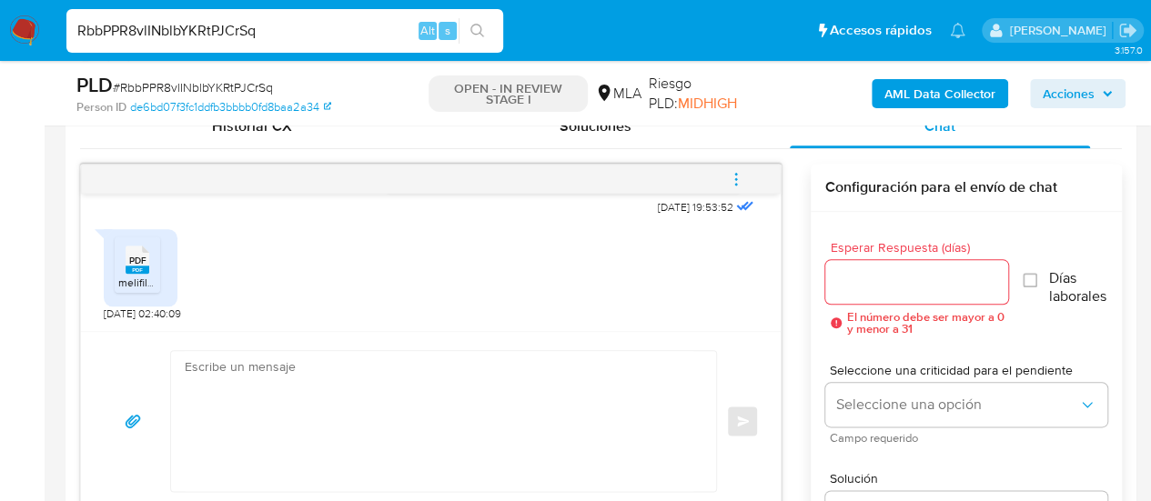
click at [231, 25] on input "RbbPPR8vlINblbYKRtPJCrSq" at bounding box center [284, 31] width 437 height 24
paste input "ln8p25ZHf0LgpyYX13JOYmD5"
type input "ln8p25ZHf0LgpyYX13JOYmD5"
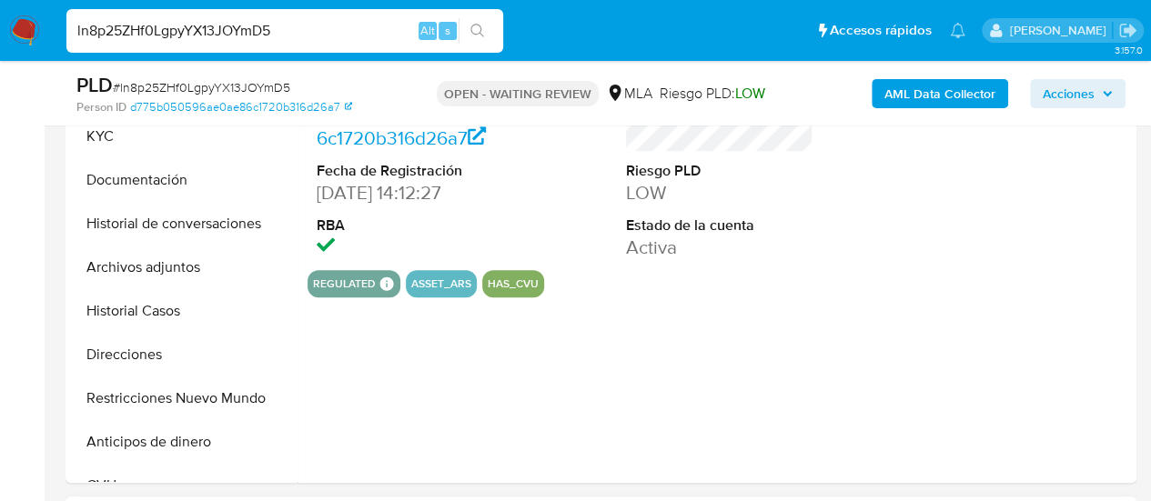
select select "10"
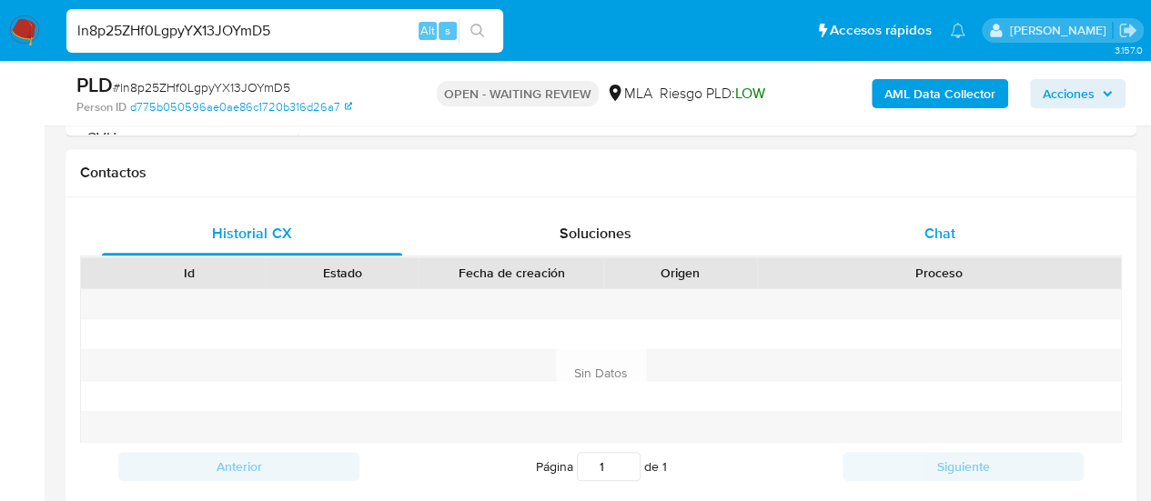
scroll to position [819, 0]
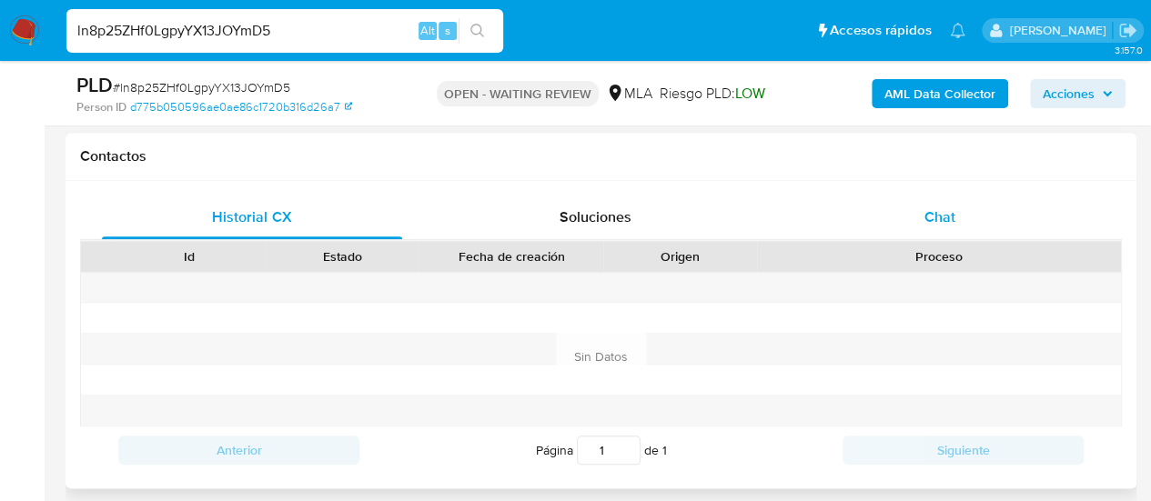
click at [955, 217] on div "Chat" at bounding box center [940, 218] width 300 height 44
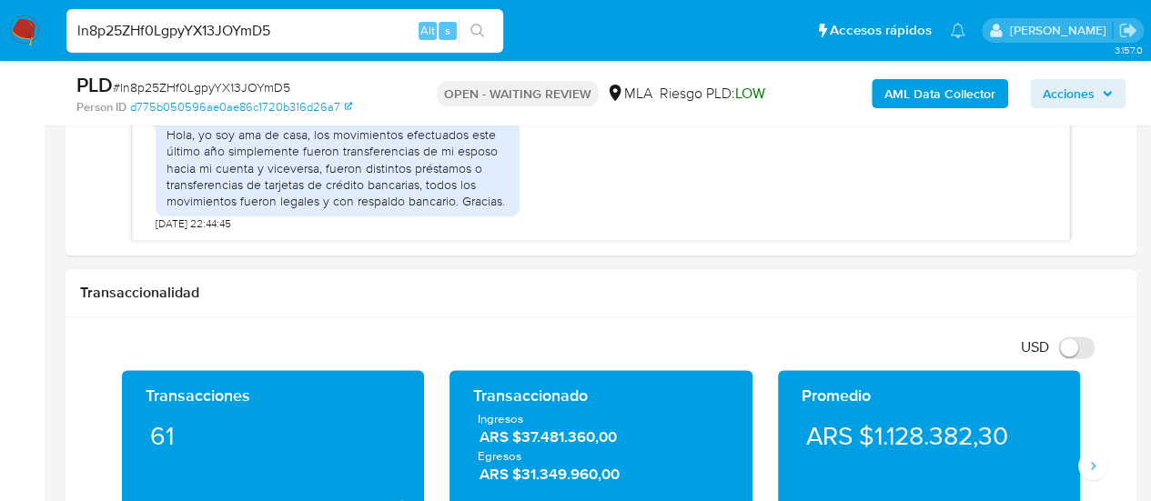
scroll to position [910, 0]
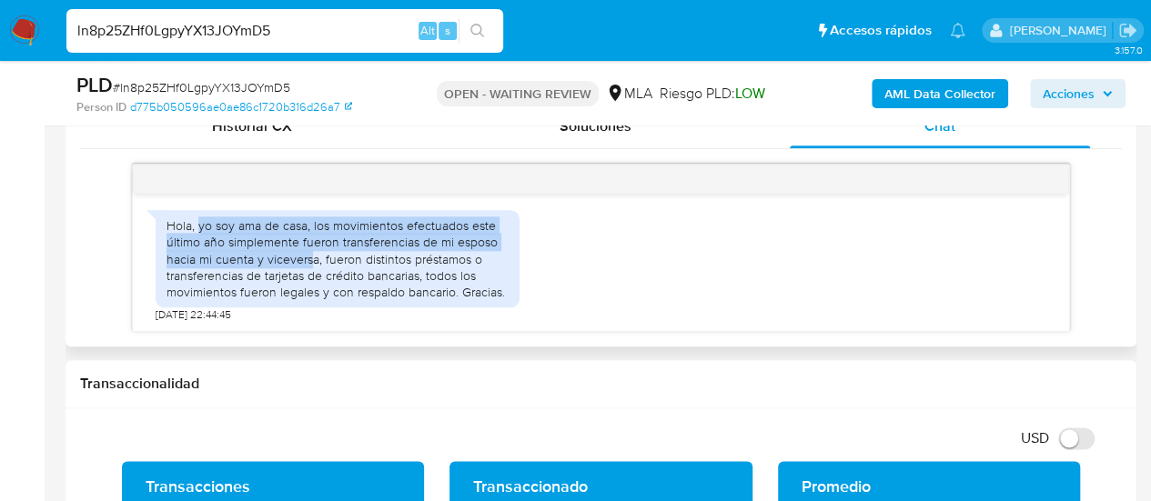
drag, startPoint x: 197, startPoint y: 276, endPoint x: 313, endPoint y: 307, distance: 119.6
click at [313, 300] on div "Hola, yo soy ama de casa, los movimientos efectuados este último año simplement…" at bounding box center [337, 258] width 342 height 83
drag, startPoint x: 317, startPoint y: 307, endPoint x: 198, endPoint y: 276, distance: 122.2
click at [198, 276] on div "Hola, yo soy ama de casa, los movimientos efectuados este último año simplement…" at bounding box center [337, 258] width 342 height 83
copy div "yo soy ama de casa, los movimientos efectuados este último año simplemente fuer…"
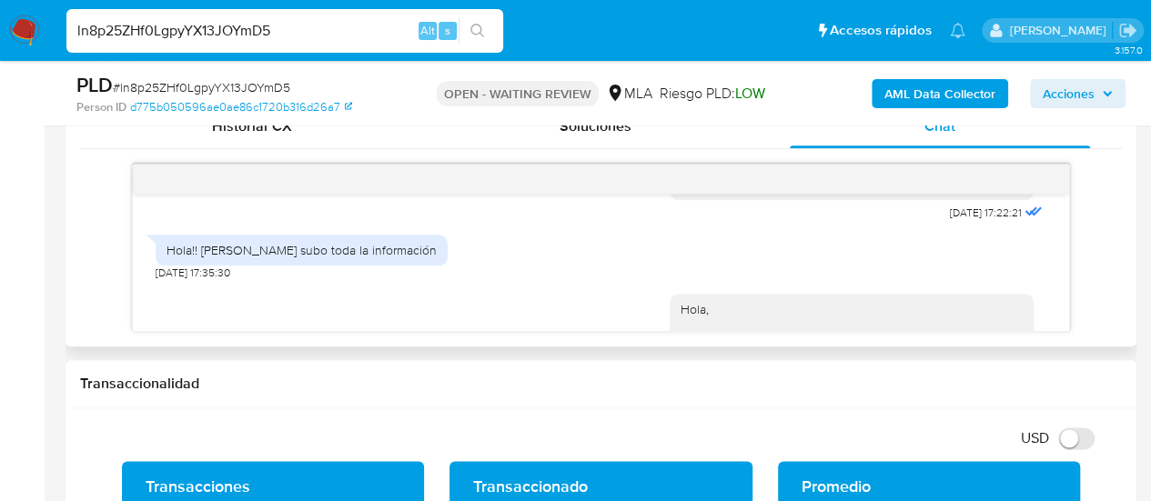
scroll to position [2183, 0]
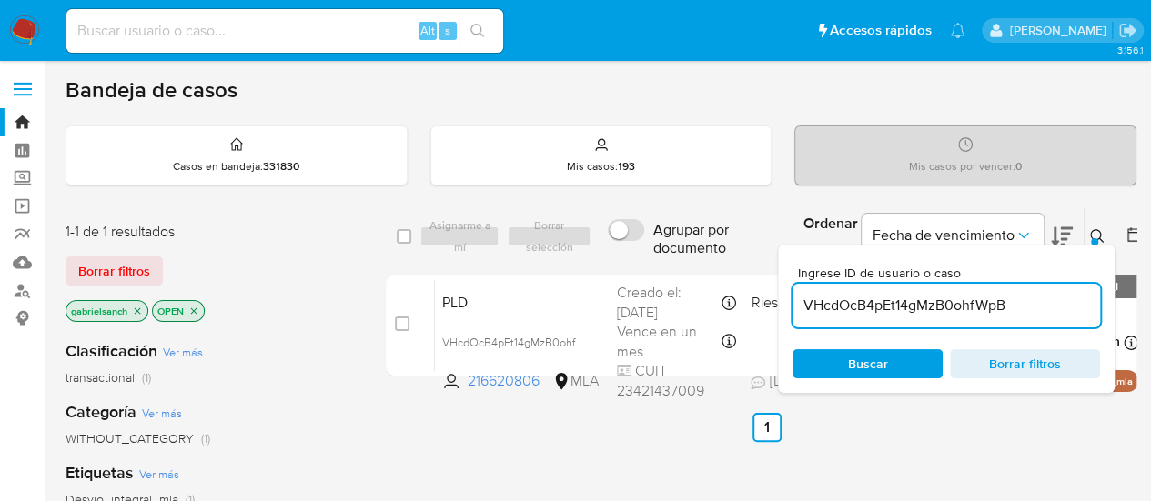
click at [946, 307] on input "VHcdOcB4pEt14gMzB0ohfWpB" at bounding box center [945, 306] width 307 height 24
type input "ln8p25ZHf0LgpyYX13JOYmD5"
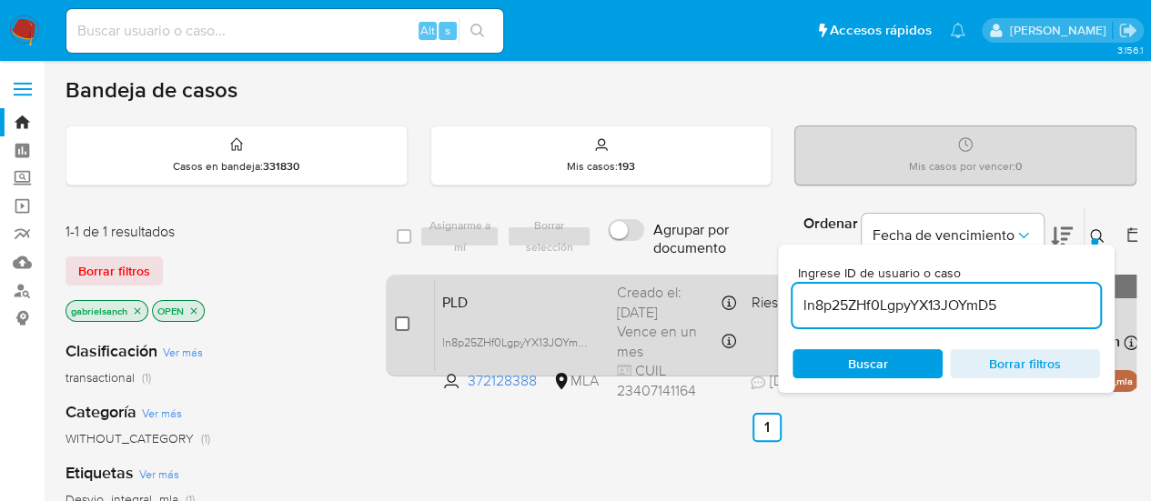
click at [400, 323] on input "checkbox" at bounding box center [402, 324] width 15 height 15
checkbox input "true"
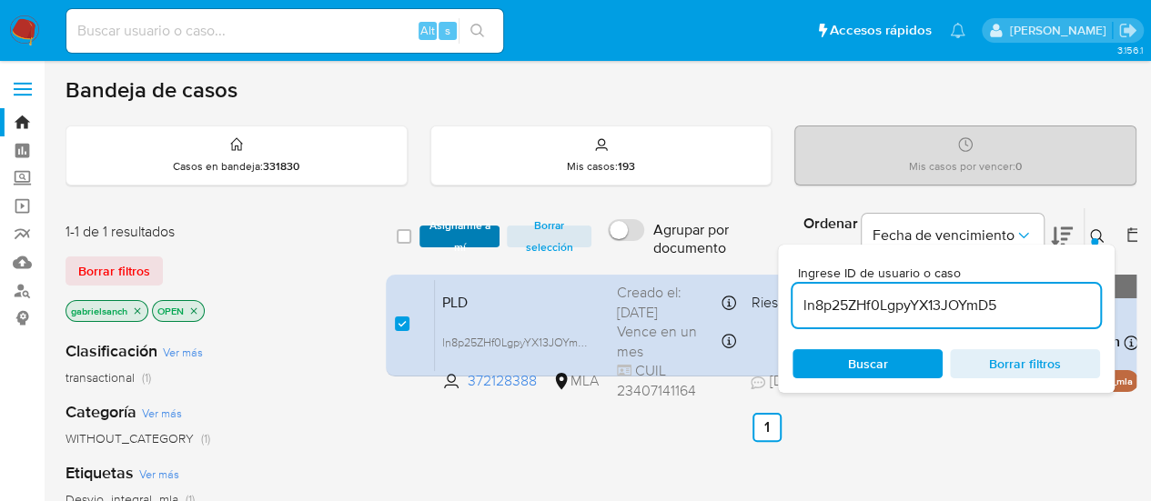
click at [449, 239] on span "Asignarme a mí" at bounding box center [459, 236] width 63 height 18
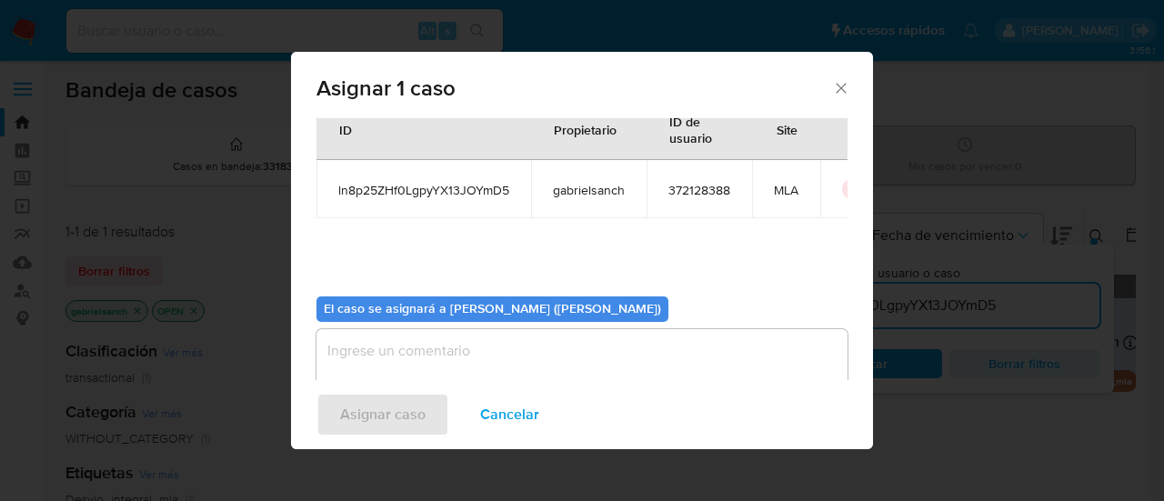
scroll to position [93, 0]
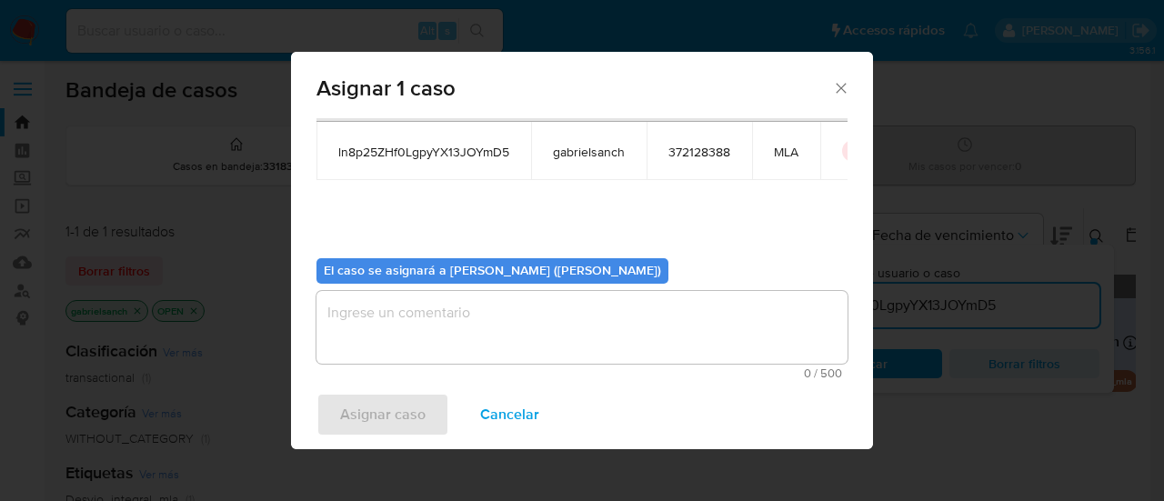
click at [466, 321] on textarea "assign-modal" at bounding box center [582, 327] width 531 height 73
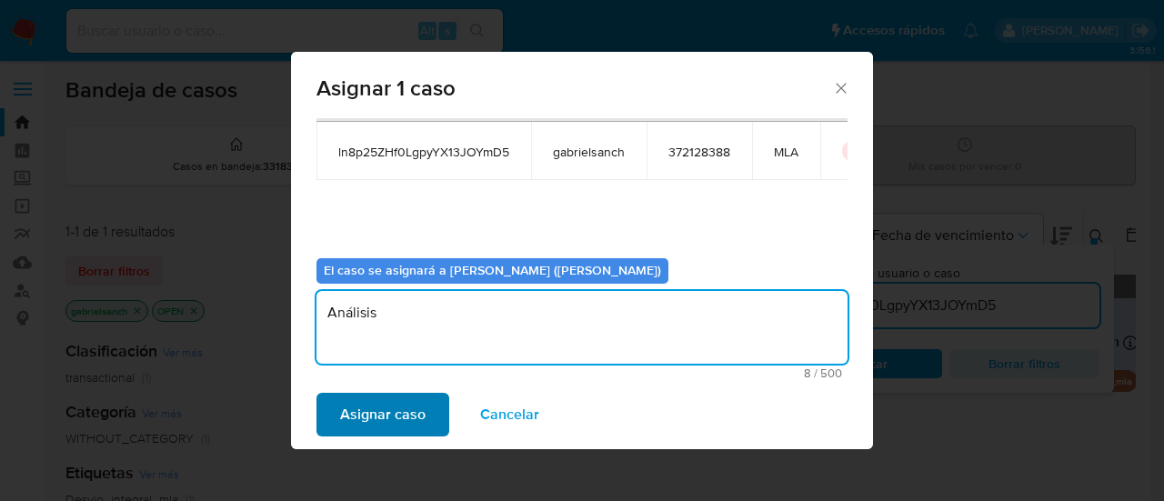
type textarea "Análisis"
click at [419, 408] on span "Asignar caso" at bounding box center [383, 415] width 86 height 40
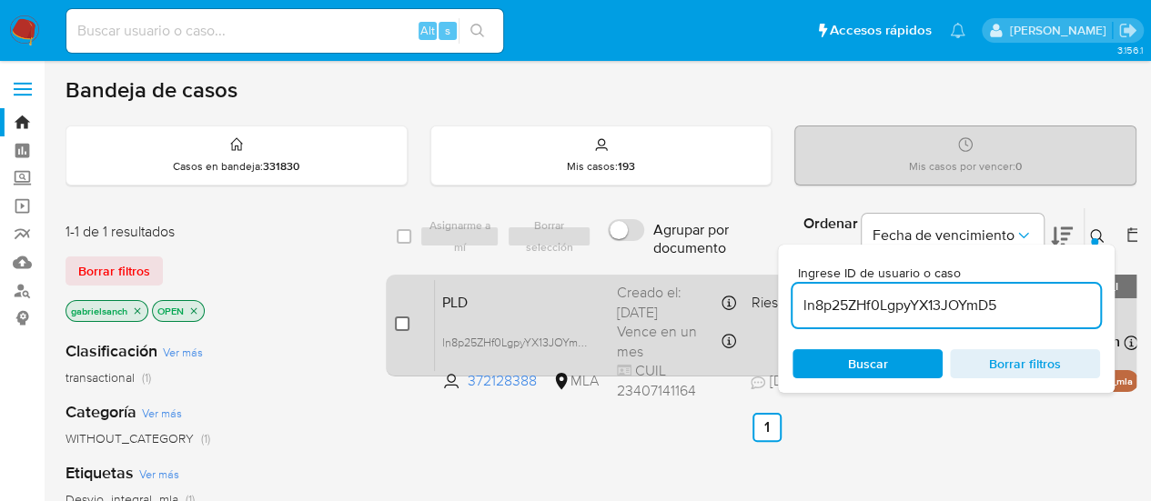
click at [404, 322] on input "checkbox" at bounding box center [402, 324] width 15 height 15
checkbox input "true"
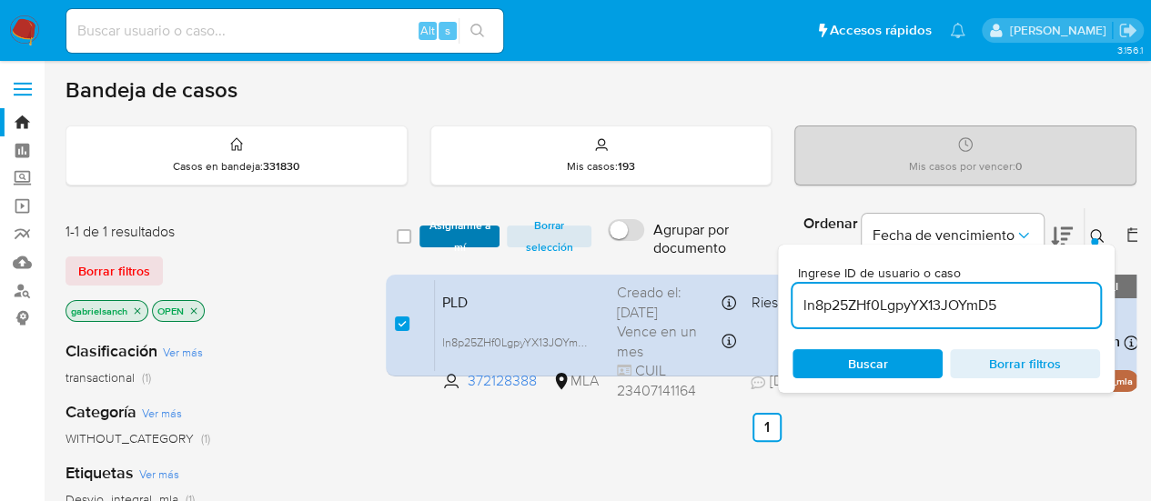
click at [455, 233] on span "Asignarme a mí" at bounding box center [459, 236] width 63 height 18
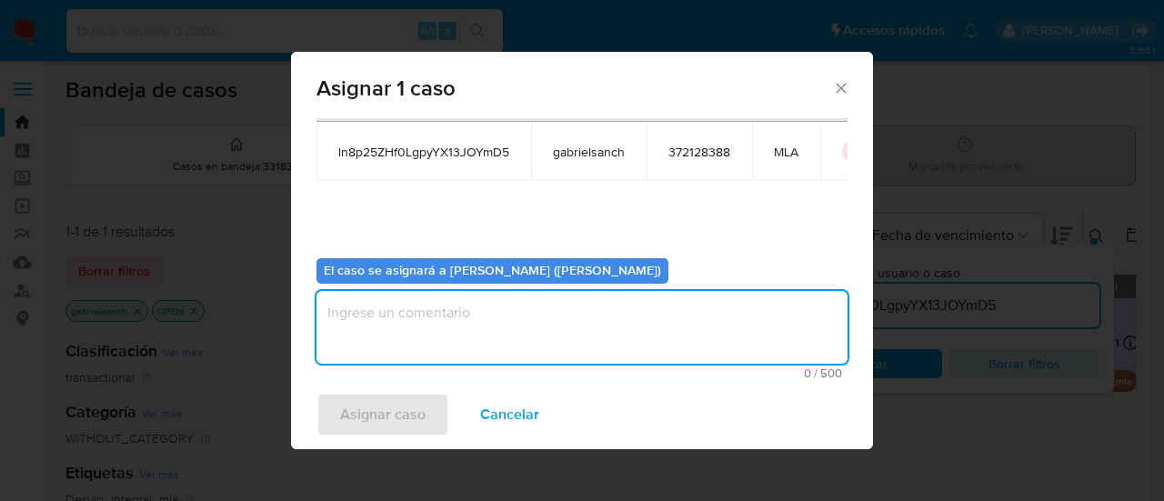
click at [479, 361] on textarea "assign-modal" at bounding box center [582, 327] width 531 height 73
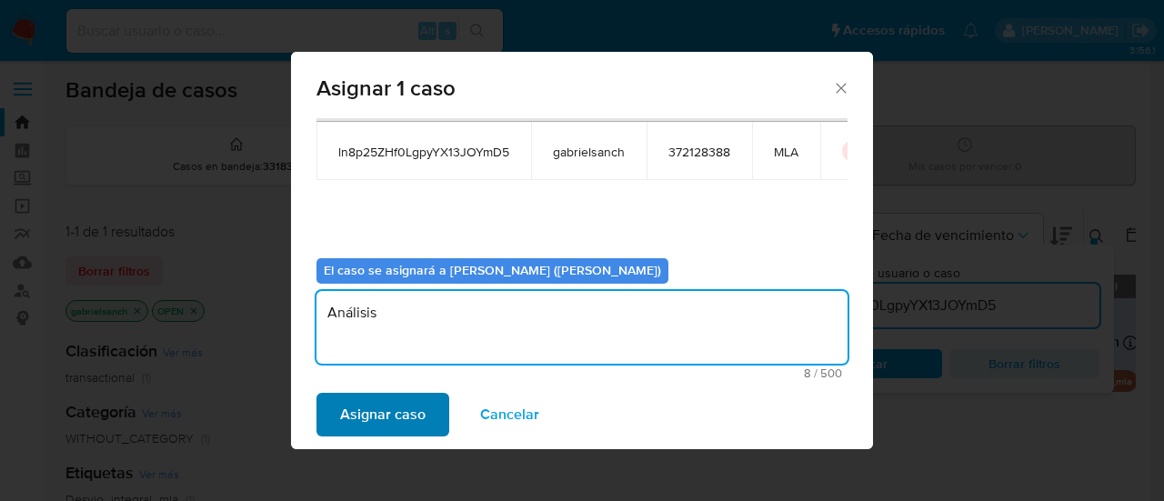
type textarea "Análisis"
click at [386, 423] on span "Asignar caso" at bounding box center [383, 415] width 86 height 40
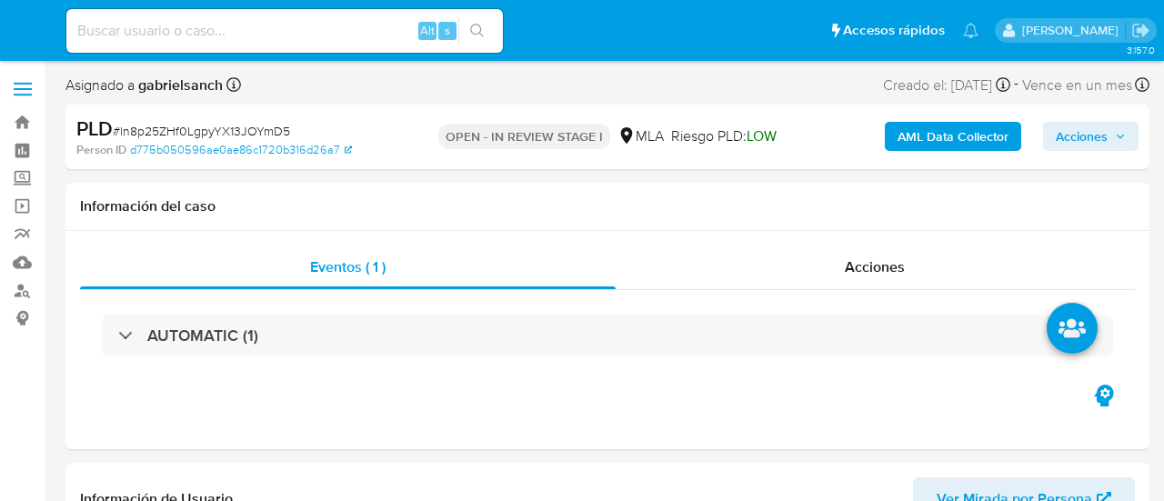
select select "10"
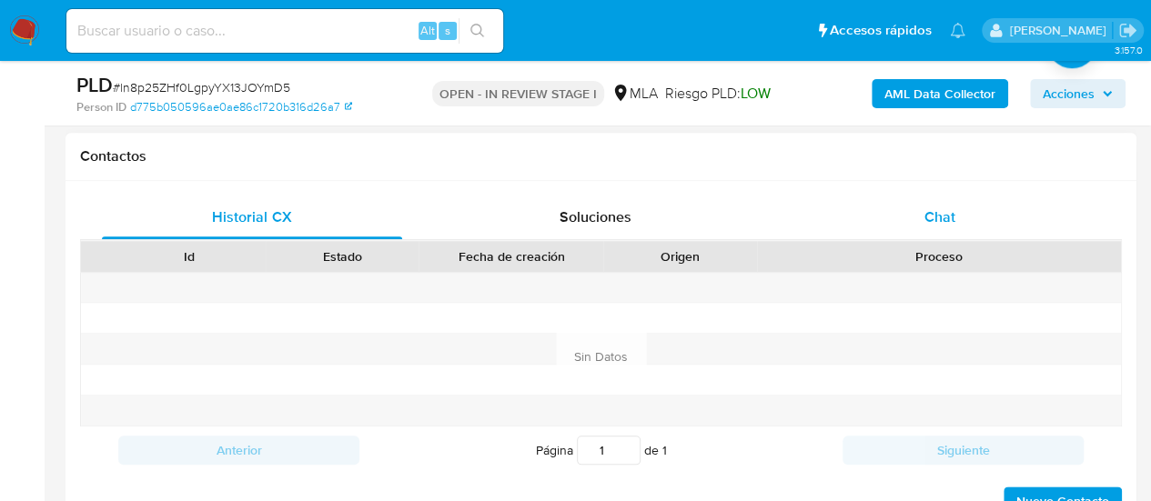
click at [882, 212] on div "Chat" at bounding box center [940, 218] width 300 height 44
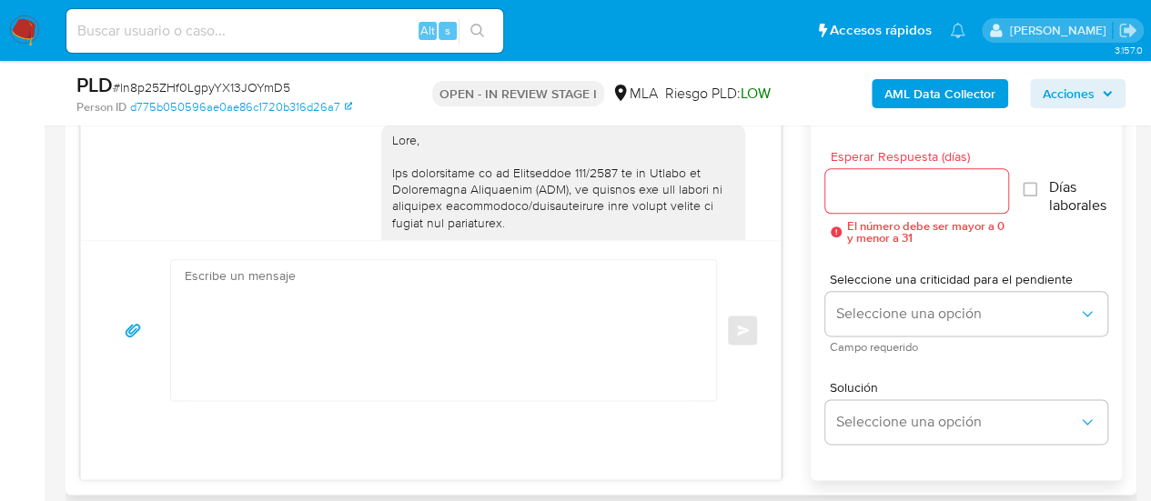
scroll to position [2575, 0]
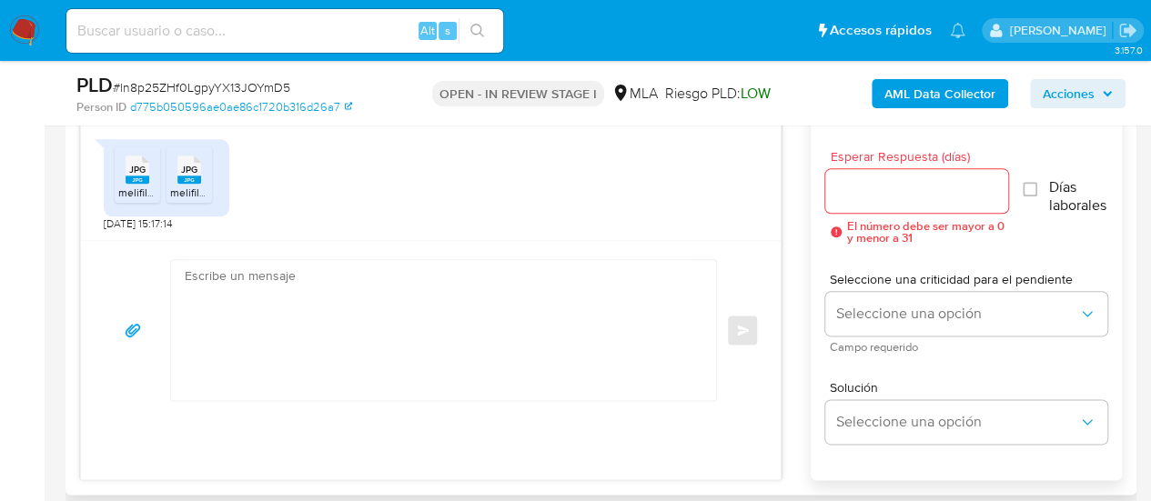
click at [404, 339] on textarea at bounding box center [439, 330] width 509 height 140
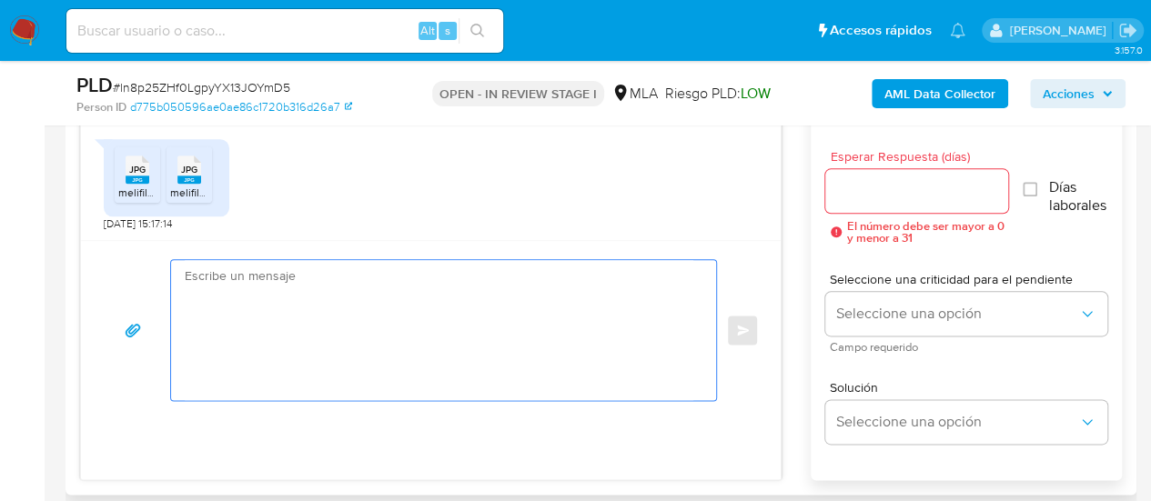
paste textarea "Hola, ¡Muchas gracias por tu respuesta! Confirmamos la recepción de la document…"
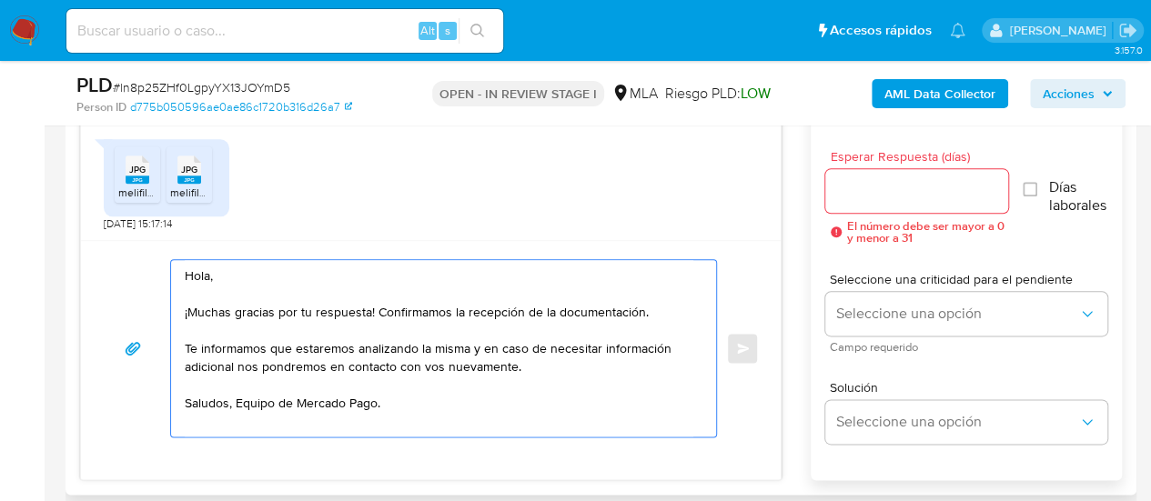
click at [553, 361] on textarea "Hola, ¡Muchas gracias por tu respuesta! Confirmamos la recepción de la document…" at bounding box center [439, 348] width 509 height 176
paste textarea "Queremos informarte que el uso de la cuenta es personal y no se deben canalizar…"
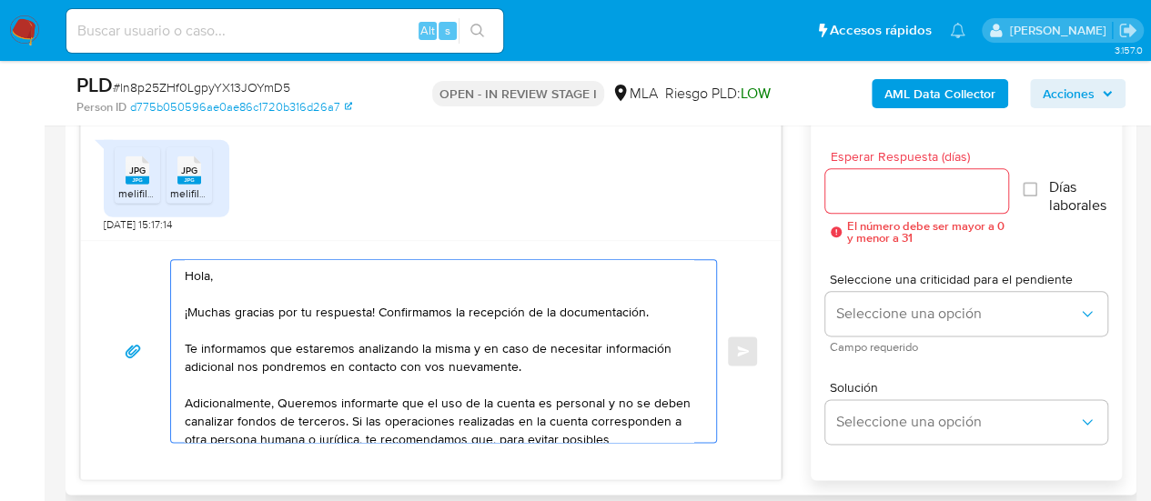
scroll to position [43, 0]
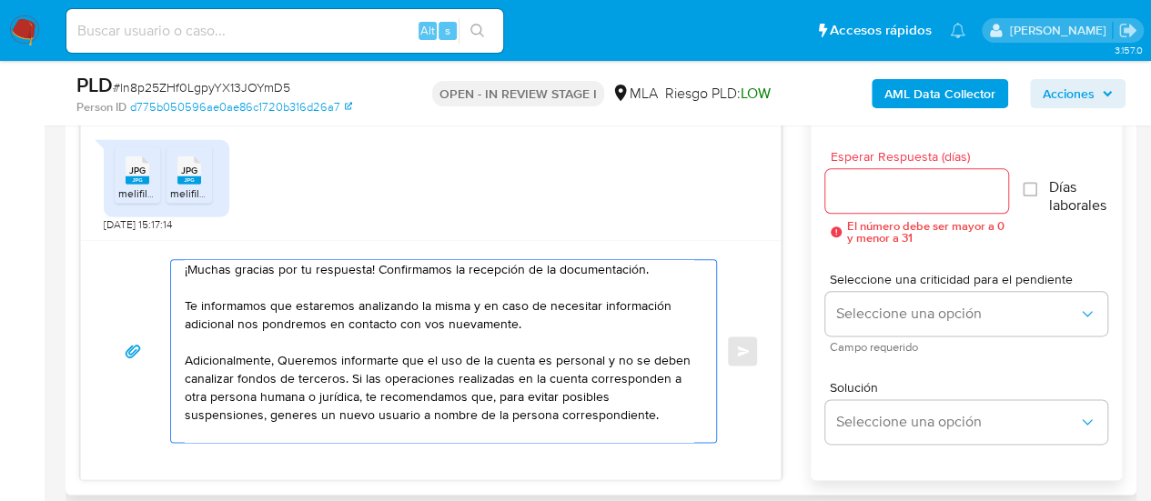
click at [286, 356] on textarea "Hola, ¡Muchas gracias por tu respuesta! Confirmamos la recepción de la document…" at bounding box center [439, 351] width 509 height 182
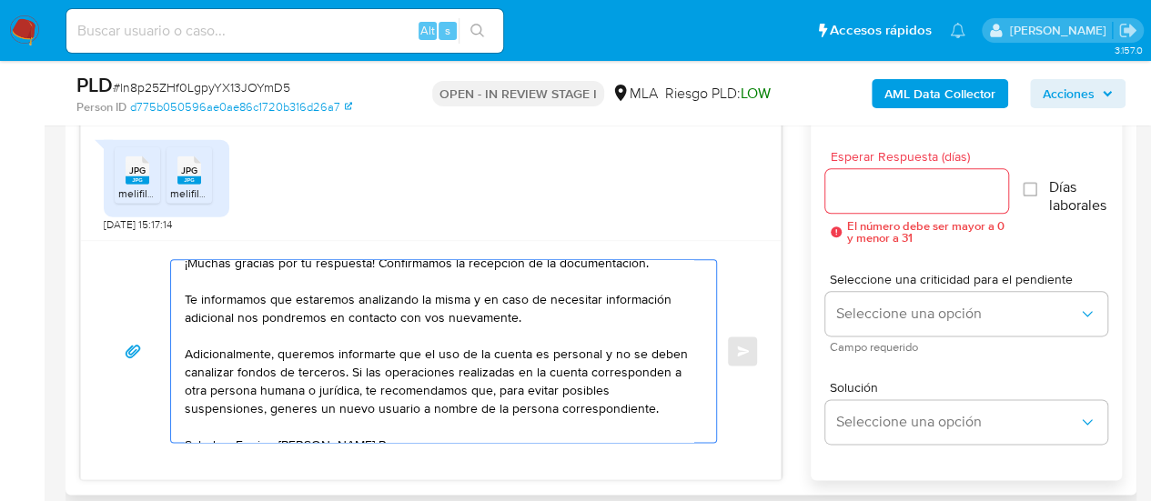
scroll to position [86, 0]
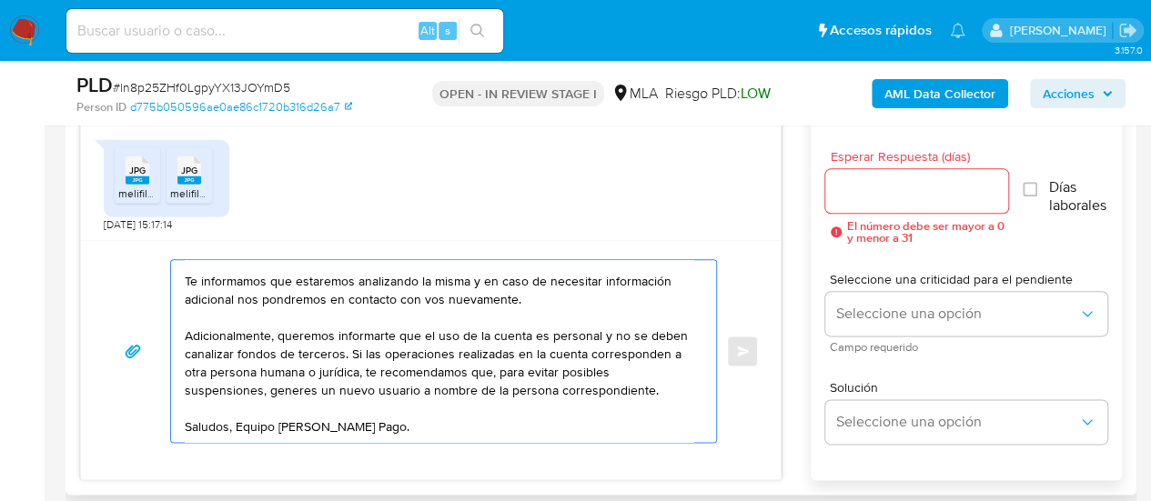
click at [469, 340] on textarea "Hola, ¡Muchas gracias por tu respuesta! Confirmamos la recepción de la document…" at bounding box center [439, 351] width 509 height 182
click at [469, 339] on textarea "Hola, ¡Muchas gracias por tu respuesta! Confirmamos la recepción de la document…" at bounding box center [439, 351] width 509 height 182
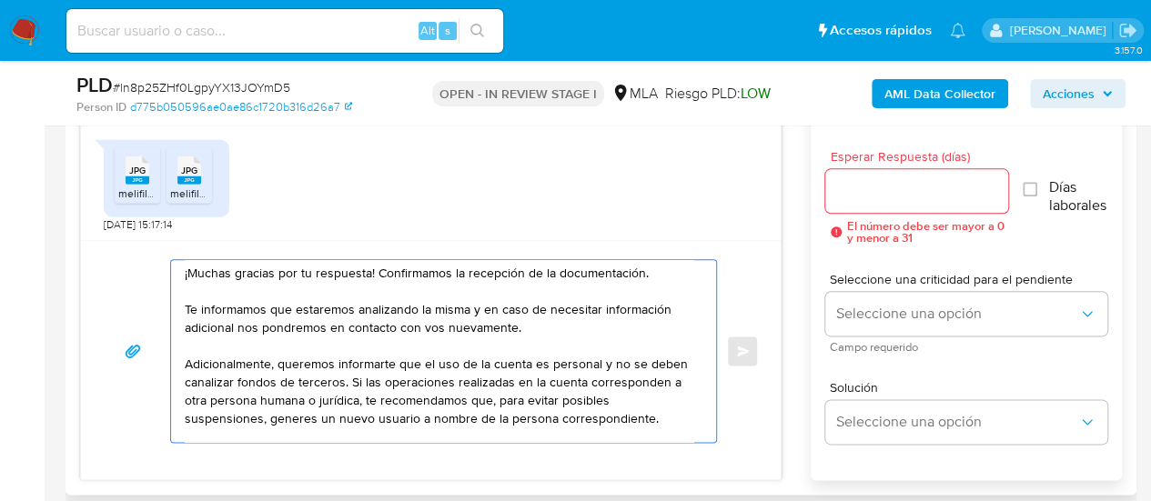
scroll to position [0, 0]
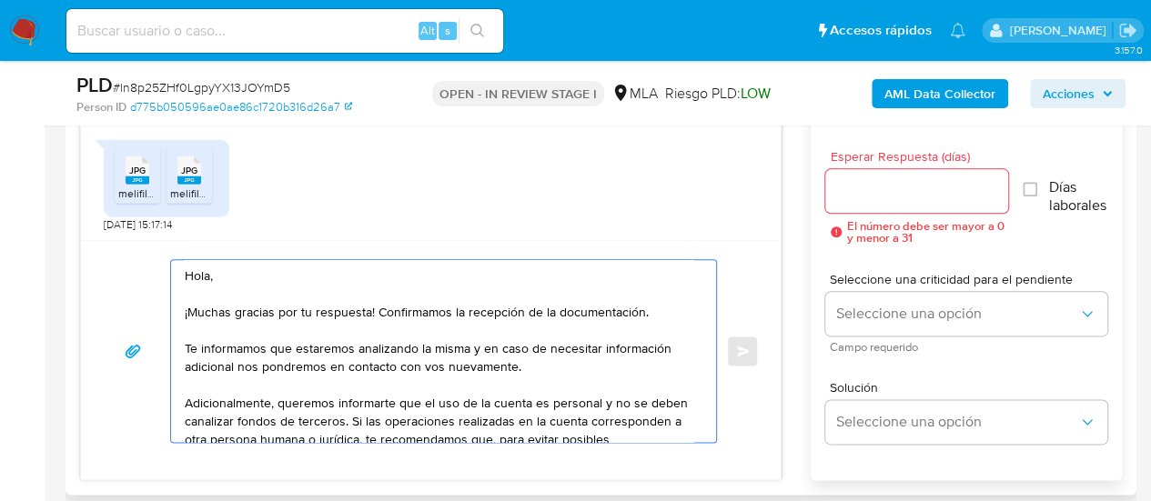
type textarea "Hola, ¡Muchas gracias por tu respuesta! Confirmamos la recepción de la document…"
click at [857, 181] on input "Esperar Respuesta (días)" at bounding box center [917, 191] width 184 height 24
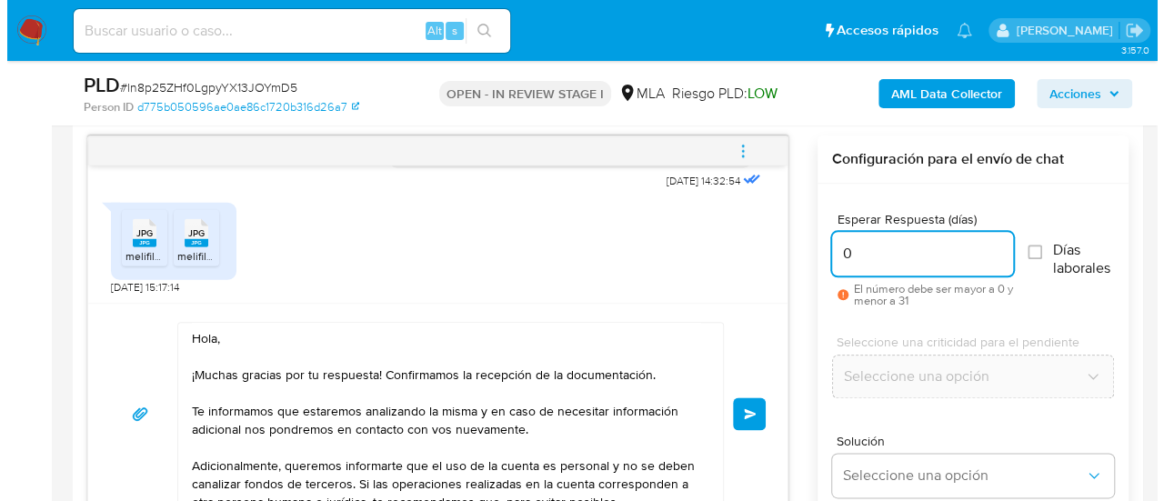
scroll to position [910, 0]
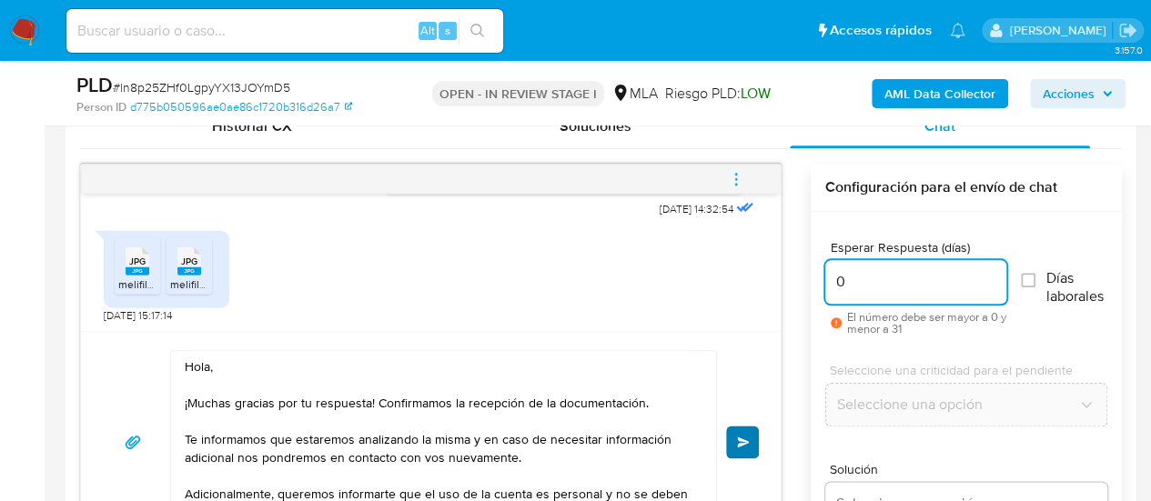
type input "0"
click at [742, 437] on span "Enviar" at bounding box center [743, 442] width 13 height 11
click at [745, 185] on button "menu-action" at bounding box center [736, 179] width 60 height 44
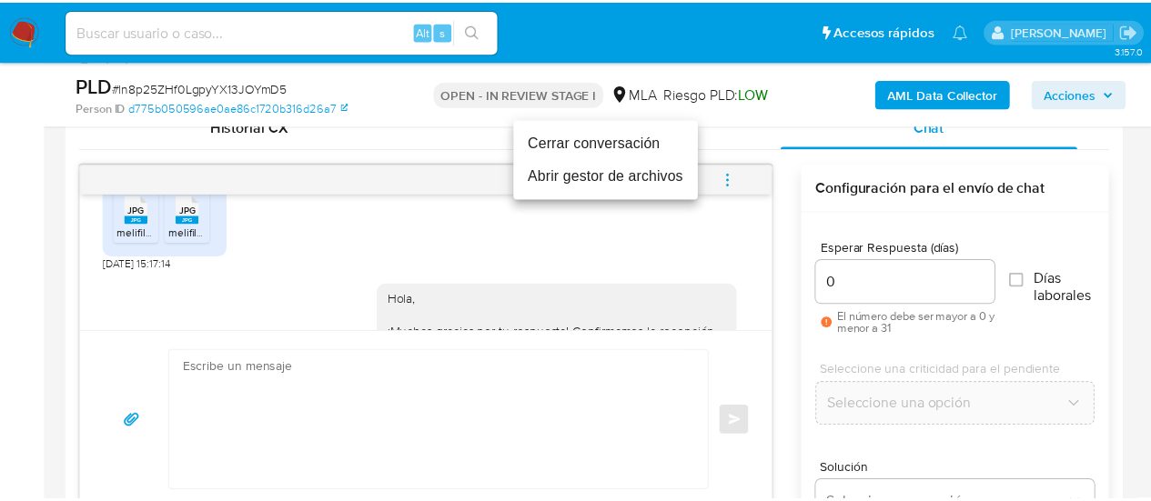
scroll to position [2909, 0]
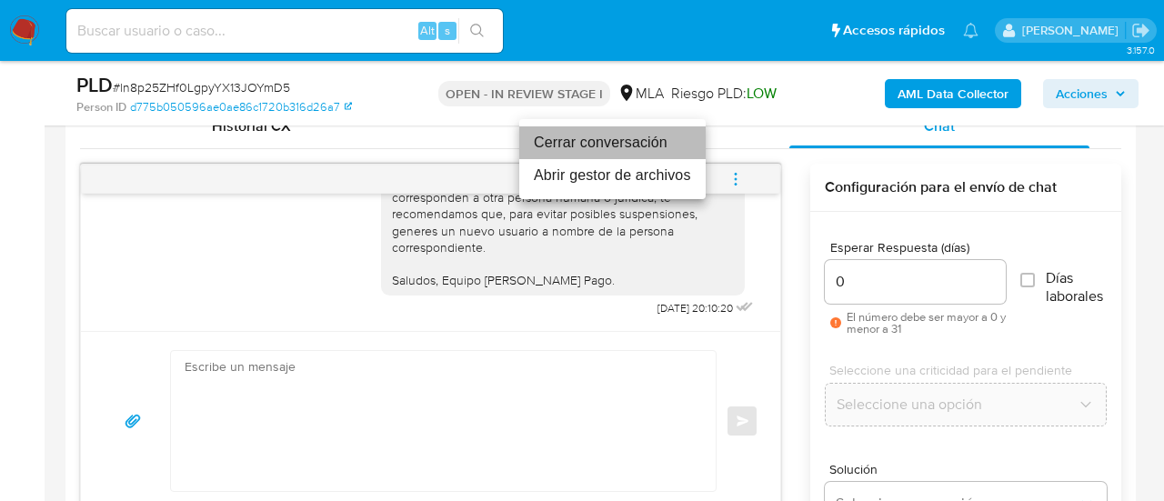
click at [614, 149] on li "Cerrar conversación" at bounding box center [612, 142] width 186 height 33
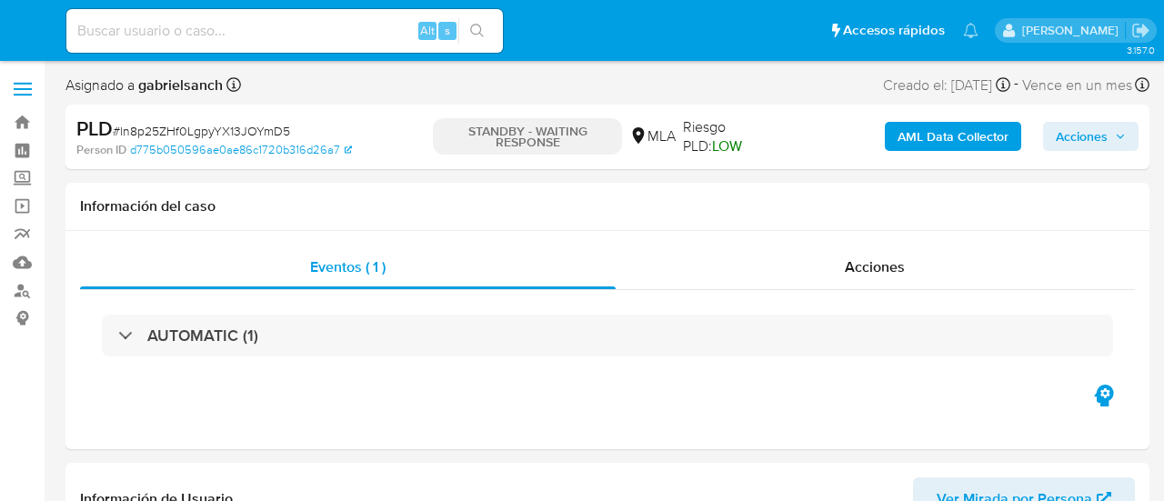
select select "10"
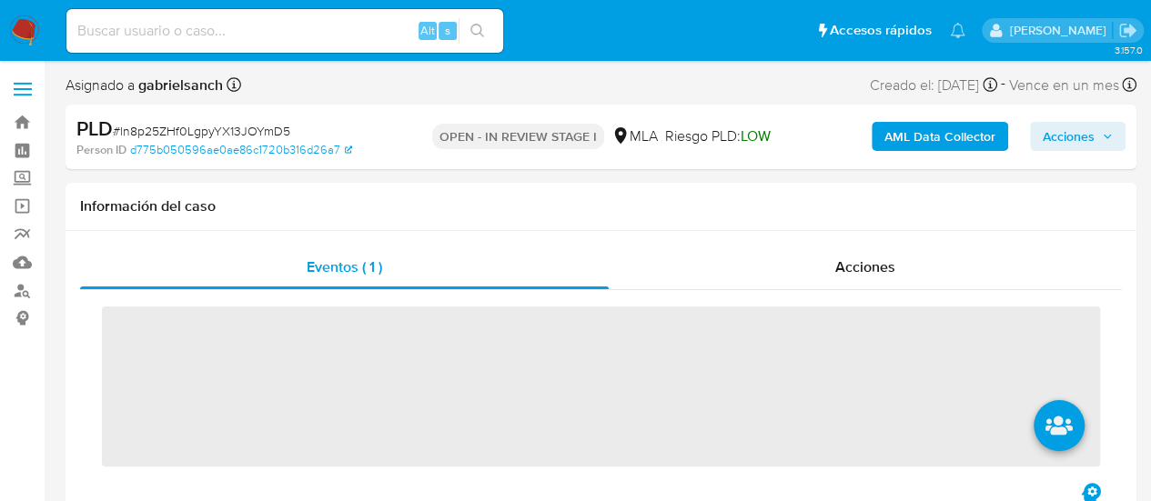
click at [910, 130] on b "AML Data Collector" at bounding box center [939, 136] width 111 height 29
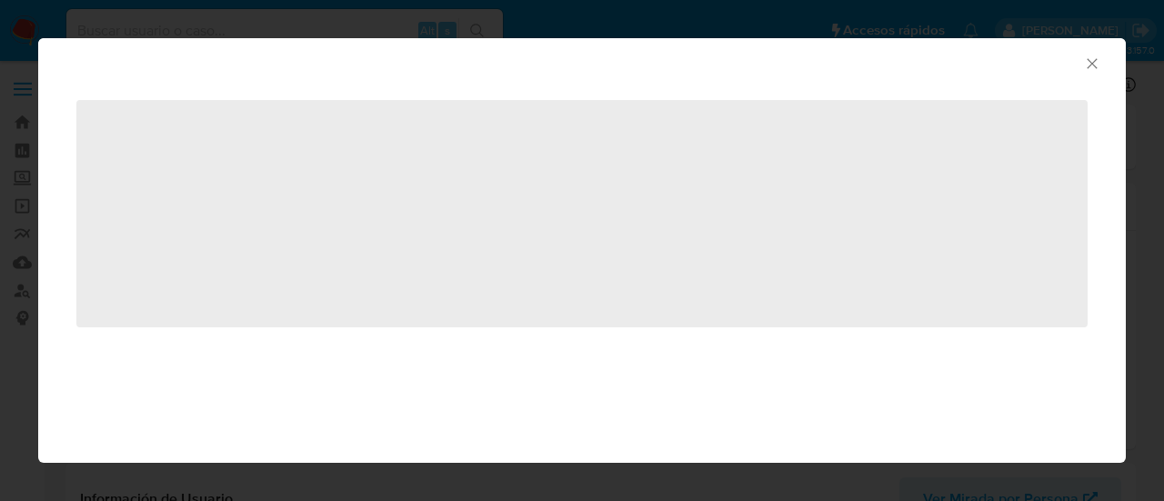
select select "10"
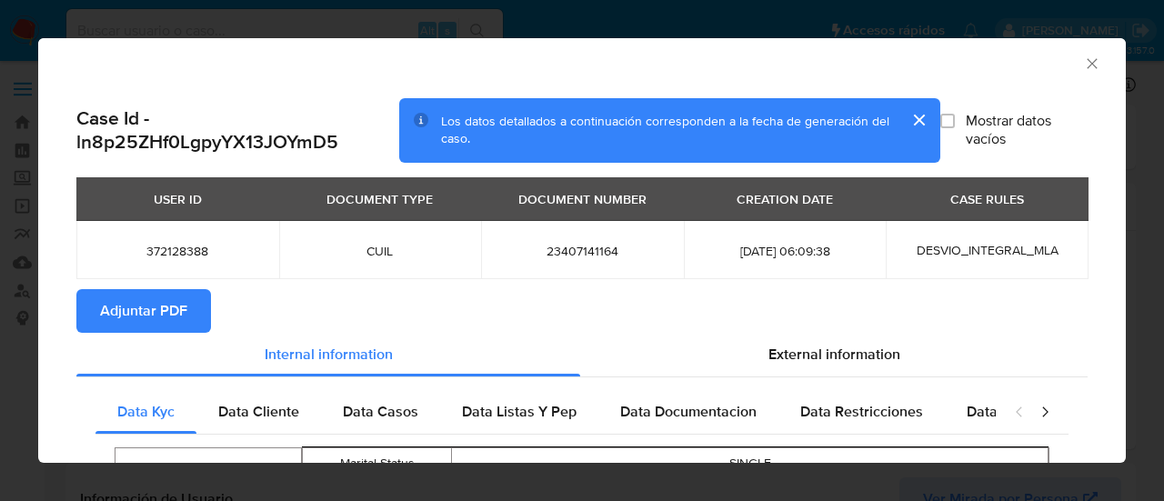
click at [138, 317] on span "Adjuntar PDF" at bounding box center [143, 311] width 87 height 40
click at [1083, 59] on icon "Cerrar ventana" at bounding box center [1092, 64] width 18 height 18
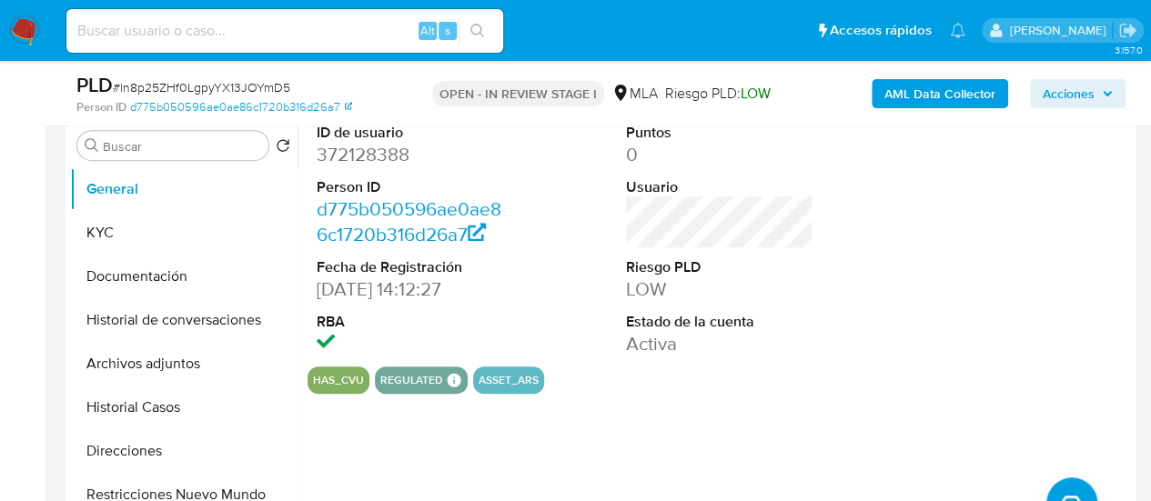
scroll to position [364, 0]
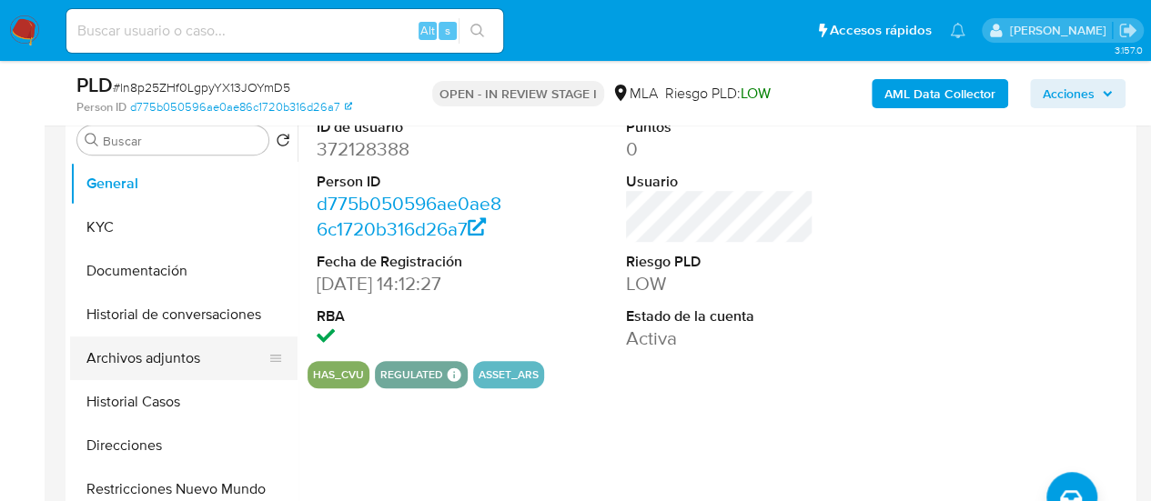
click at [133, 367] on button "Archivos adjuntos" at bounding box center [176, 359] width 213 height 44
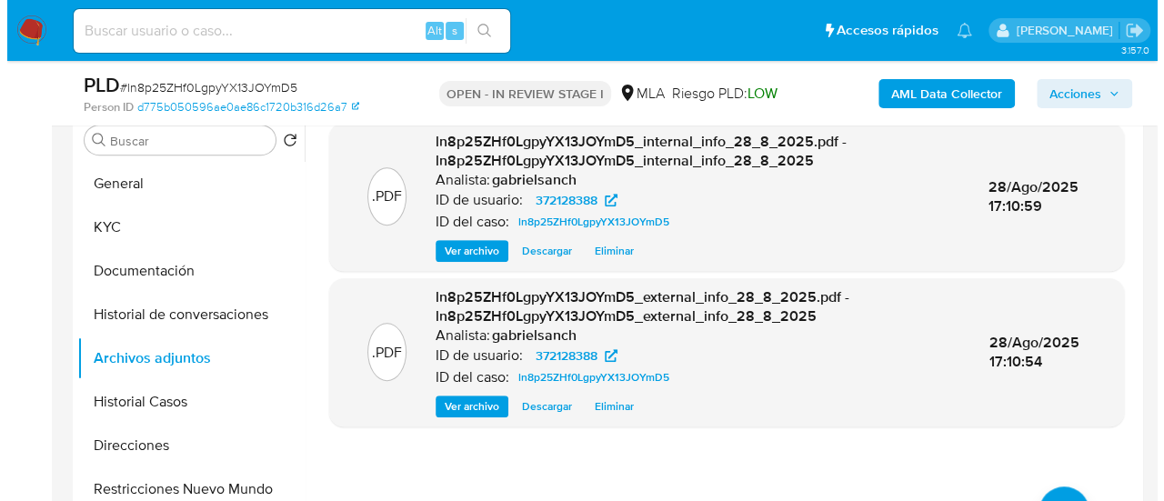
scroll to position [455, 0]
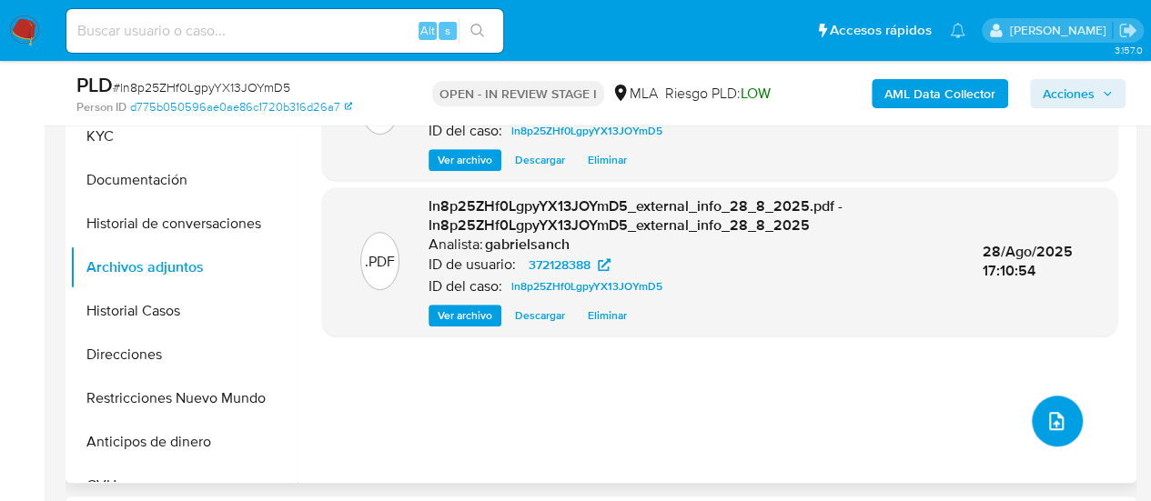
click at [1045, 412] on icon "upload-file" at bounding box center [1056, 421] width 22 height 22
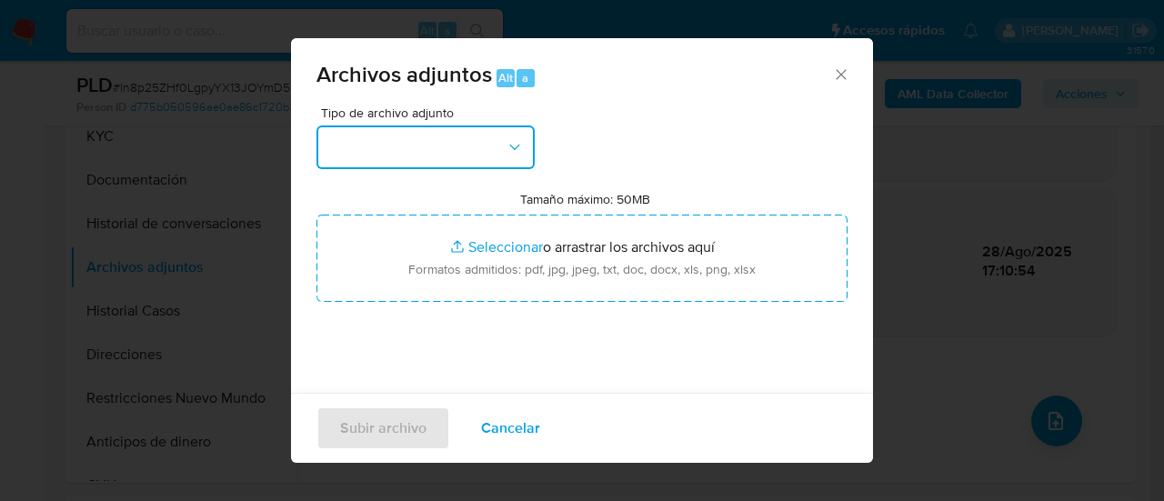
click at [447, 150] on button "button" at bounding box center [426, 148] width 218 height 44
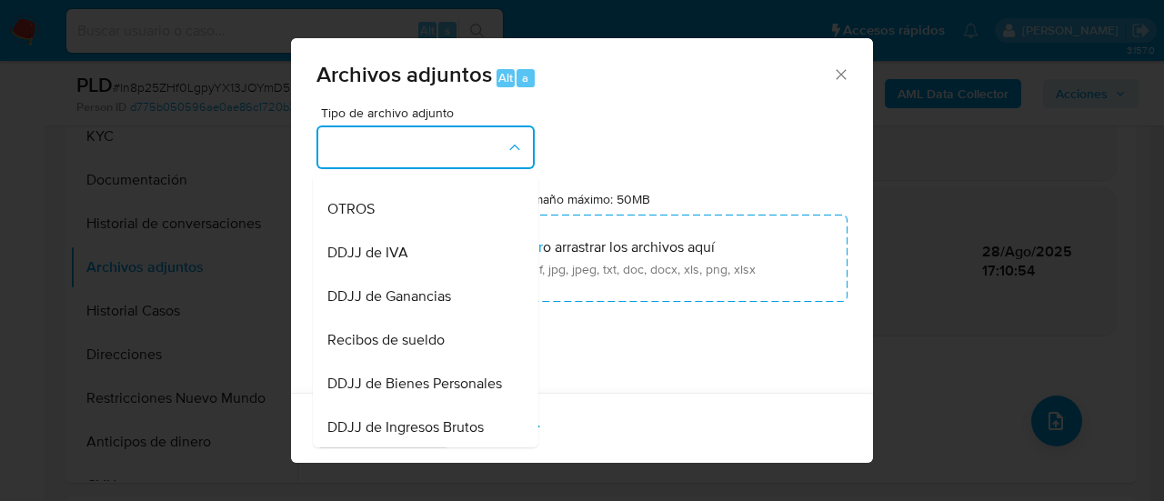
scroll to position [364, 0]
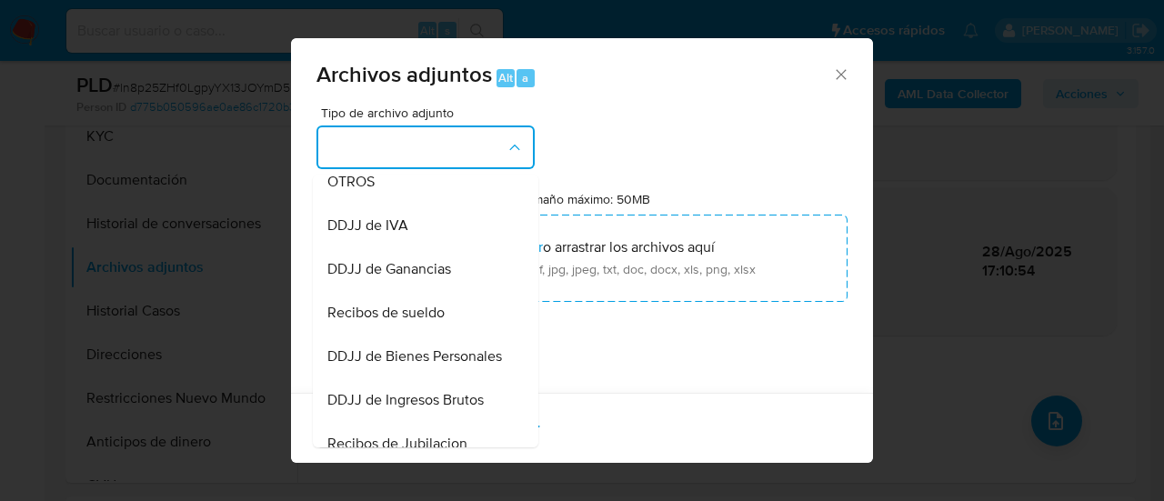
click at [434, 309] on div "Recibos de sueldo" at bounding box center [421, 313] width 186 height 44
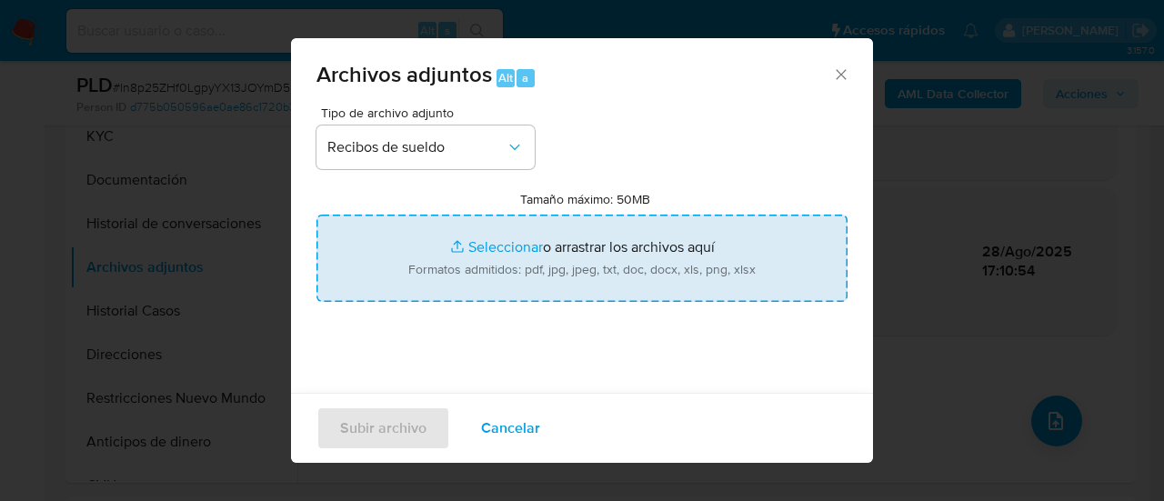
click at [549, 217] on input "Tamaño máximo: 50MB Seleccionar archivos" at bounding box center [582, 258] width 531 height 87
type input "C:\fakepath\Recibo de sueldo julio.jpg"
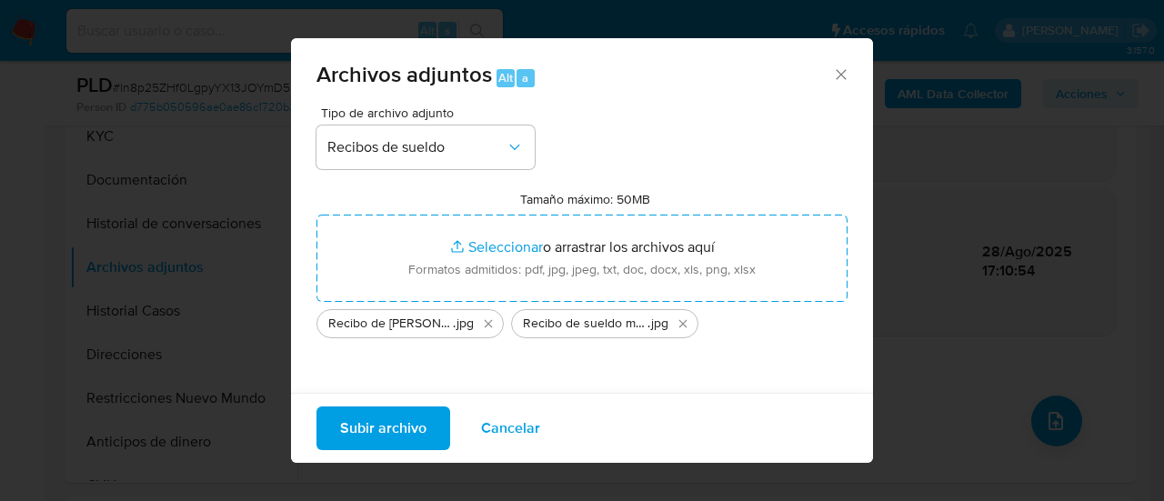
click at [408, 425] on span "Subir archivo" at bounding box center [383, 428] width 86 height 40
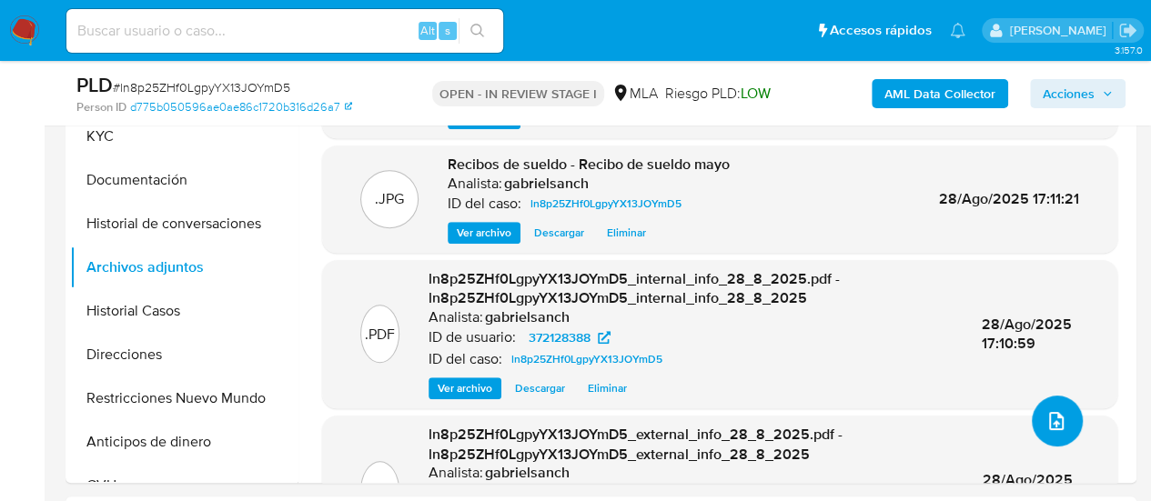
click at [1050, 417] on icon "upload-file" at bounding box center [1056, 421] width 22 height 22
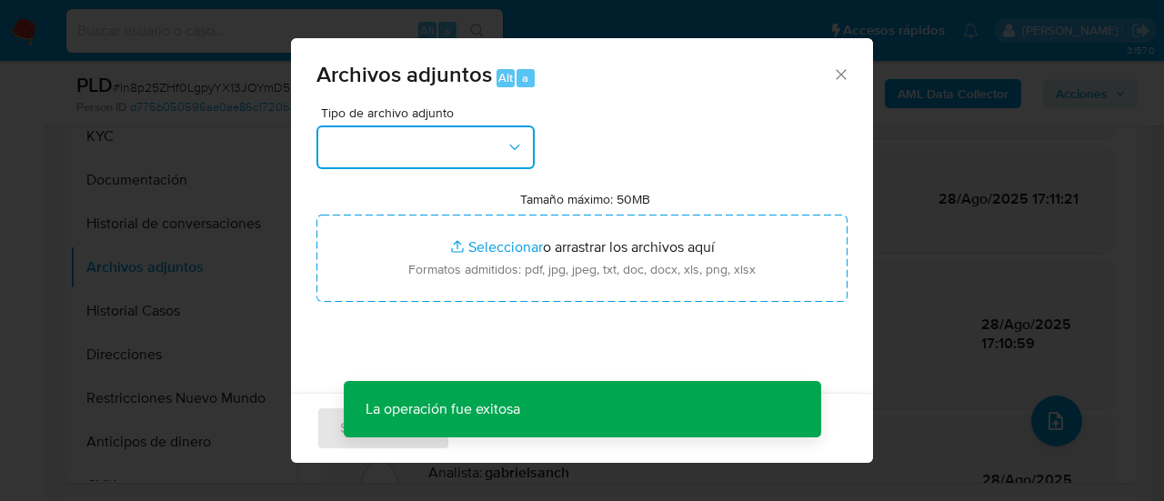
click at [461, 146] on button "button" at bounding box center [426, 148] width 218 height 44
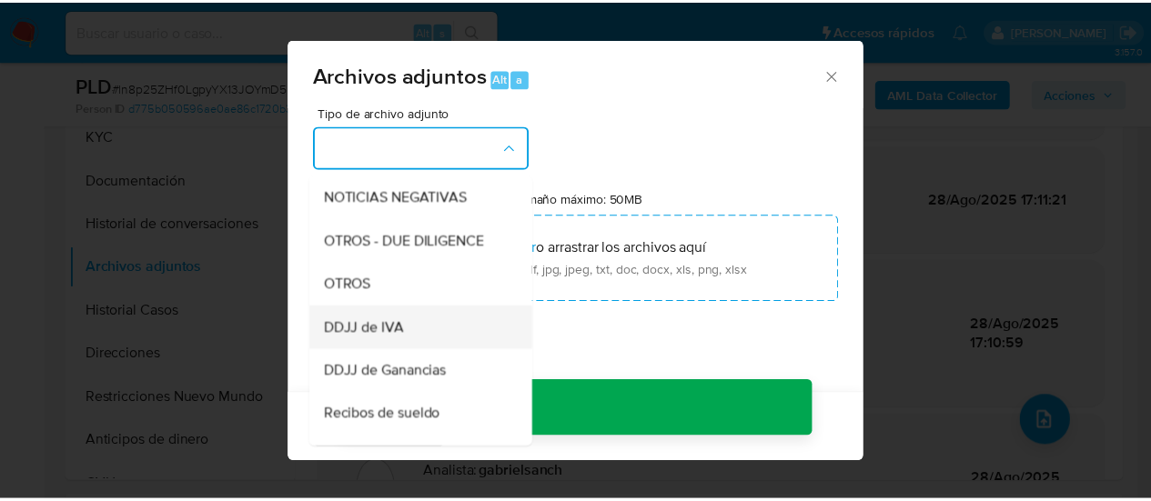
scroll to position [273, 0]
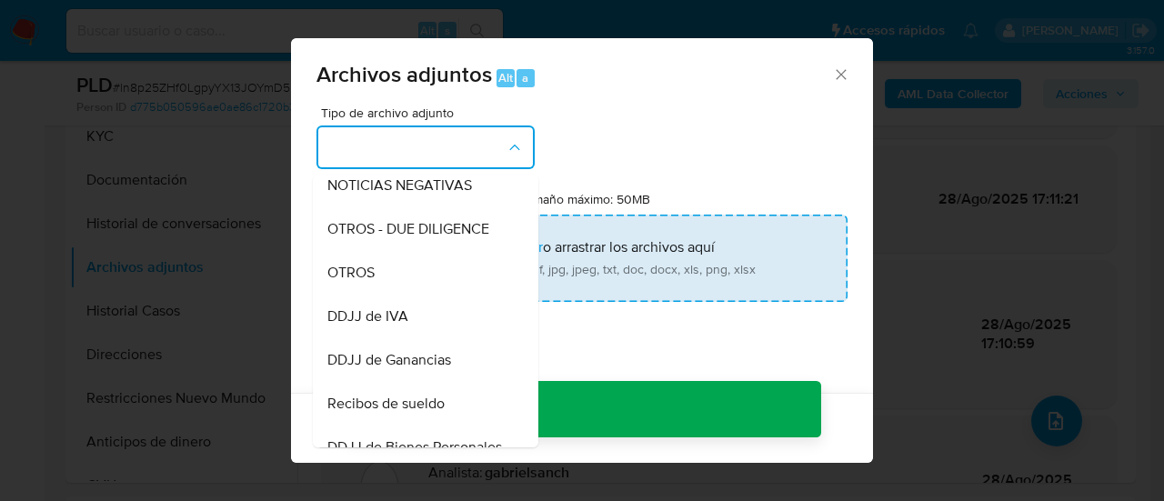
click at [371, 295] on div "OTROS" at bounding box center [421, 273] width 186 height 44
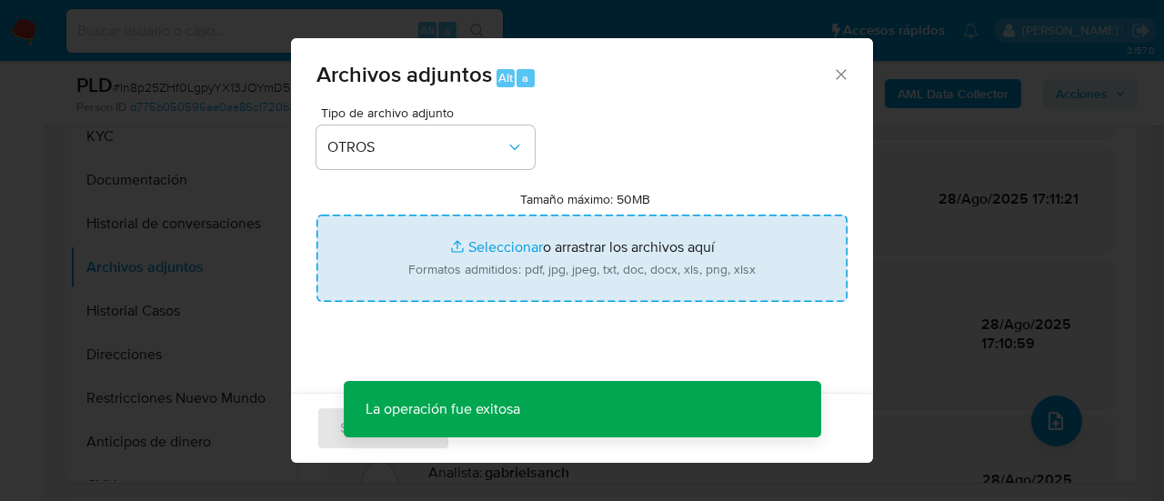
click at [502, 250] on input "Tamaño máximo: 50MB Seleccionar archivos" at bounding box center [582, 258] width 531 height 87
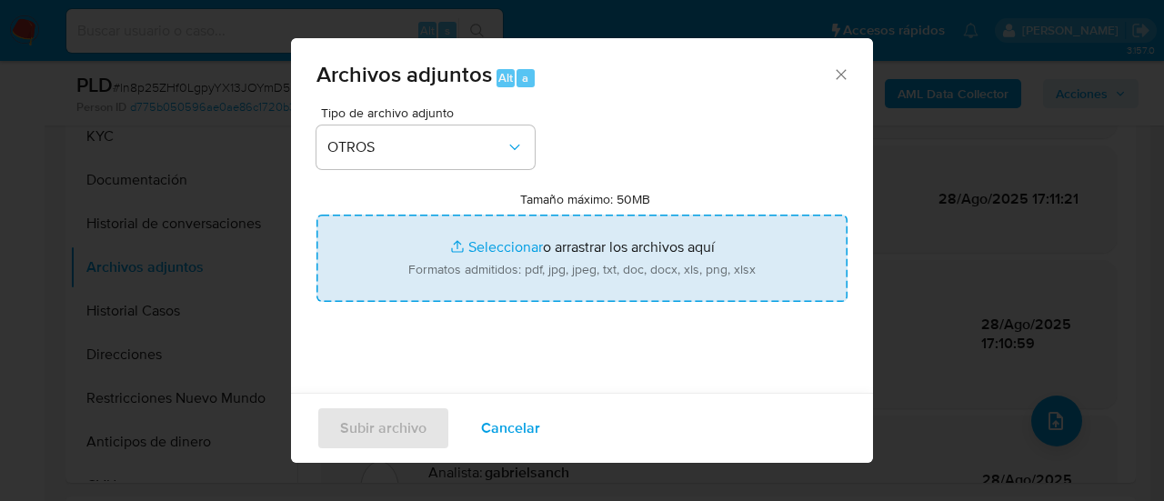
type input "C:\fakepath\Caselog ln8p25ZHf0LgpyYX13JOYmD5_2025_07_17_23_26_08.docx"
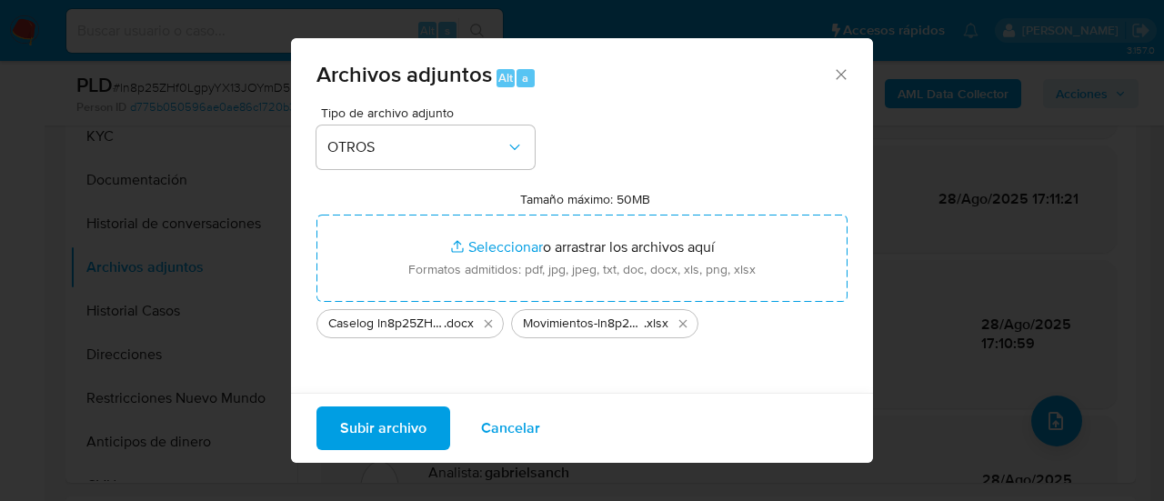
drag, startPoint x: 502, startPoint y: 250, endPoint x: 381, endPoint y: 428, distance: 214.7
click at [381, 428] on span "Subir archivo" at bounding box center [383, 428] width 86 height 40
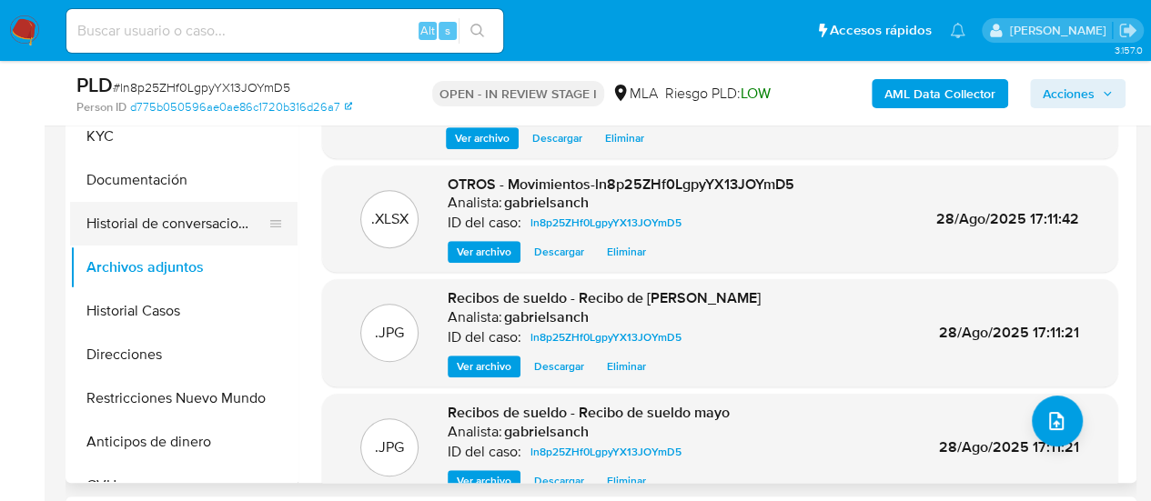
click at [157, 207] on button "Historial de conversaciones" at bounding box center [176, 224] width 213 height 44
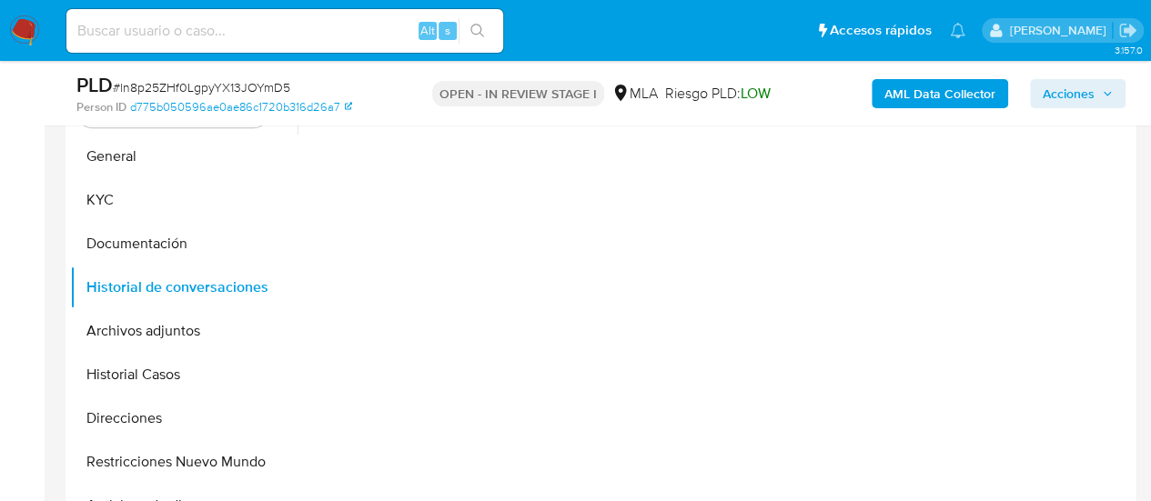
scroll to position [364, 0]
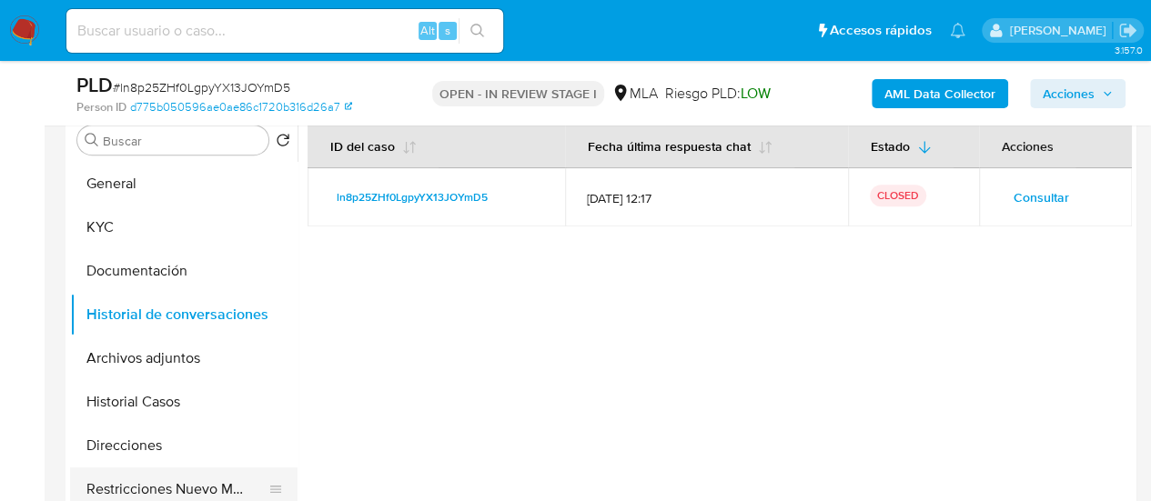
click at [133, 490] on button "Restricciones Nuevo Mundo" at bounding box center [176, 490] width 213 height 44
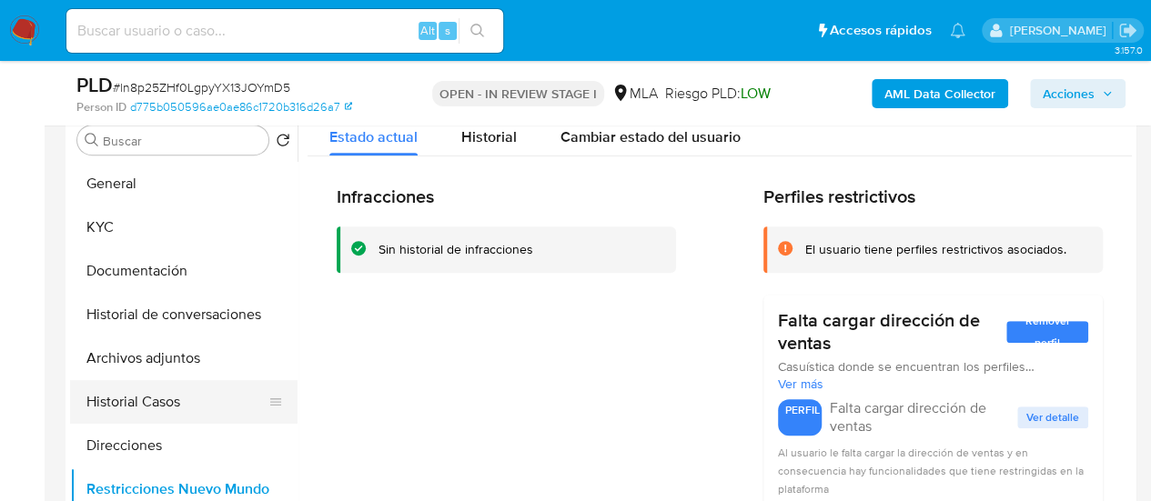
click at [152, 401] on button "Historial Casos" at bounding box center [176, 402] width 213 height 44
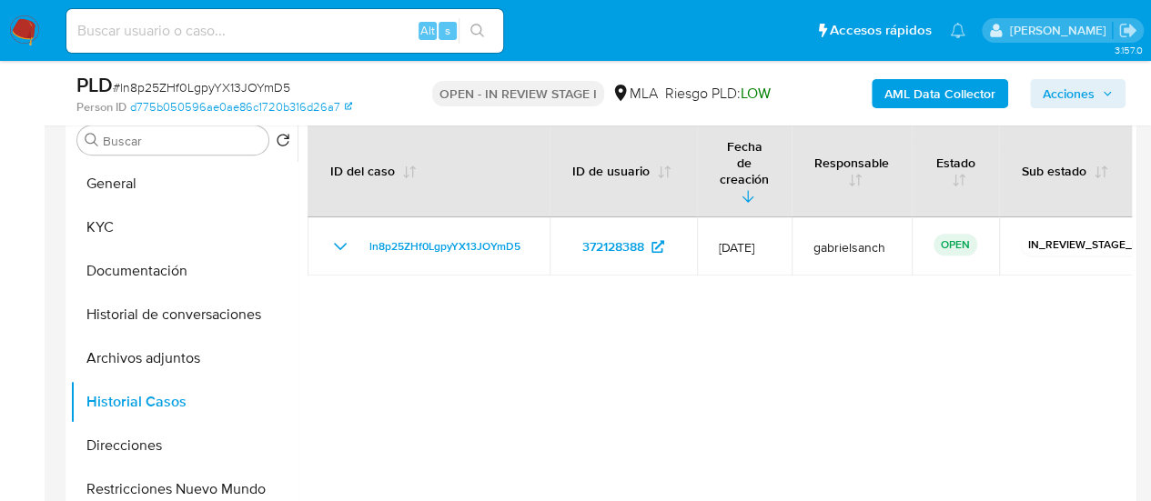
click at [1084, 94] on span "Acciones" at bounding box center [1069, 93] width 52 height 29
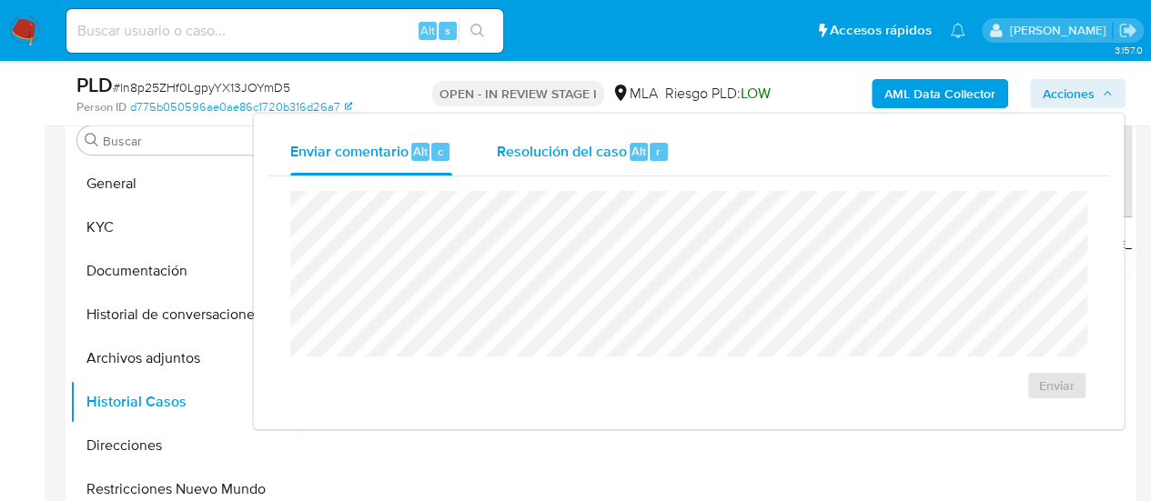
click at [578, 161] on div "Resolución del caso Alt r" at bounding box center [583, 151] width 174 height 47
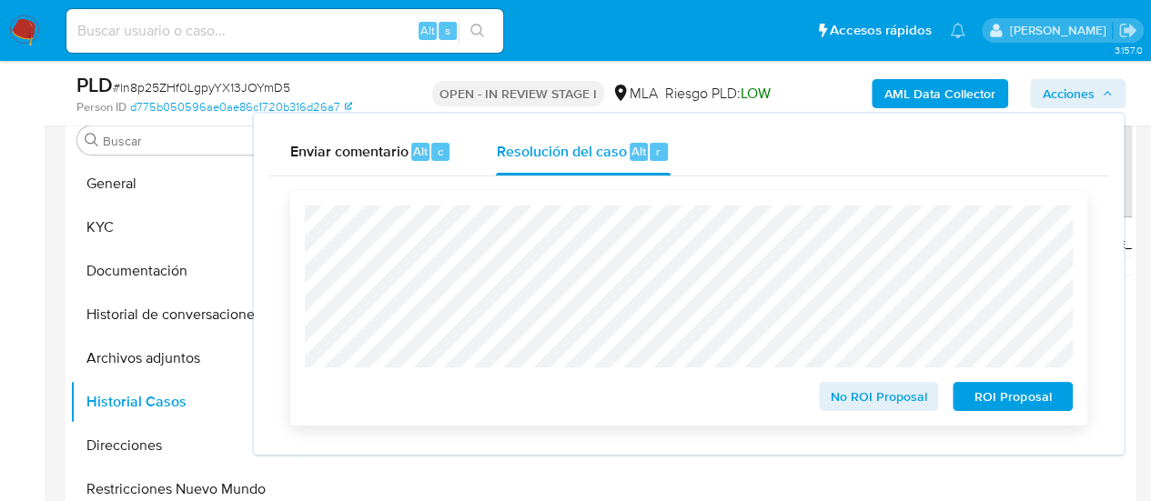
click at [855, 399] on span "No ROI Proposal" at bounding box center [878, 396] width 95 height 25
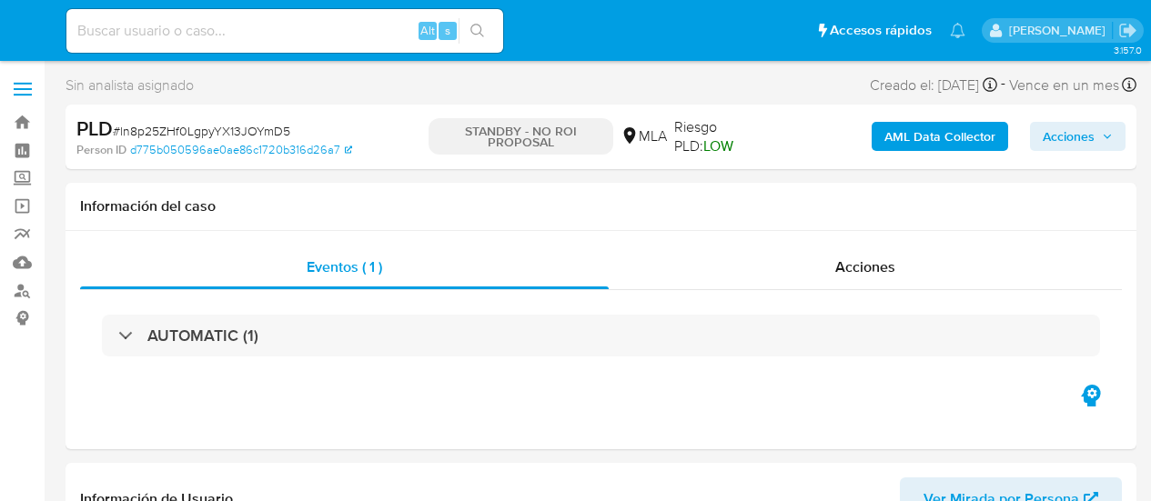
select select "10"
